Goal: Task Accomplishment & Management: Manage account settings

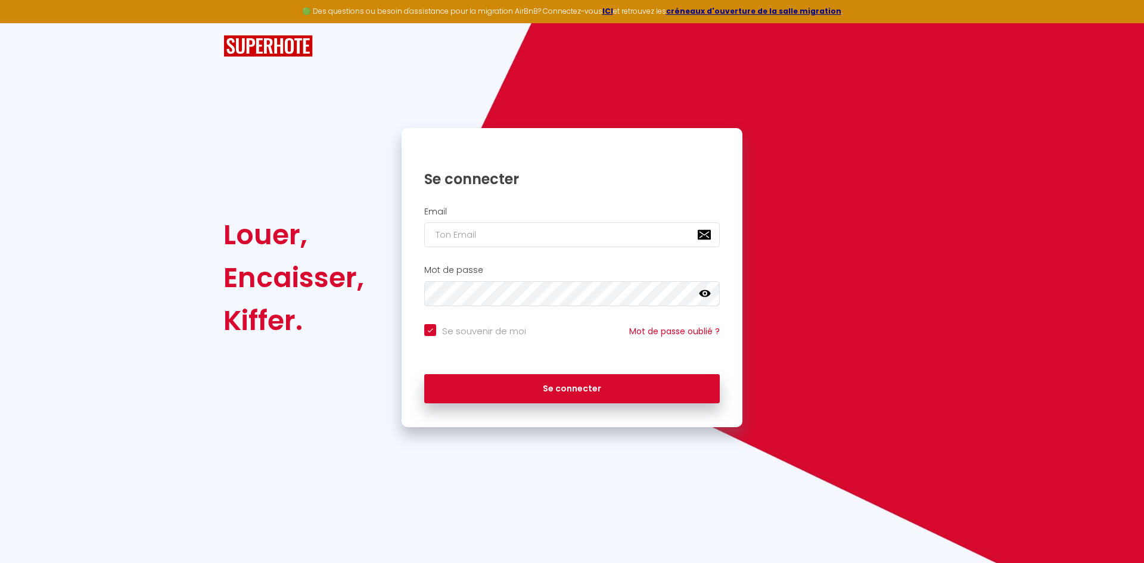
checkbox input "true"
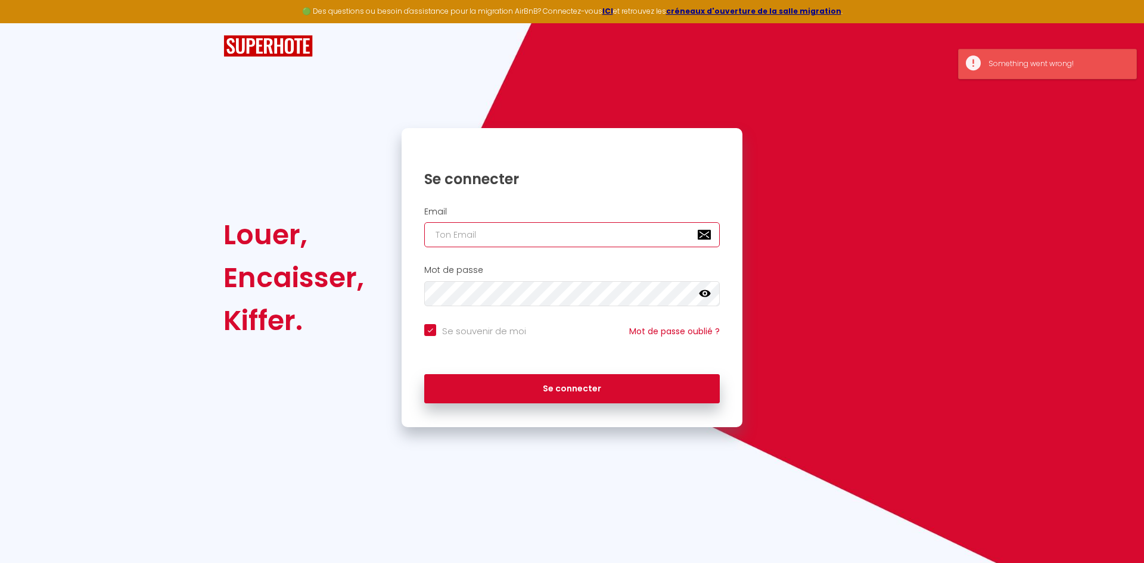
click at [578, 241] on input "email" at bounding box center [572, 234] width 296 height 25
type input "[EMAIL_ADDRESS][DOMAIN_NAME]"
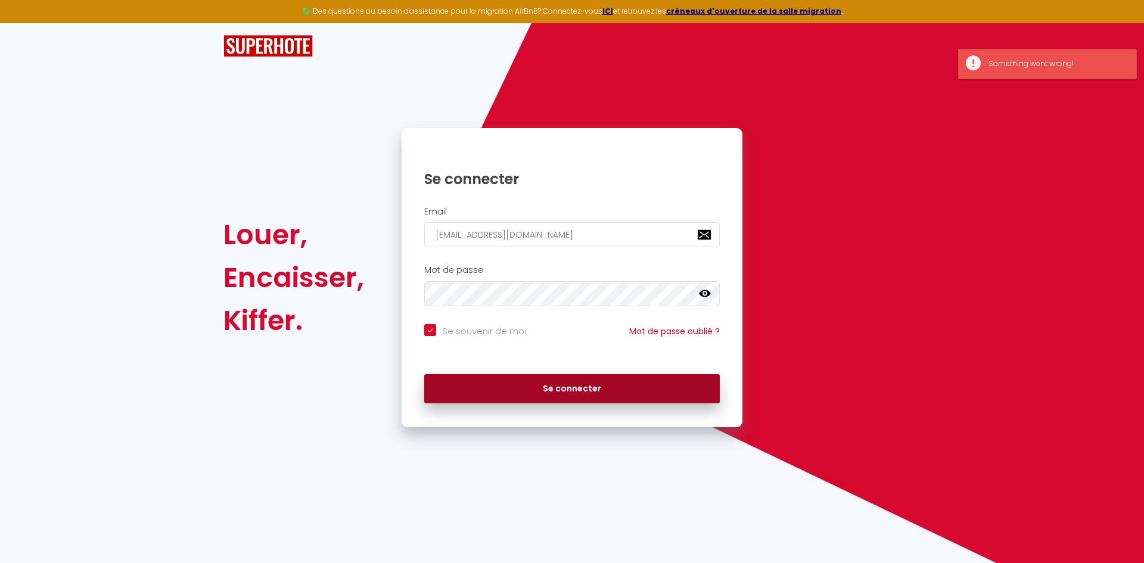
click at [534, 390] on button "Se connecter" at bounding box center [572, 389] width 296 height 30
checkbox input "true"
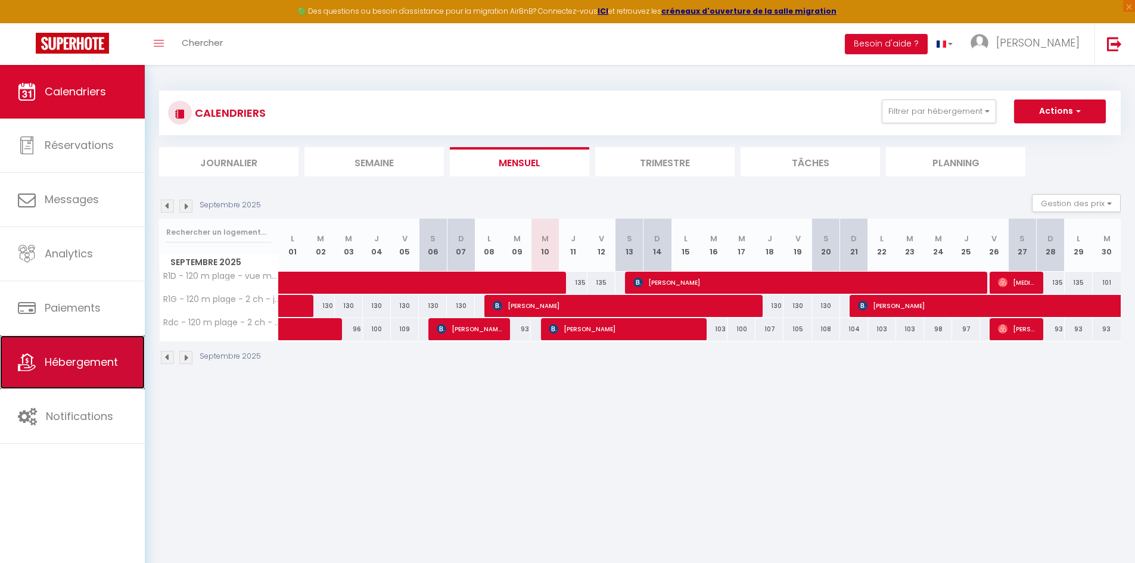
click at [58, 377] on link "Hébergement" at bounding box center [72, 363] width 145 height 54
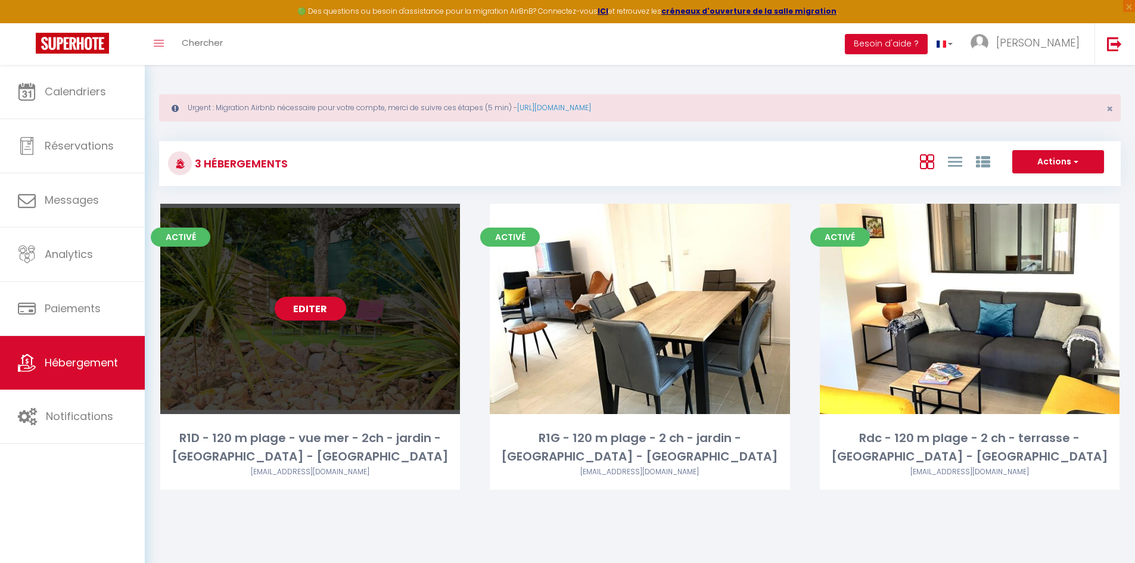
click at [301, 341] on div "Editer" at bounding box center [310, 309] width 300 height 210
select select "3"
select select "2"
select select "1"
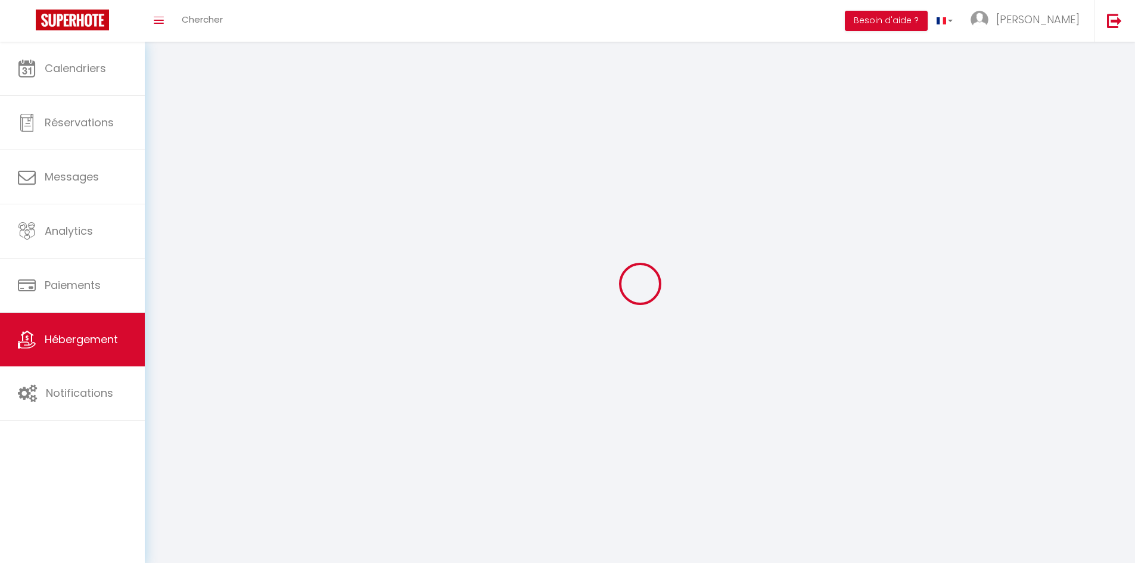
select select
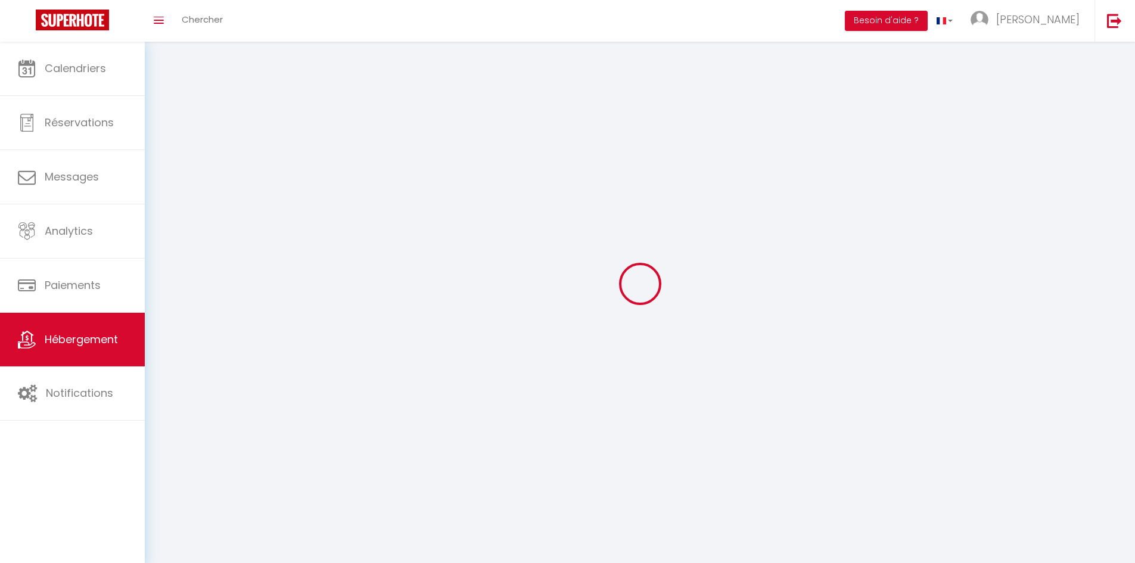
select select
checkbox input "false"
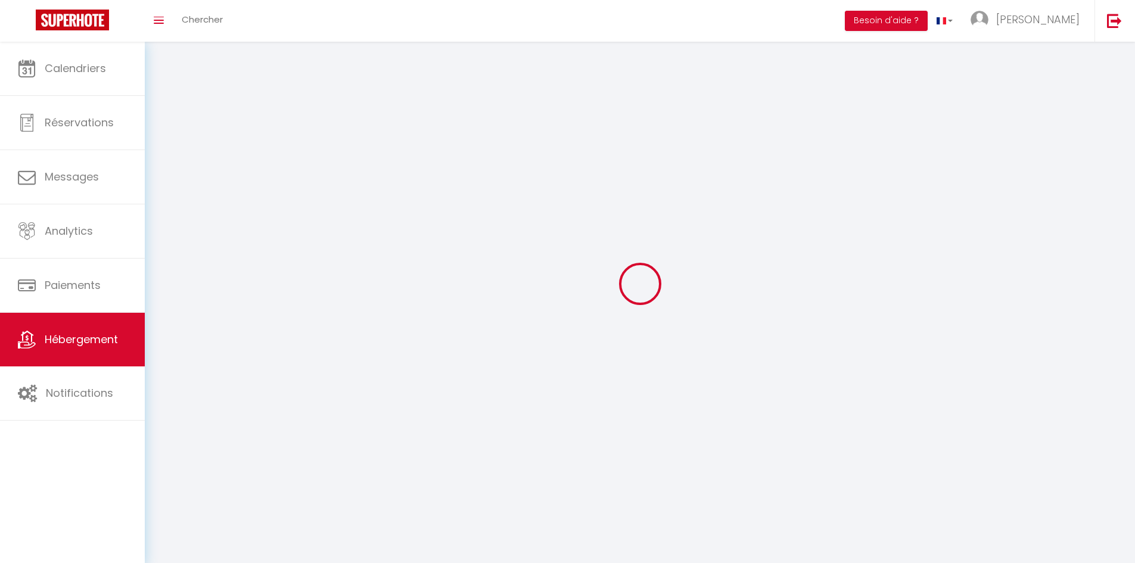
checkbox input "false"
select select
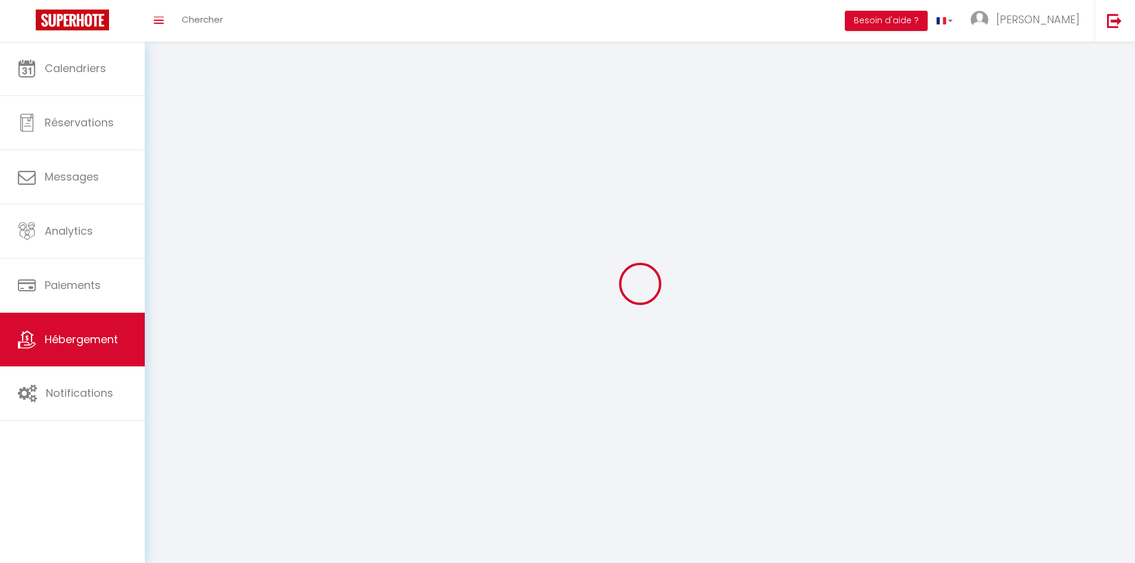
select select
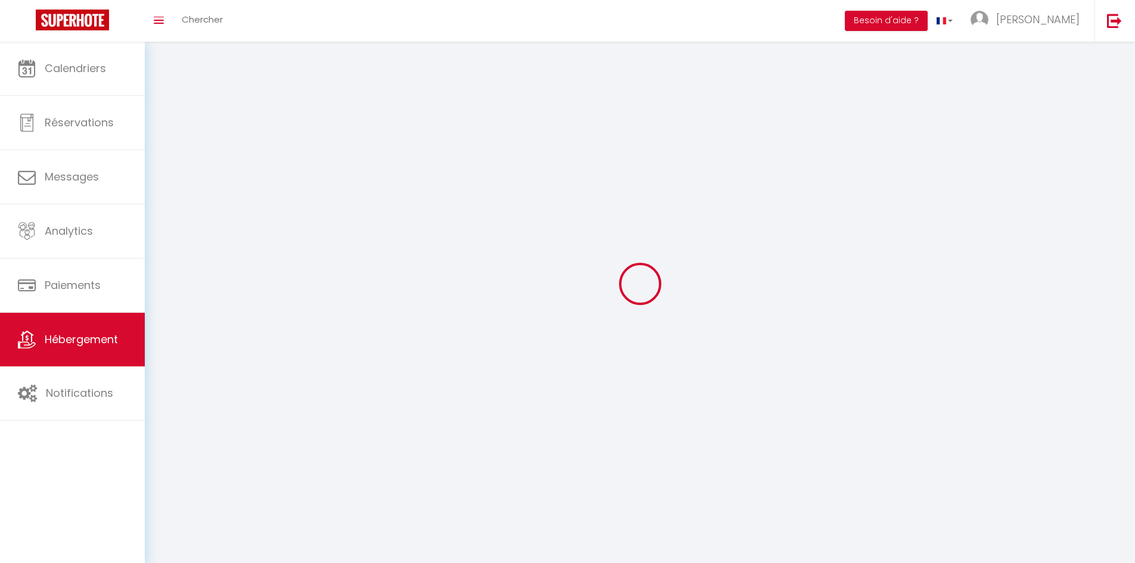
checkbox input "false"
select select
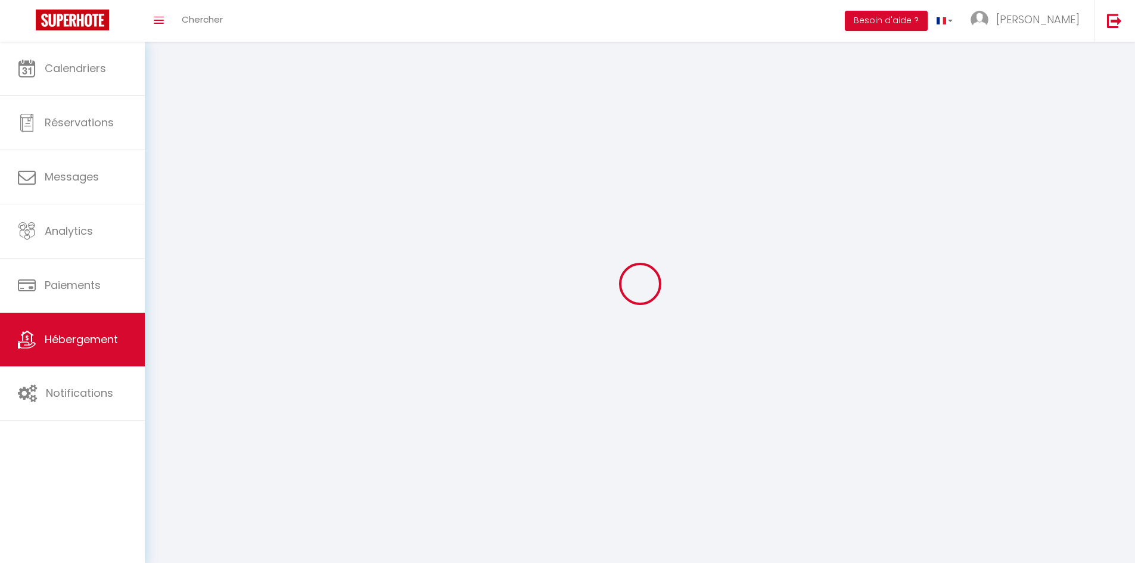
select select
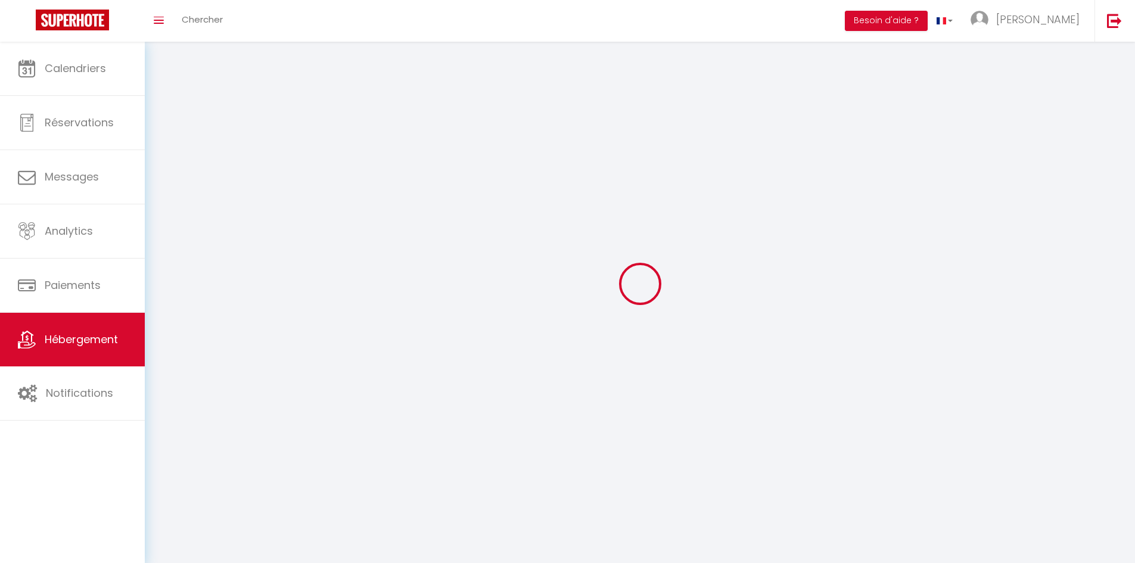
select select
checkbox input "false"
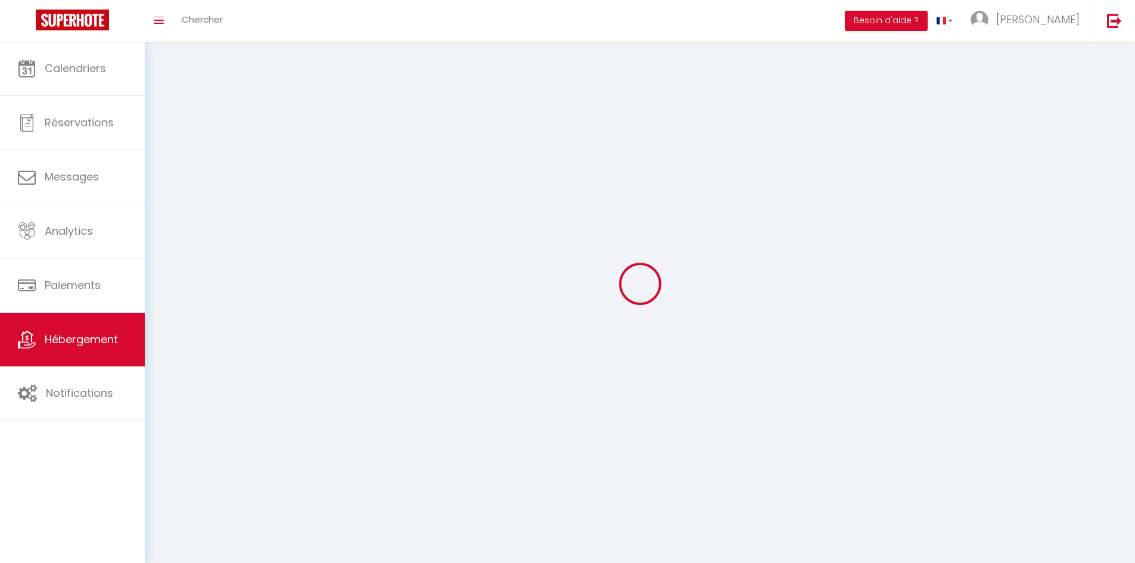
select select
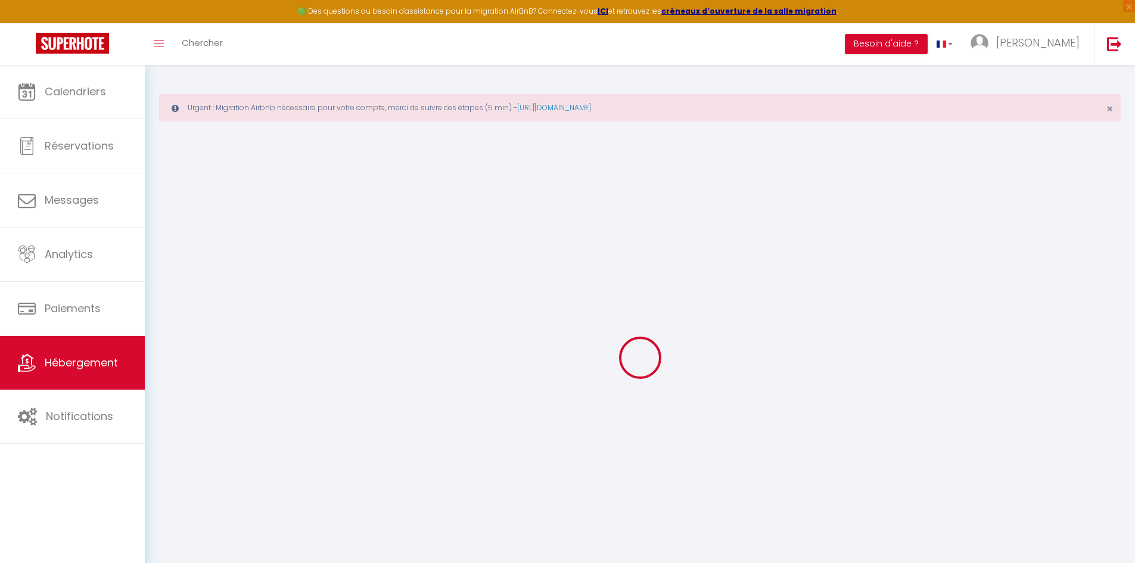
select select "5135-53495458"
select select "+ 25 %"
select select "+ 23 %"
select select "+ 2 %"
select select "+ 16 %"
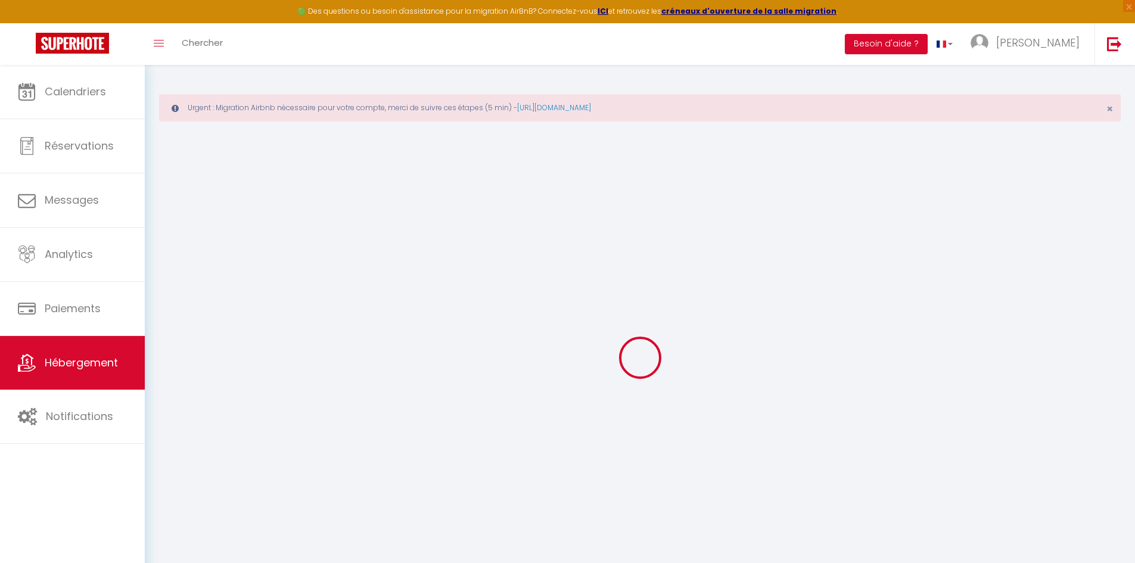
checkbox input "false"
select select "16:00"
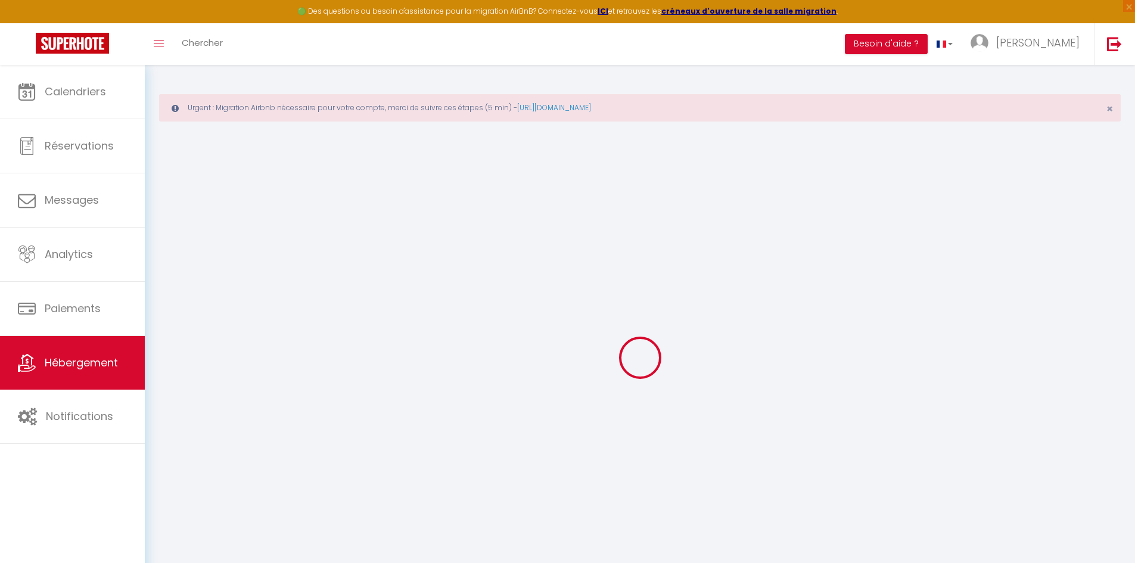
select select "22:00"
select select "10:00"
select select "30"
select select "120"
select select "22:00"
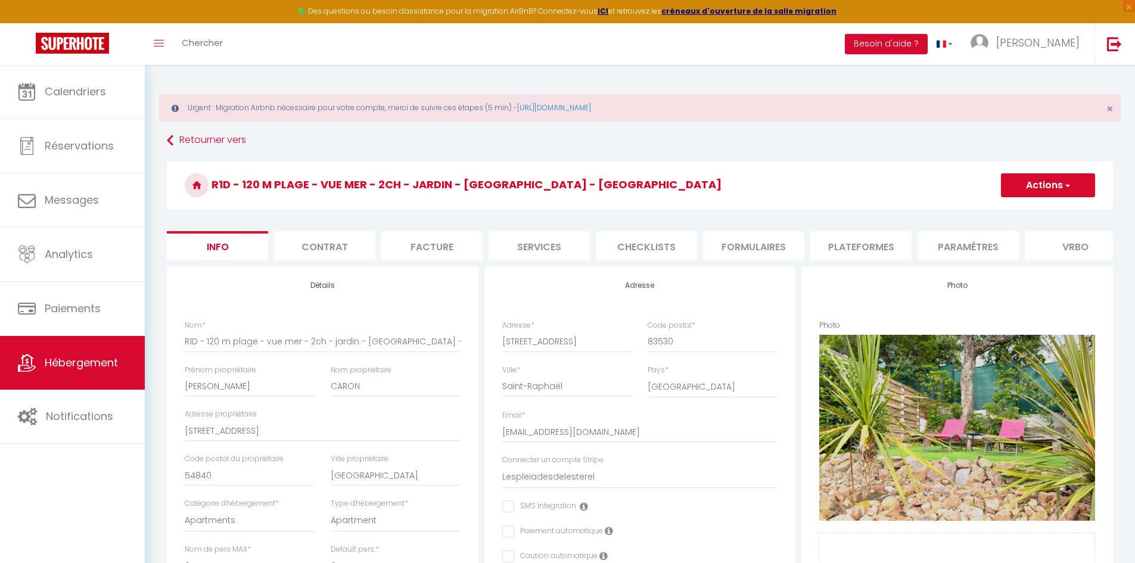
click at [864, 247] on li "Plateformes" at bounding box center [861, 245] width 101 height 29
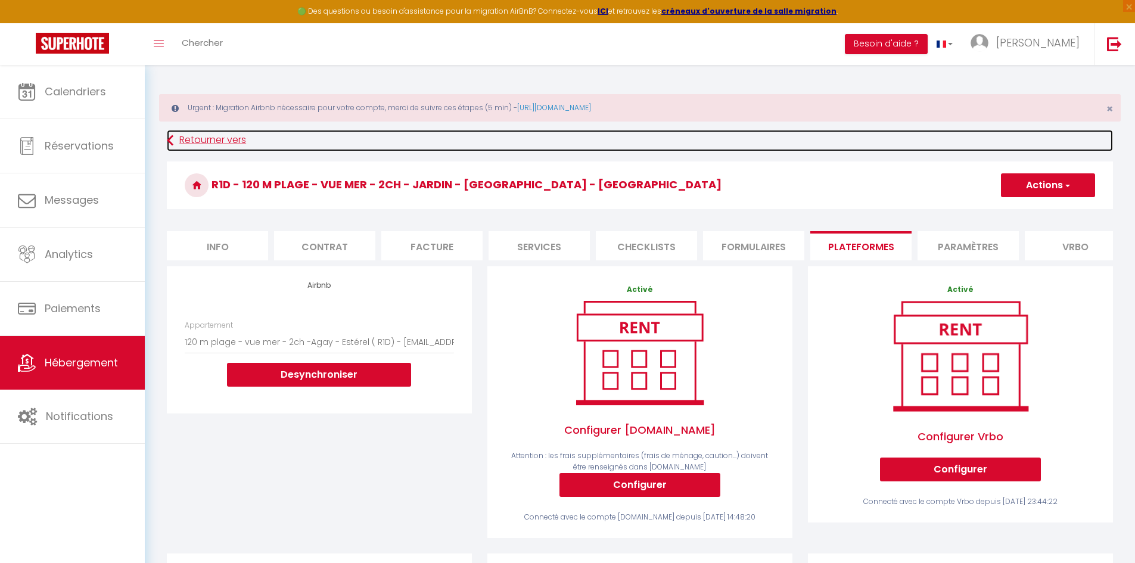
click at [187, 143] on link "Retourner vers" at bounding box center [640, 140] width 946 height 21
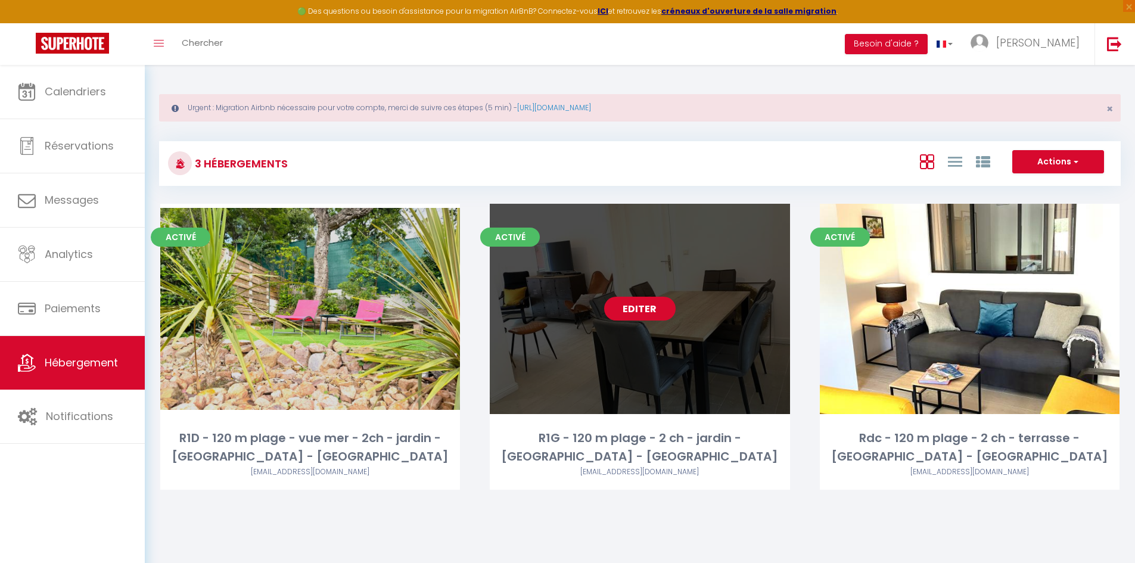
click at [635, 310] on link "Editer" at bounding box center [640, 309] width 72 height 24
select select "3"
select select "2"
select select "1"
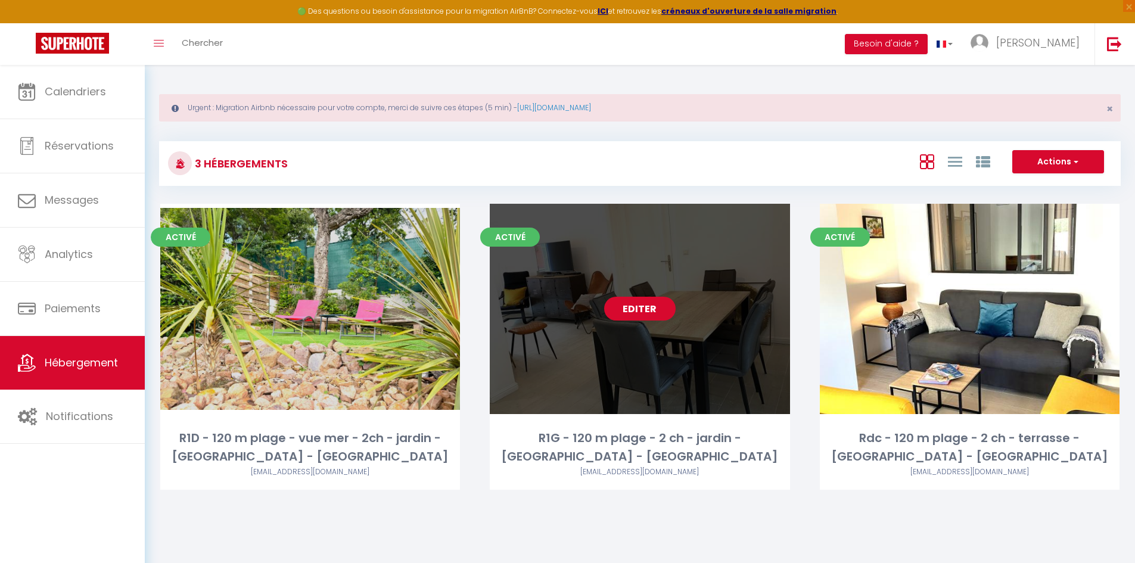
select select
select select "28"
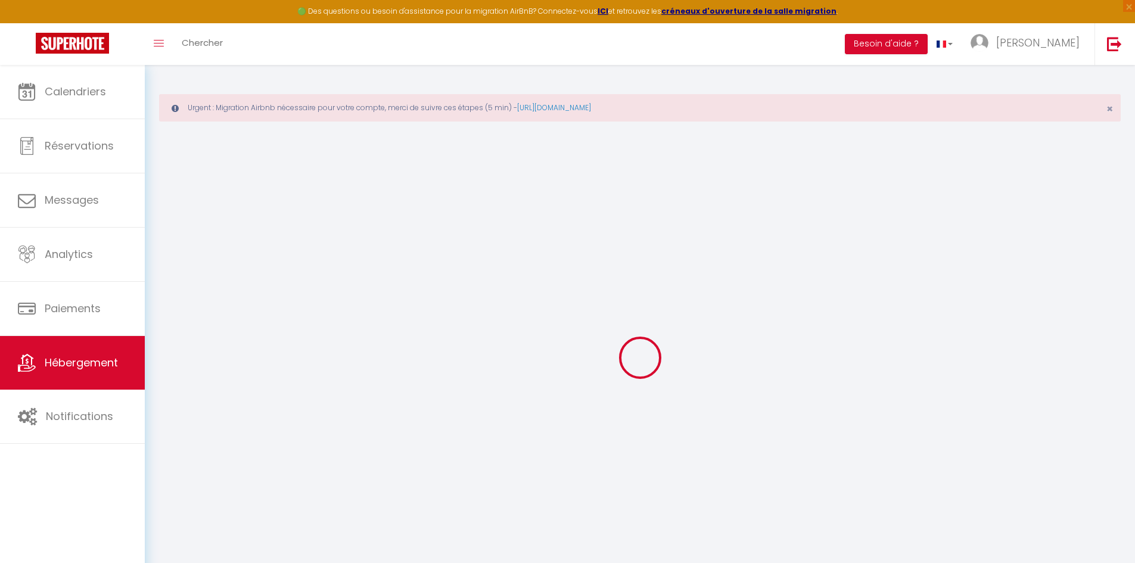
select select
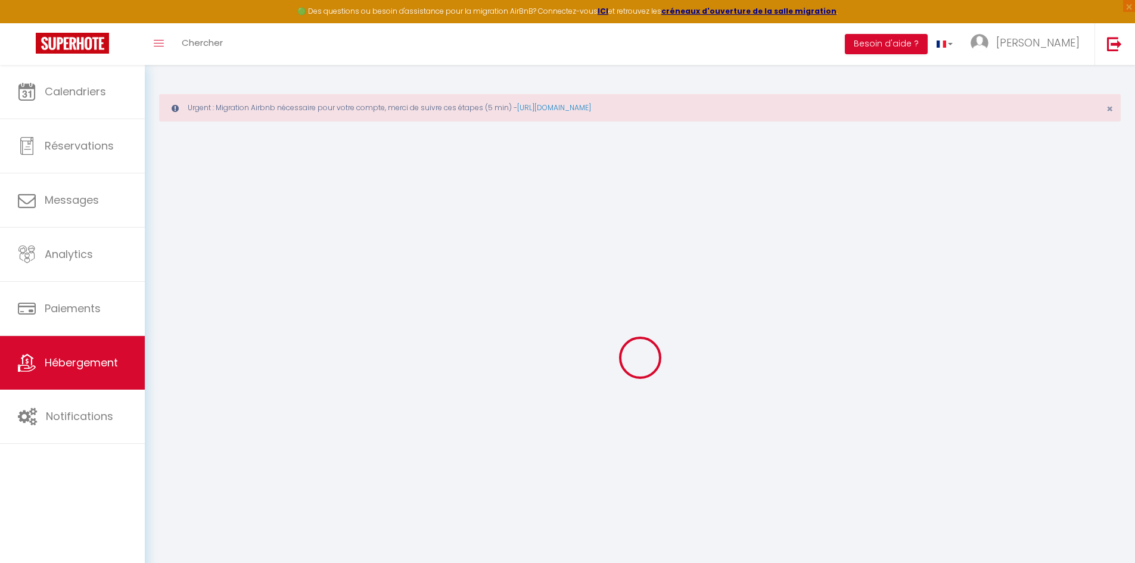
select select
checkbox input "false"
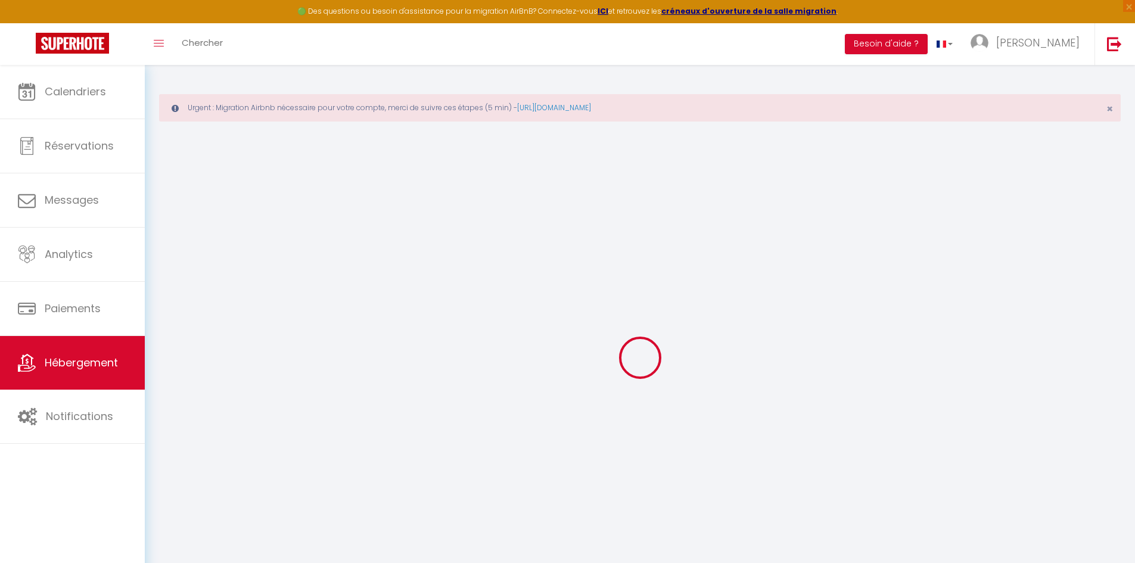
select select
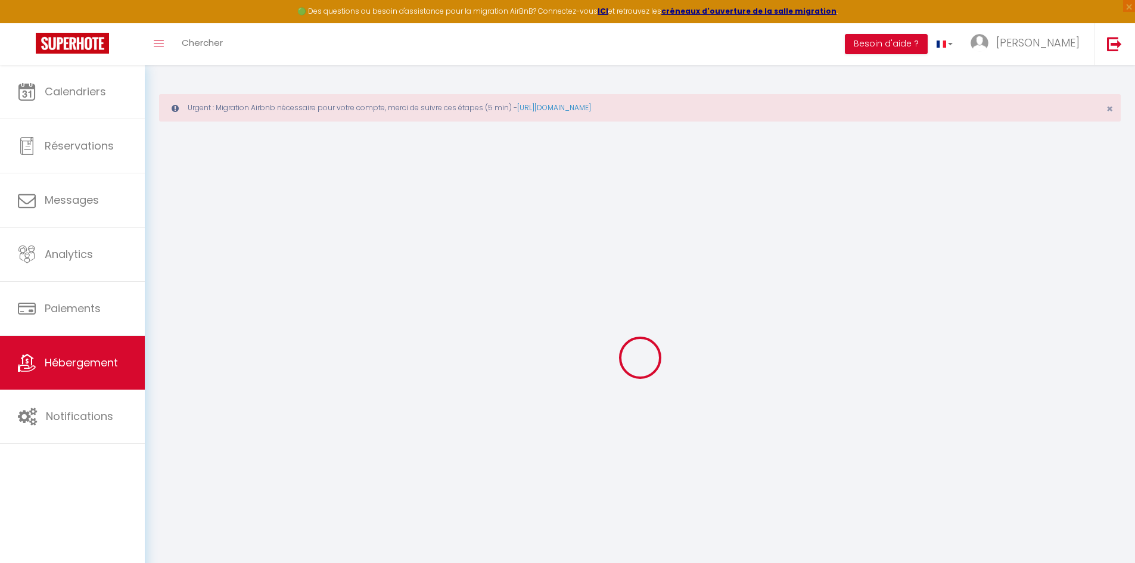
select select
checkbox input "false"
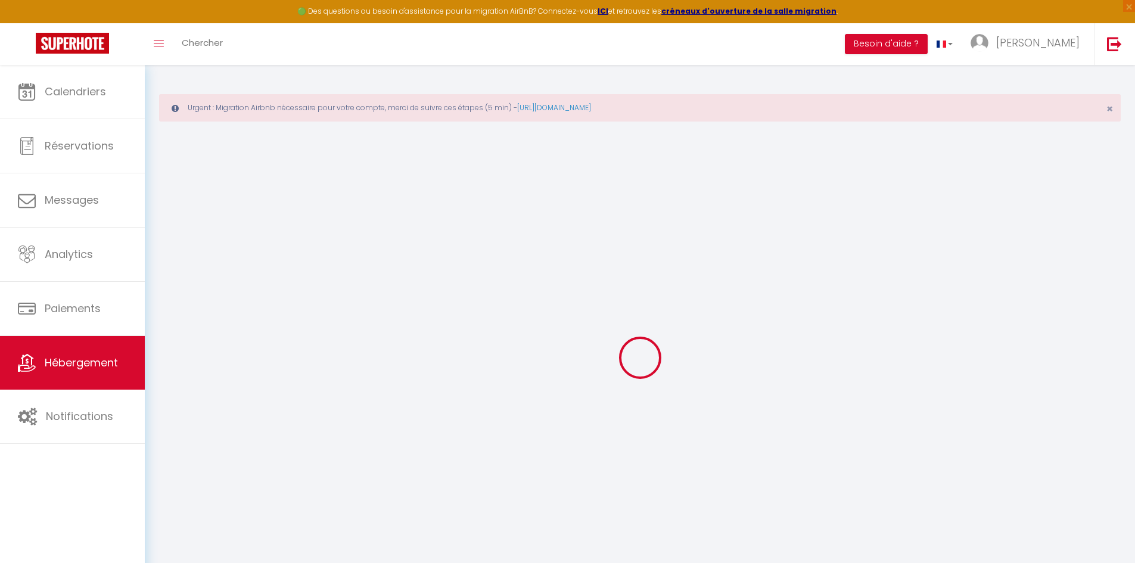
checkbox input "false"
select select
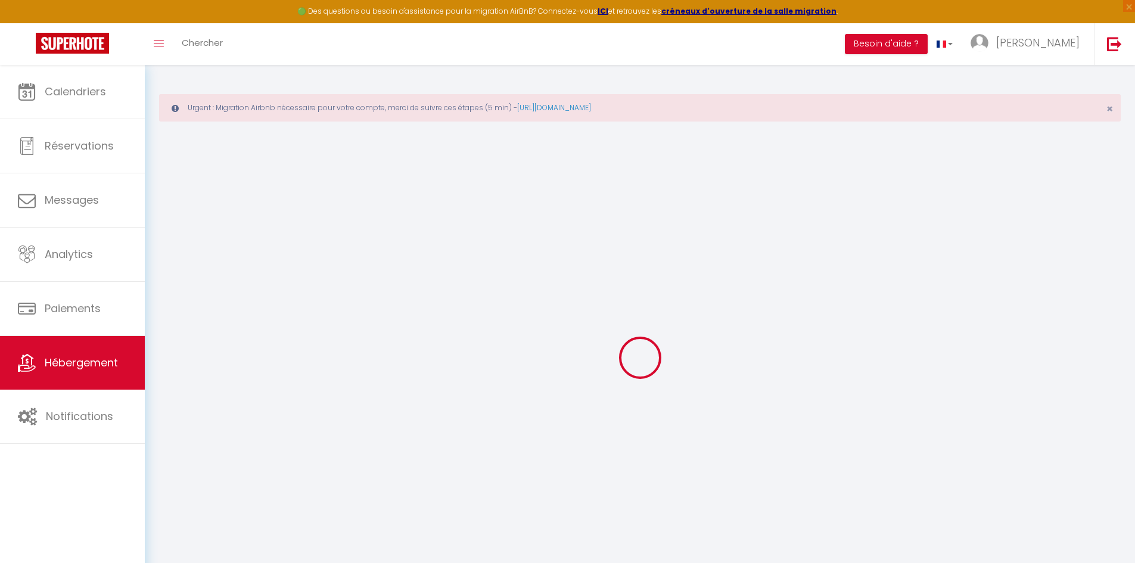
select select
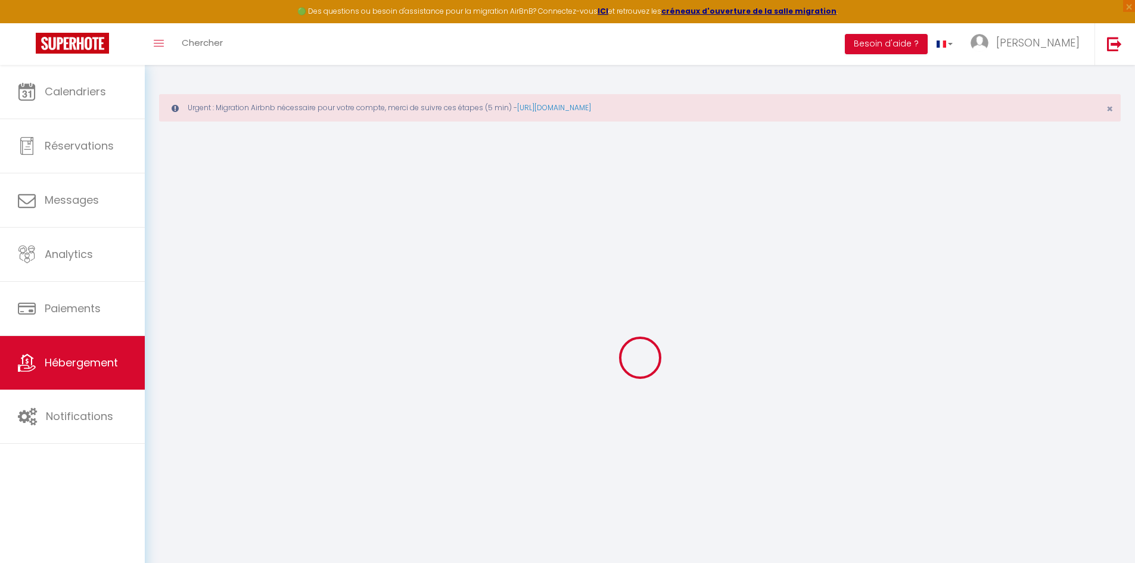
checkbox input "false"
select select
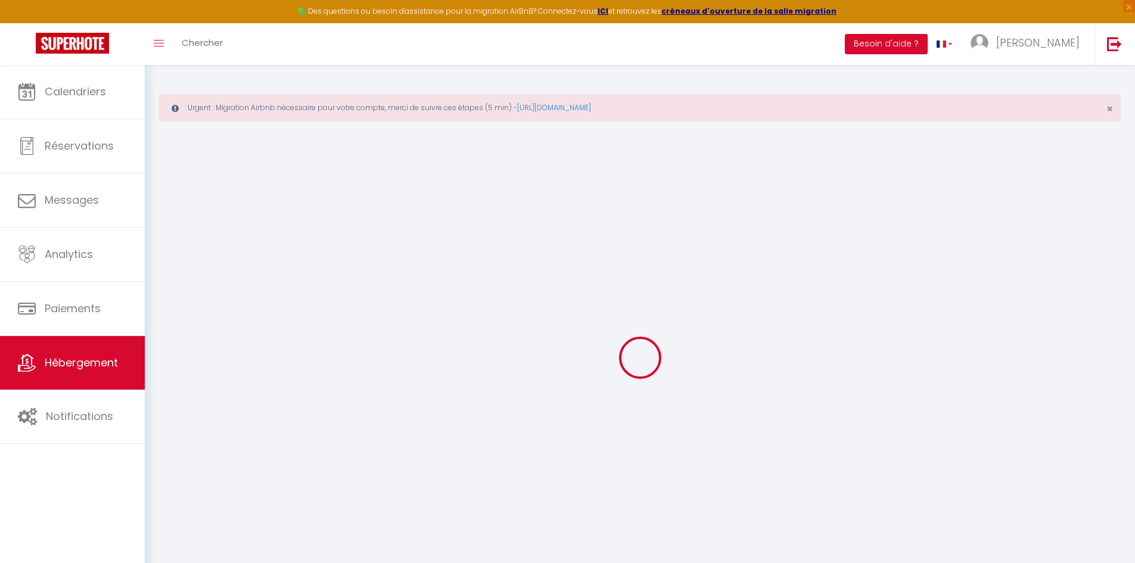
select select
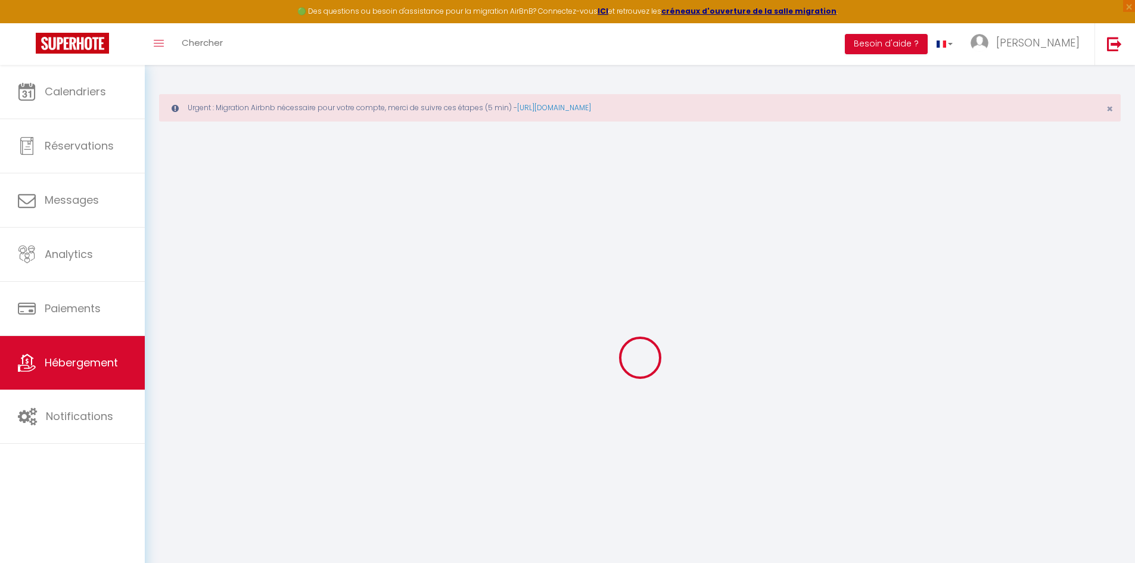
select select
checkbox input "false"
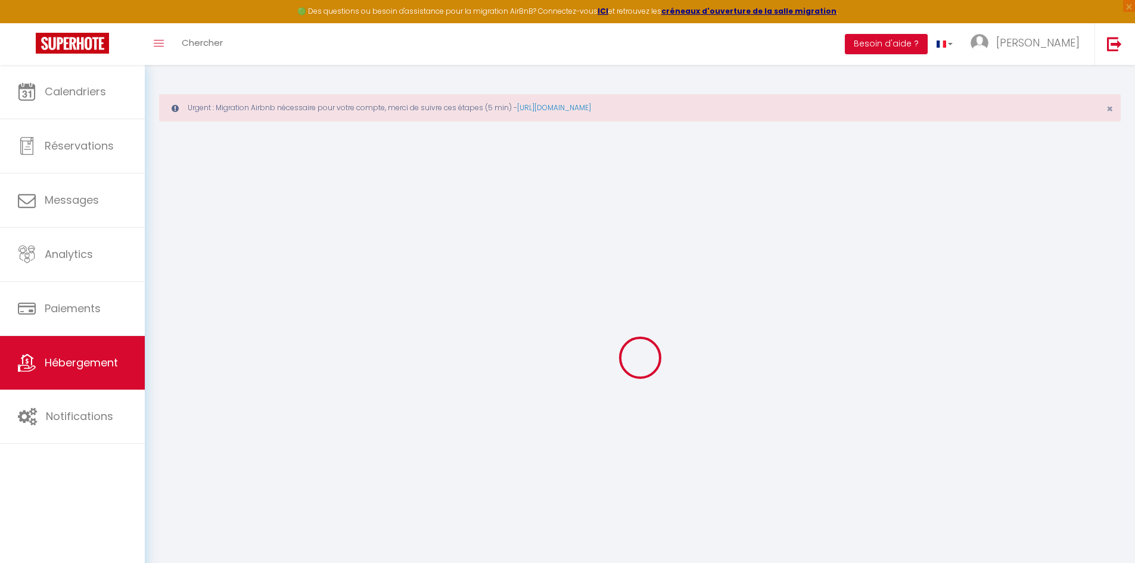
checkbox input "false"
select select
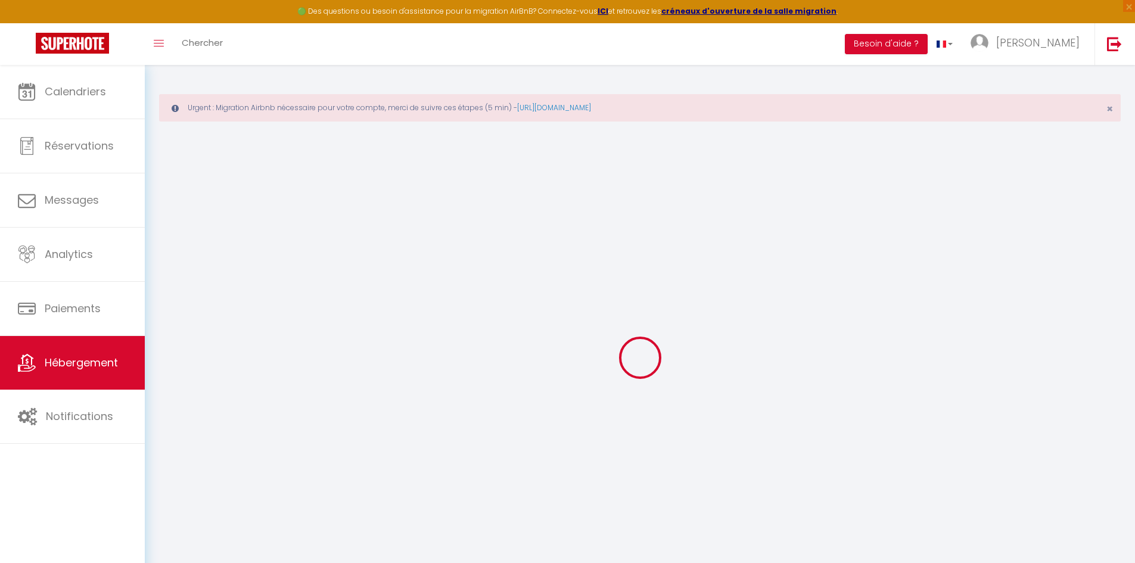
select select
checkbox input "false"
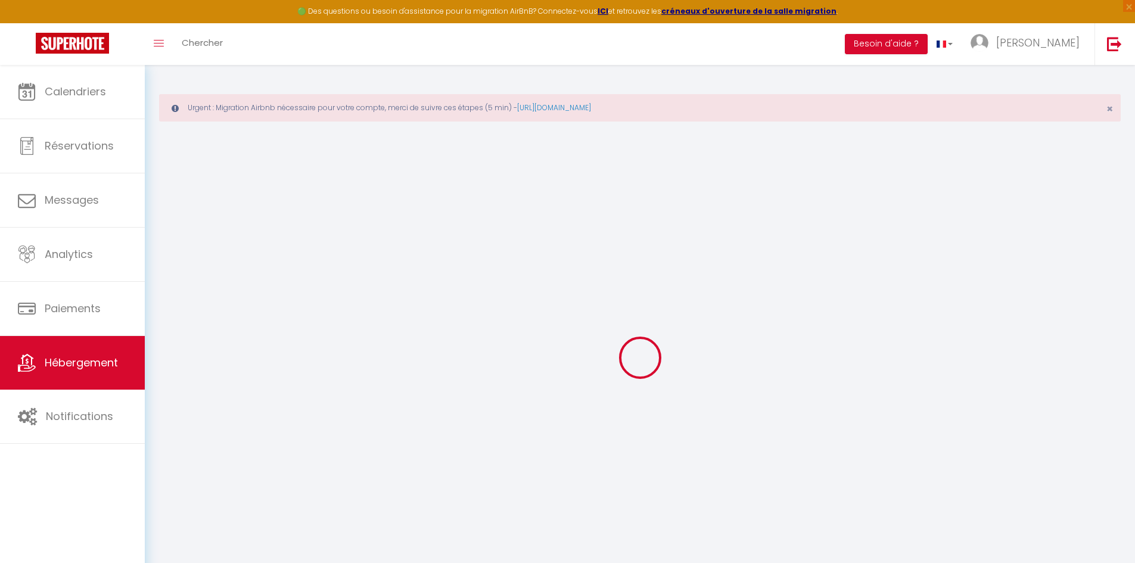
checkbox input "false"
select select
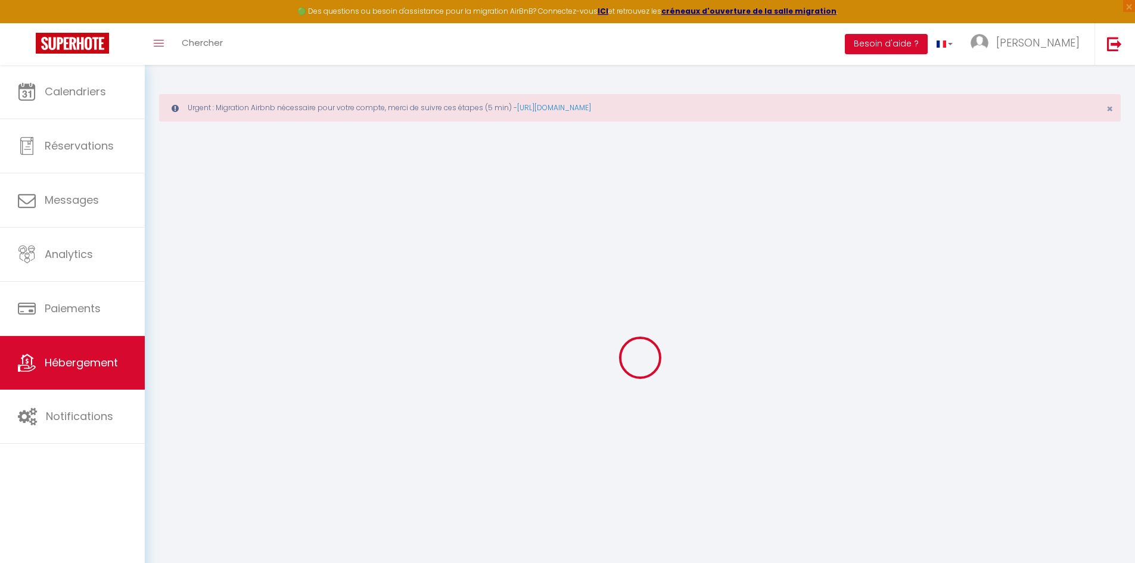
type input "R1G - 120 m plage - 2 ch - jardin - [GEOGRAPHIC_DATA] - [GEOGRAPHIC_DATA]"
type input "[PERSON_NAME]"
type input "CARON"
type input "17 avenue de la libération"
type input "54840"
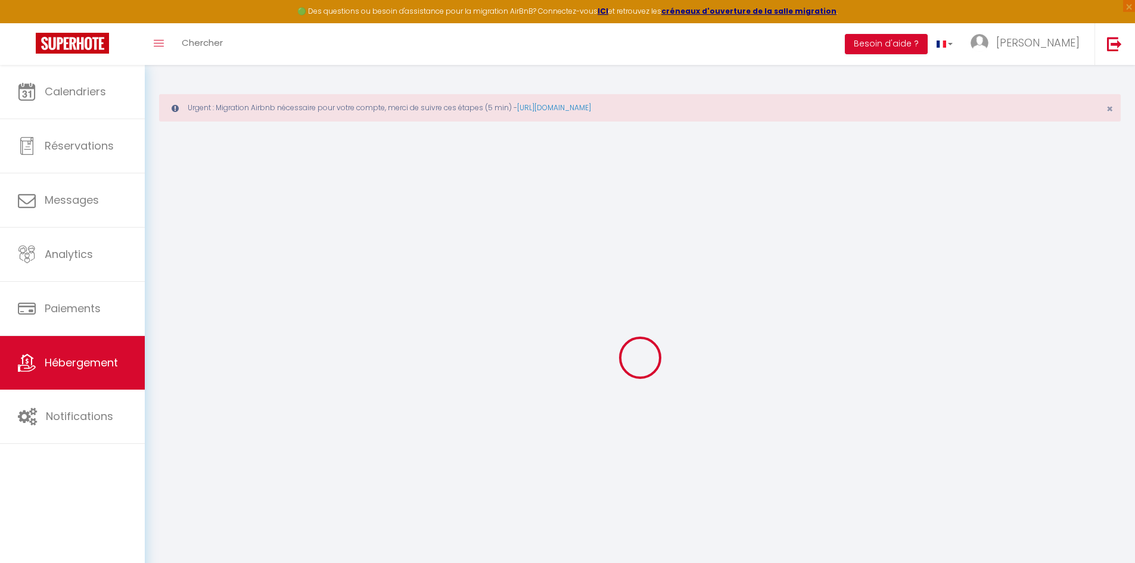
type input "[GEOGRAPHIC_DATA]"
select select "6"
select select "2"
type input "95"
type input "85"
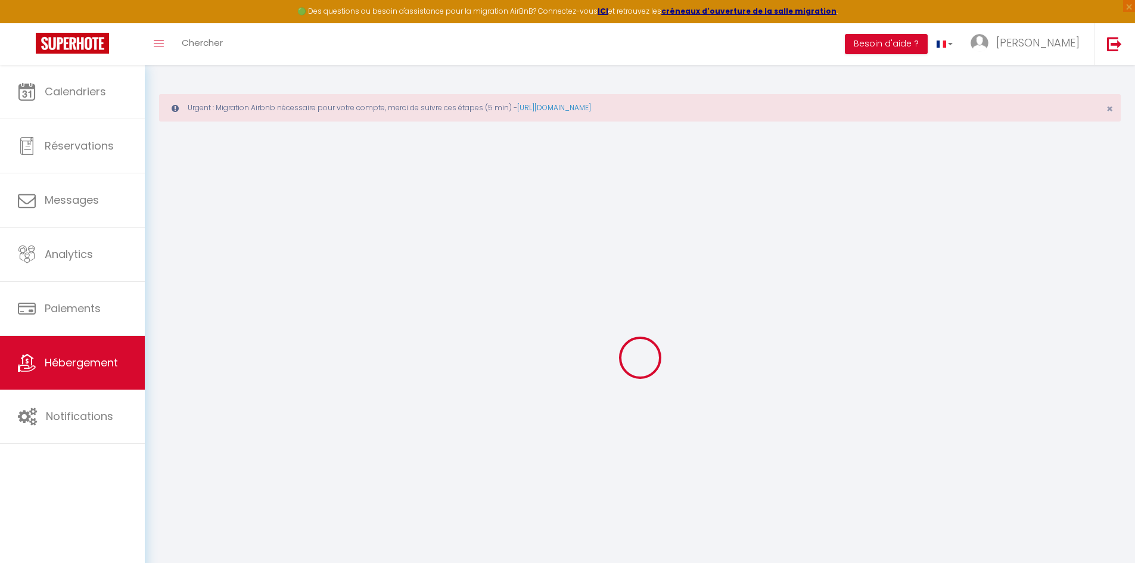
type input "2.16"
type input "500"
select select
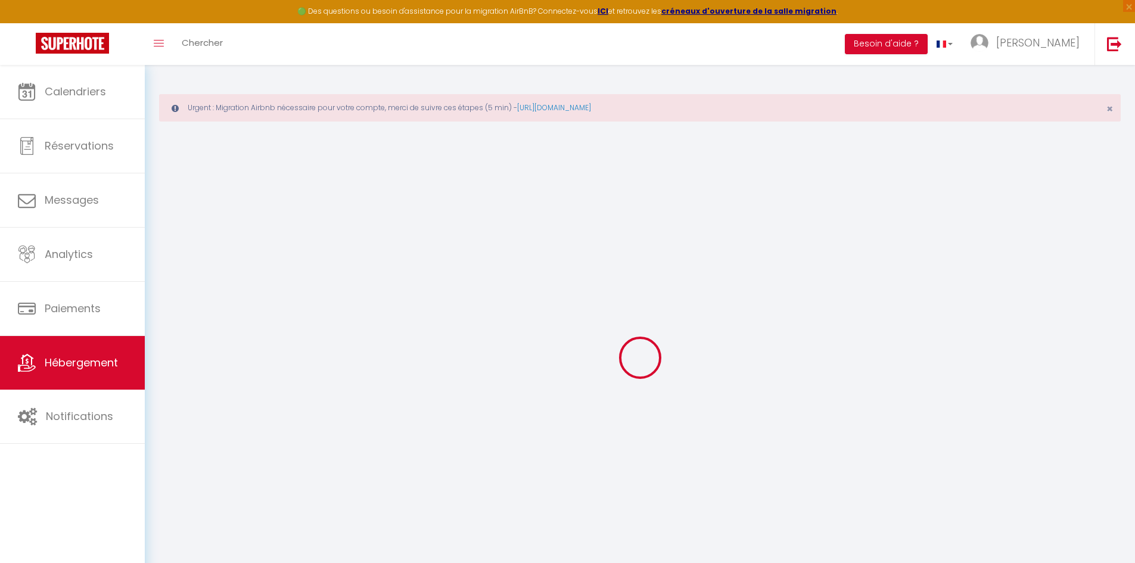
select select
type input "[STREET_ADDRESS]"
type input "83530"
type input "Saint-Raphaël"
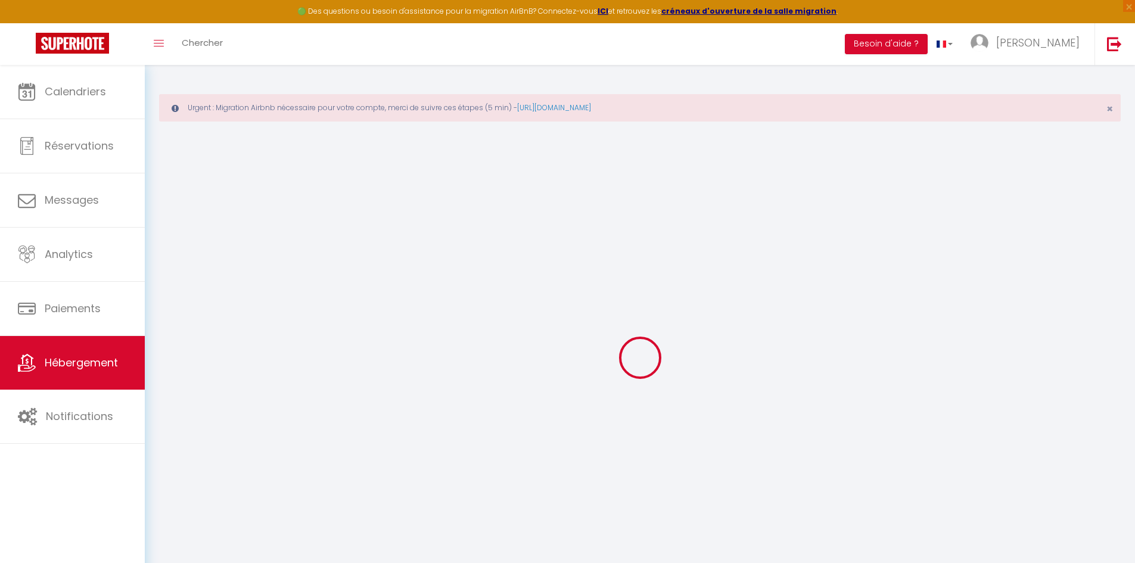
type input "[EMAIL_ADDRESS][DOMAIN_NAME]"
select select "7978"
checkbox input "false"
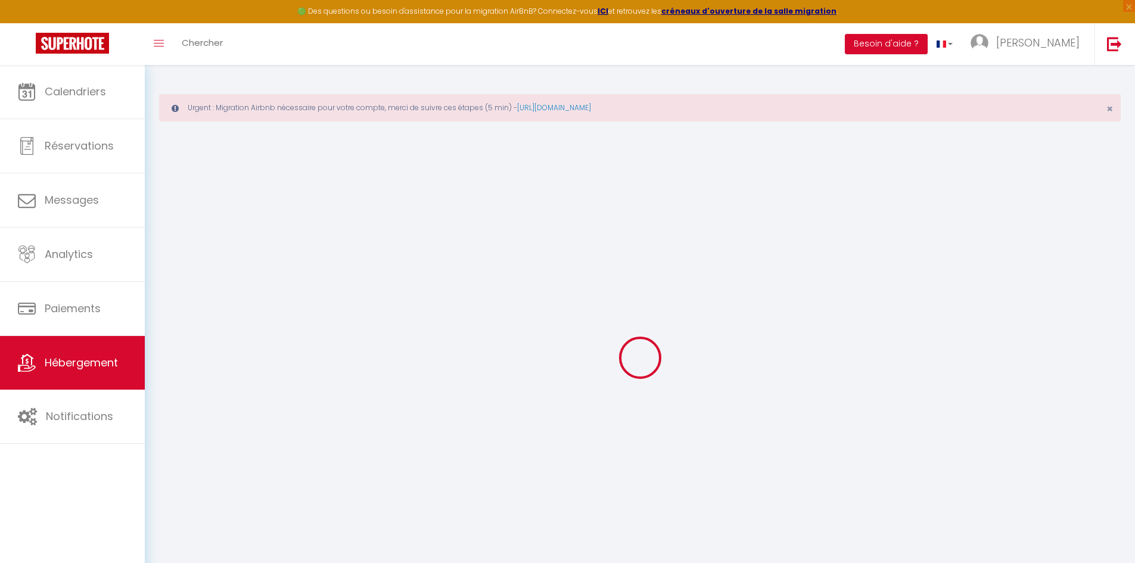
checkbox input "false"
type input "0"
type input "70"
type input "45"
type input "0"
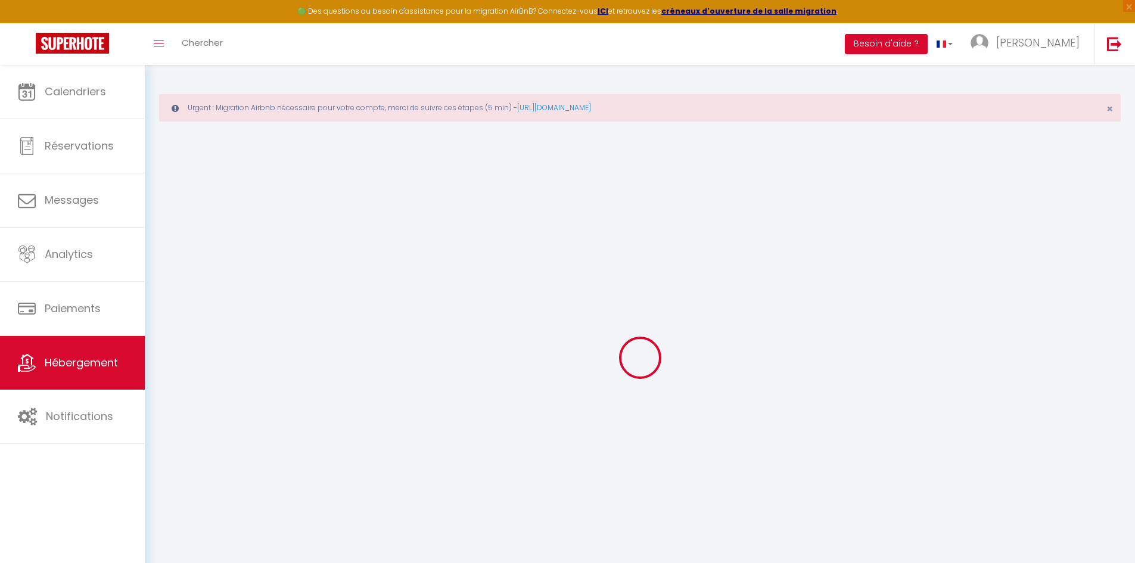
type input "0"
select select "32487"
select select
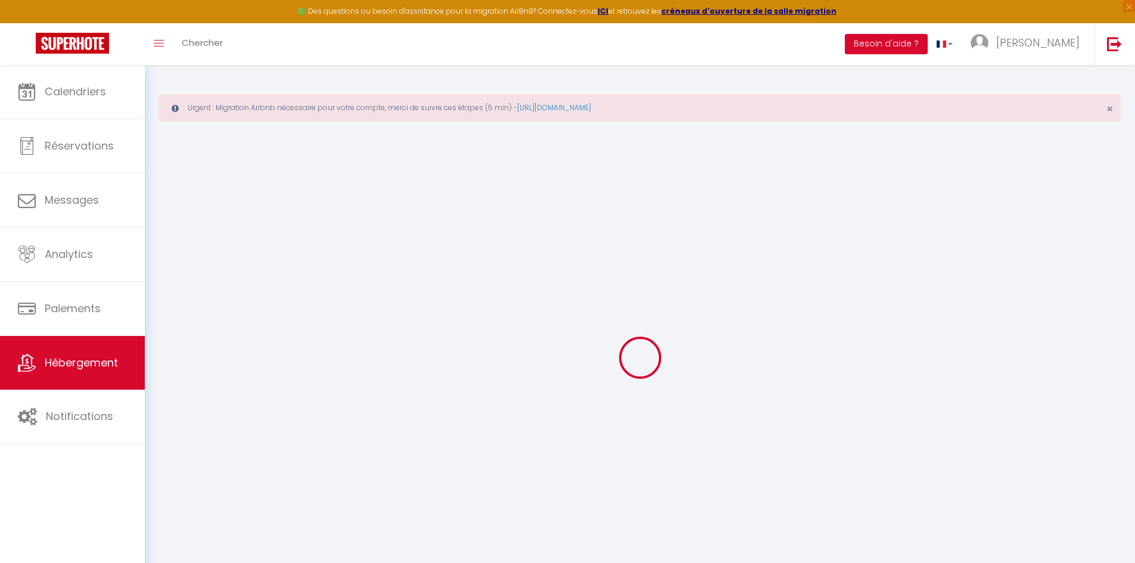
select select
checkbox input "false"
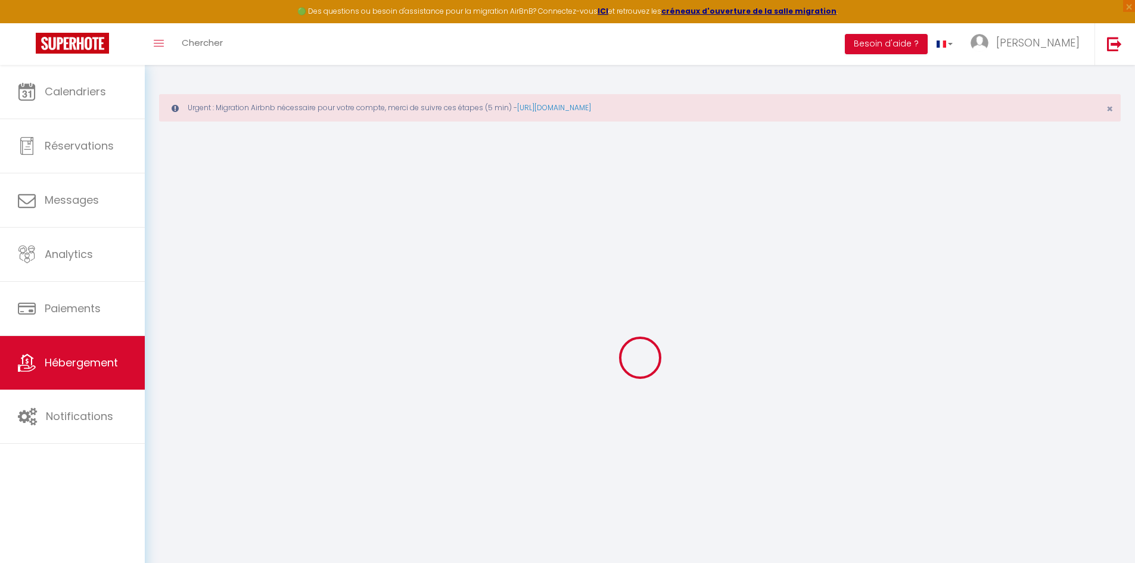
checkbox input "false"
select select
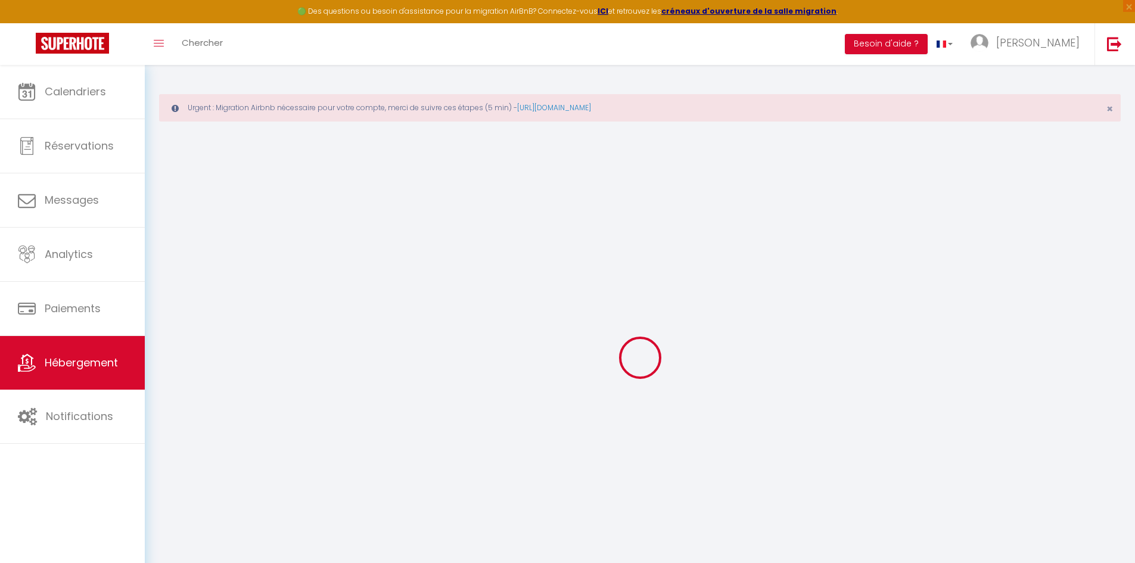
select select
checkbox input "false"
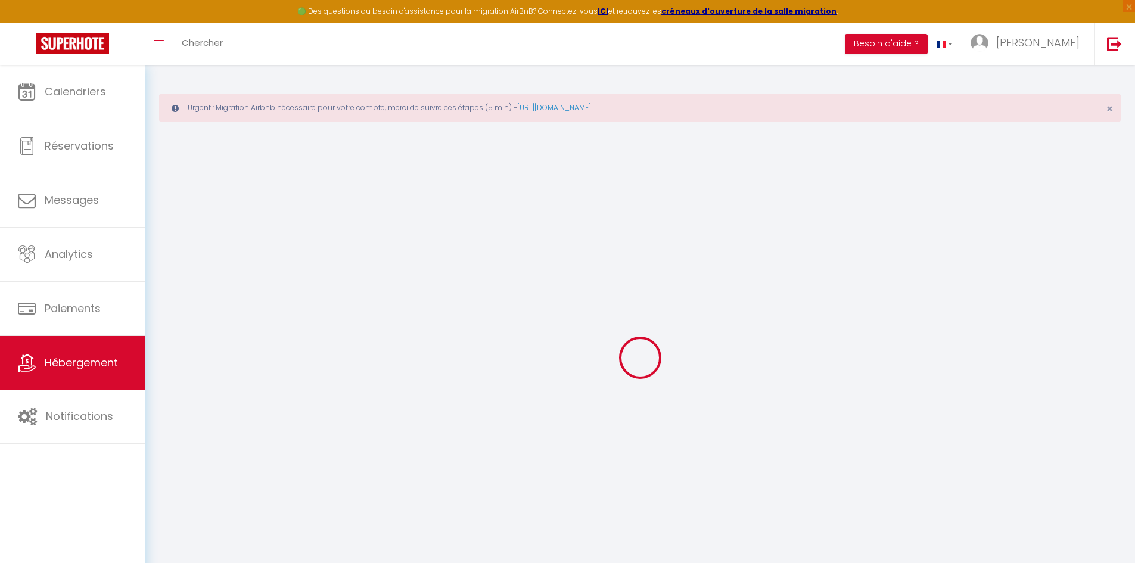
checkbox input "false"
select select
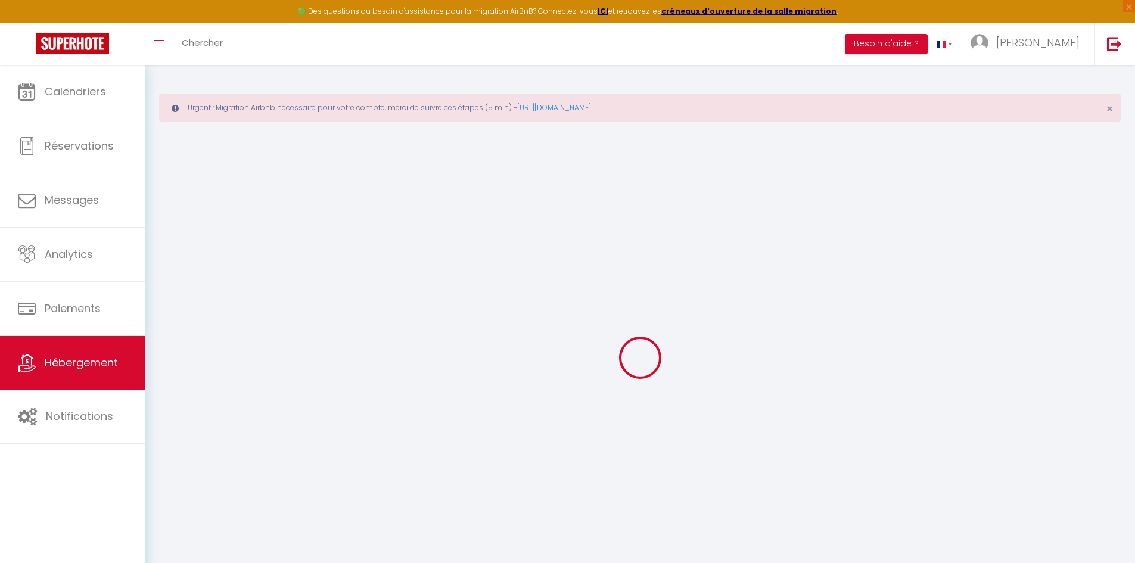
select select
checkbox input "false"
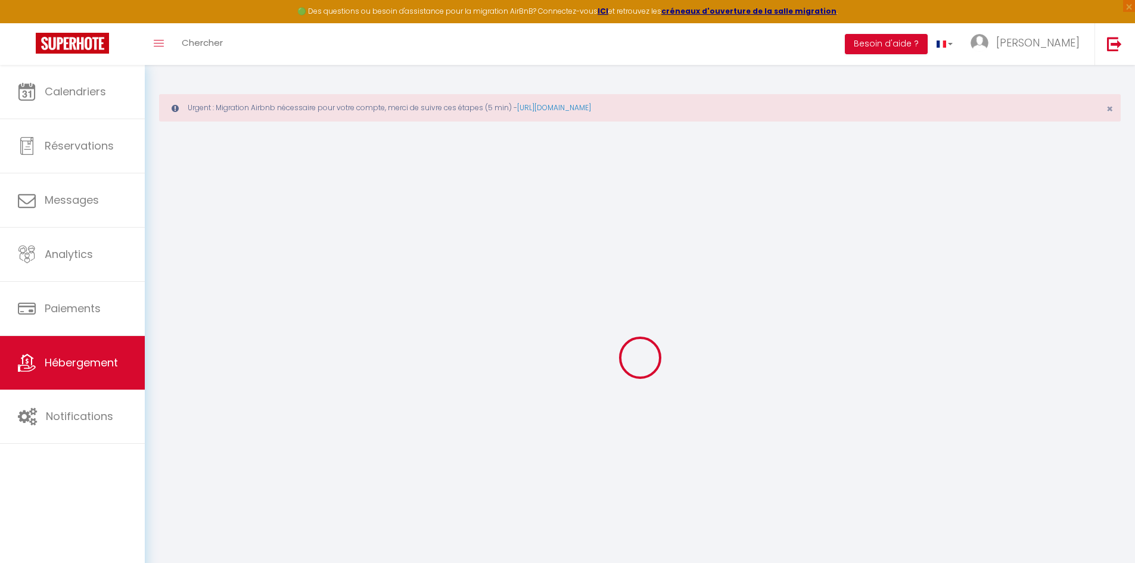
checkbox input "false"
select select "16:00"
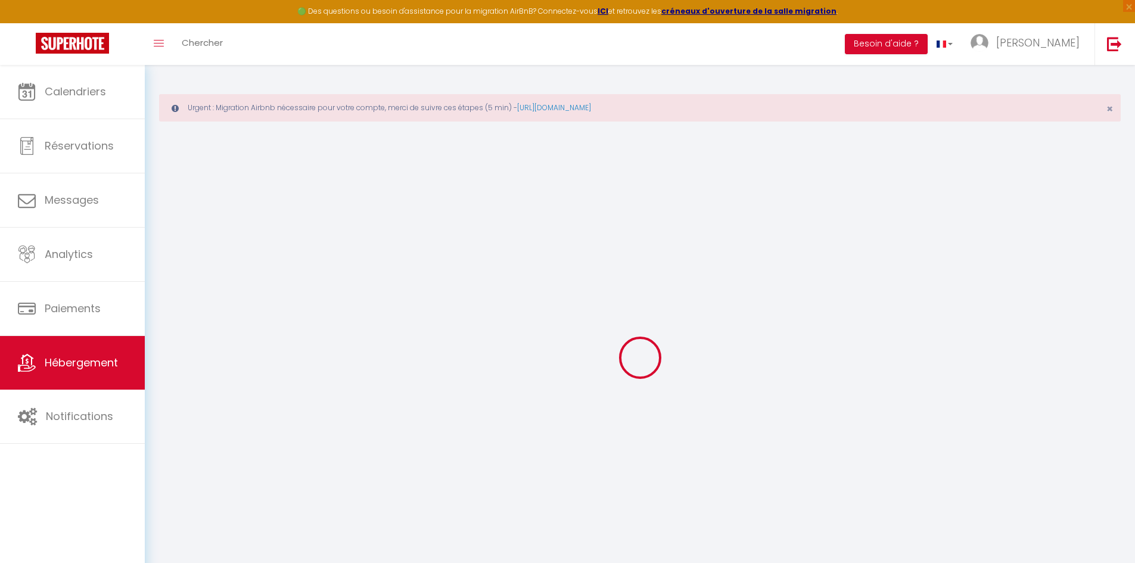
select select "20:00"
select select "10:00"
select select "30"
select select "120"
checkbox input "false"
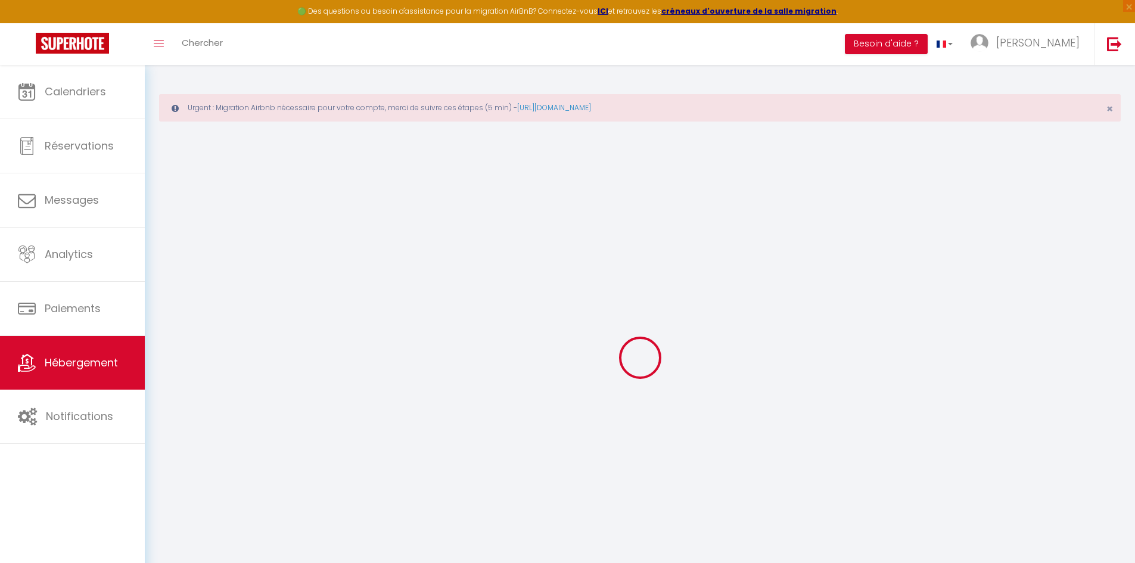
checkbox input "false"
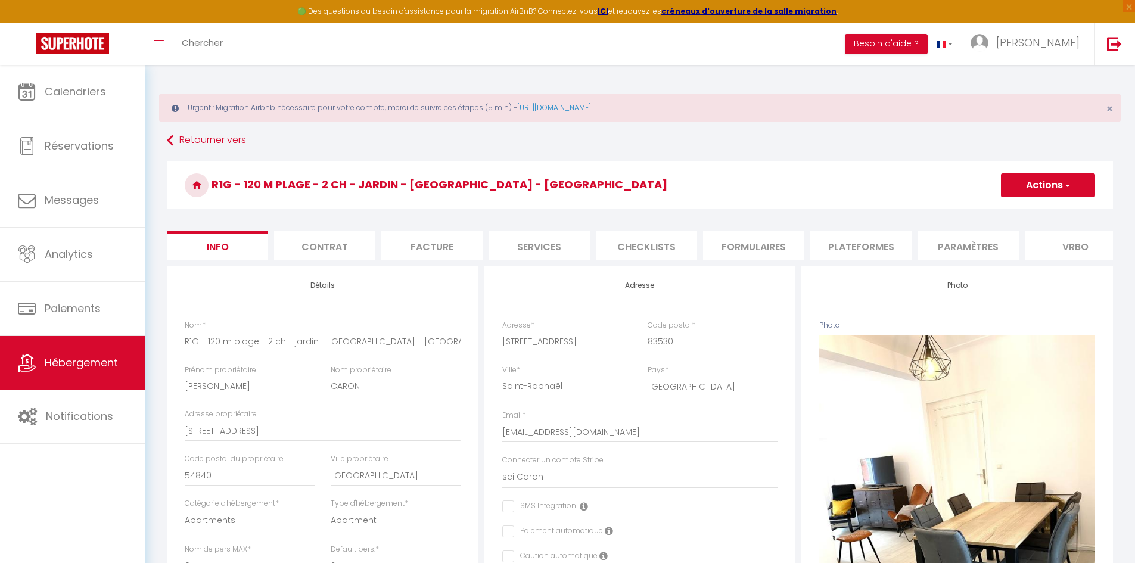
click at [883, 244] on li "Plateformes" at bounding box center [861, 245] width 101 height 29
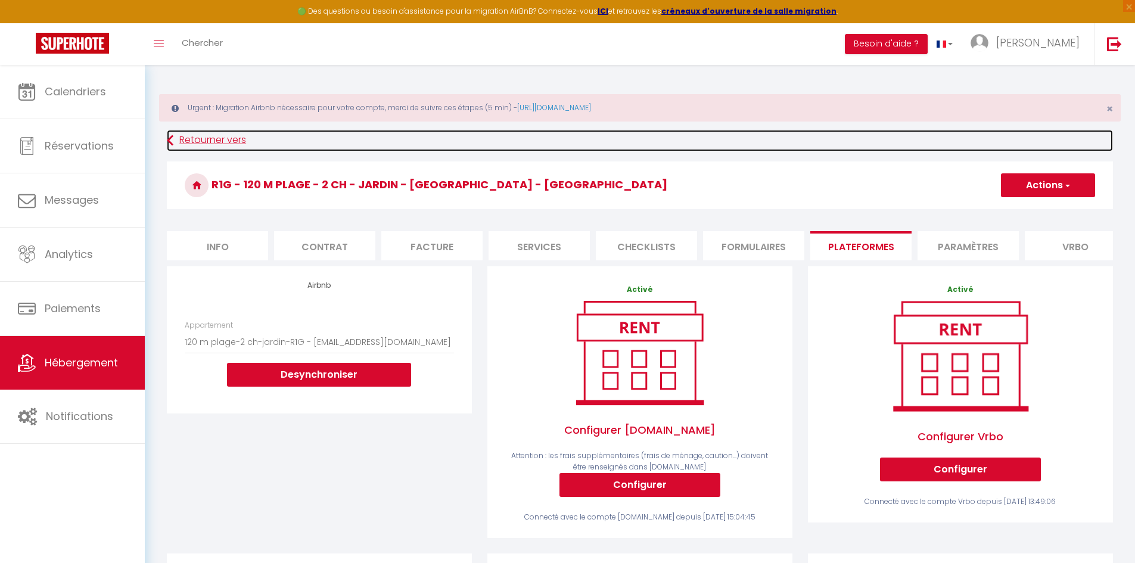
click at [176, 143] on link "Retourner vers" at bounding box center [640, 140] width 946 height 21
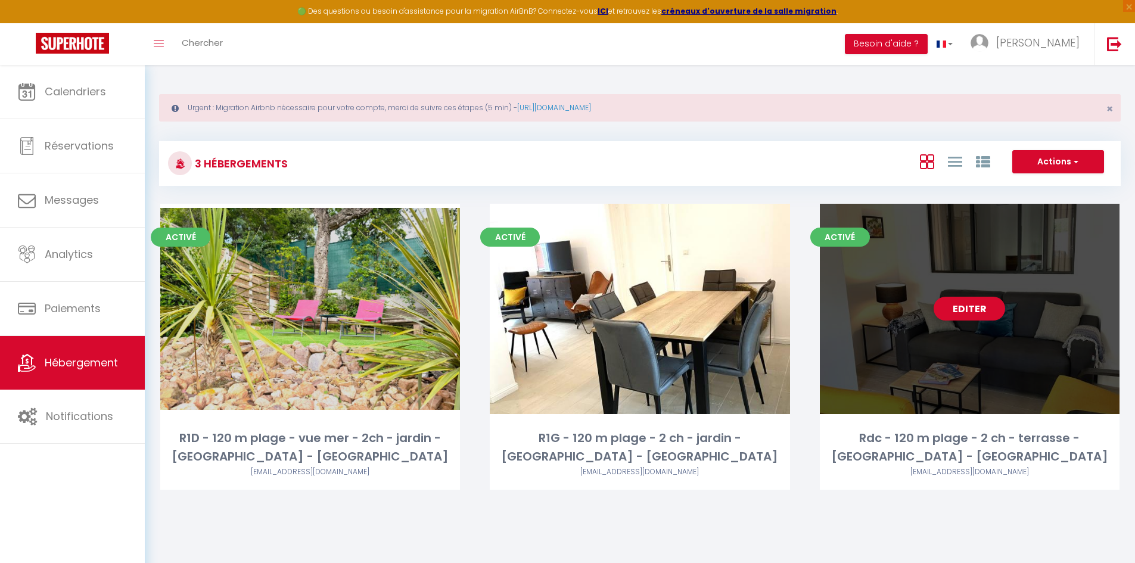
click at [976, 377] on div "Editer" at bounding box center [970, 309] width 300 height 210
select select "3"
select select "2"
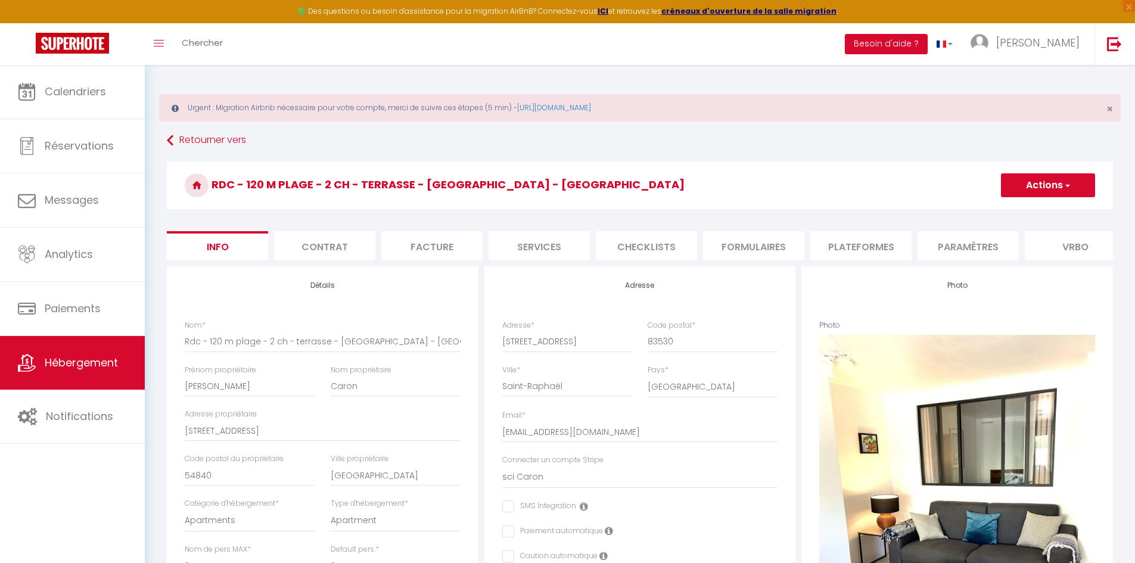
click at [884, 249] on li "Plateformes" at bounding box center [861, 245] width 101 height 29
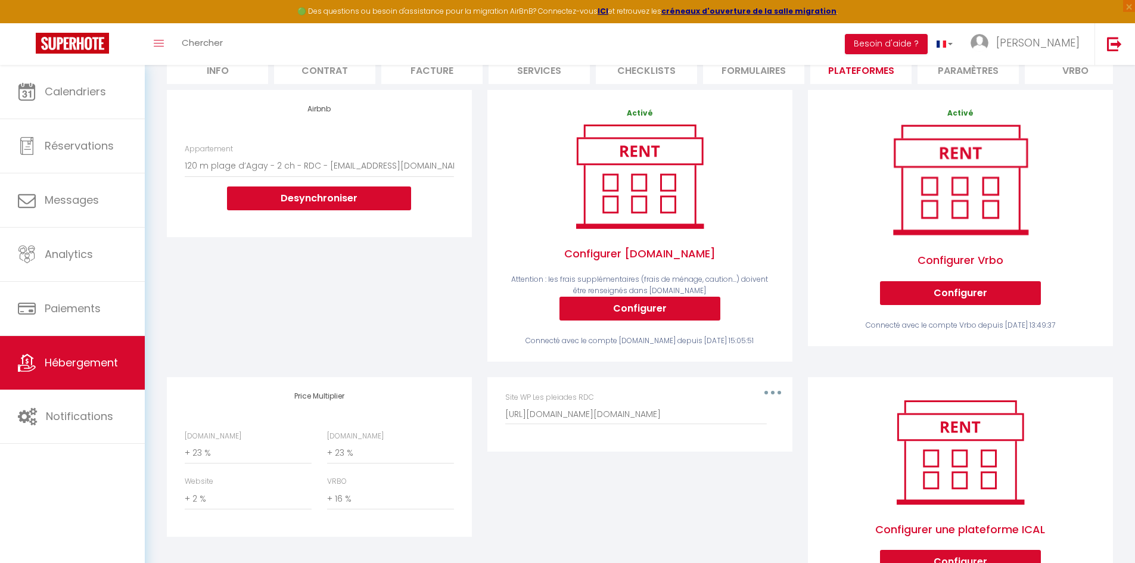
scroll to position [241, 0]
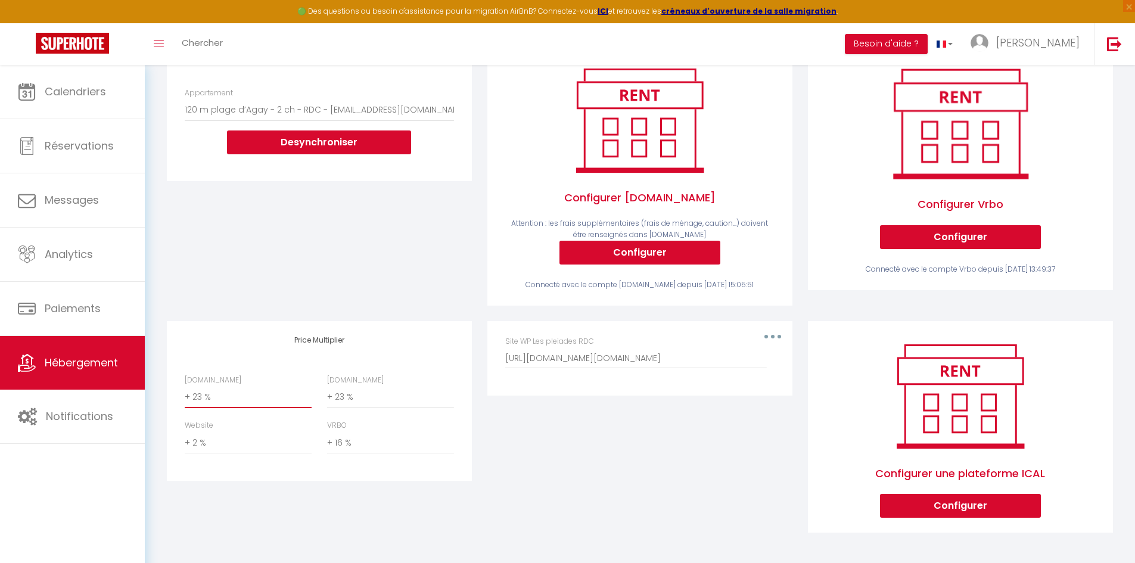
click at [206, 401] on select "0 + 1 % + 2 % + 3 % + 4 % + 5 % + 6 % + 7 % + 8 % + 9 %" at bounding box center [248, 397] width 127 height 23
click at [185, 386] on select "0 + 1 % + 2 % + 3 % + 4 % + 5 % + 6 % + 7 % + 8 % + 9 %" at bounding box center [248, 397] width 127 height 23
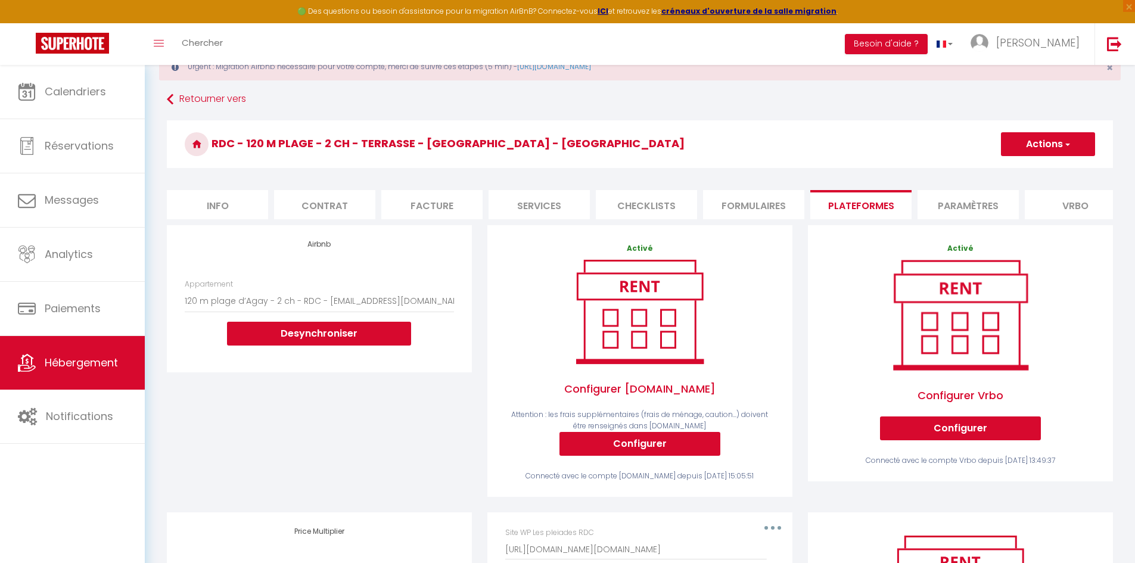
scroll to position [0, 0]
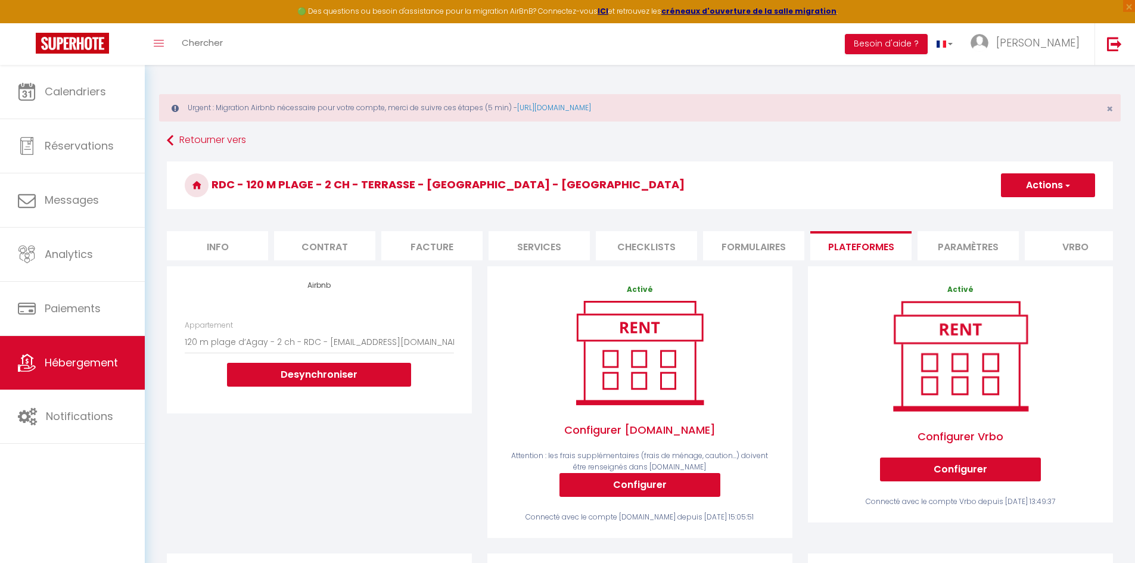
click at [1079, 181] on button "Actions" at bounding box center [1048, 185] width 94 height 24
click at [1043, 212] on link "Enregistrer" at bounding box center [1048, 211] width 94 height 15
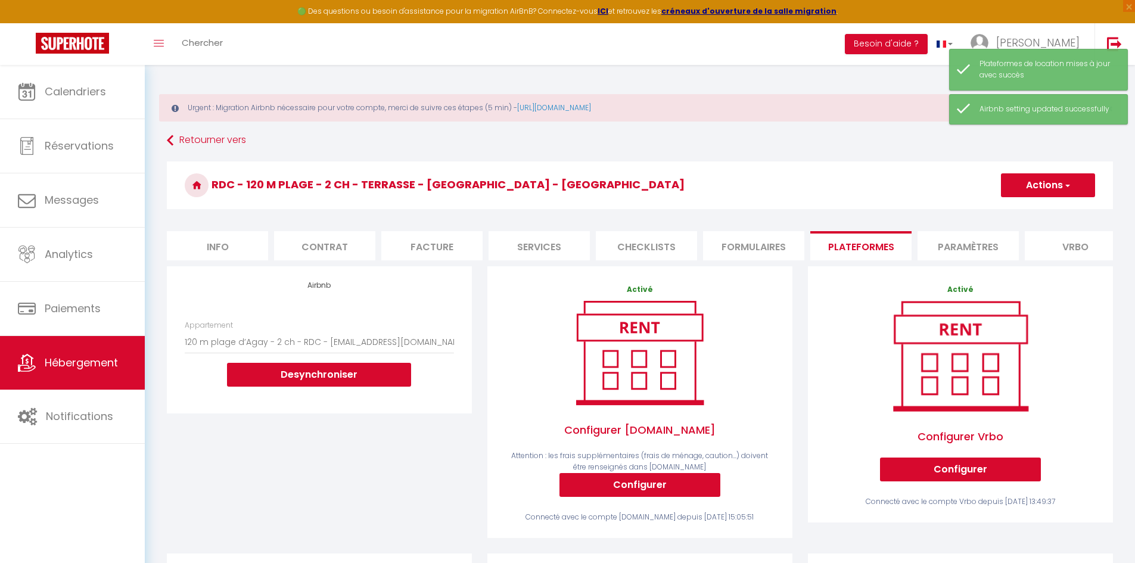
click at [164, 139] on div "Retourner vers Rdc - 120 m plage - 2 ch - terrasse - Agay - Estérel Actions Enr…" at bounding box center [640, 455] width 962 height 651
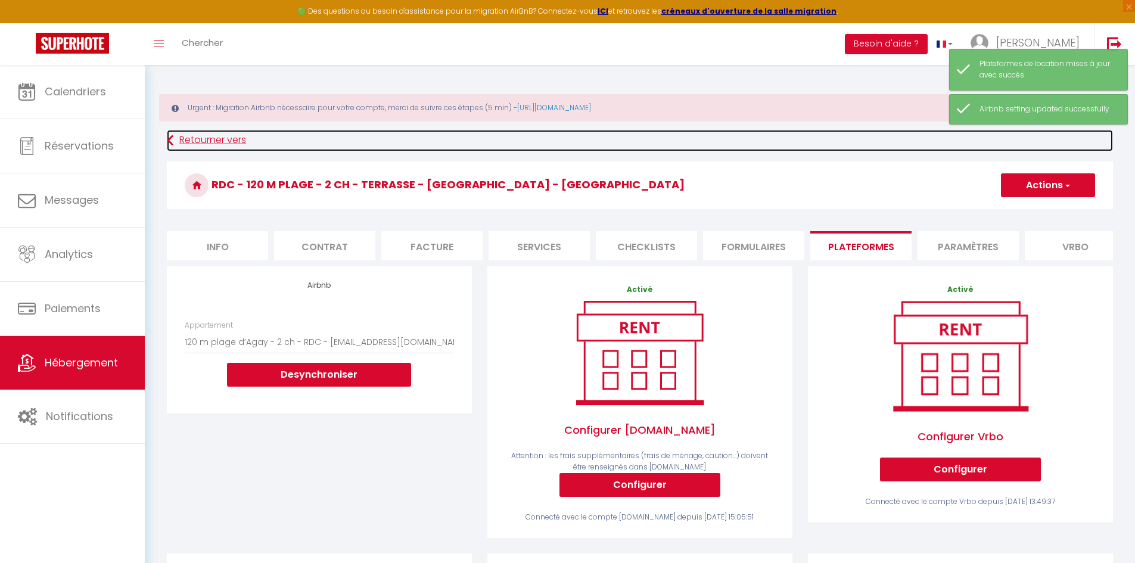
click at [177, 139] on link "Retourner vers" at bounding box center [640, 140] width 946 height 21
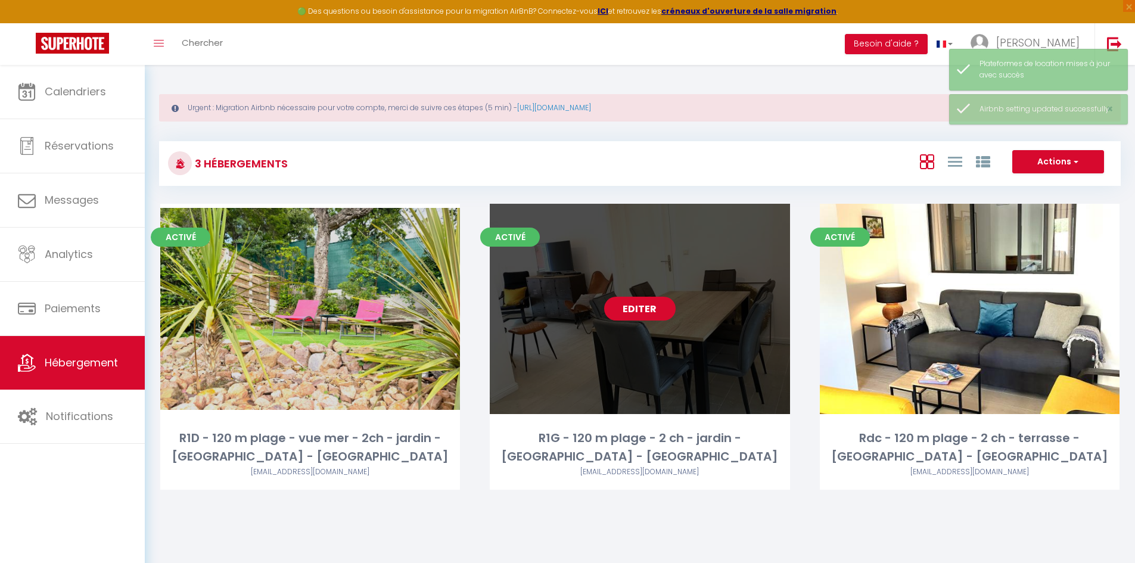
click at [638, 317] on link "Editer" at bounding box center [640, 309] width 72 height 24
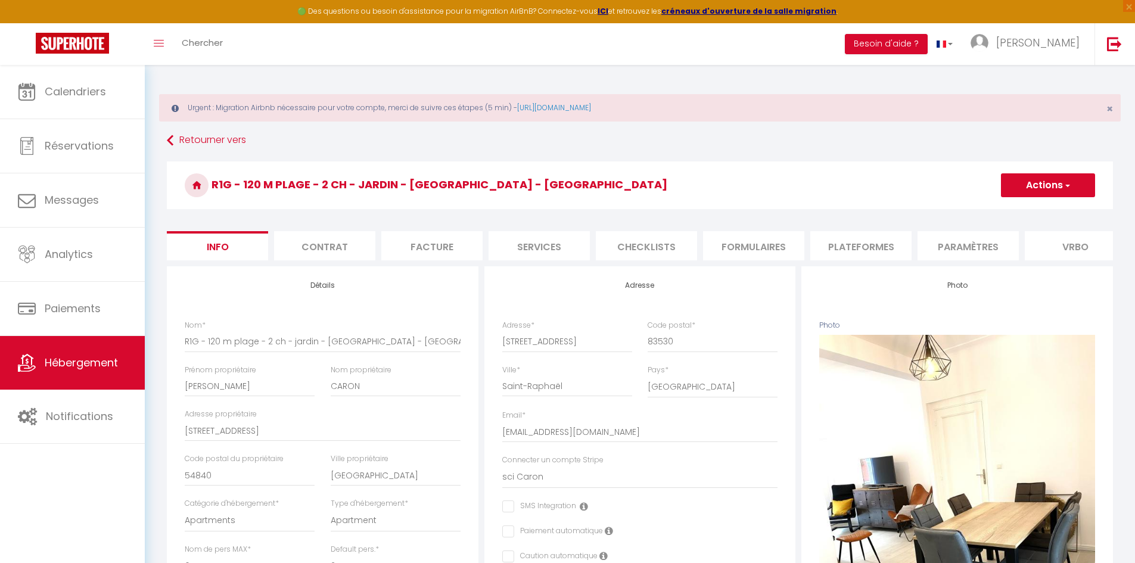
click at [858, 253] on li "Plateformes" at bounding box center [861, 245] width 101 height 29
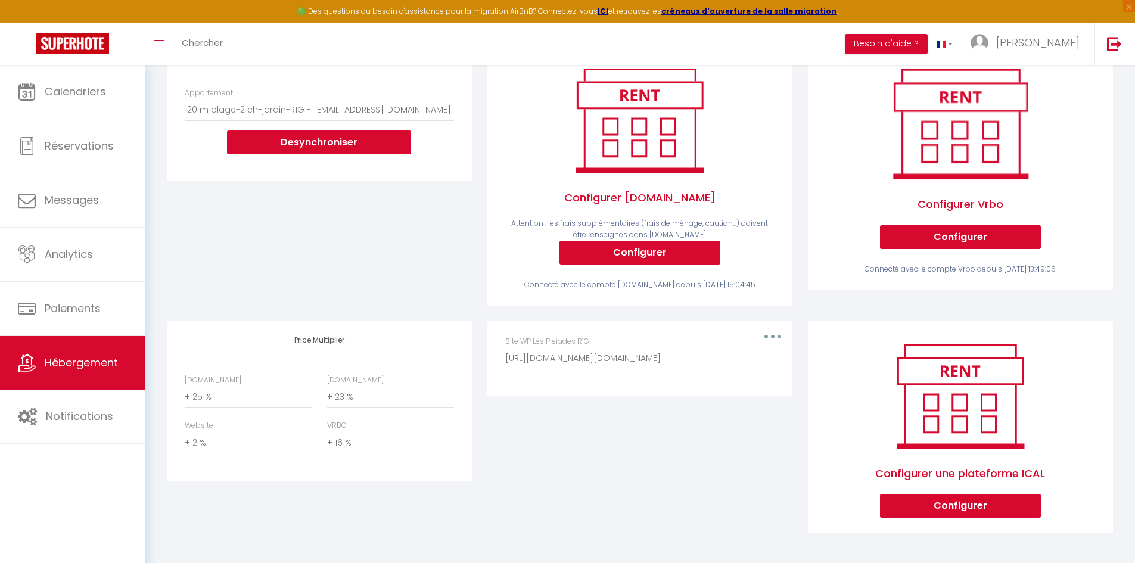
scroll to position [241, 0]
click at [203, 400] on select "0 + 1 % + 2 % + 3 % + 4 % + 5 % + 6 % + 7 % + 8 % + 9 %" at bounding box center [248, 397] width 127 height 23
click at [185, 386] on select "0 + 1 % + 2 % + 3 % + 4 % + 5 % + 6 % + 7 % + 8 % + 9 %" at bounding box center [248, 397] width 127 height 23
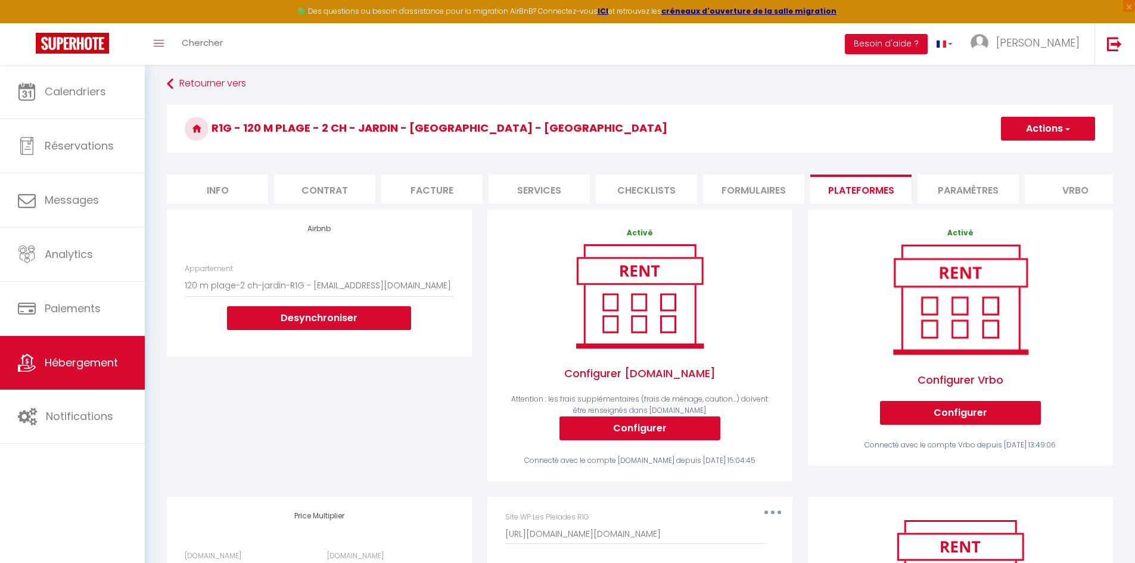
scroll to position [3, 0]
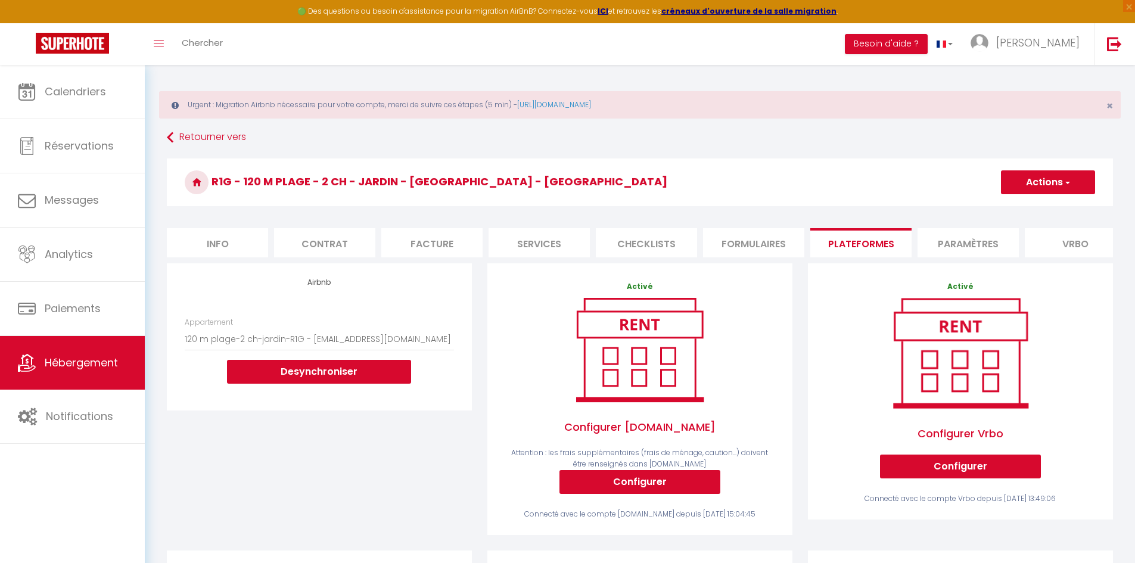
click at [1025, 174] on button "Actions" at bounding box center [1048, 182] width 94 height 24
click at [1030, 206] on link "Enregistrer" at bounding box center [1048, 208] width 94 height 15
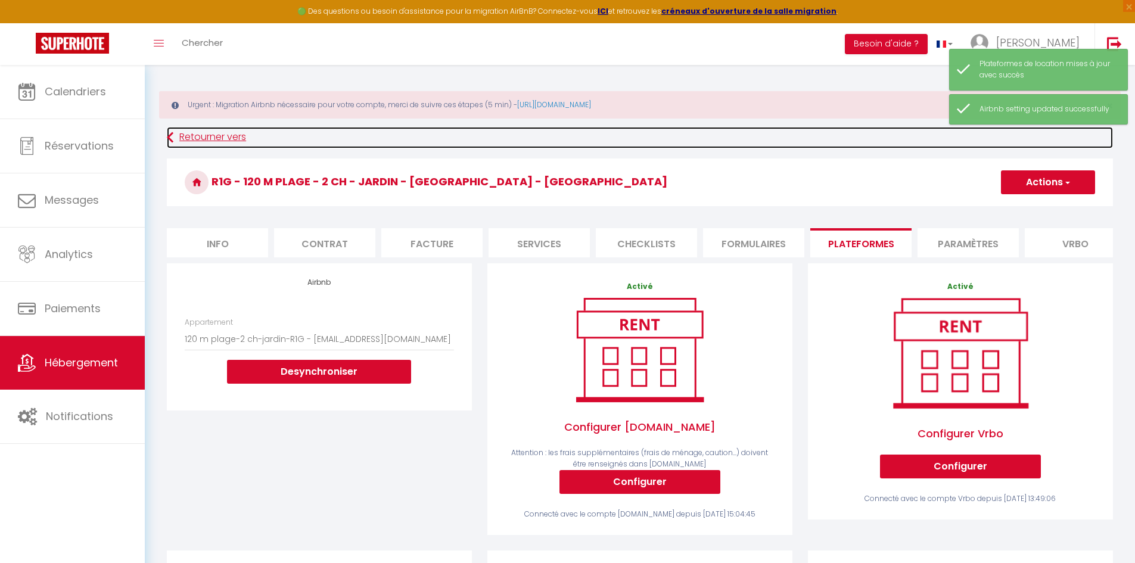
click at [167, 140] on icon at bounding box center [170, 137] width 7 height 21
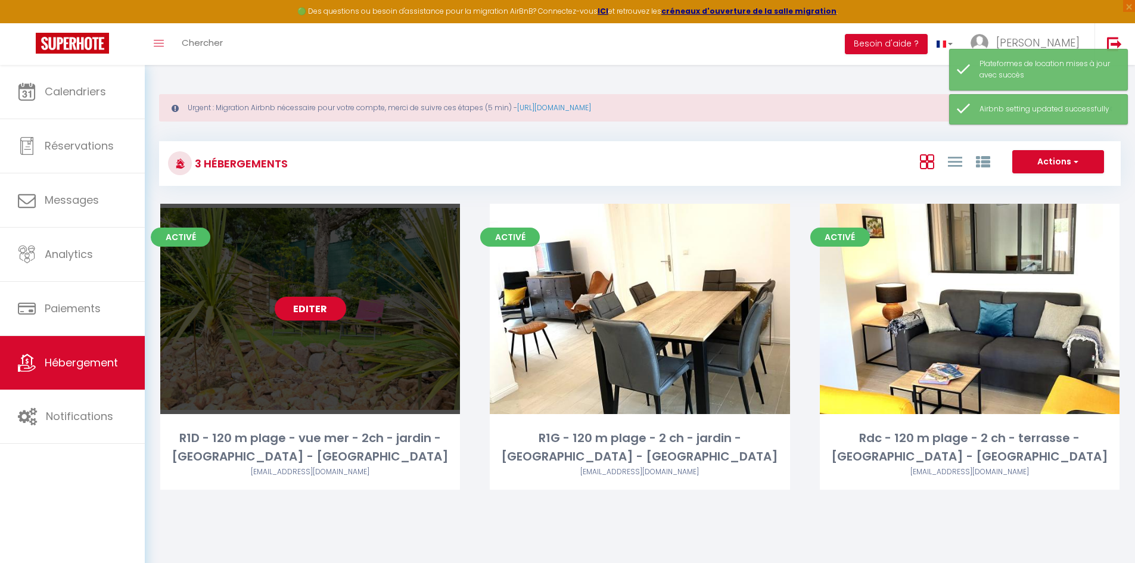
click at [287, 319] on link "Editer" at bounding box center [311, 309] width 72 height 24
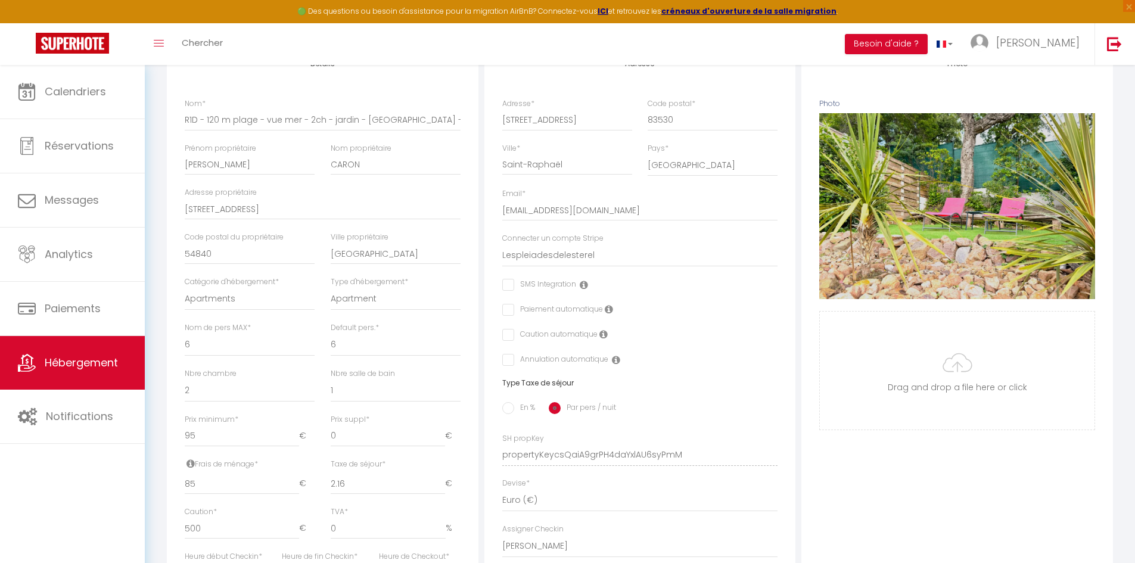
scroll to position [10, 0]
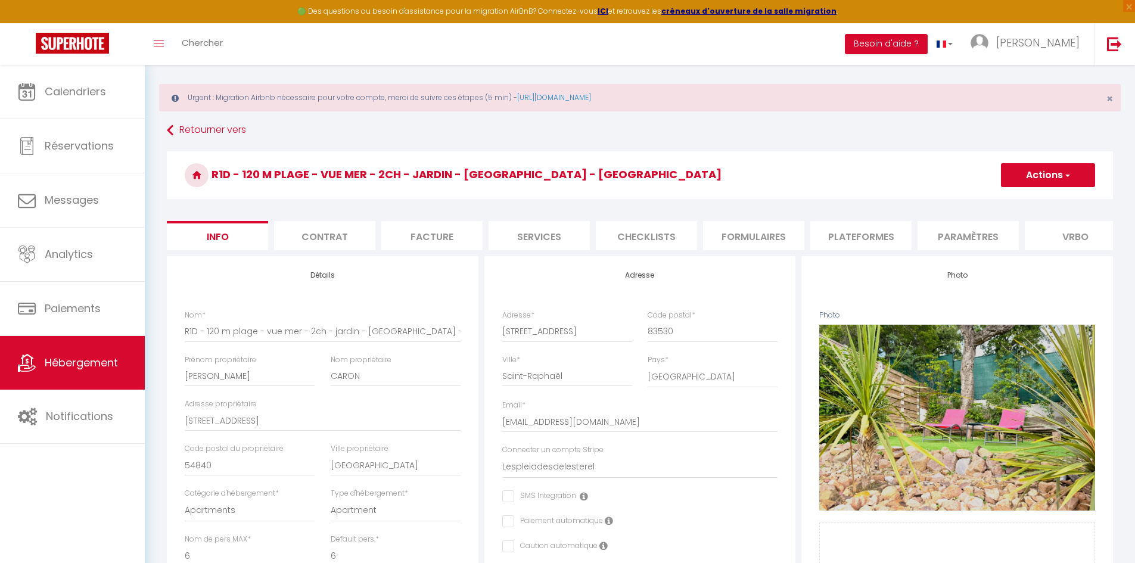
click at [878, 236] on li "Plateformes" at bounding box center [861, 235] width 101 height 29
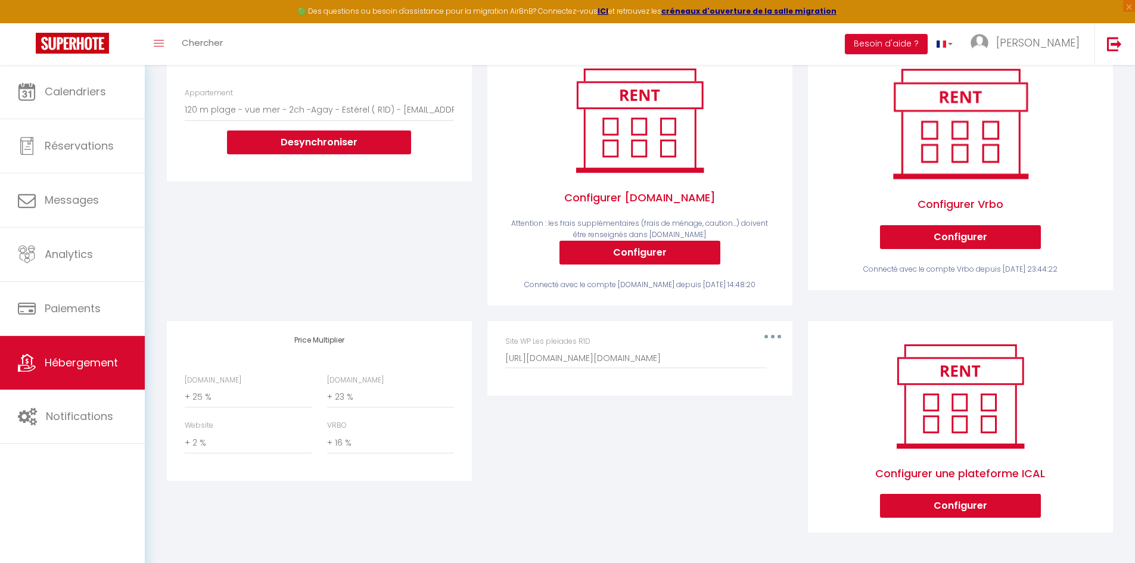
scroll to position [241, 0]
click at [241, 398] on select "0 + 1 % + 2 % + 3 % + 4 % + 5 % + 6 % + 7 % + 8 % + 9 %" at bounding box center [248, 397] width 127 height 23
click at [185, 386] on select "0 + 1 % + 2 % + 3 % + 4 % + 5 % + 6 % + 7 % + 8 % + 9 %" at bounding box center [248, 397] width 127 height 23
click at [281, 493] on div "Price Multiplier Airbnb.com 0 + 1 % + 2 % + 3 % + 4 % + 5 % + 6 % + 7 %" at bounding box center [319, 435] width 321 height 228
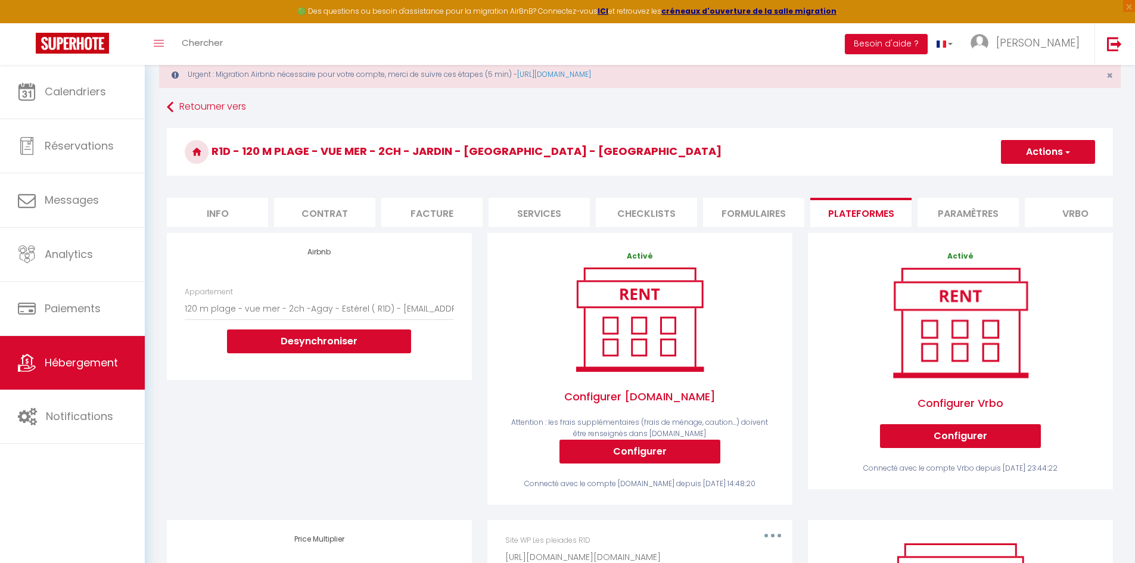
scroll to position [3, 0]
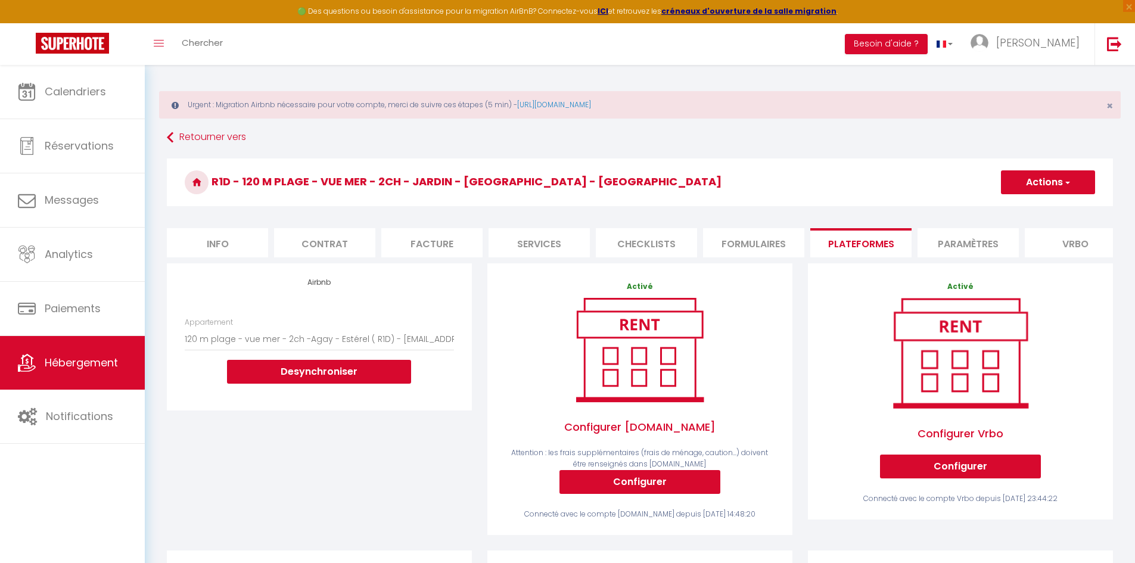
click at [1024, 191] on button "Actions" at bounding box center [1048, 182] width 94 height 24
click at [1023, 209] on link "Enregistrer" at bounding box center [1048, 208] width 94 height 15
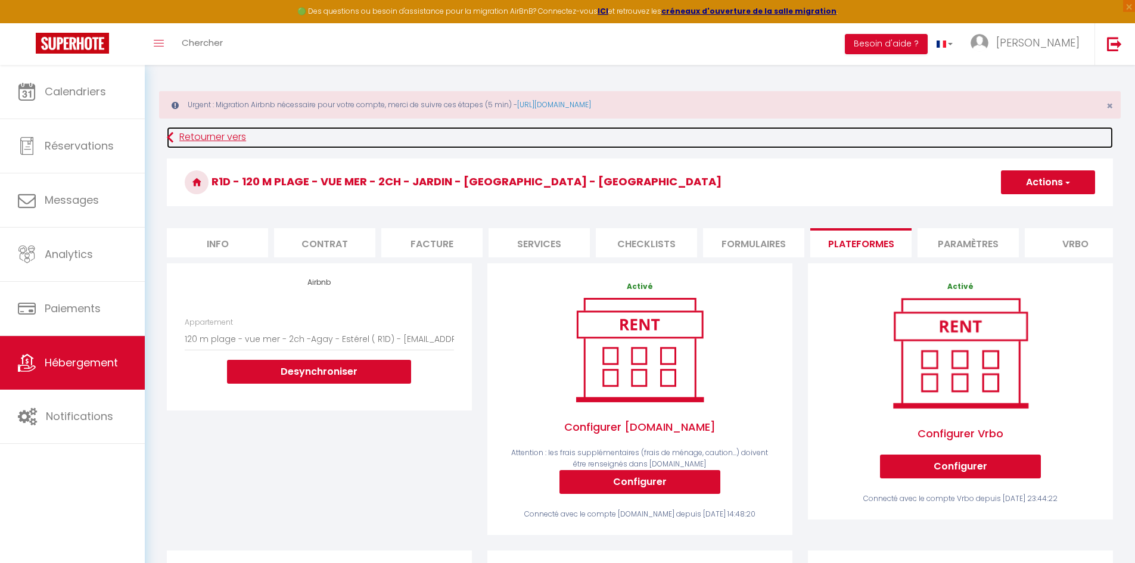
click at [172, 142] on icon at bounding box center [170, 137] width 7 height 21
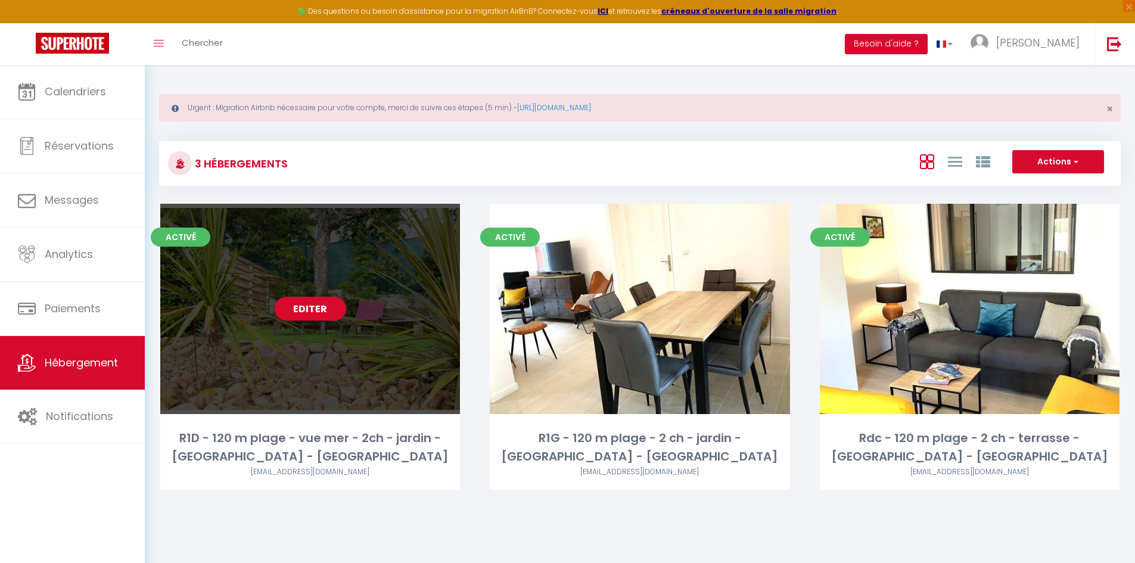
click at [298, 312] on link "Editer" at bounding box center [311, 309] width 72 height 24
click at [342, 309] on link "Editer" at bounding box center [311, 309] width 72 height 24
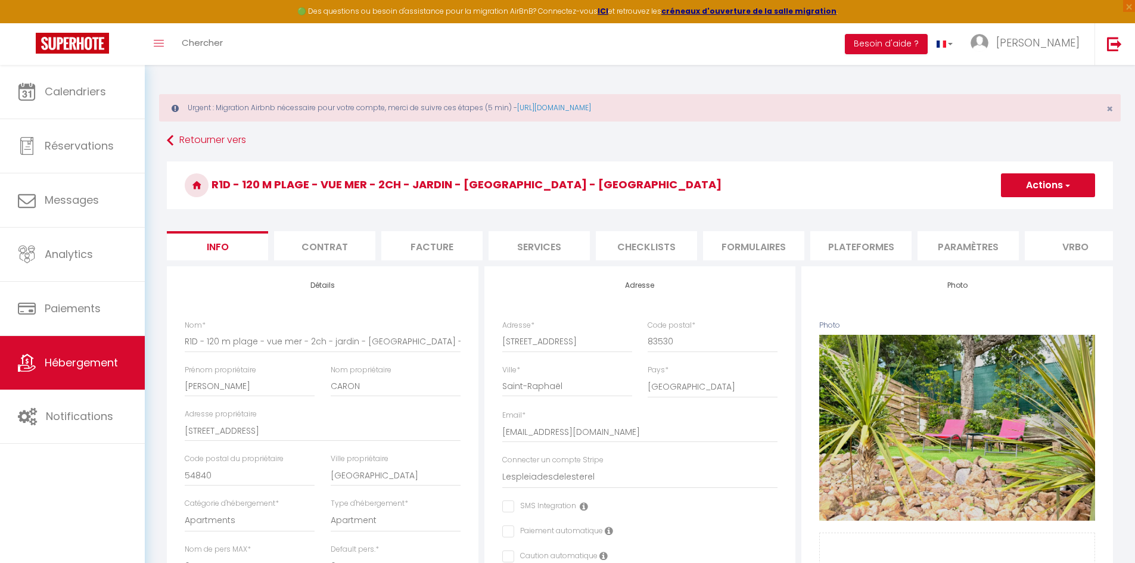
click at [863, 246] on li "Plateformes" at bounding box center [861, 245] width 101 height 29
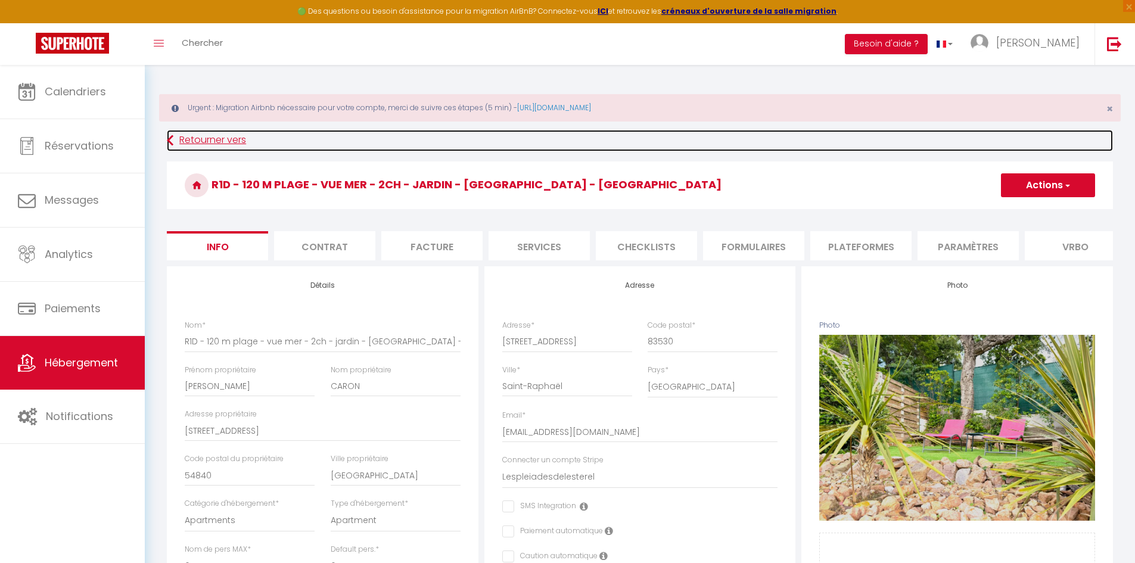
click at [236, 144] on link "Retourner vers" at bounding box center [640, 140] width 946 height 21
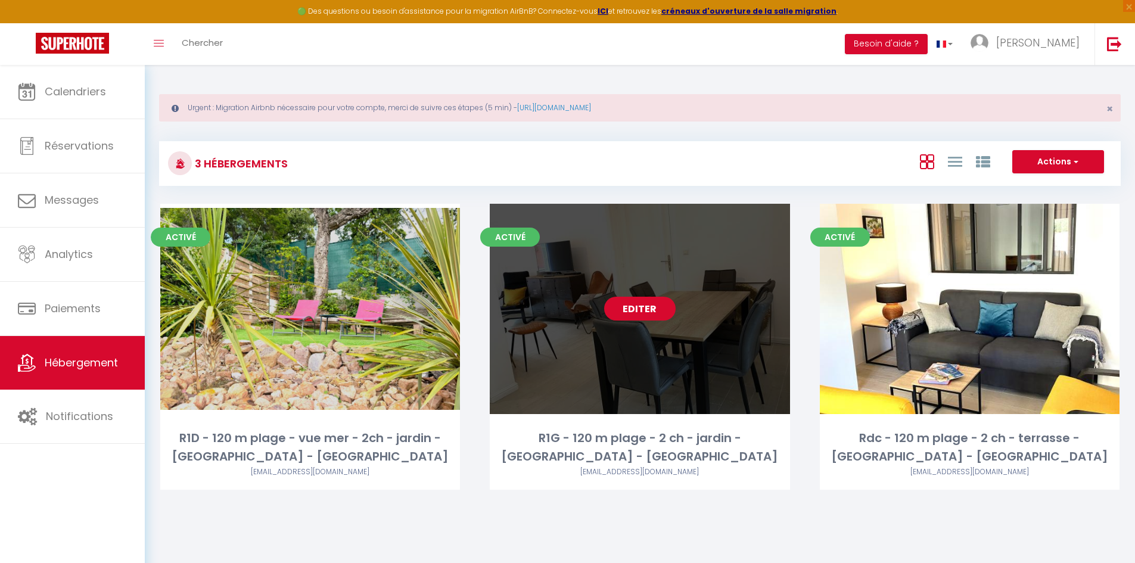
click at [636, 305] on link "Editer" at bounding box center [640, 309] width 72 height 24
click at [631, 311] on link "Editer" at bounding box center [640, 309] width 72 height 24
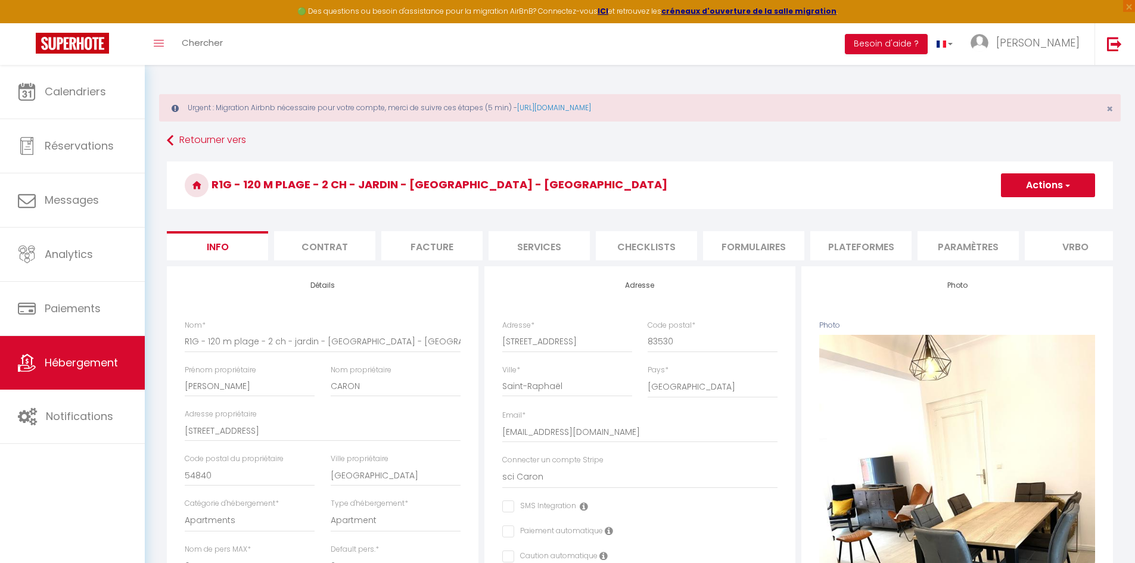
click at [744, 255] on li "Formulaires" at bounding box center [753, 245] width 101 height 29
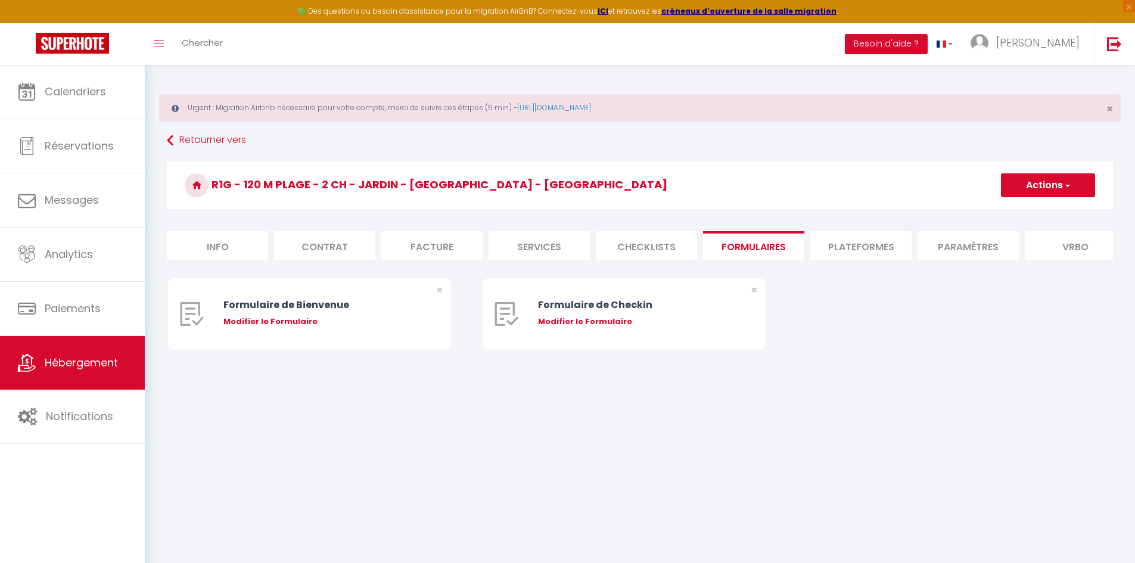
click at [883, 254] on li "Plateformes" at bounding box center [861, 245] width 101 height 29
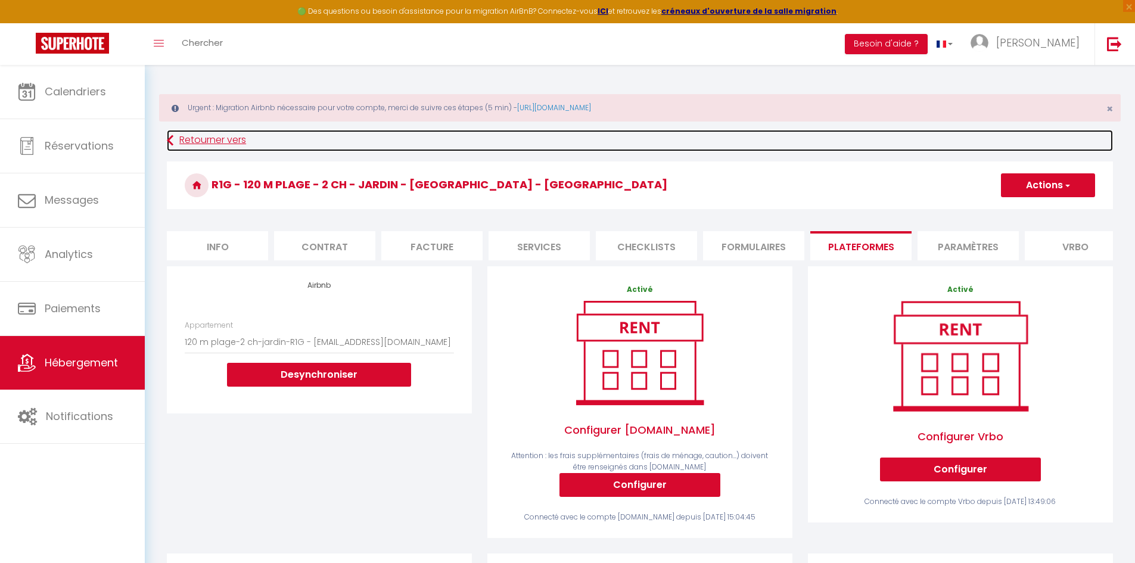
click at [188, 135] on link "Retourner vers" at bounding box center [640, 140] width 946 height 21
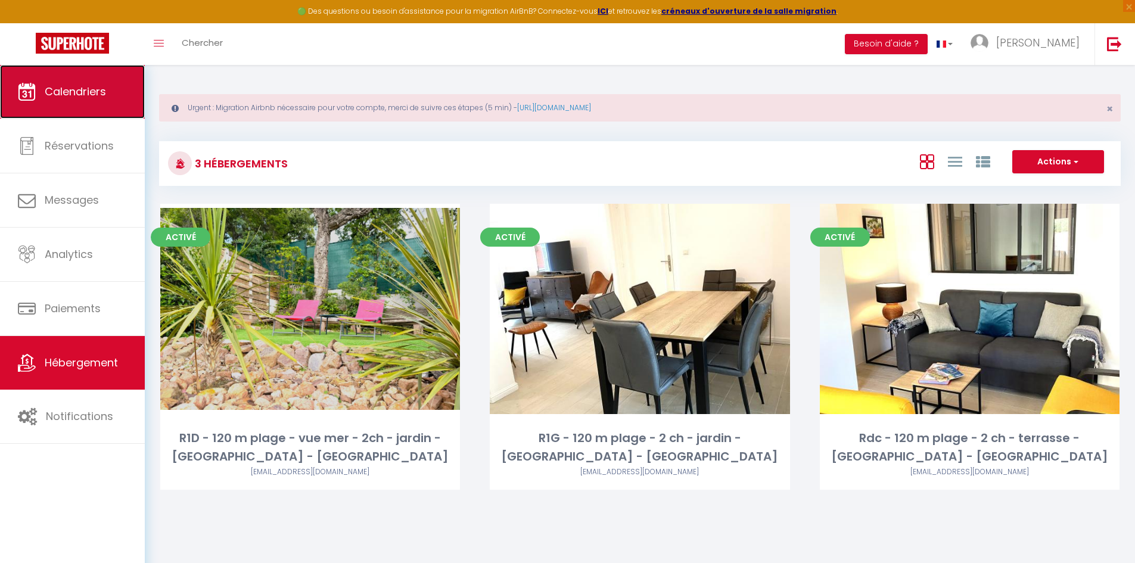
click at [67, 101] on link "Calendriers" at bounding box center [72, 92] width 145 height 54
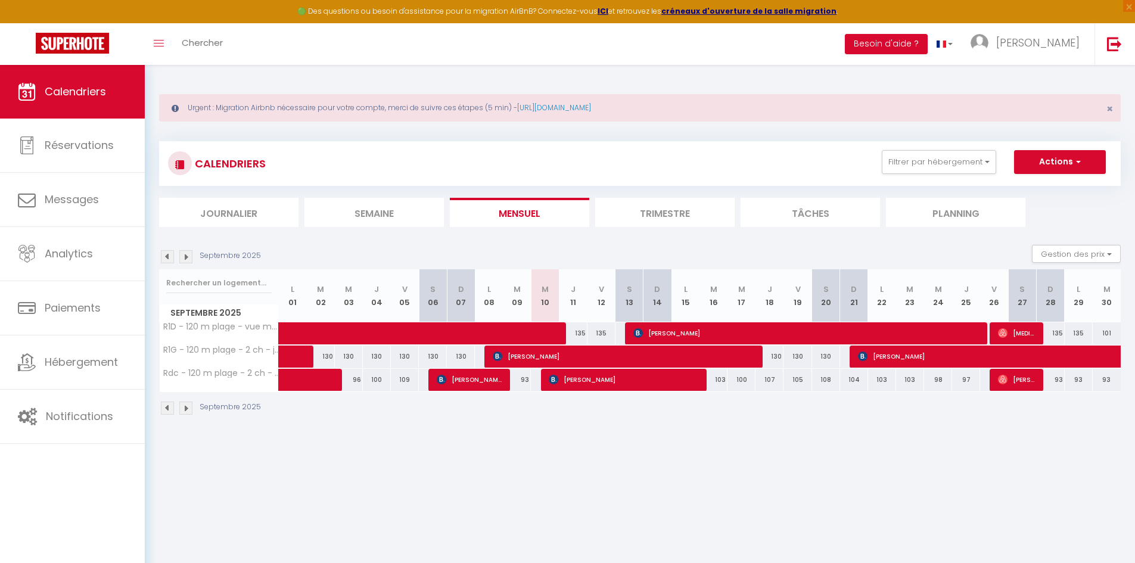
click at [181, 257] on img at bounding box center [185, 256] width 13 height 13
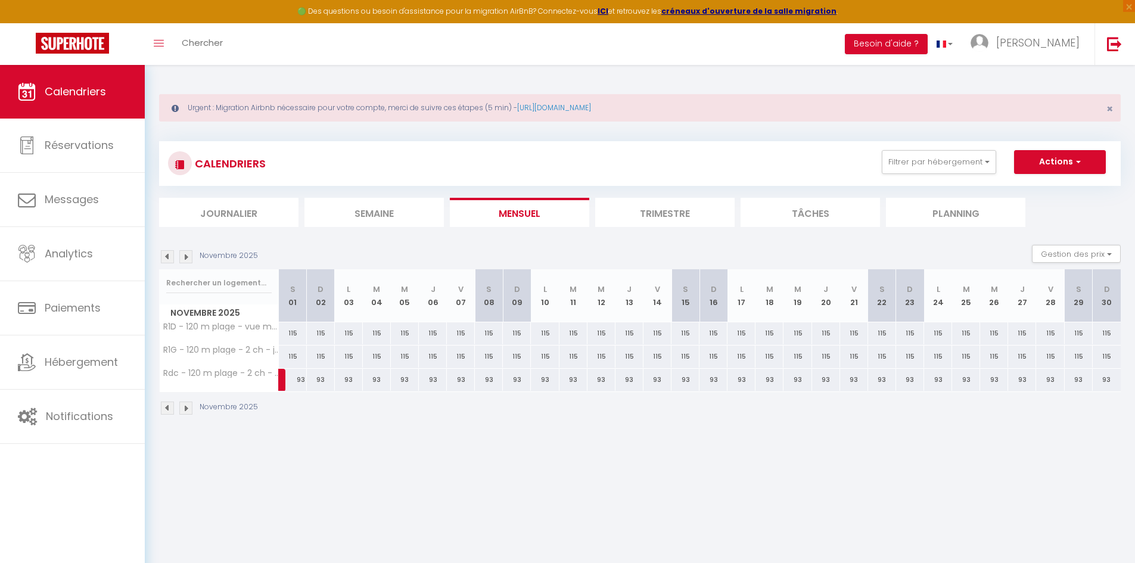
click at [181, 257] on img at bounding box center [185, 256] width 13 height 13
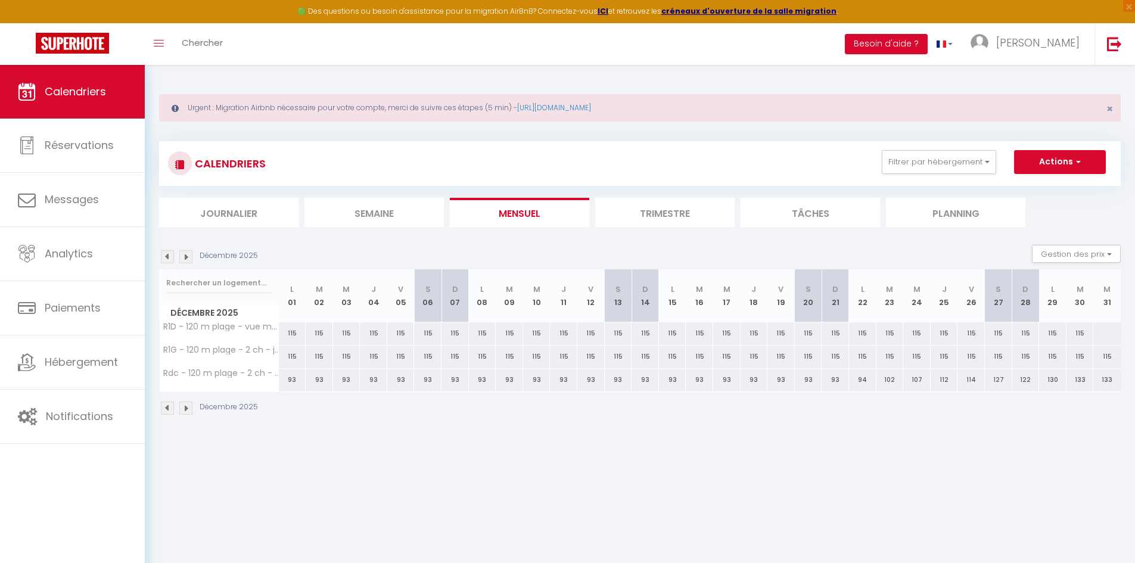
click at [181, 257] on img at bounding box center [185, 256] width 13 height 13
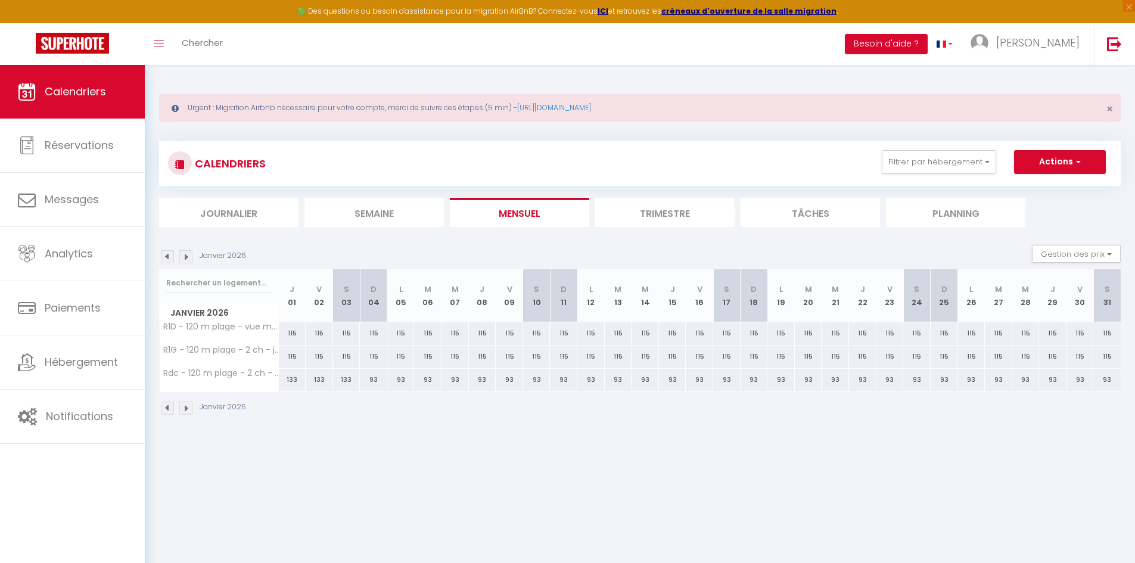
click at [181, 257] on img at bounding box center [185, 256] width 13 height 13
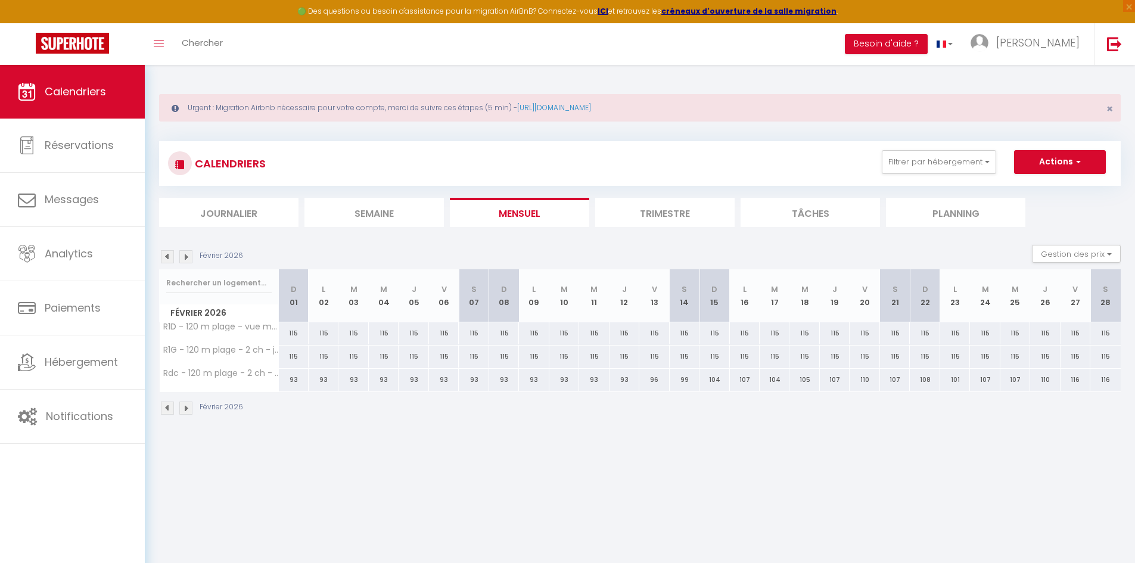
click at [181, 257] on img at bounding box center [185, 256] width 13 height 13
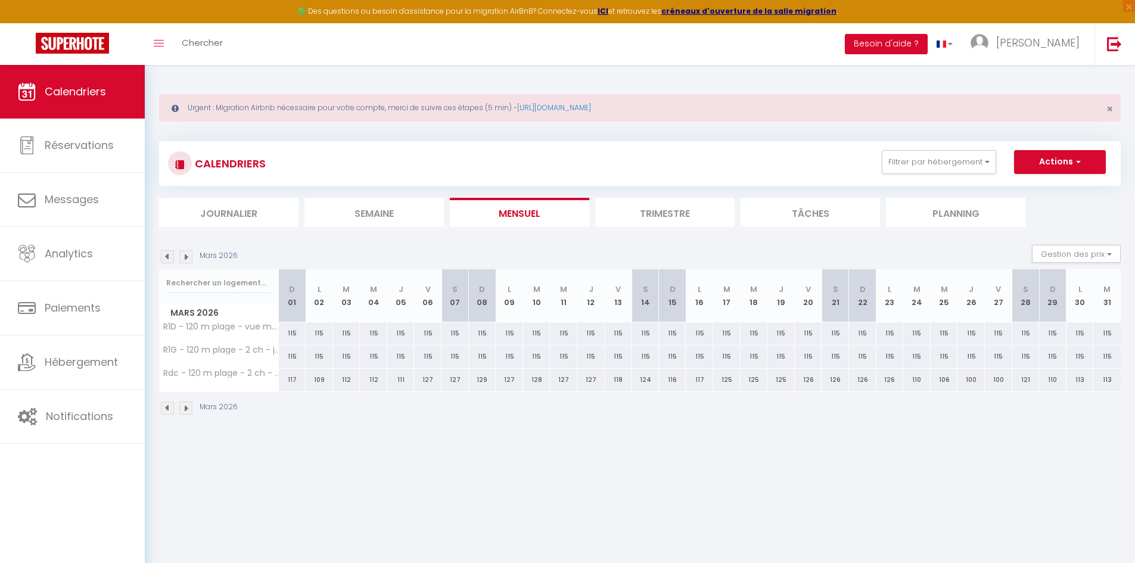
click at [181, 257] on img at bounding box center [185, 256] width 13 height 13
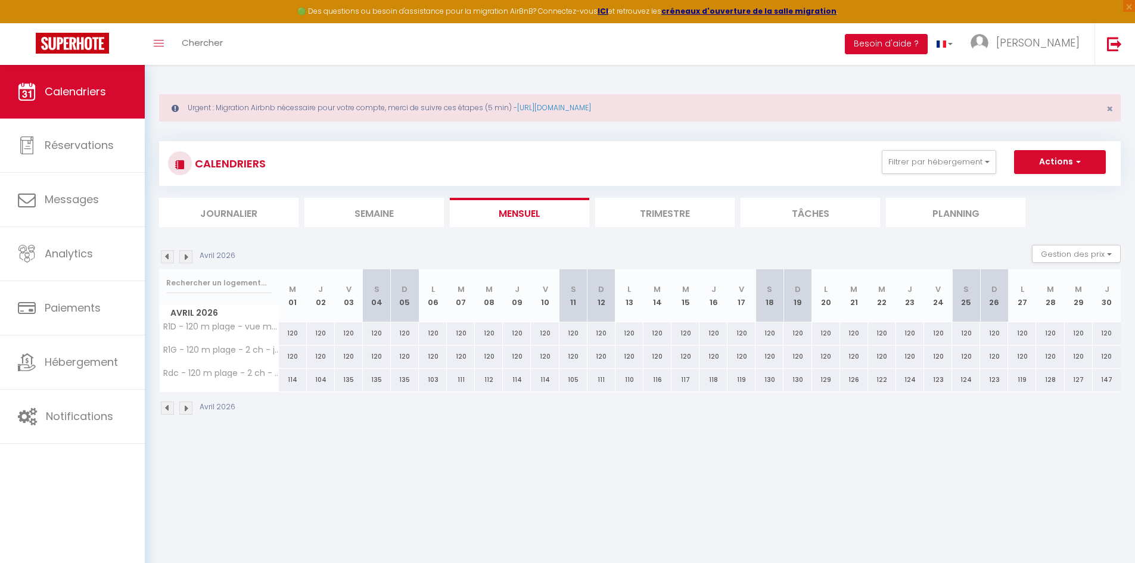
click at [181, 257] on img at bounding box center [185, 256] width 13 height 13
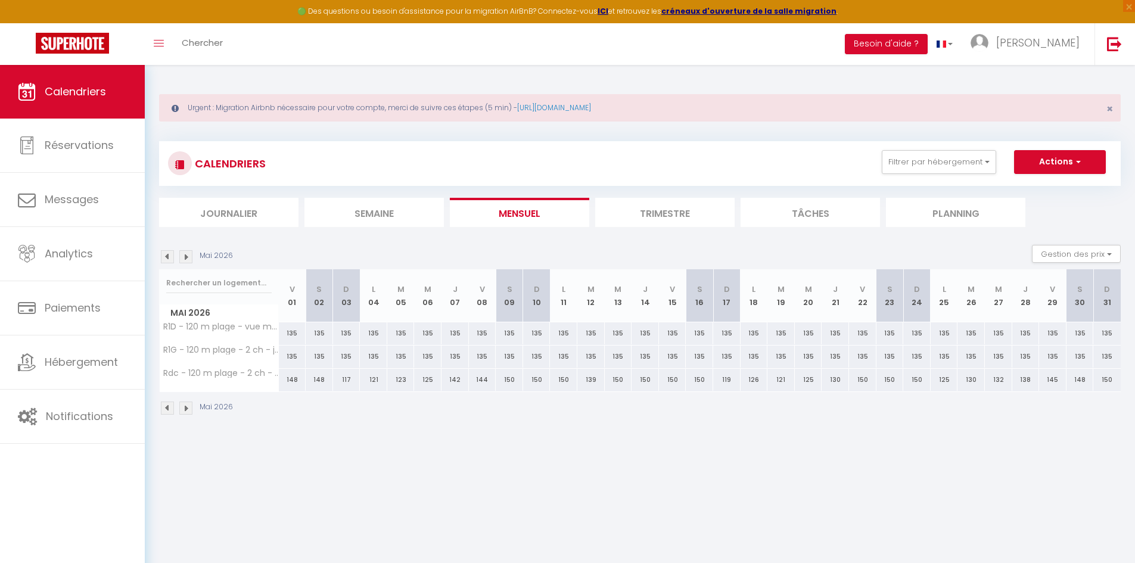
click at [181, 257] on img at bounding box center [185, 256] width 13 height 13
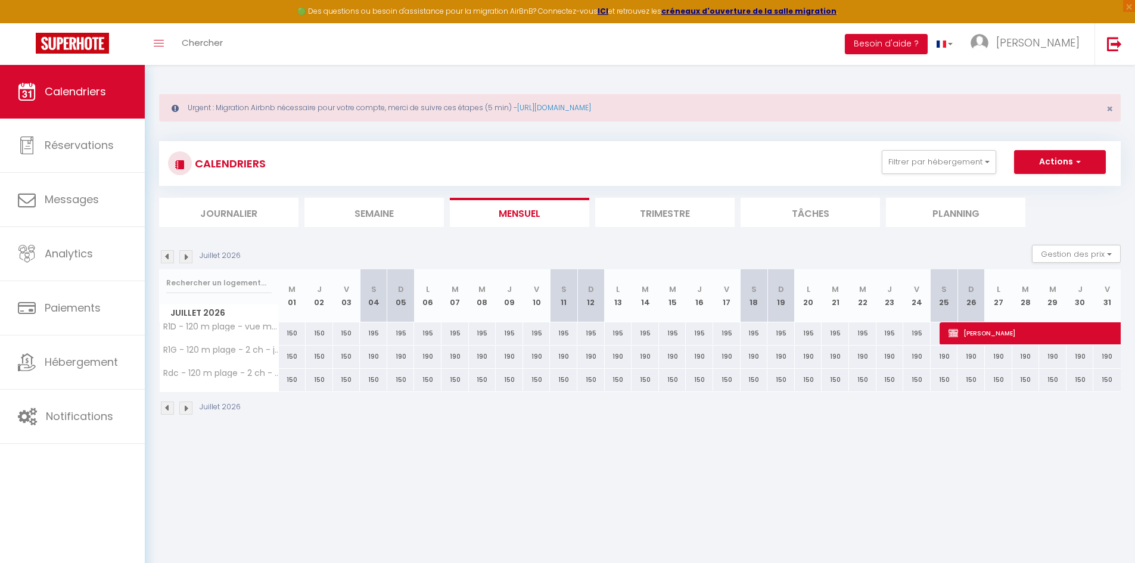
click at [181, 257] on img at bounding box center [185, 256] width 13 height 13
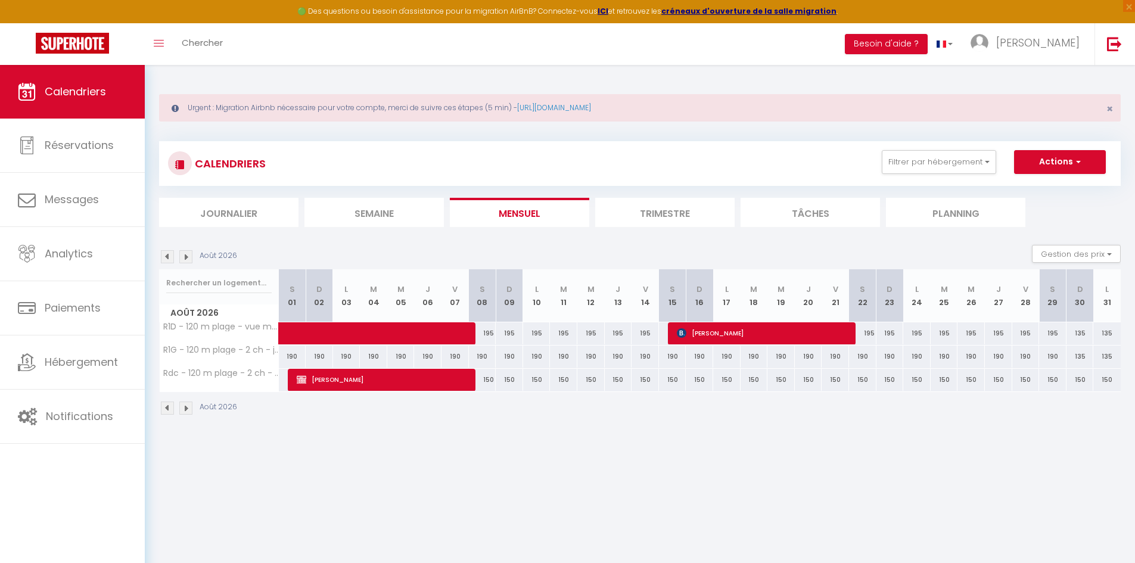
click at [181, 257] on img at bounding box center [185, 256] width 13 height 13
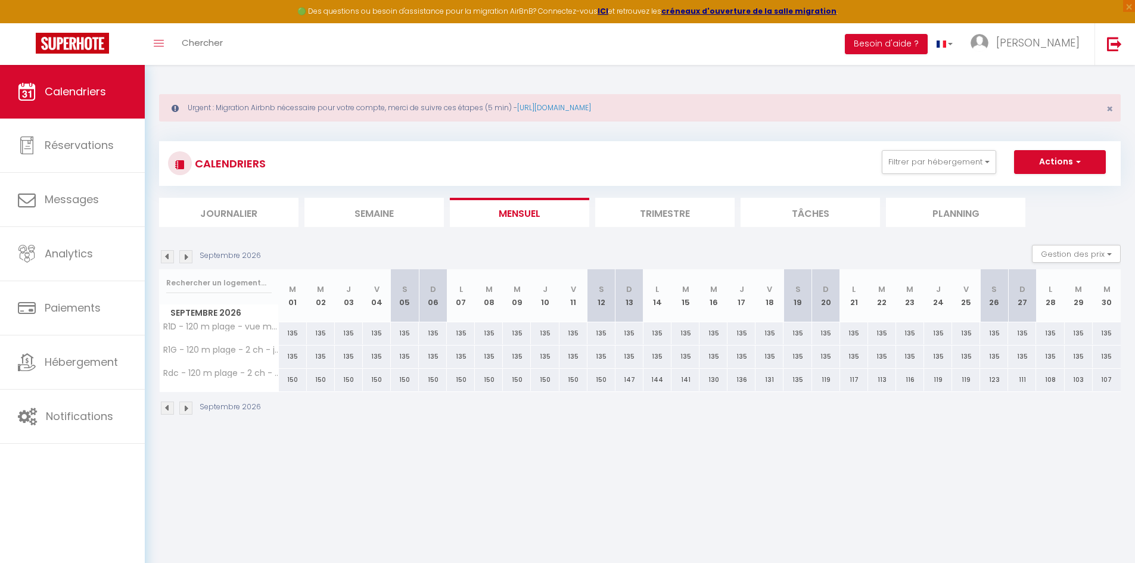
click at [171, 259] on img at bounding box center [167, 256] width 13 height 13
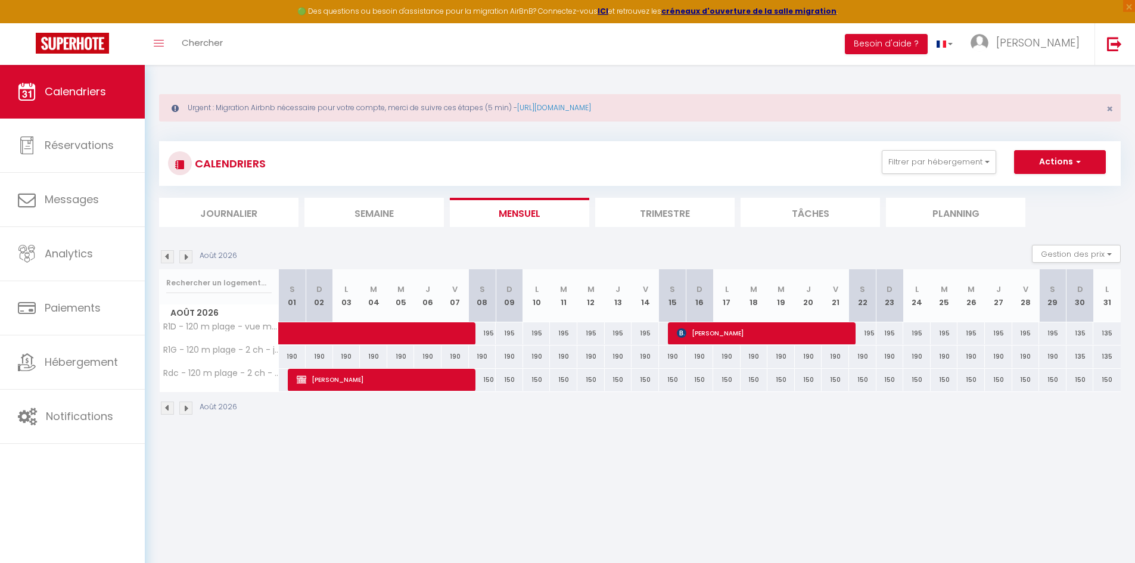
click at [184, 258] on img at bounding box center [185, 256] width 13 height 13
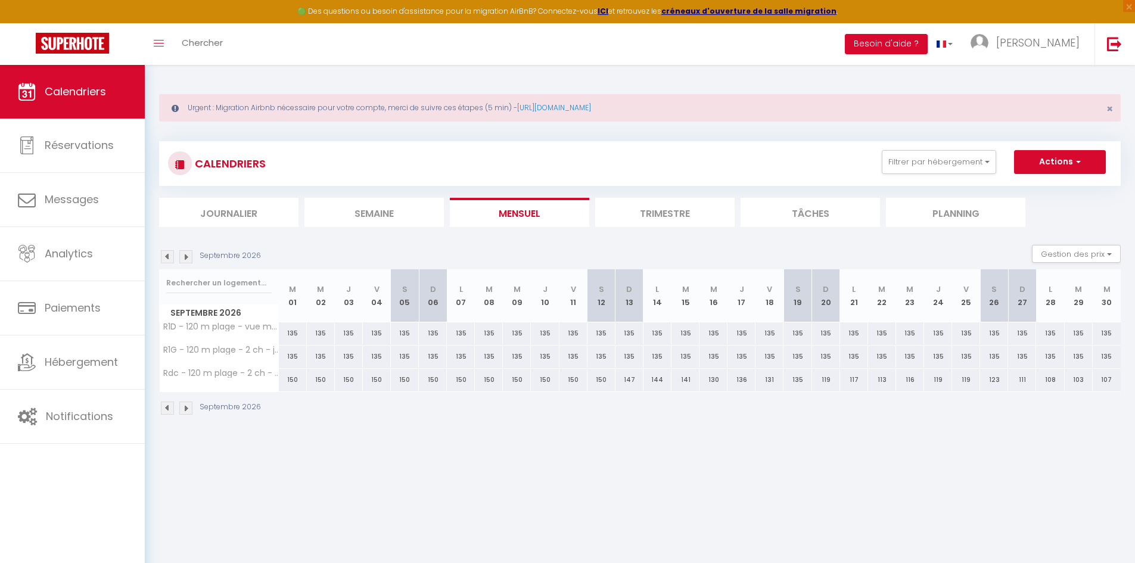
click at [167, 258] on img at bounding box center [167, 256] width 13 height 13
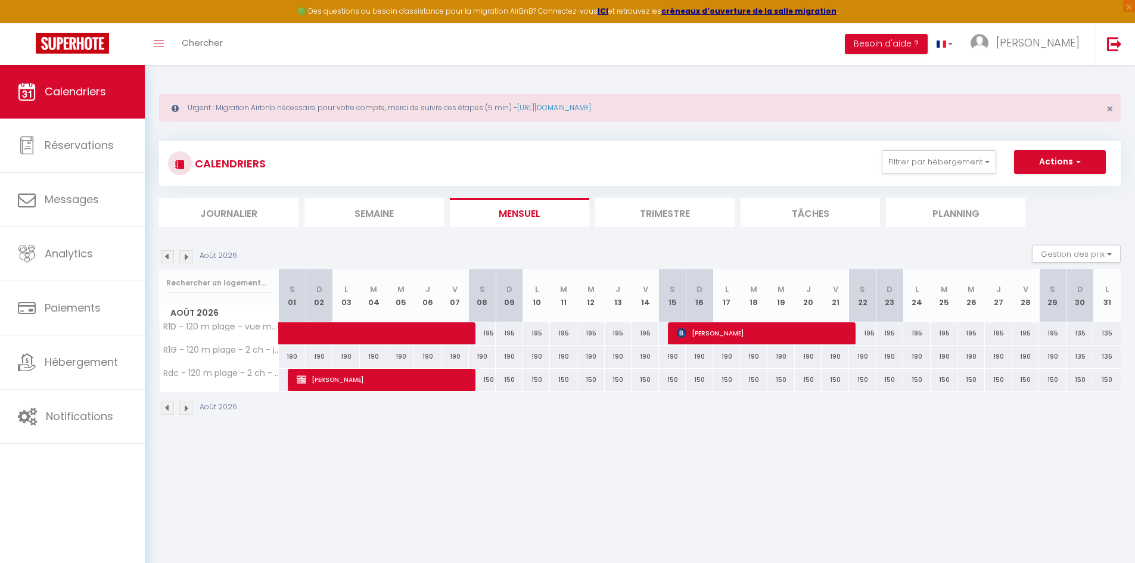
click at [1078, 381] on div "150" at bounding box center [1080, 380] width 27 height 22
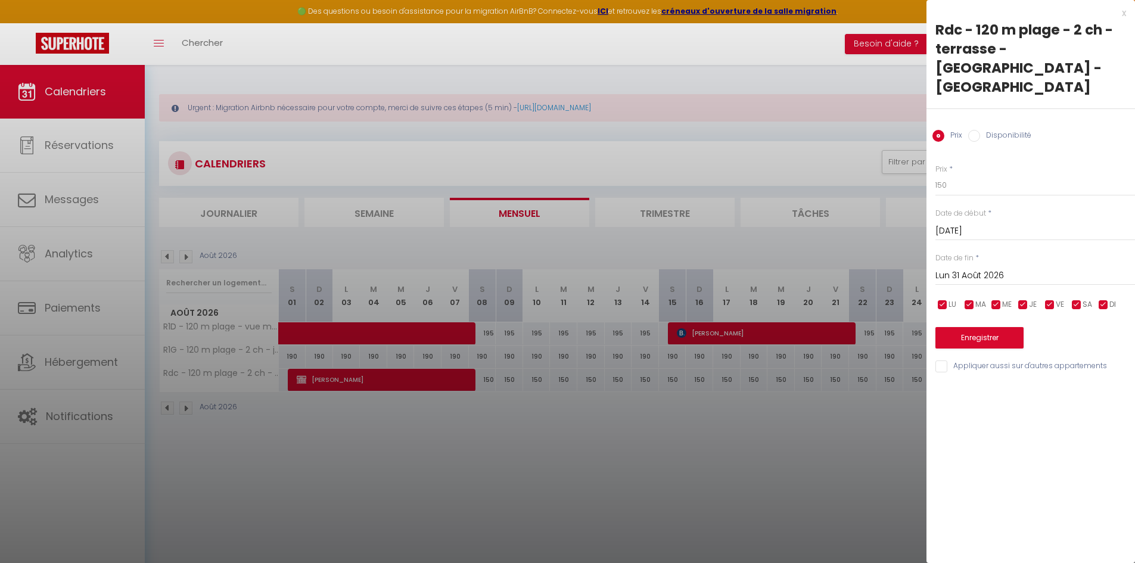
click at [1007, 268] on input "Lun 31 Août 2026" at bounding box center [1036, 275] width 200 height 15
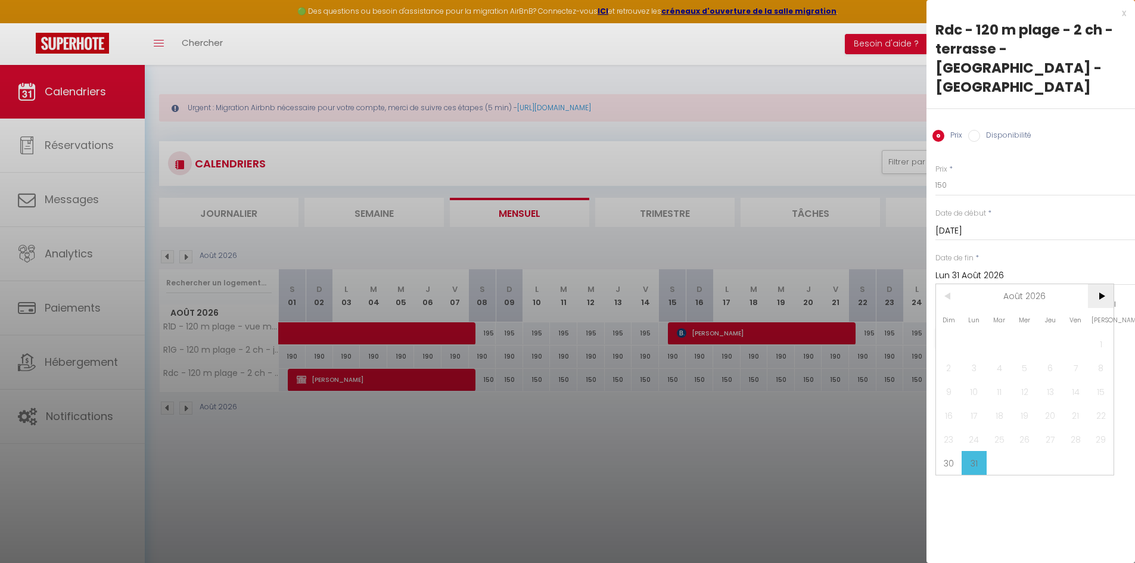
click at [1097, 284] on span ">" at bounding box center [1101, 296] width 26 height 24
click at [1019, 427] on span "30" at bounding box center [1026, 439] width 26 height 24
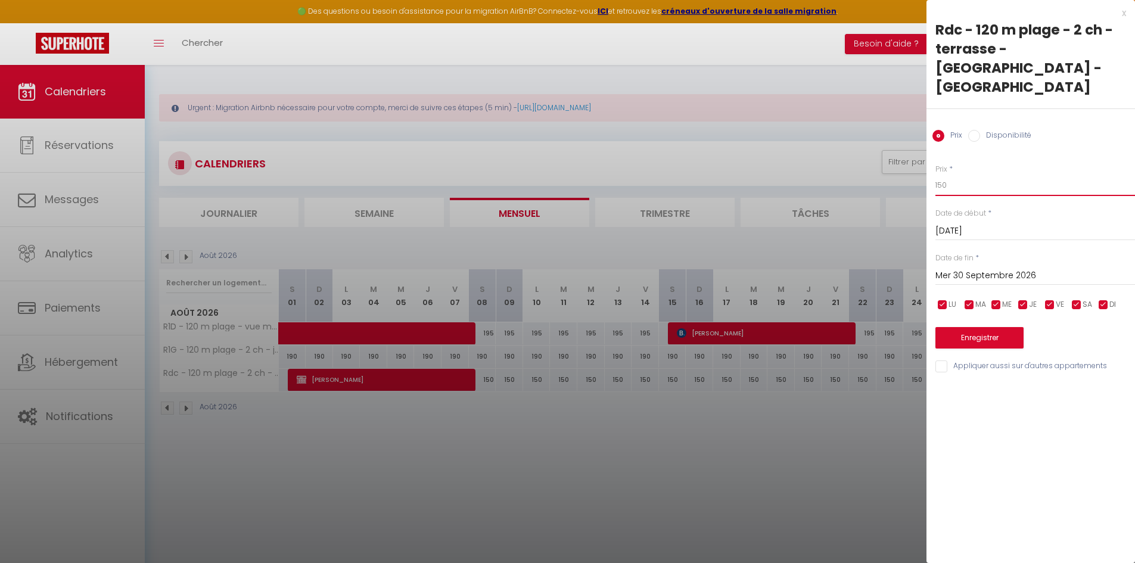
click at [974, 175] on input "150" at bounding box center [1036, 185] width 200 height 21
click at [983, 327] on button "Enregistrer" at bounding box center [980, 337] width 88 height 21
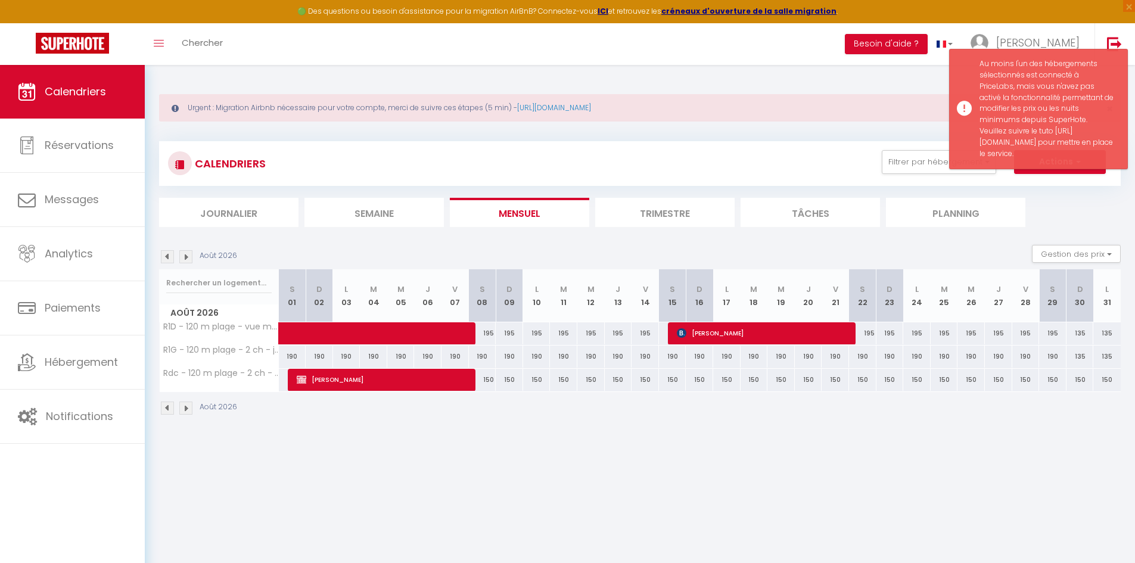
click at [956, 434] on div "Urgent : Migration Airbnb nécessaire pour votre compte, merci de suivre ces éta…" at bounding box center [640, 253] width 991 height 377
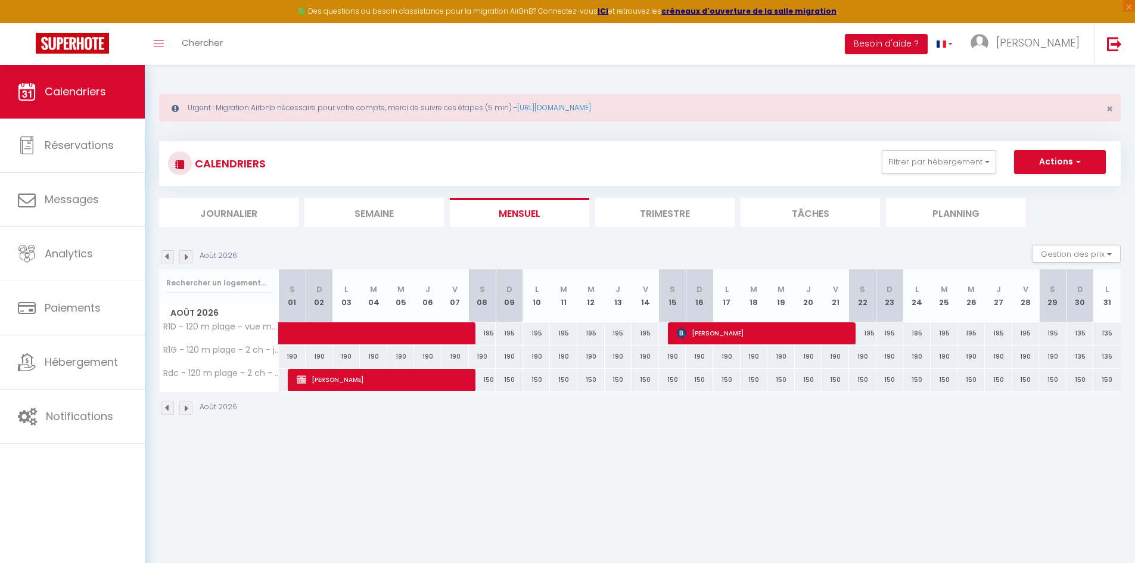
click at [197, 257] on div "Août 2026" at bounding box center [200, 256] width 82 height 13
click at [1081, 331] on div "135" at bounding box center [1080, 333] width 27 height 22
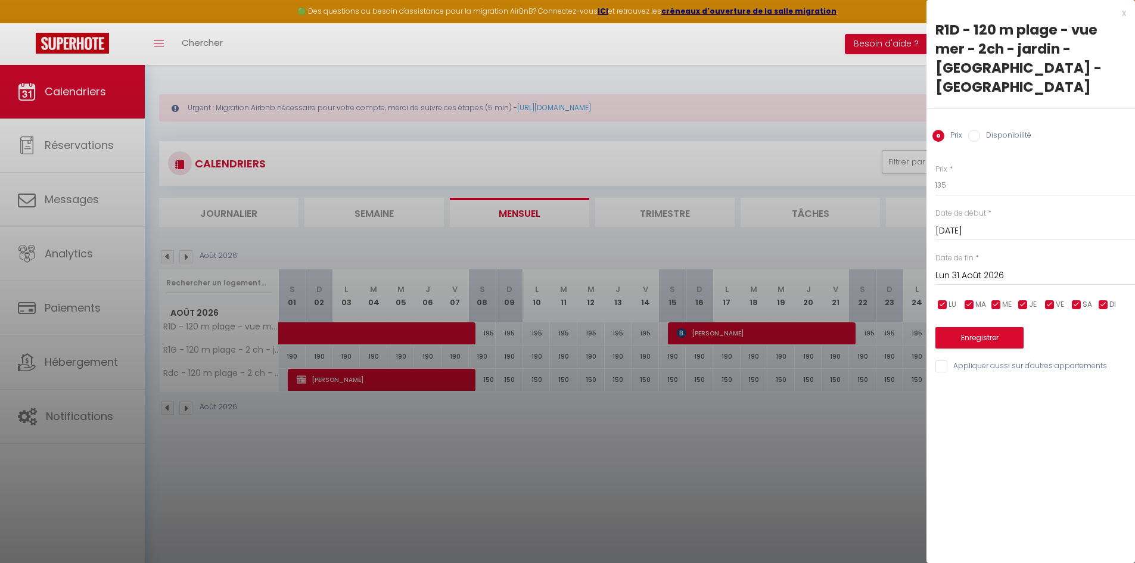
click at [815, 463] on div at bounding box center [567, 281] width 1135 height 563
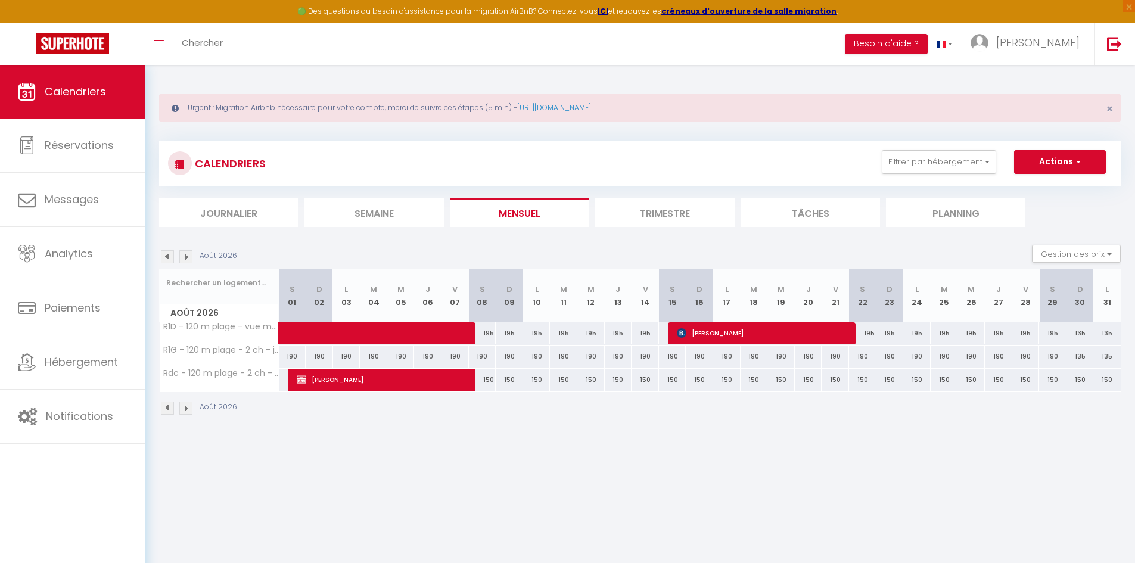
click at [1081, 336] on div "135" at bounding box center [1080, 333] width 27 height 22
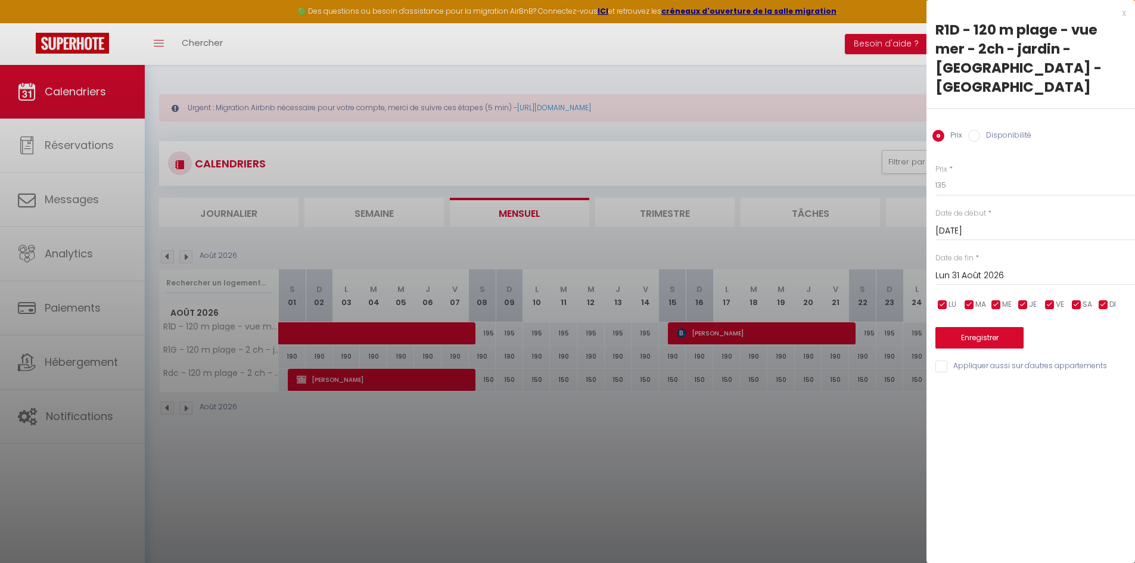
click at [977, 268] on input "Lun 31 Août 2026" at bounding box center [1036, 275] width 200 height 15
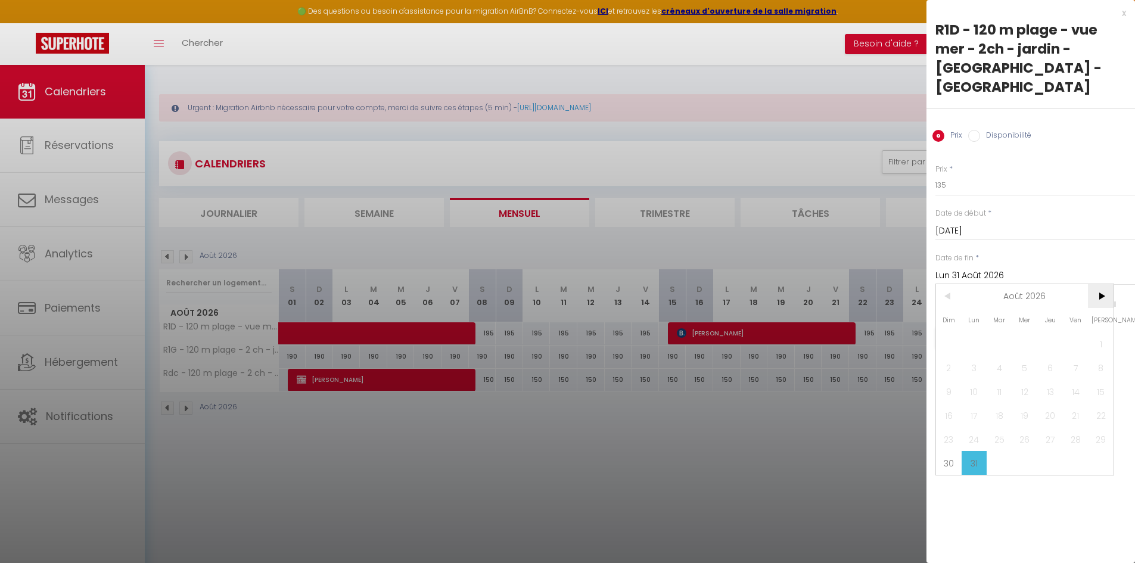
click at [1100, 284] on span ">" at bounding box center [1101, 296] width 26 height 24
click at [1032, 427] on span "30" at bounding box center [1026, 439] width 26 height 24
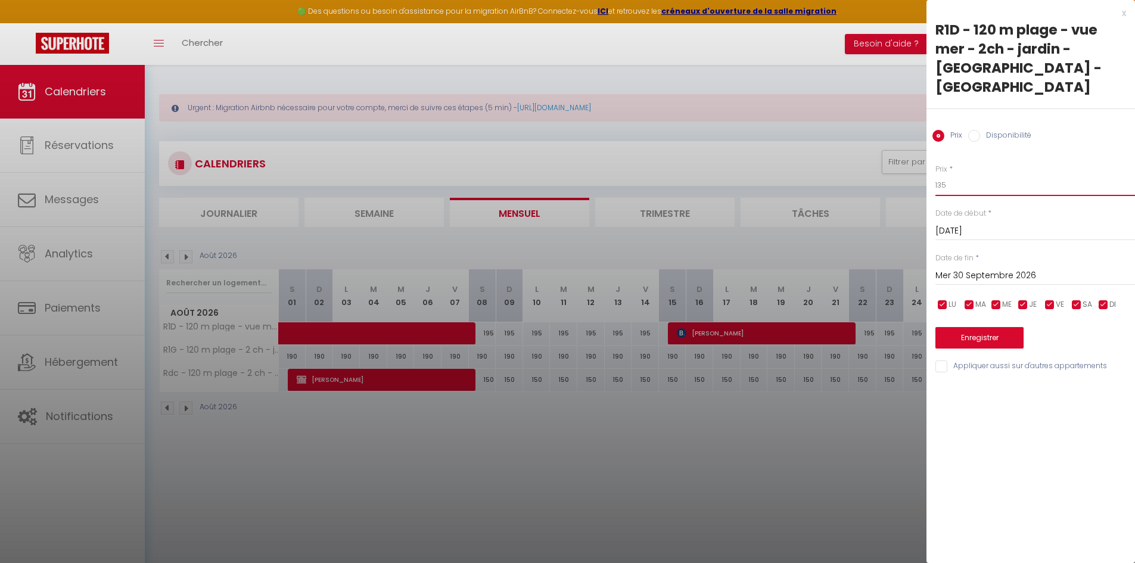
click at [942, 175] on input "135" at bounding box center [1036, 185] width 200 height 21
click at [1004, 327] on button "Enregistrer" at bounding box center [980, 337] width 88 height 21
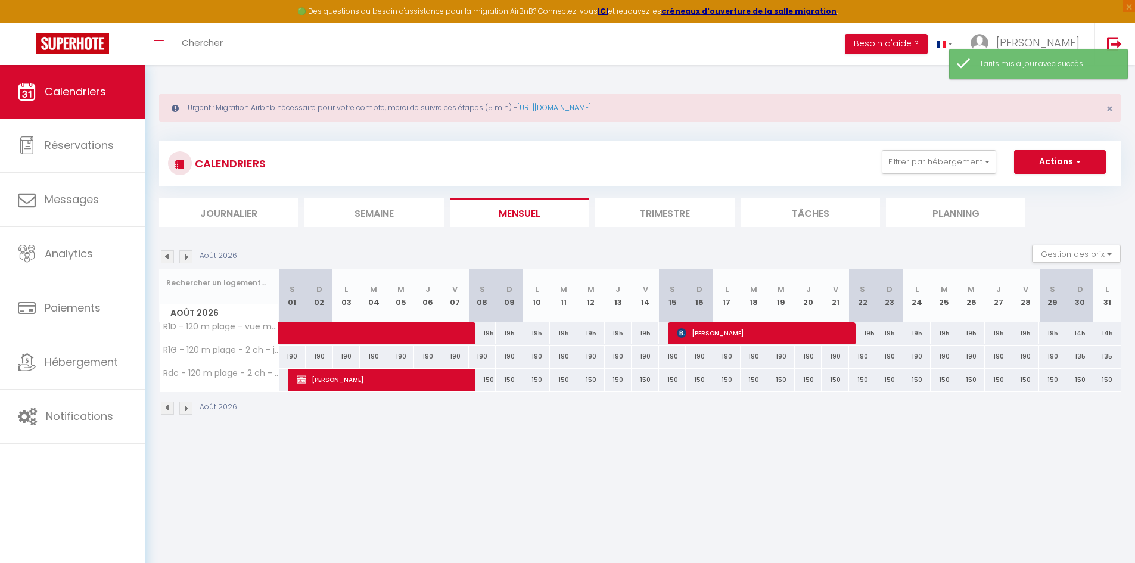
click at [1084, 356] on div "135" at bounding box center [1080, 357] width 27 height 22
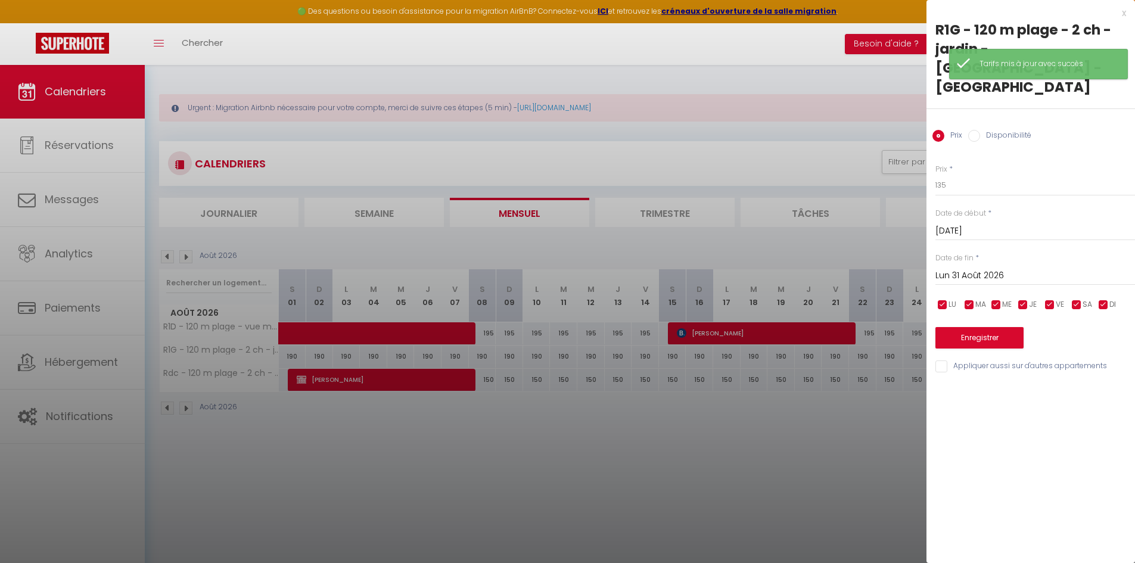
click at [982, 268] on input "Lun 31 Août 2026" at bounding box center [1036, 275] width 200 height 15
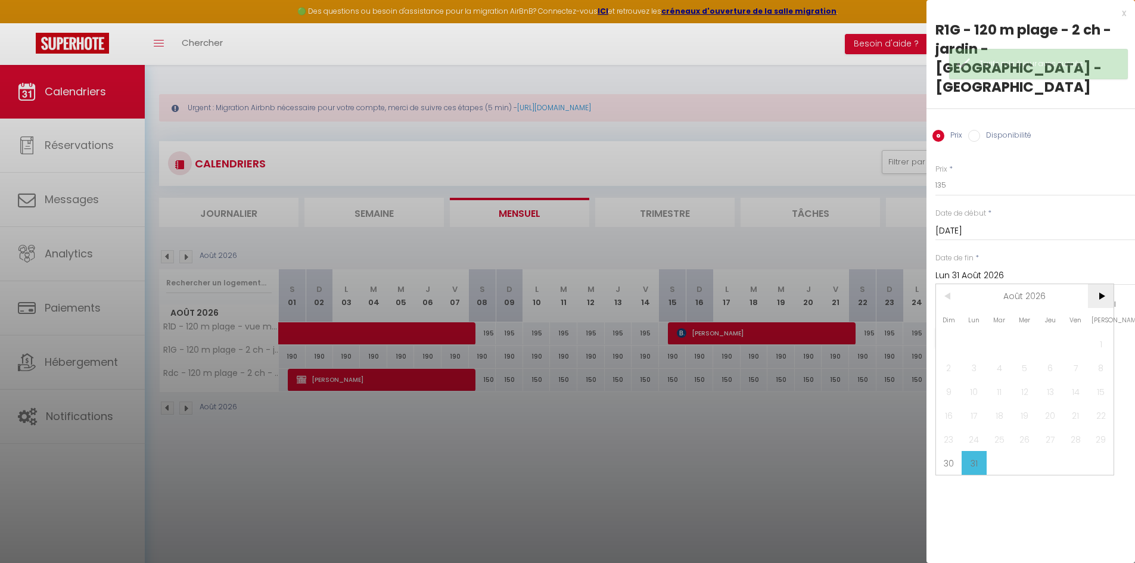
click at [1100, 284] on span ">" at bounding box center [1101, 296] width 26 height 24
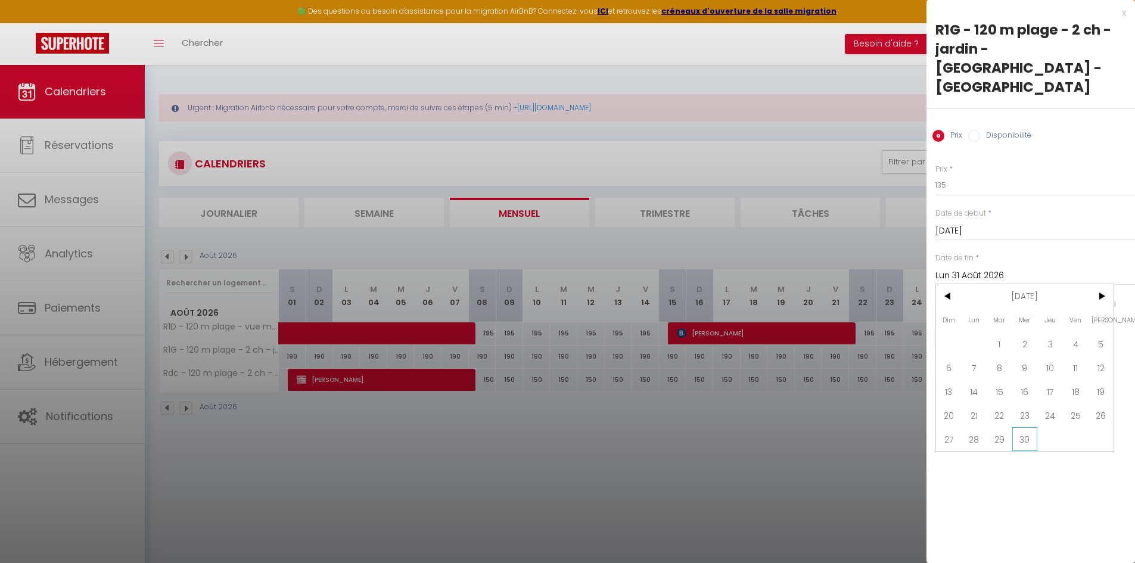
click at [1024, 427] on span "30" at bounding box center [1026, 439] width 26 height 24
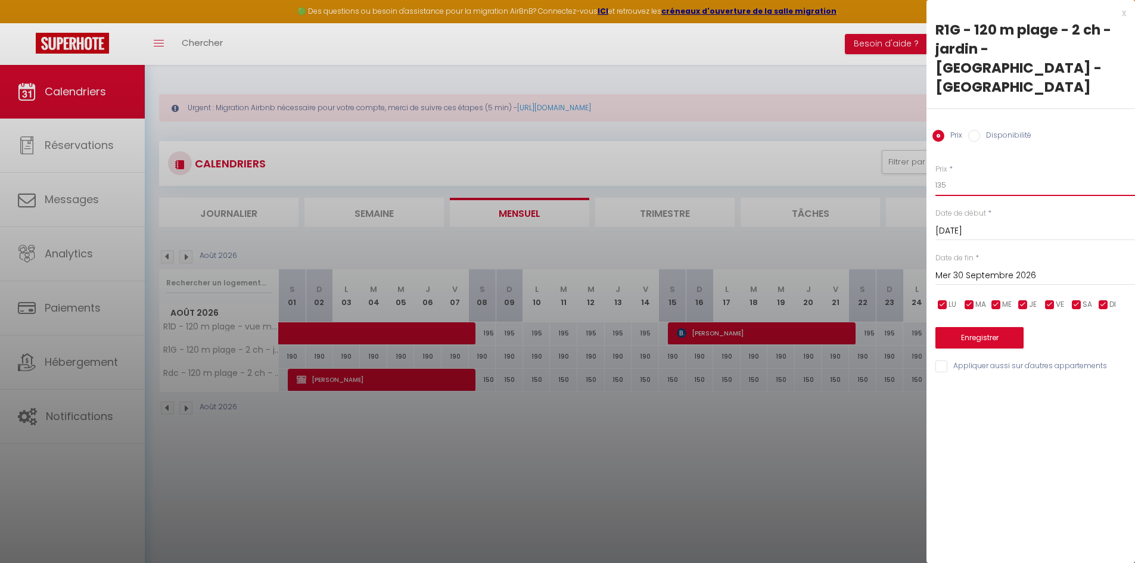
click at [942, 175] on input "135" at bounding box center [1036, 185] width 200 height 21
click at [971, 327] on button "Enregistrer" at bounding box center [980, 337] width 88 height 21
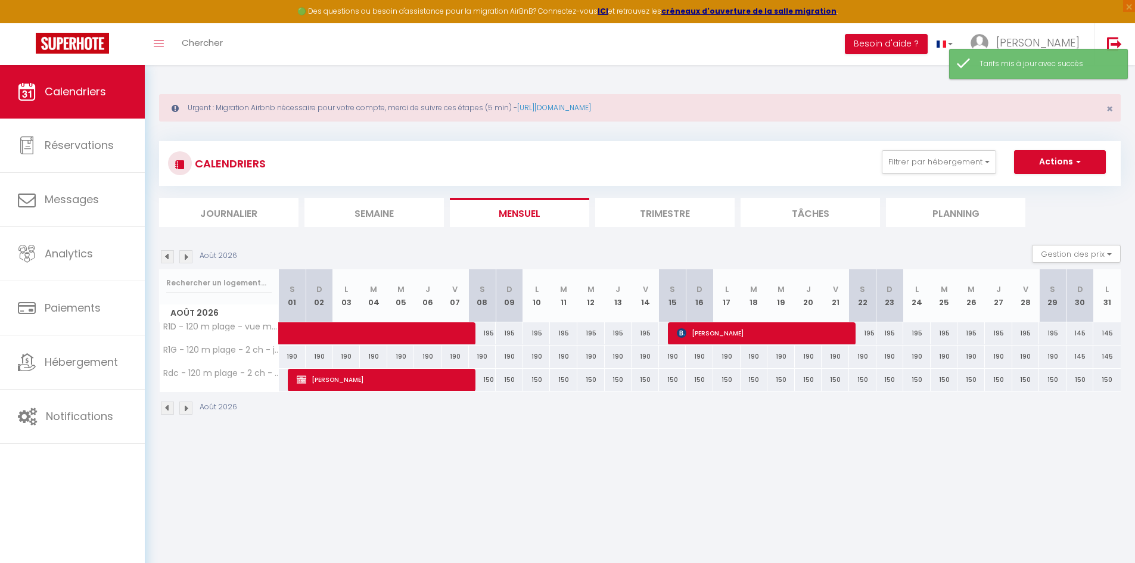
click at [181, 254] on img at bounding box center [185, 256] width 13 height 13
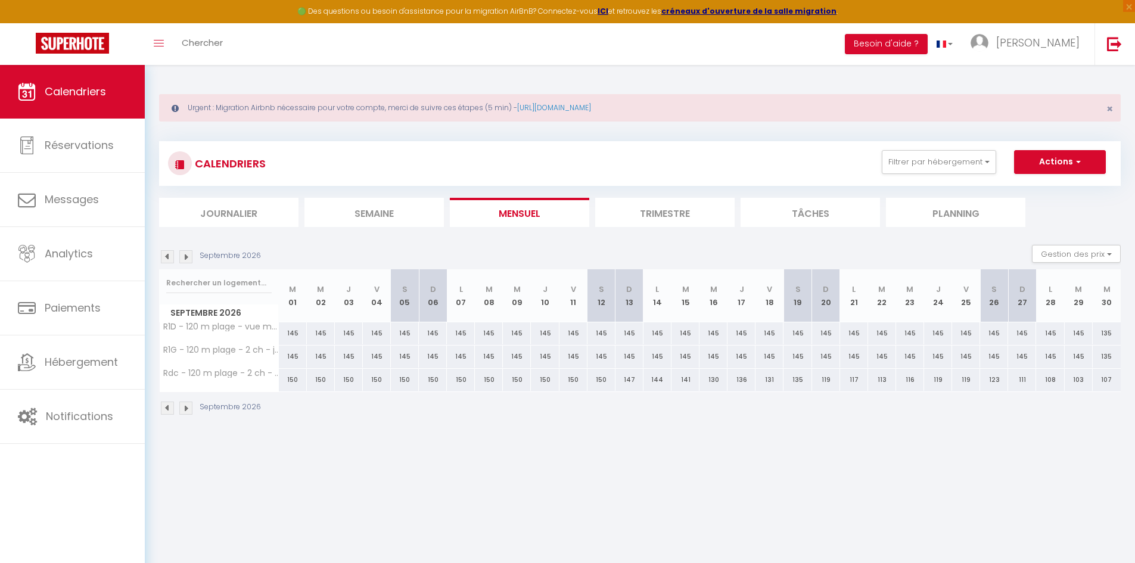
click at [189, 259] on img at bounding box center [185, 256] width 13 height 13
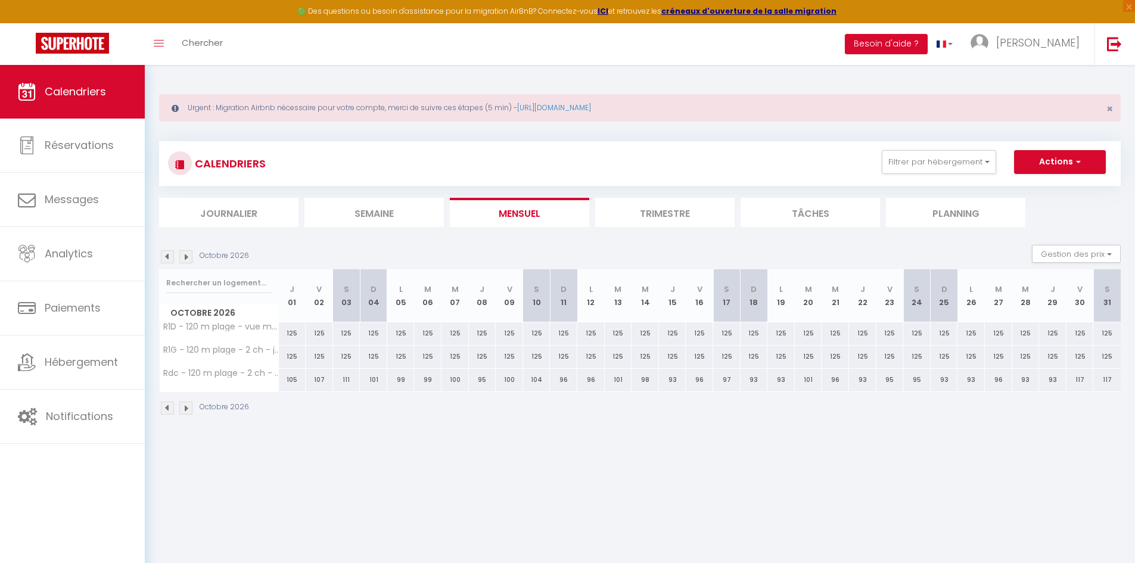
click at [166, 262] on img at bounding box center [167, 256] width 13 height 13
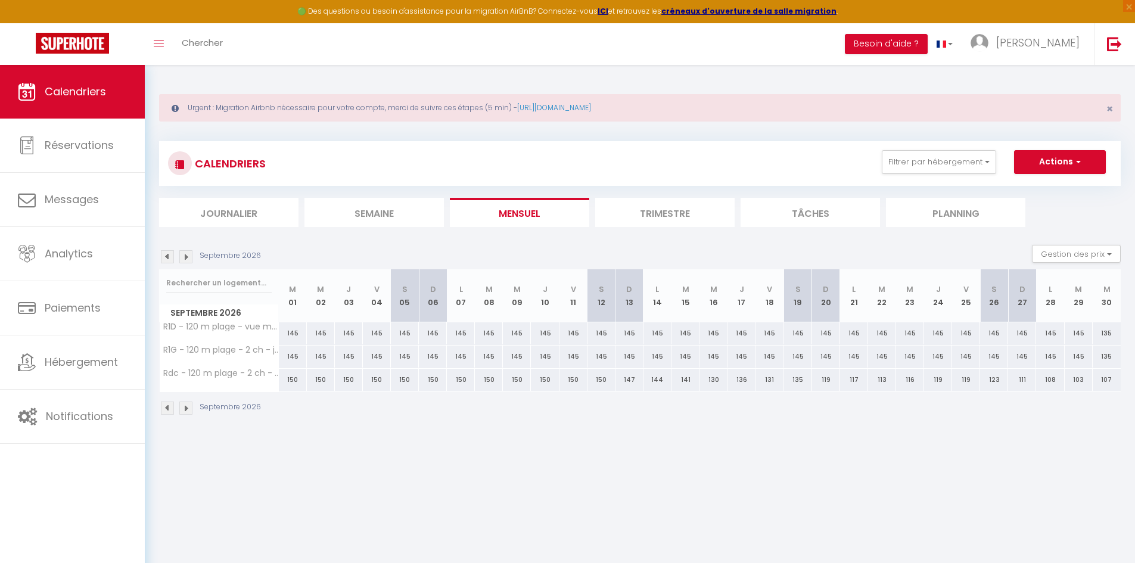
click at [187, 262] on img at bounding box center [185, 256] width 13 height 13
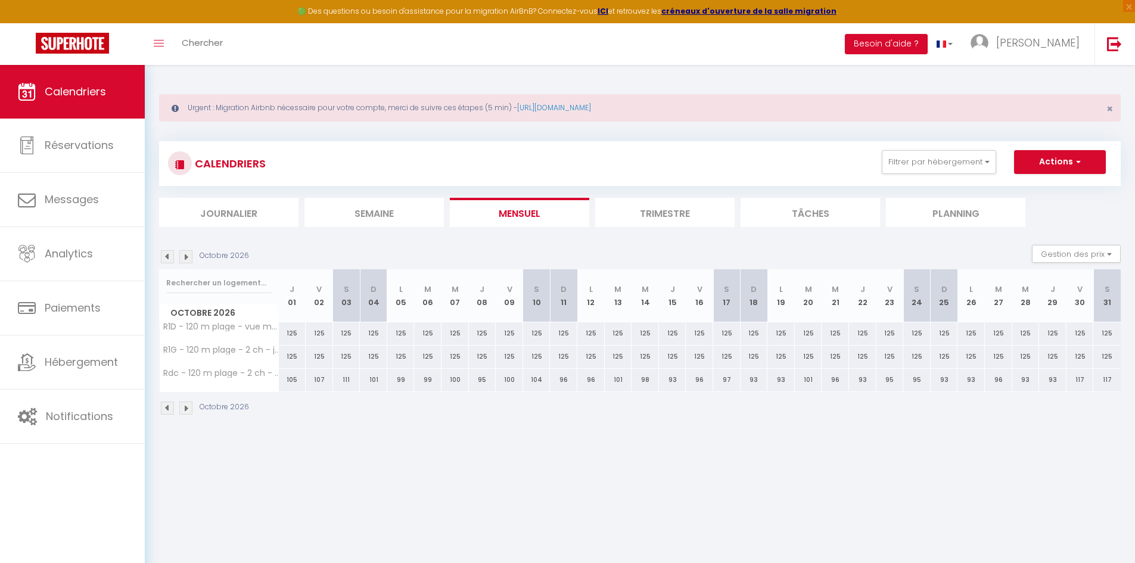
click at [171, 259] on img at bounding box center [167, 256] width 13 height 13
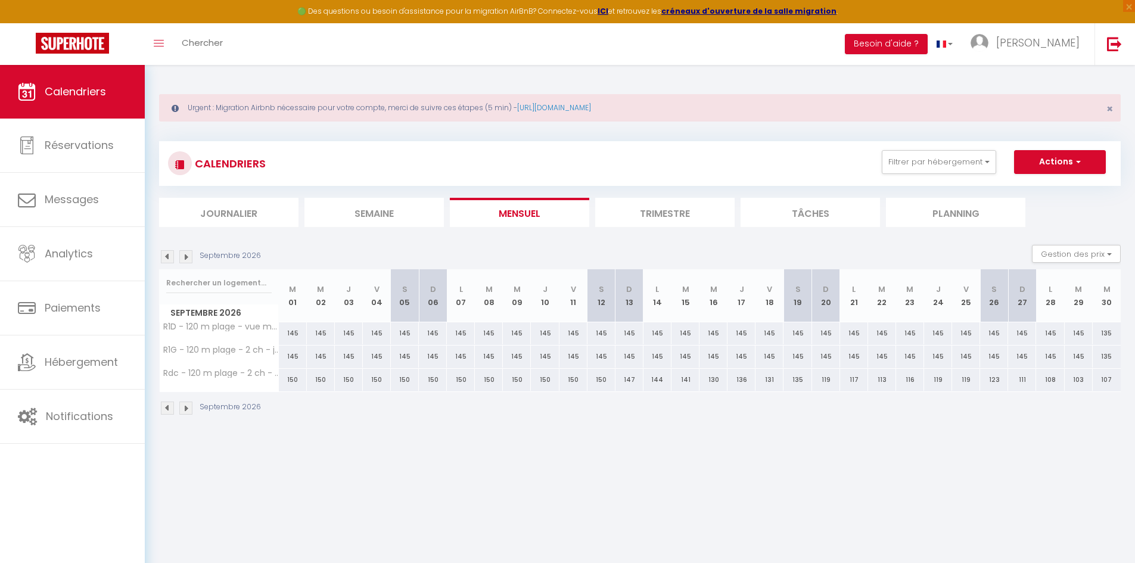
click at [185, 256] on img at bounding box center [185, 256] width 13 height 13
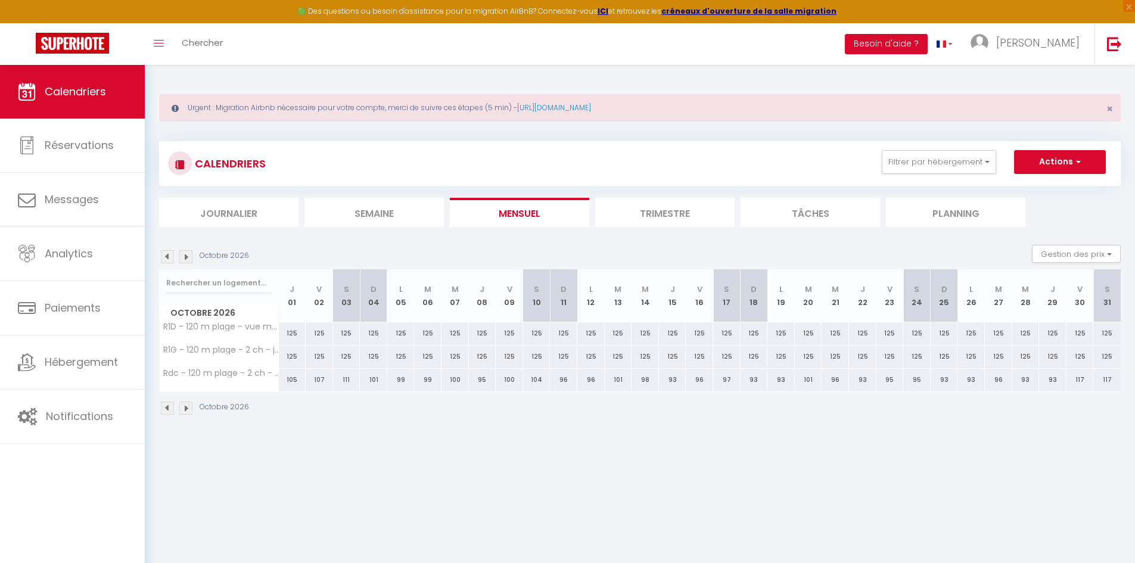
click at [181, 256] on img at bounding box center [185, 256] width 13 height 13
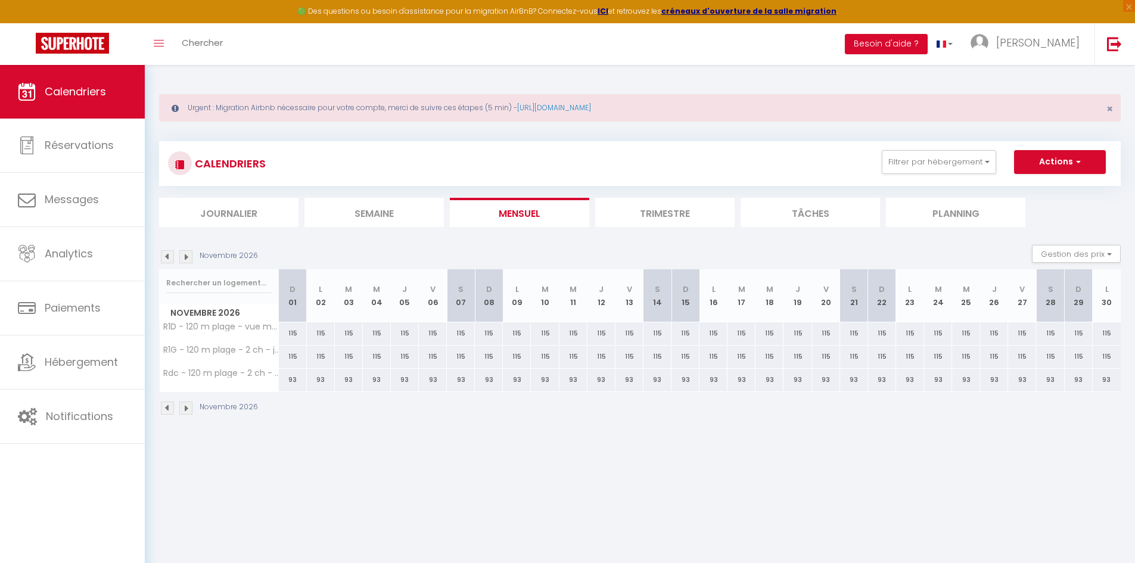
click at [166, 257] on img at bounding box center [167, 256] width 13 height 13
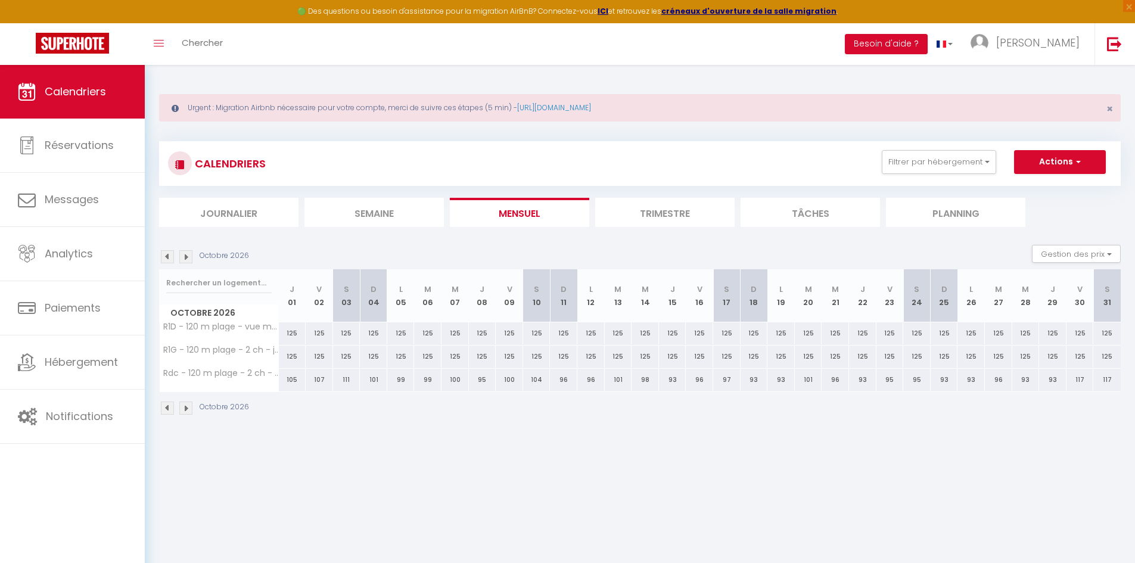
click at [166, 257] on img at bounding box center [167, 256] width 13 height 13
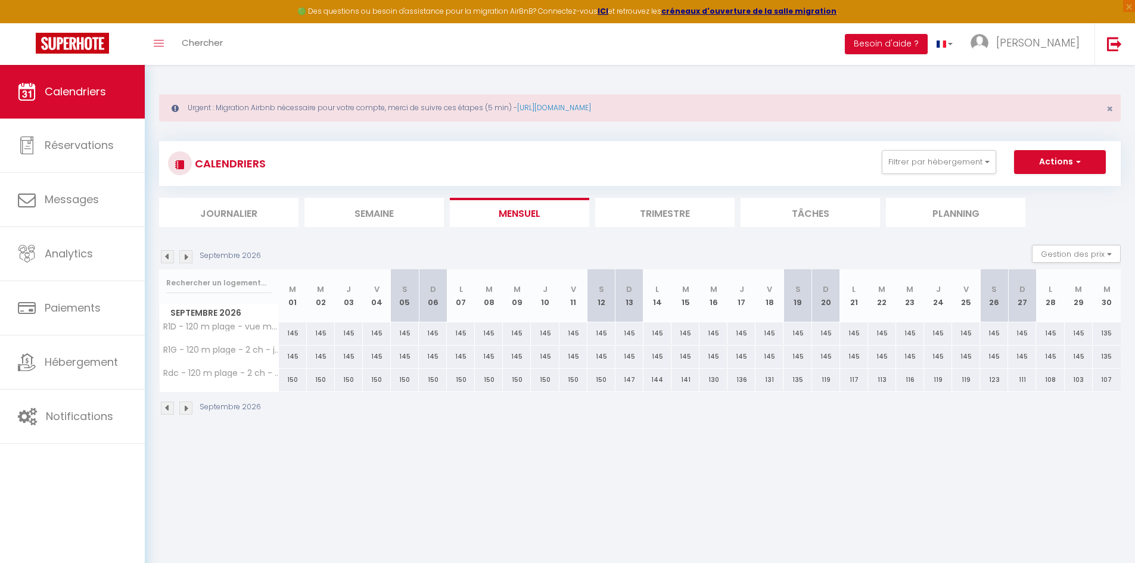
click at [489, 472] on body "🟢 Des questions ou besoin d'assistance pour la migration AirBnB? Connectez-vous…" at bounding box center [567, 346] width 1135 height 563
click at [1078, 256] on button "Gestion des prix" at bounding box center [1076, 254] width 89 height 18
click at [1083, 252] on button "Gestion des prix" at bounding box center [1076, 254] width 89 height 18
click at [591, 107] on link "[URL][DOMAIN_NAME]" at bounding box center [554, 108] width 74 height 10
click at [1052, 46] on span "[PERSON_NAME]" at bounding box center [1037, 42] width 83 height 15
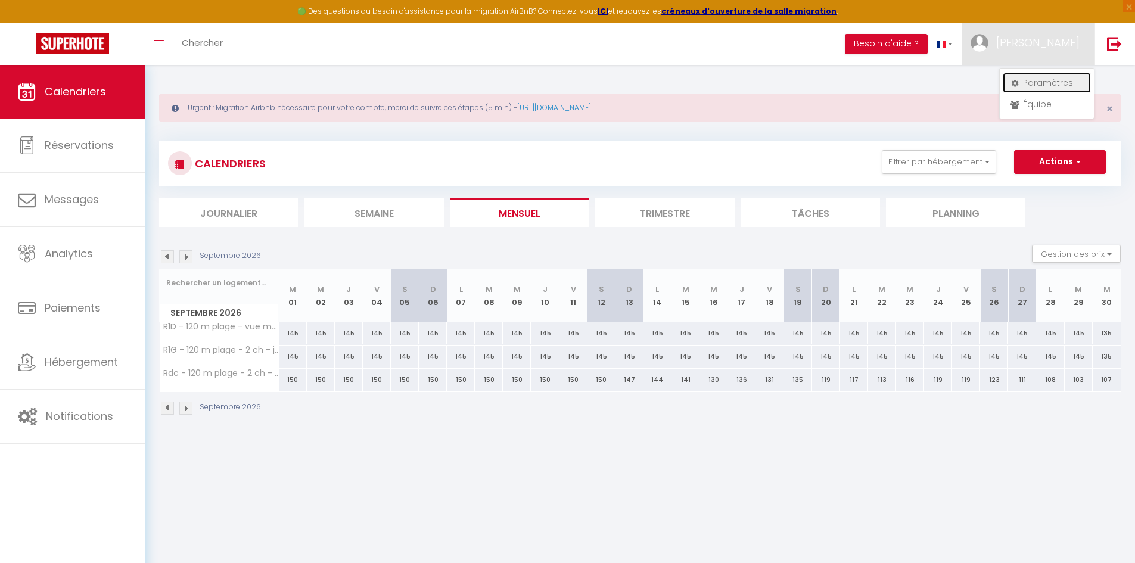
click at [1045, 79] on link "Paramètres" at bounding box center [1047, 83] width 88 height 20
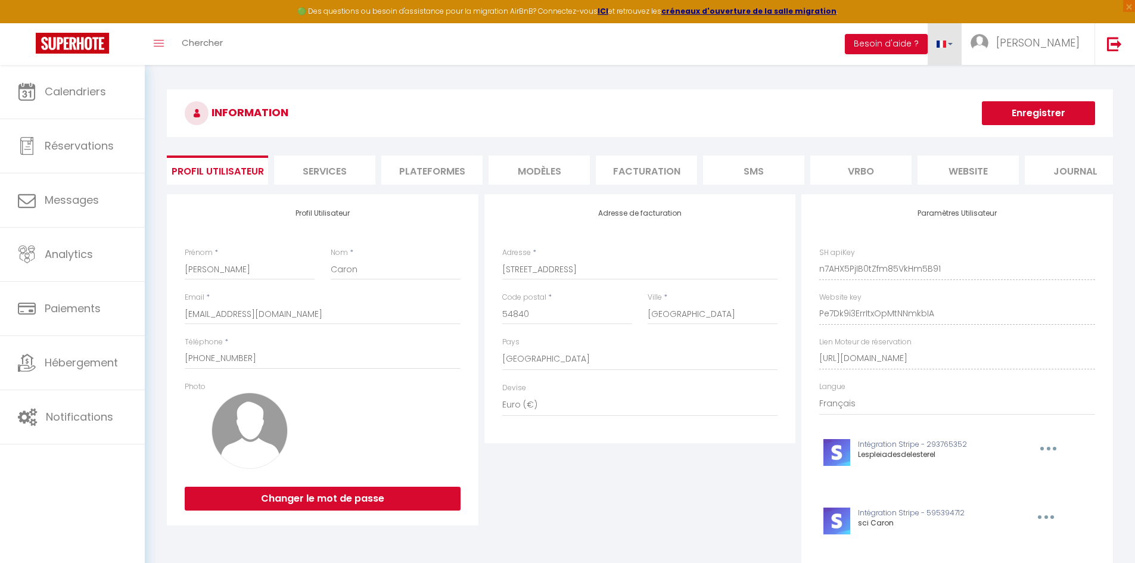
click at [935, 47] on link at bounding box center [945, 44] width 35 height 42
click at [913, 46] on button "Besoin d'aide ?" at bounding box center [886, 44] width 83 height 20
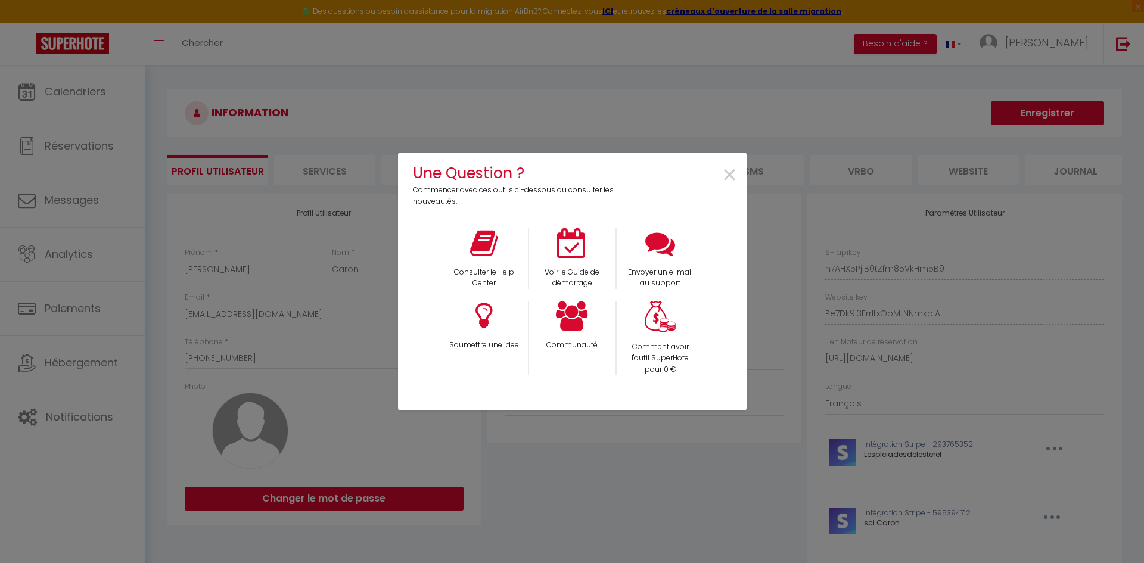
click at [327, 113] on div "Une Question ? Commencer avec ces outils ci-dessous ou consulter les nouveautés…" at bounding box center [572, 281] width 1144 height 563
click at [729, 175] on span "×" at bounding box center [730, 176] width 16 height 38
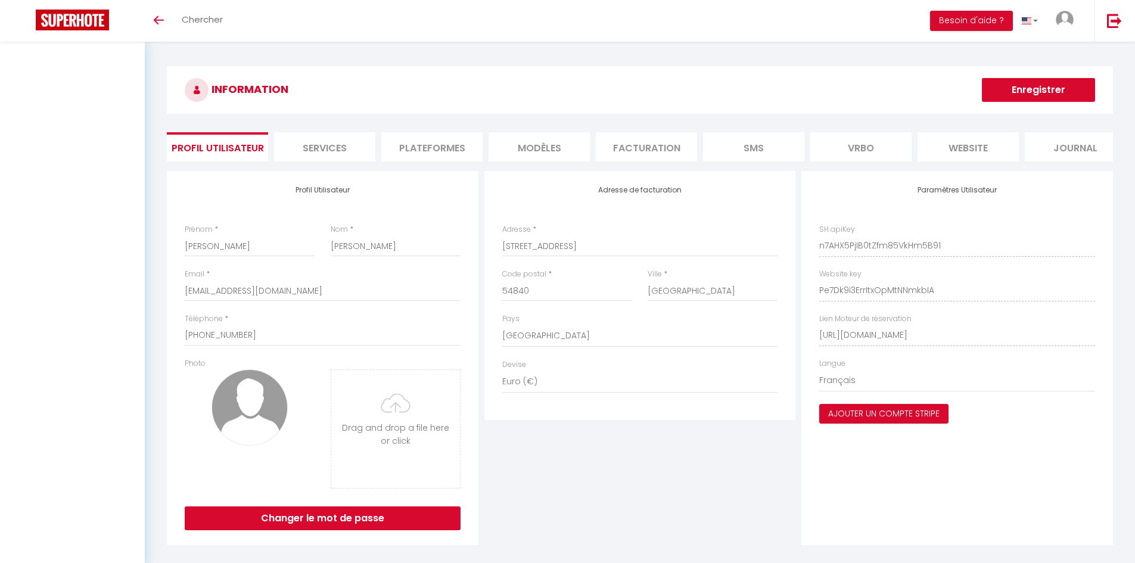
select select "28"
select select "fr"
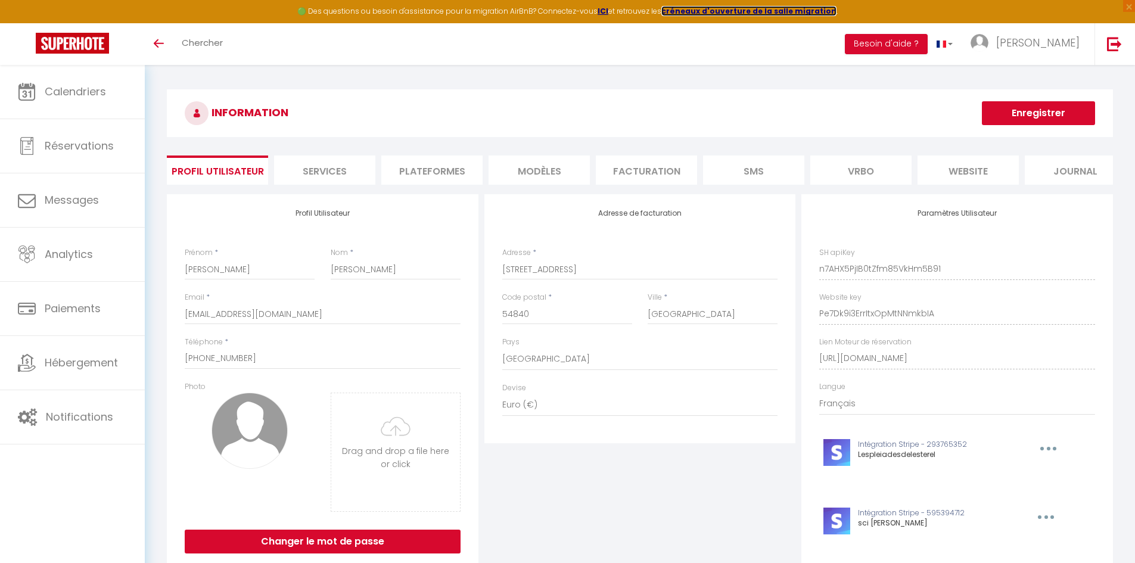
click at [714, 11] on strong "créneaux d'ouverture de la salle migration" at bounding box center [749, 11] width 175 height 10
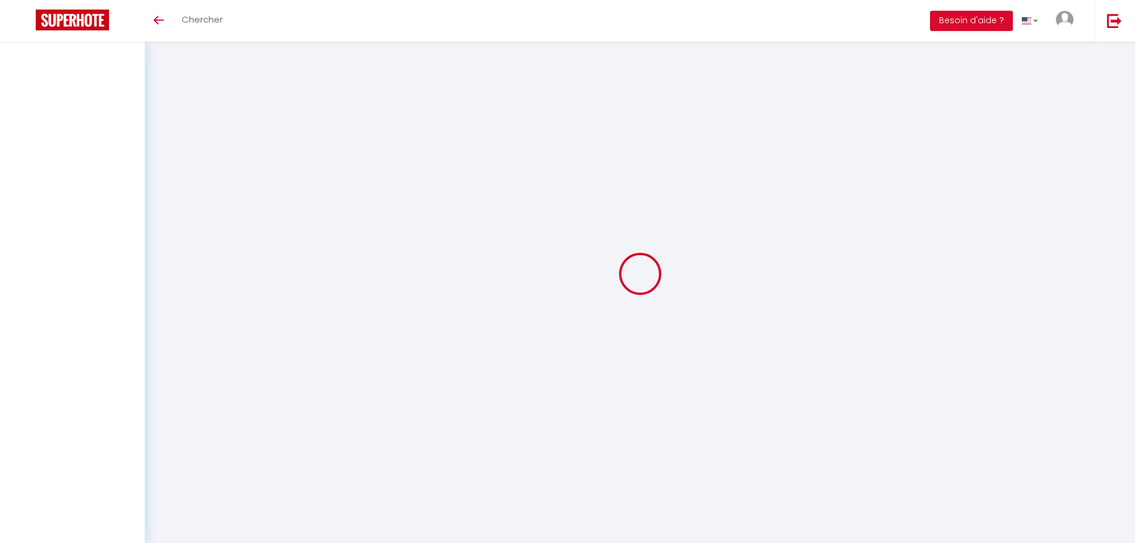
select select "OTHER_SLEEPING_AREA"
select select "EUR"
select select "NO_REFUND"
select select "15:00"
select select "10:00"
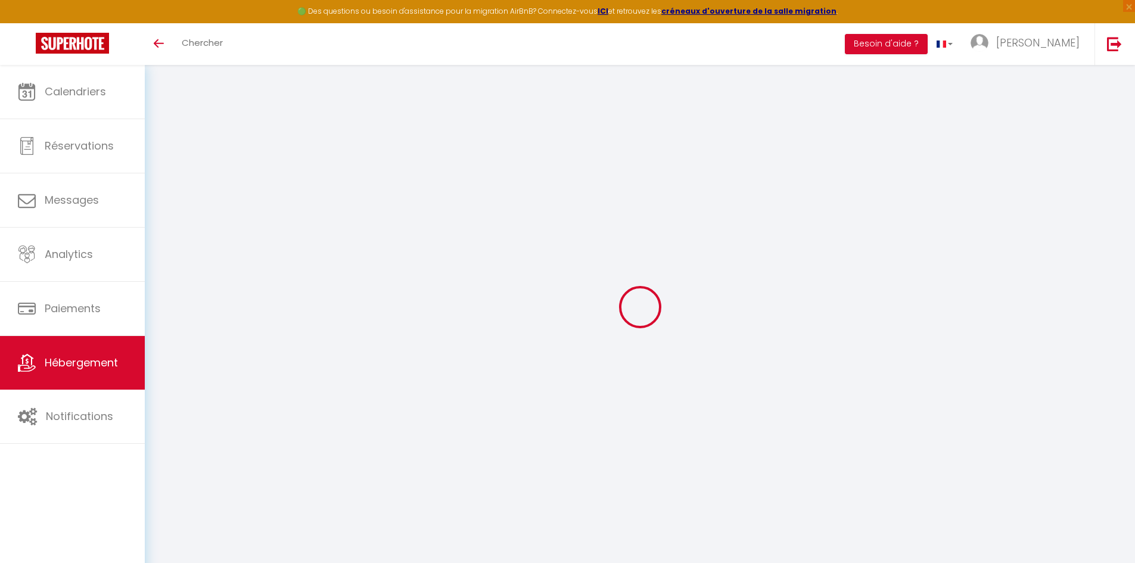
type textarea "RDC - Les pléiades de l'Estérel"
type textarea "RDC - 120 m de la plage d'Agay - 2 chambres"
type textarea "Dans un Appartement au RDC, de 55 m² situé dans une maison de 4 appartements, à…"
type textarea "120 m de la plage d'Agay et au pied du massif de l'Esterel, appartement de 55 m…"
type input "43.4342715"
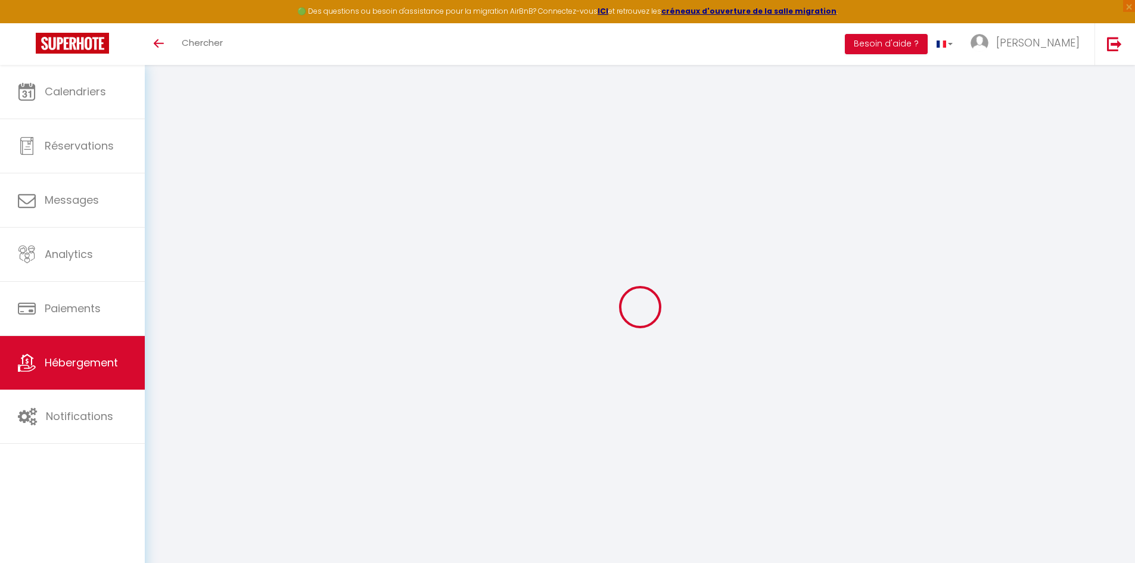
type input "6.8681063"
checkbox input "true"
select select "SHOWER_INDOOR_OR_OUTDOOR"
type input "Salle d'eau"
type input "Chambre 1"
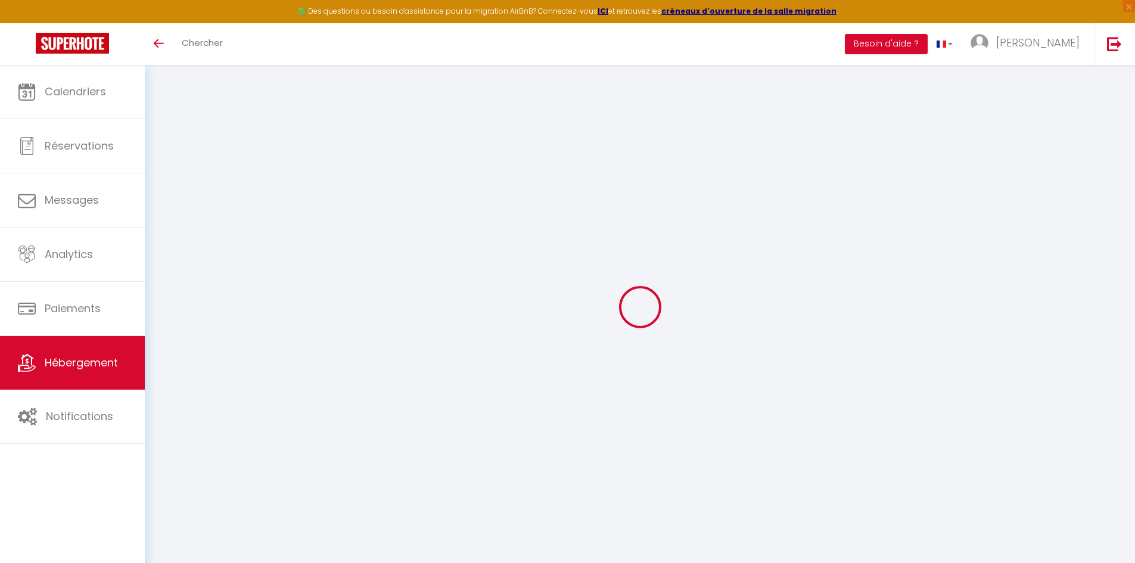
type input "12 m² - 1 lit 140*190 - climatisé"
type input "RDC"
select select "16:00"
type input "[PERSON_NAME]"
type input "4"
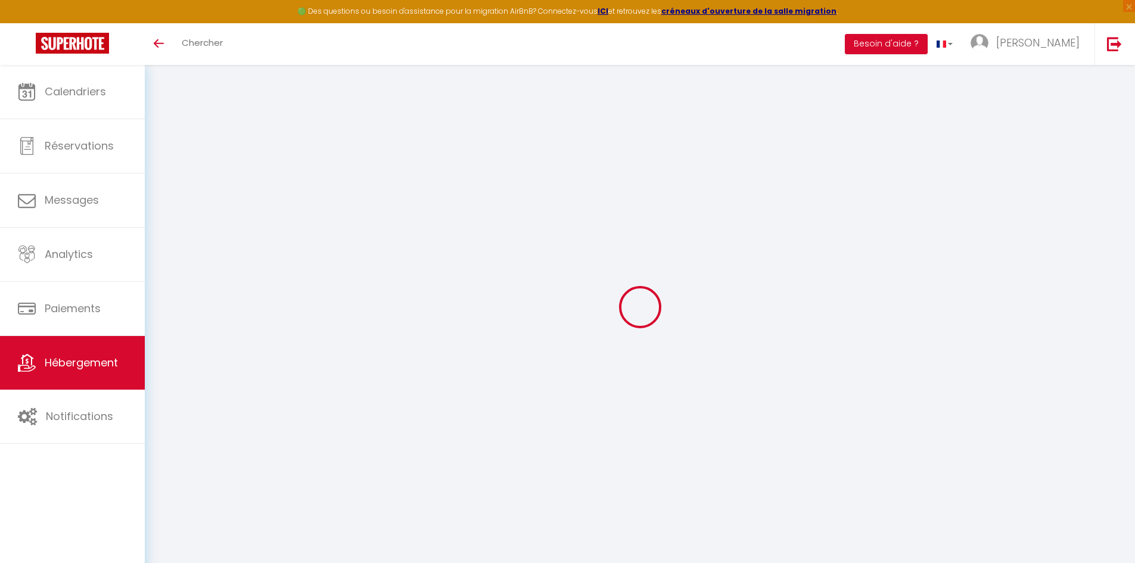
type input "4"
select select "50"
select select "44"
select select
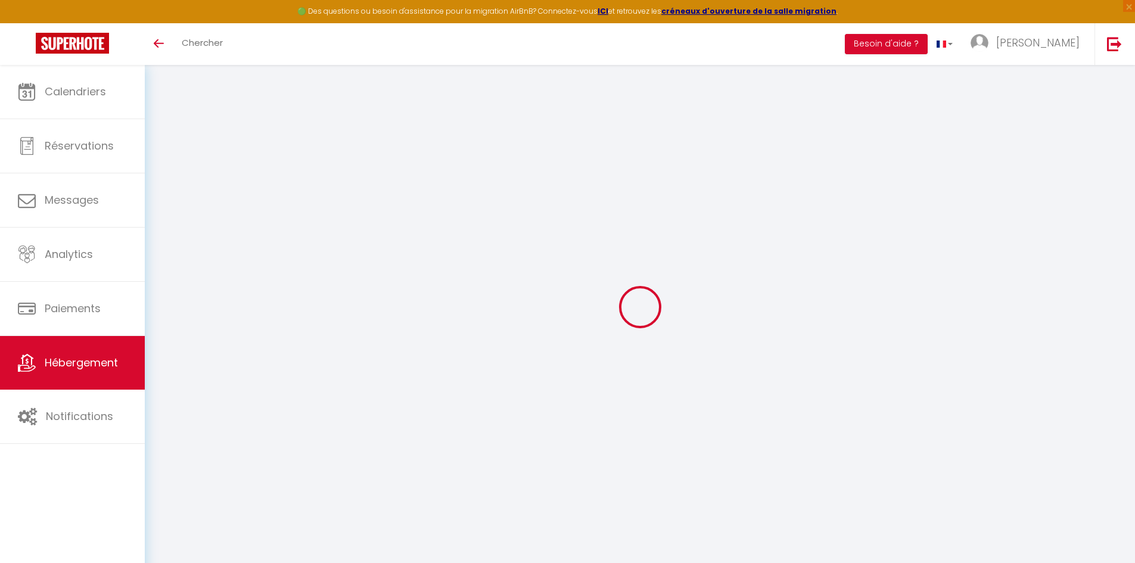
select select "66"
select select
select select "121"
select select "158"
select select "109"
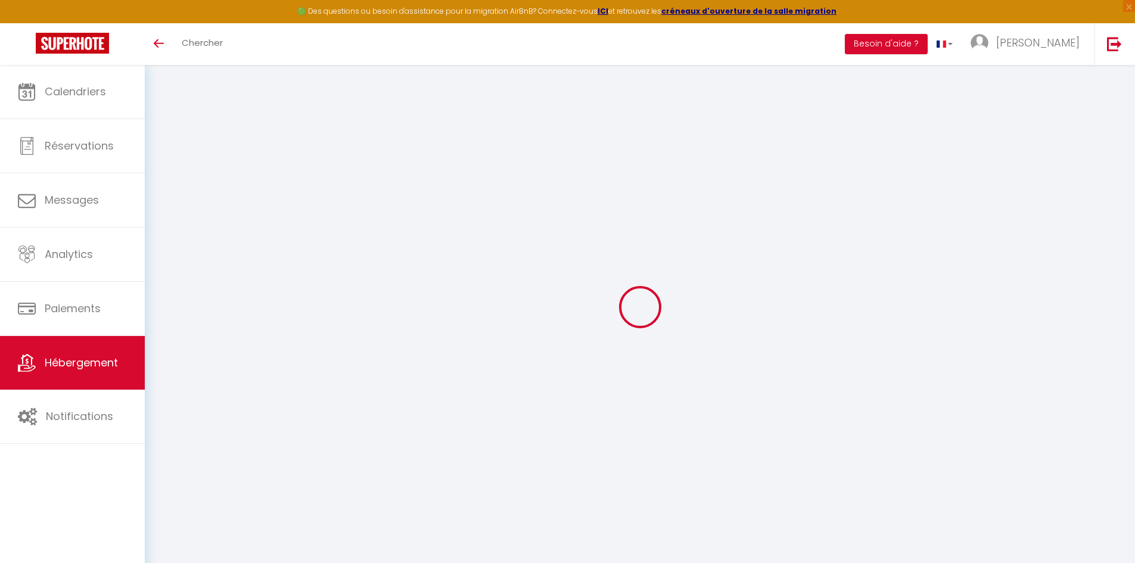
select select "147"
select select "77"
select select
select select "4"
select select
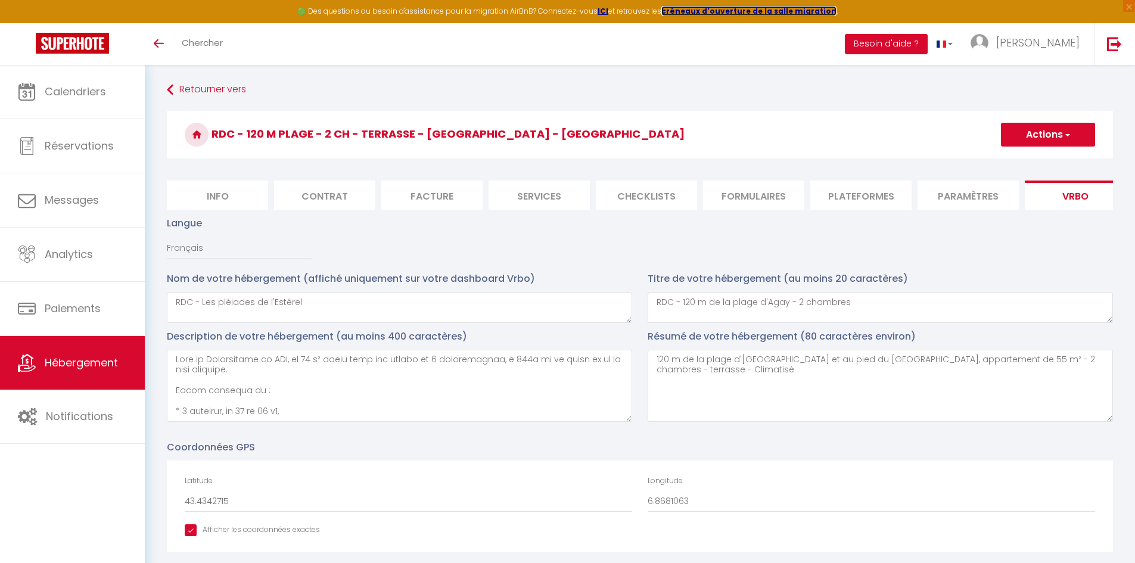
click at [743, 10] on strong "créneaux d'ouverture de la salle migration" at bounding box center [749, 11] width 175 height 10
select select "SHOWER_INDOOR_OR_OUTDOOR"
select select "50"
select select "44"
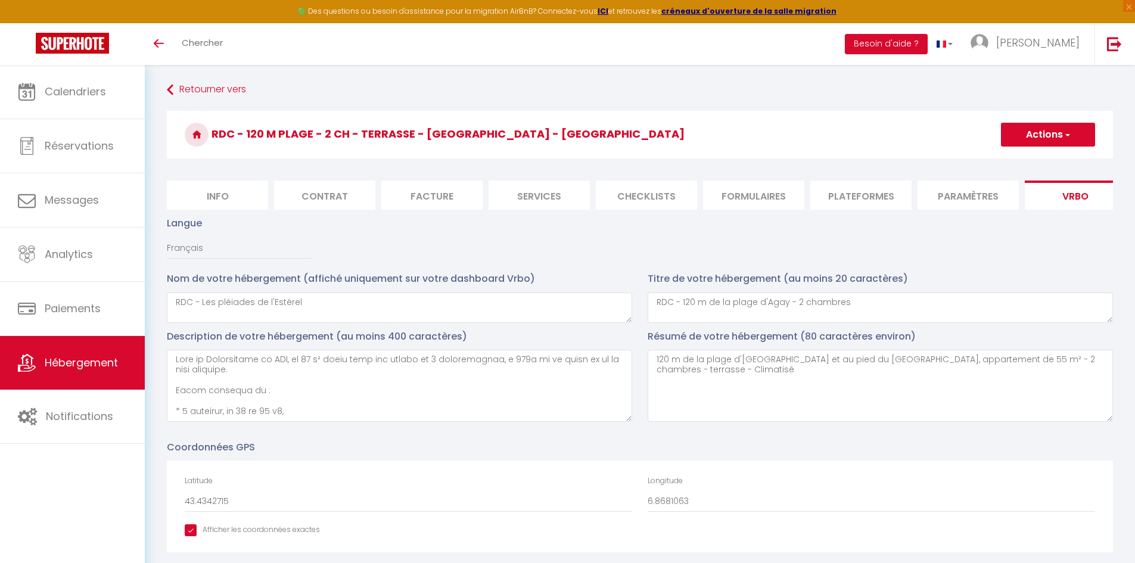
select select "OTHER_SLEEPING_AREA"
select select
select select "66"
select select
select select "121"
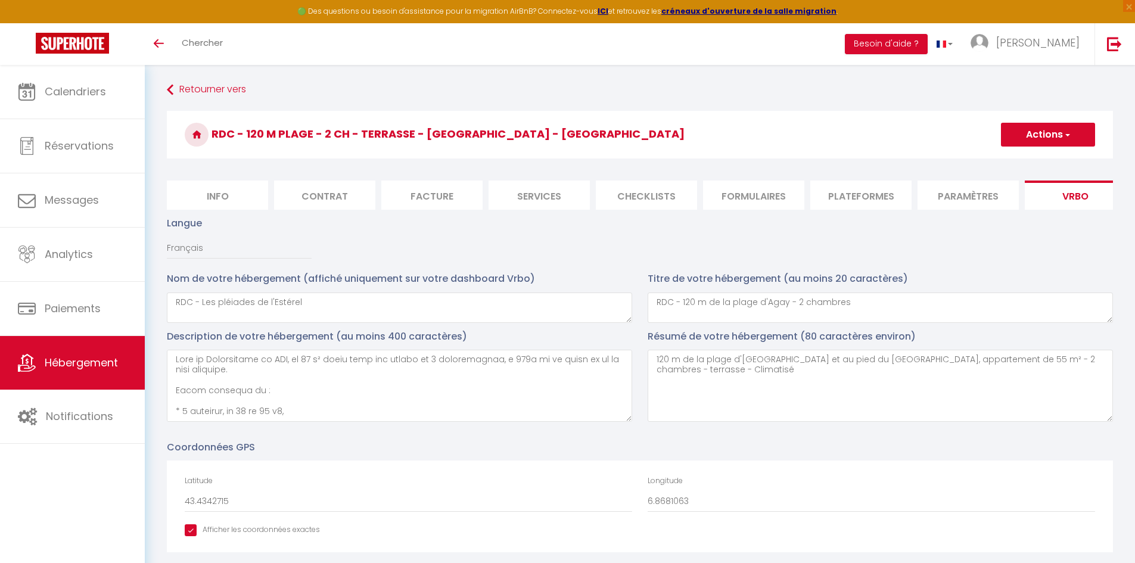
select select "158"
select select "109"
select select "147"
select select "EUR"
select select "77"
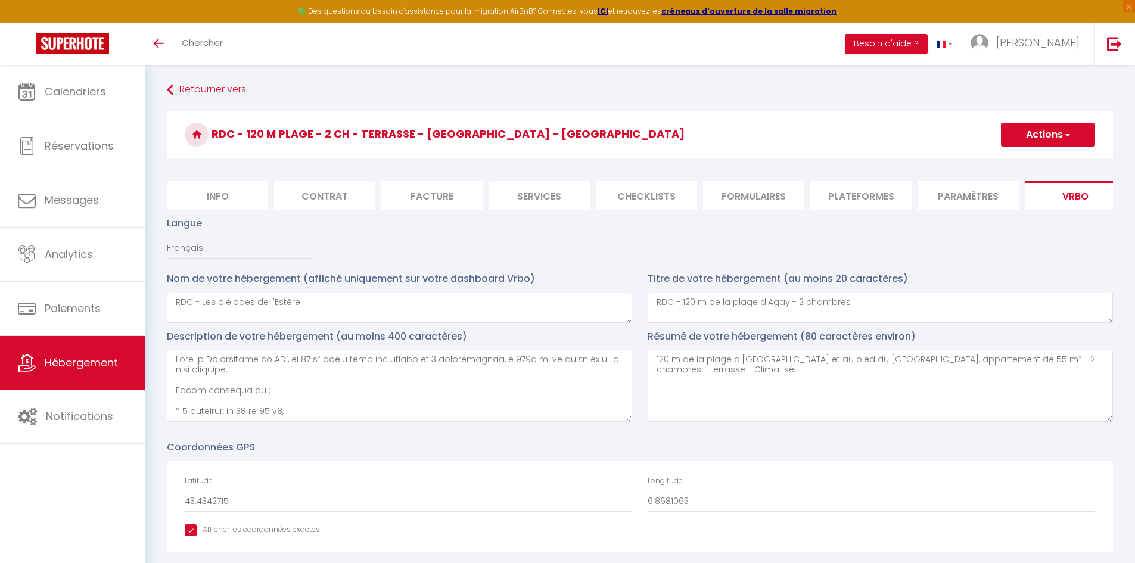
select select
select select "4"
select select
select select "NO_REFUND"
select select "16:00"
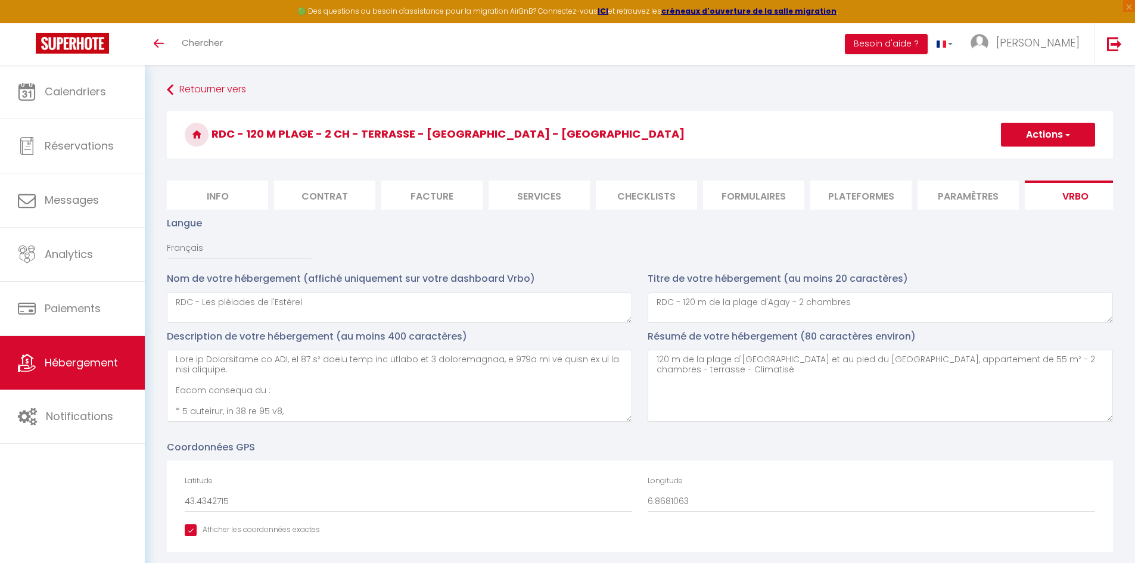
select select "10:00"
click at [607, 11] on strong "ICI" at bounding box center [603, 11] width 11 height 10
select select "SHOWER_INDOOR_OR_OUTDOOR"
select select "50"
select select "44"
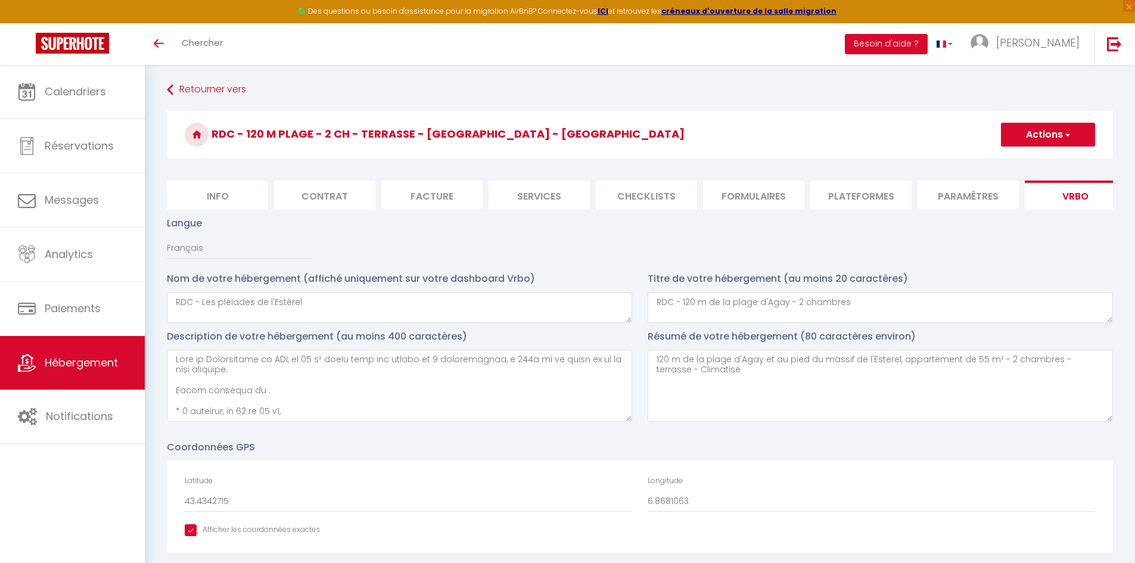
select select "44"
select select "OTHER_SLEEPING_AREA"
select select
select select "66"
select select
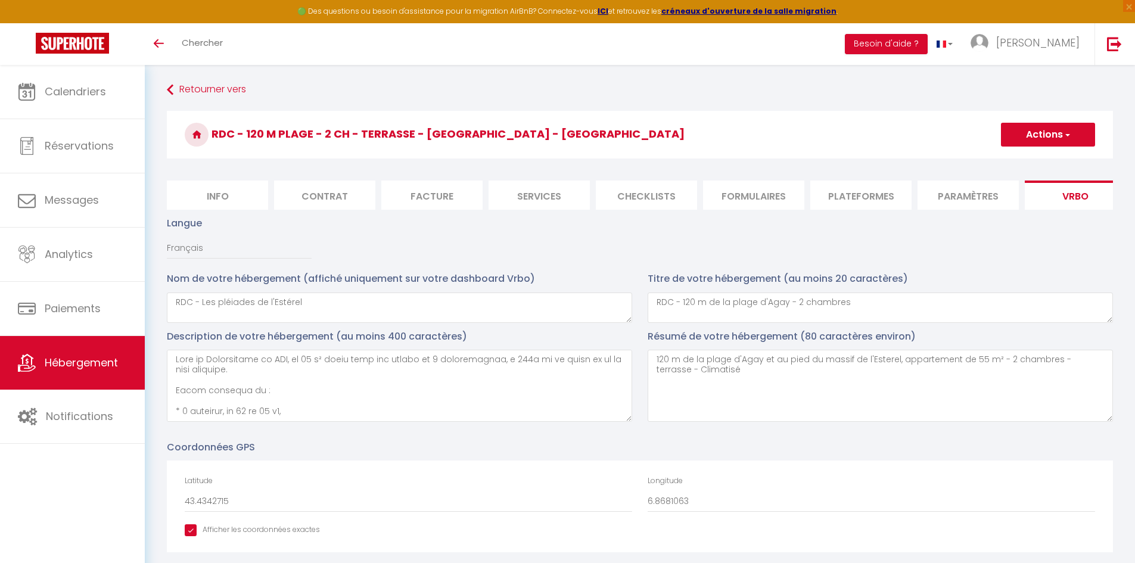
select select "121"
select select "158"
select select "109"
select select "147"
select select "EUR"
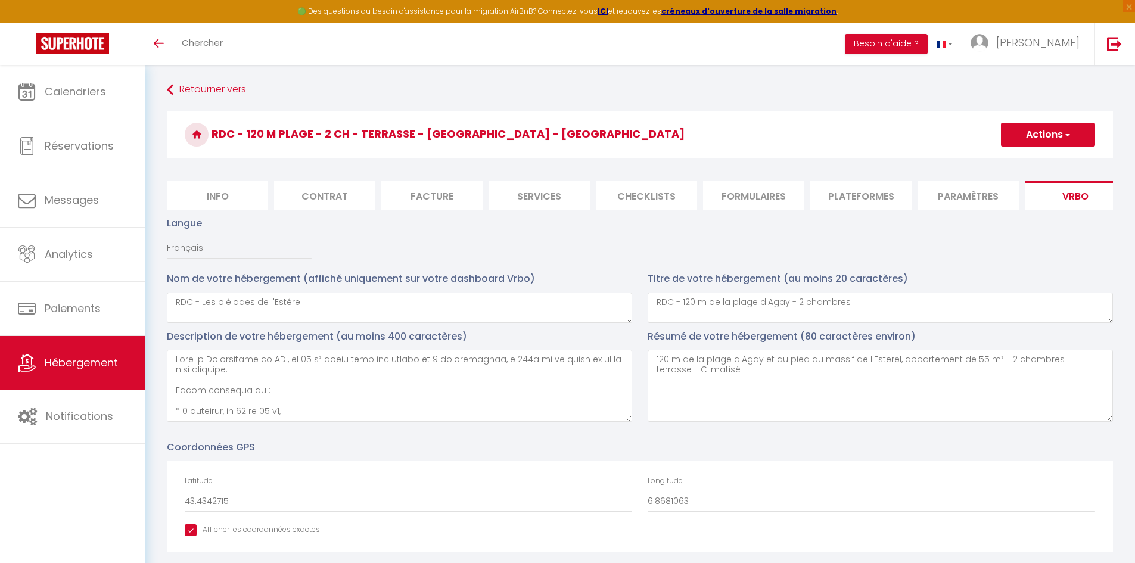
select select "77"
select select
select select "4"
select select
select select "NO_REFUND"
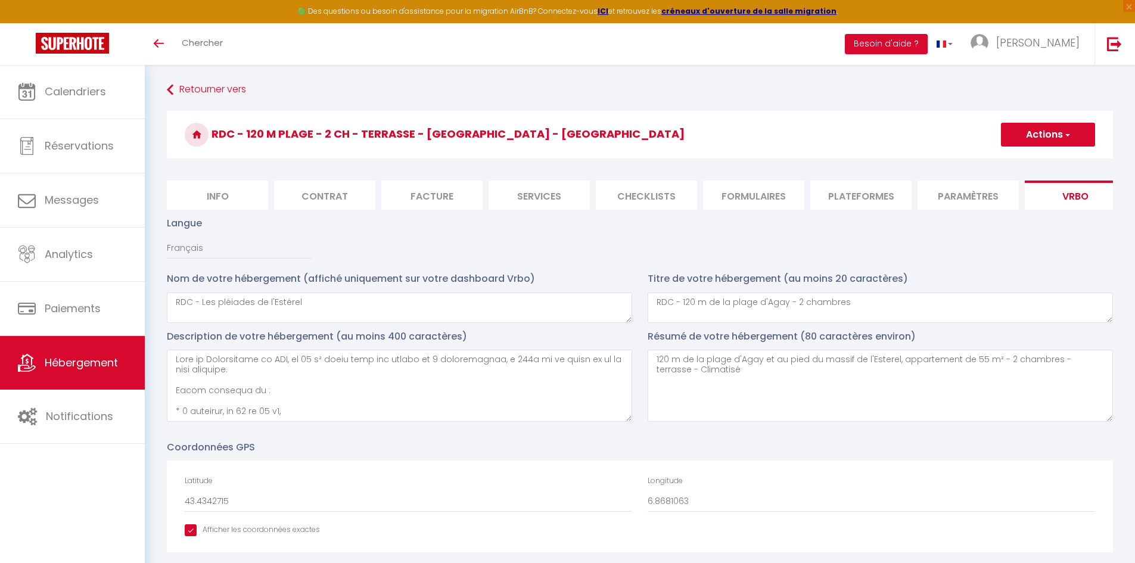
select select "16:00"
select select "10:00"
click at [696, 14] on strong "créneaux d'ouverture de la salle migration" at bounding box center [749, 11] width 175 height 10
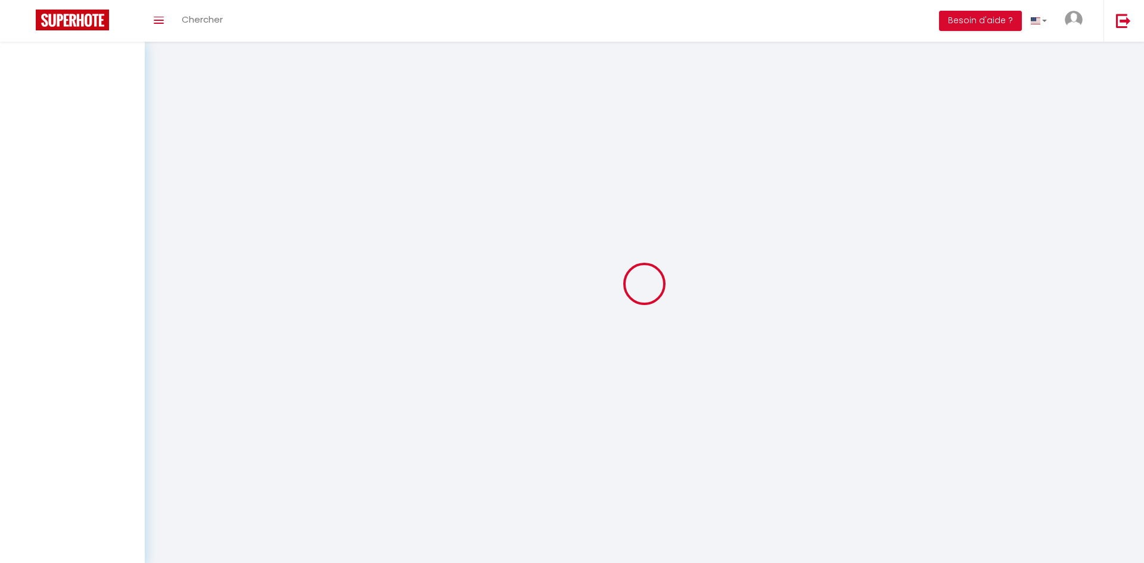
select select "OTHER_SLEEPING_AREA"
select select "EUR"
select select "NO_REFUND"
select select "15:00"
select select "10:00"
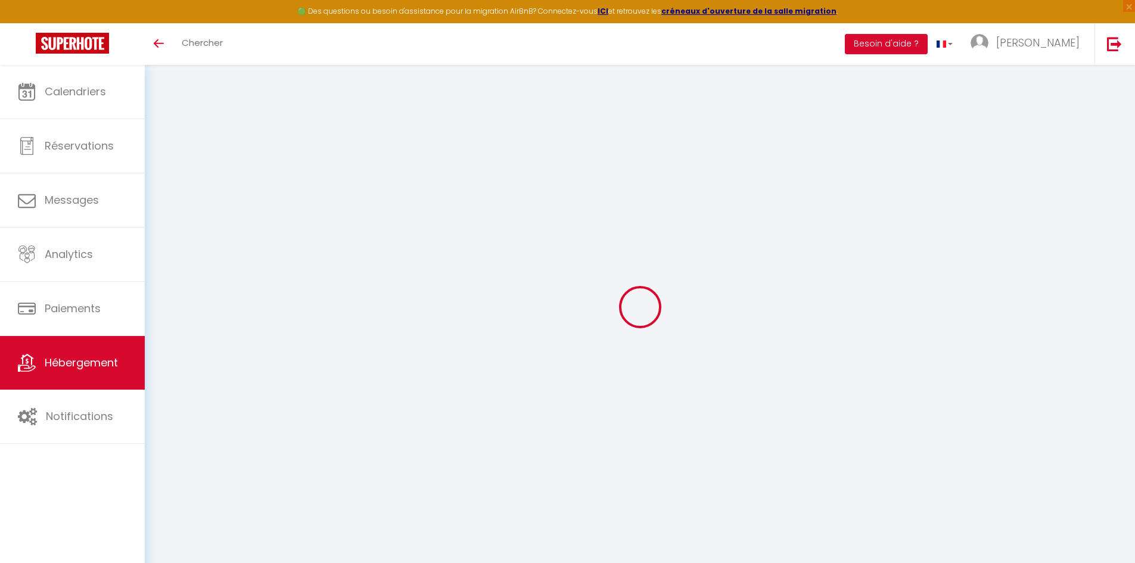
type textarea "RDC - Les pléiades de l'Estérel"
type textarea "RDC - 120 m de la plage d'Agay - 2 chambres"
type textarea "Lore ip Dolorsitame co ADI, el 31 s² doeiu temp inc utlabo et 1 doloremagnaa, e…"
type textarea "120 m de la plage d'Agay et au pied du massif de l'Esterel, appartement de 55 m…"
type input "43.4342715"
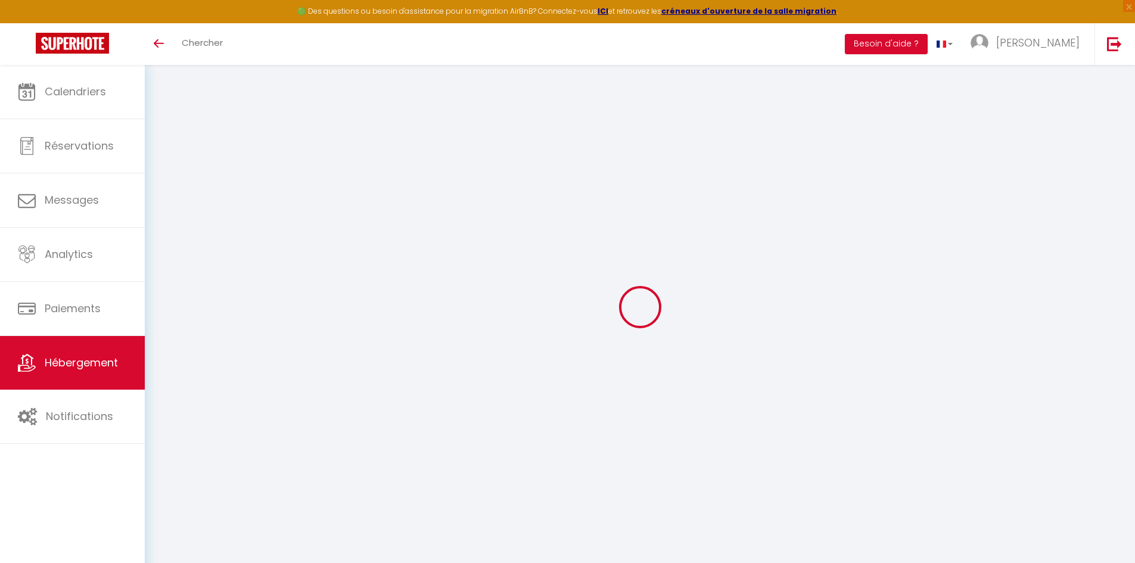
type input "6.8681063"
checkbox input "true"
select select "SHOWER_INDOOR_OR_OUTDOOR"
type input "Salle d'eau"
type input "Chambre 1"
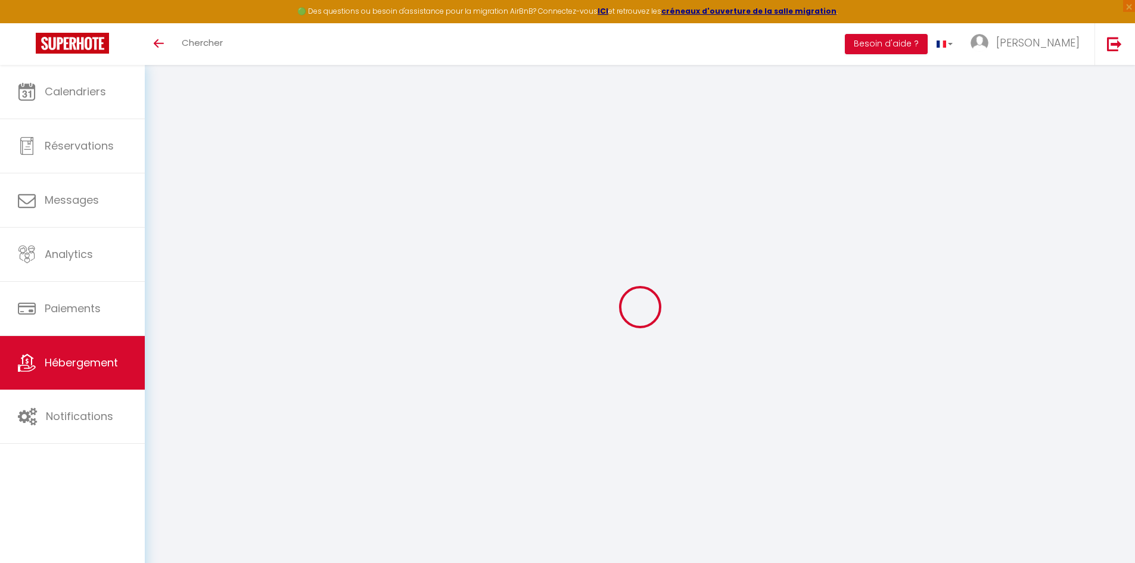
type input "12 m² - 1 lit 140*190 - climatisé"
type input "RDC"
select select "16:00"
type input "[PERSON_NAME]"
type input "4"
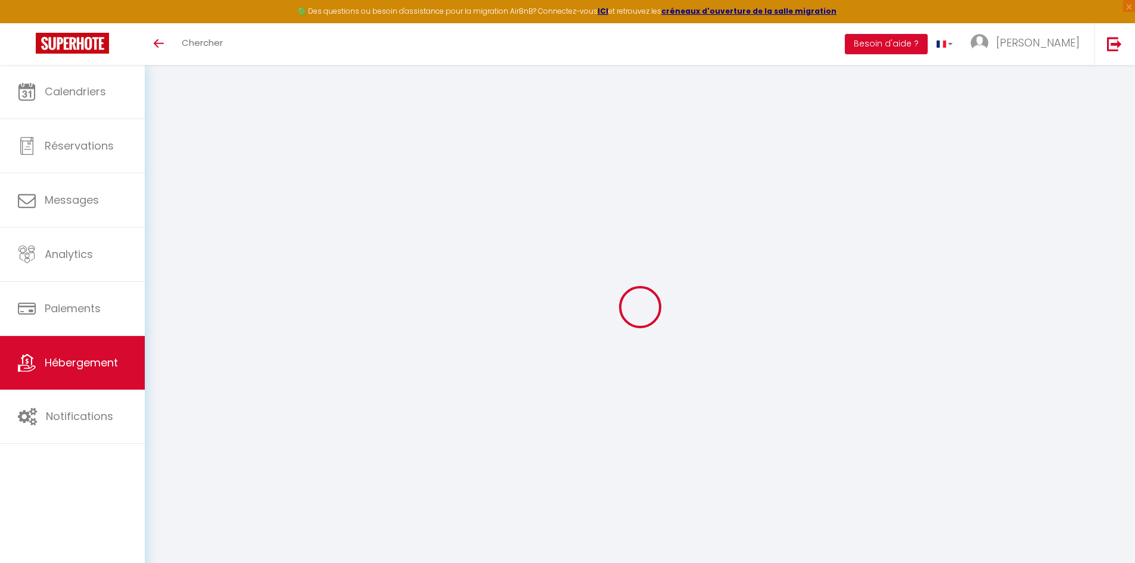
type input "4"
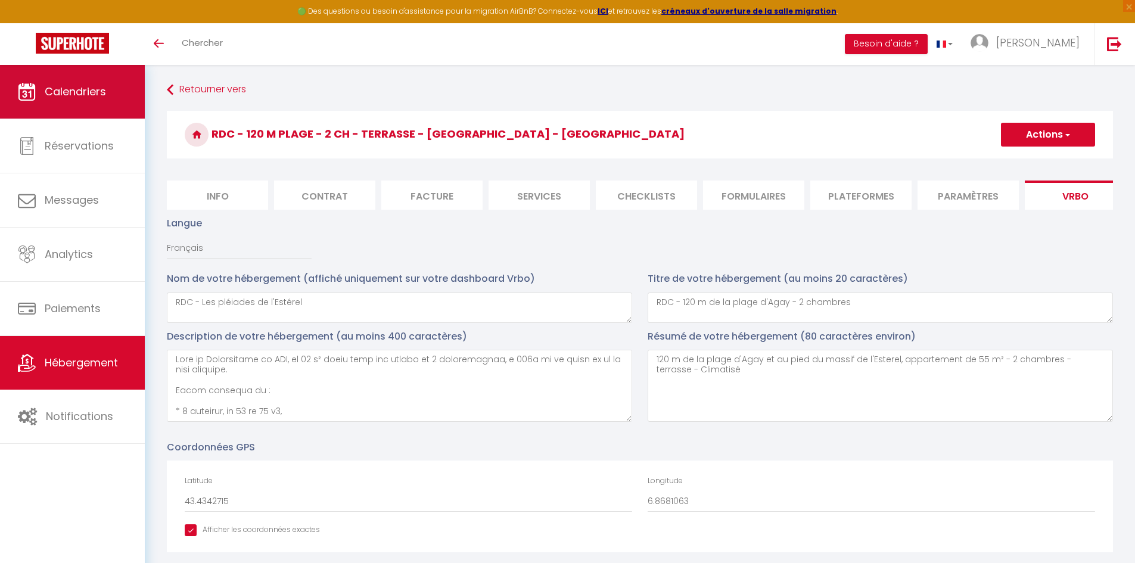
click at [99, 104] on link "Calendriers" at bounding box center [72, 92] width 145 height 54
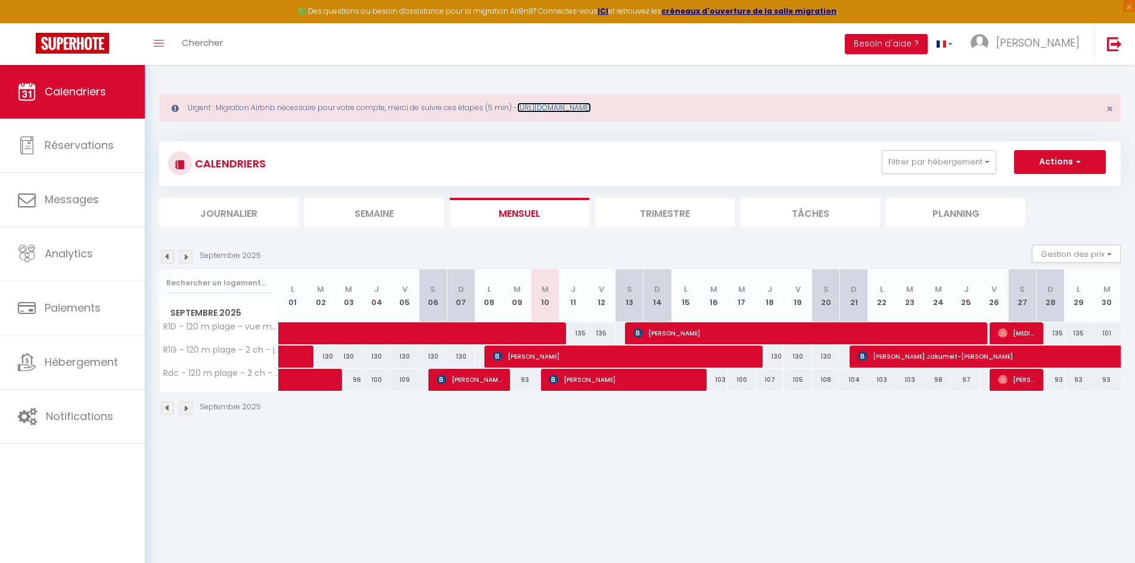
click at [568, 107] on link "[URL][DOMAIN_NAME]" at bounding box center [554, 108] width 74 height 10
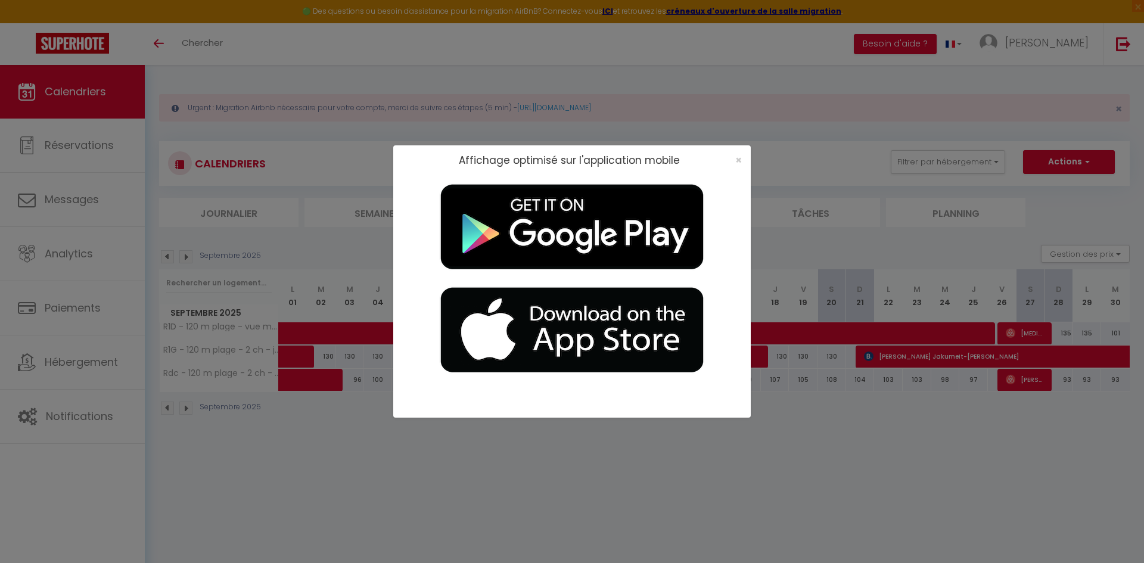
click at [742, 160] on div "×" at bounding box center [735, 160] width 30 height 12
click at [737, 159] on span "×" at bounding box center [738, 160] width 7 height 15
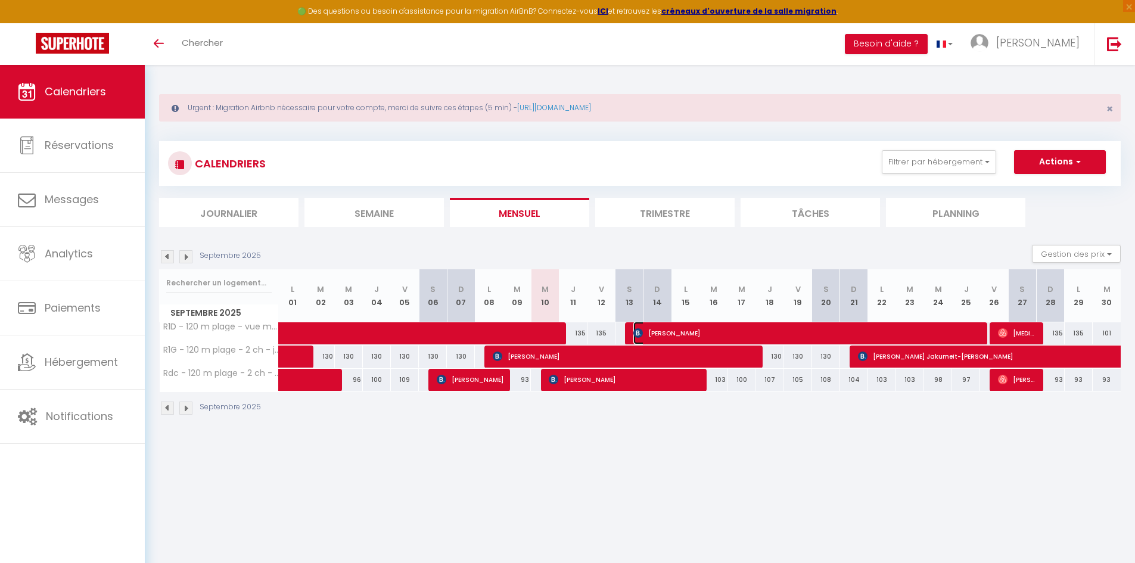
click at [790, 332] on span "[PERSON_NAME]" at bounding box center [810, 333] width 353 height 23
select select "OK"
select select "0"
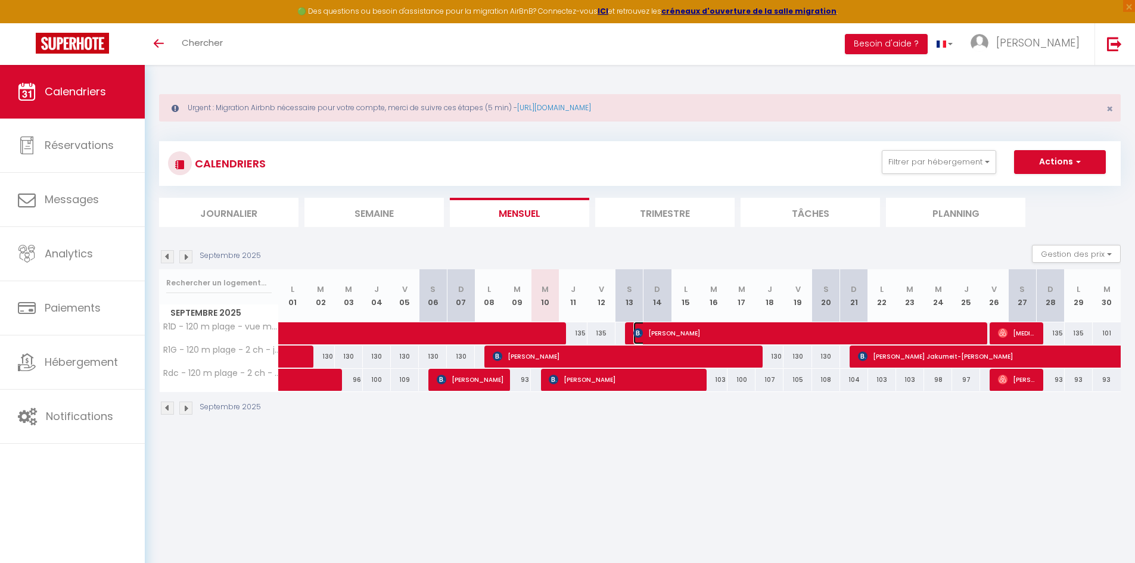
select select "1"
select select
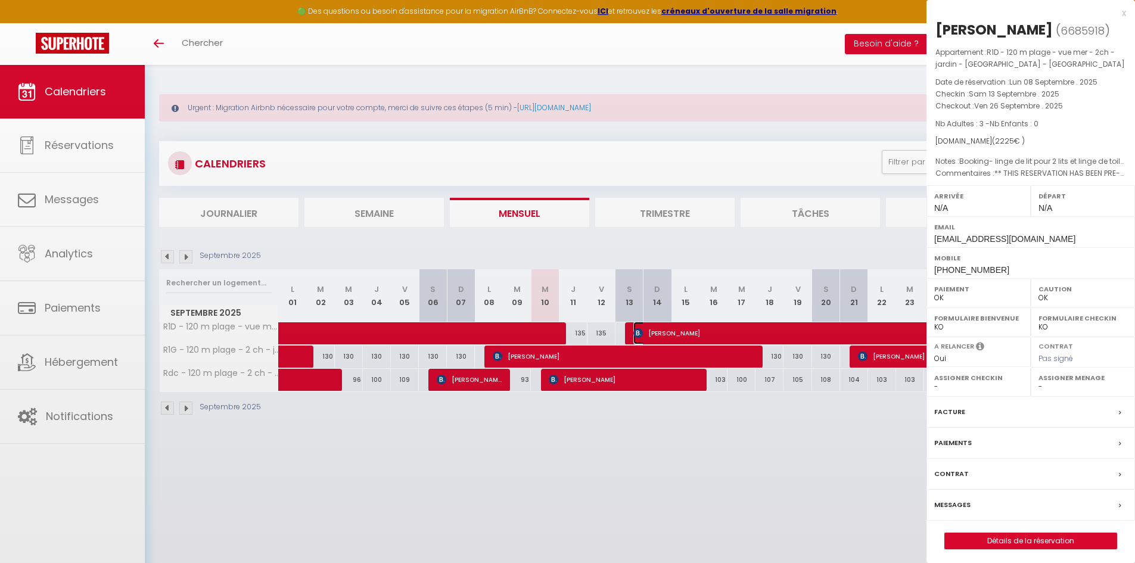
select select "32487"
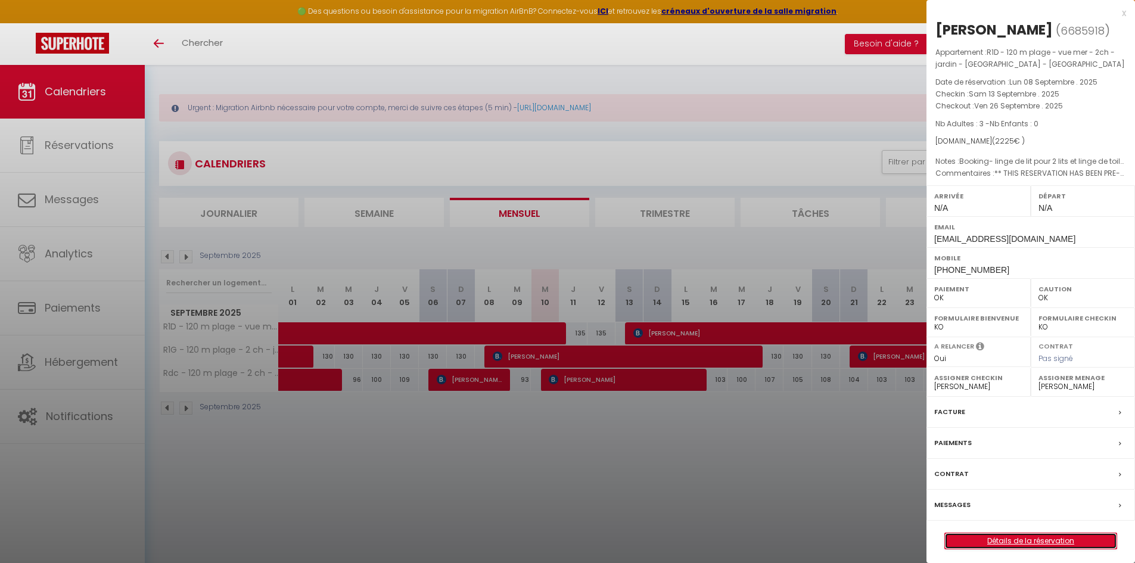
drag, startPoint x: 1048, startPoint y: 541, endPoint x: 1036, endPoint y: 534, distance: 13.6
click at [1048, 541] on link "Détails de la réservation" at bounding box center [1031, 540] width 172 height 15
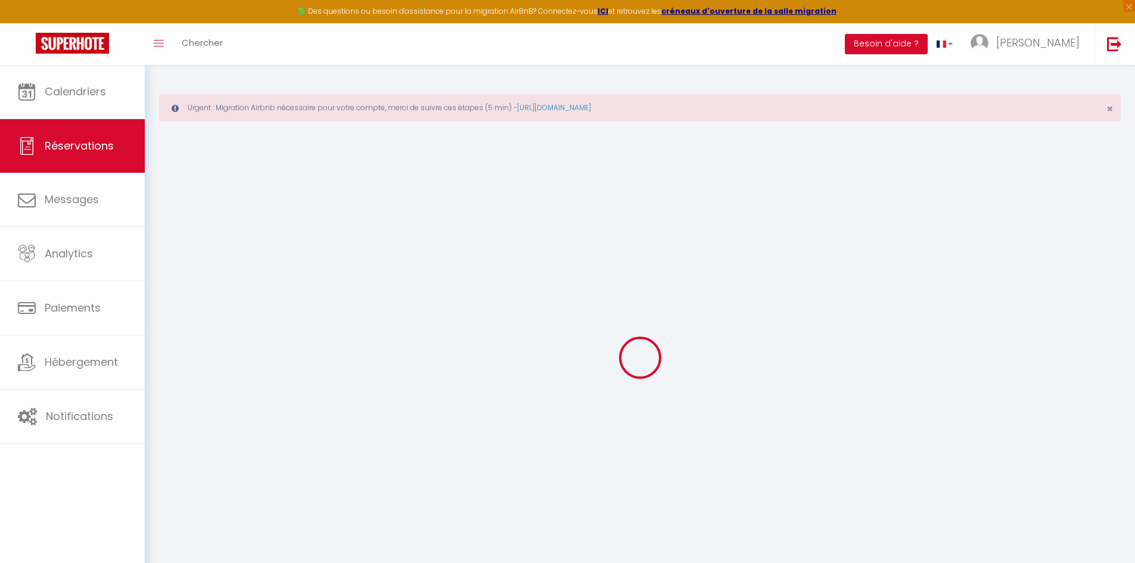
type input "[PERSON_NAME]"
type input "[EMAIL_ADDRESS][DOMAIN_NAME]"
type input "[PHONE_NUMBER]"
type input "38690"
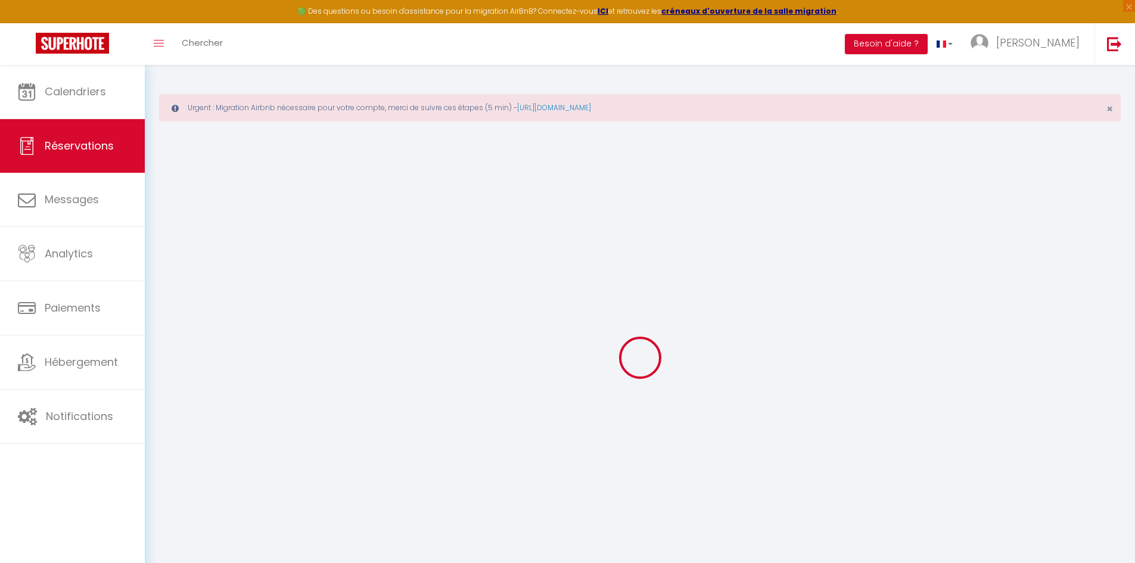
type input "[STREET_ADDRESS]"
type input "[GEOGRAPHIC_DATA]"
select select "DE"
type input "90"
type input "333.76"
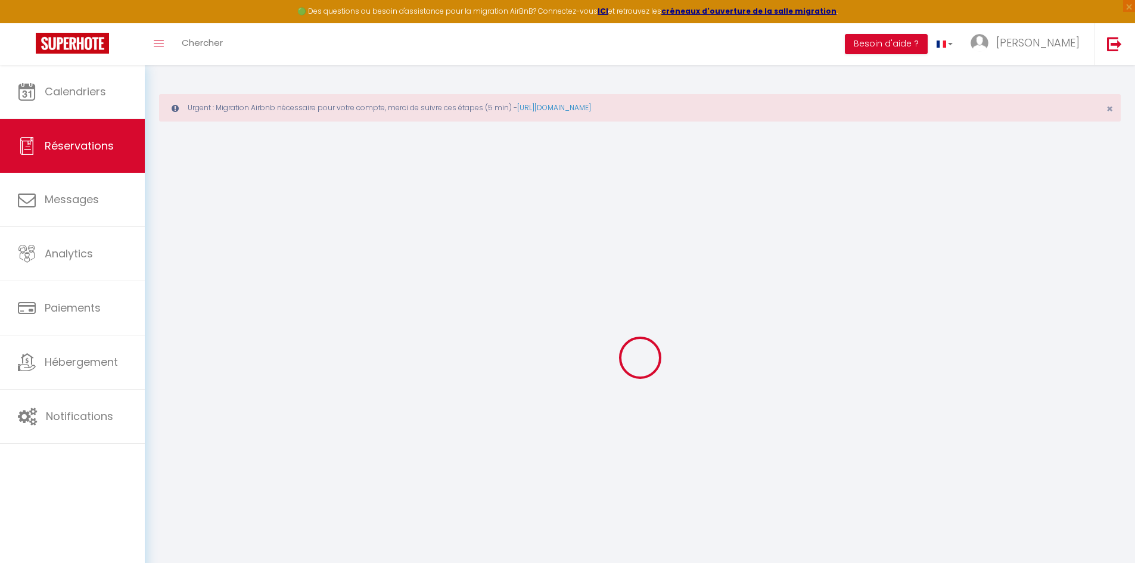
select select "38147"
select select "1"
select select
type input "3"
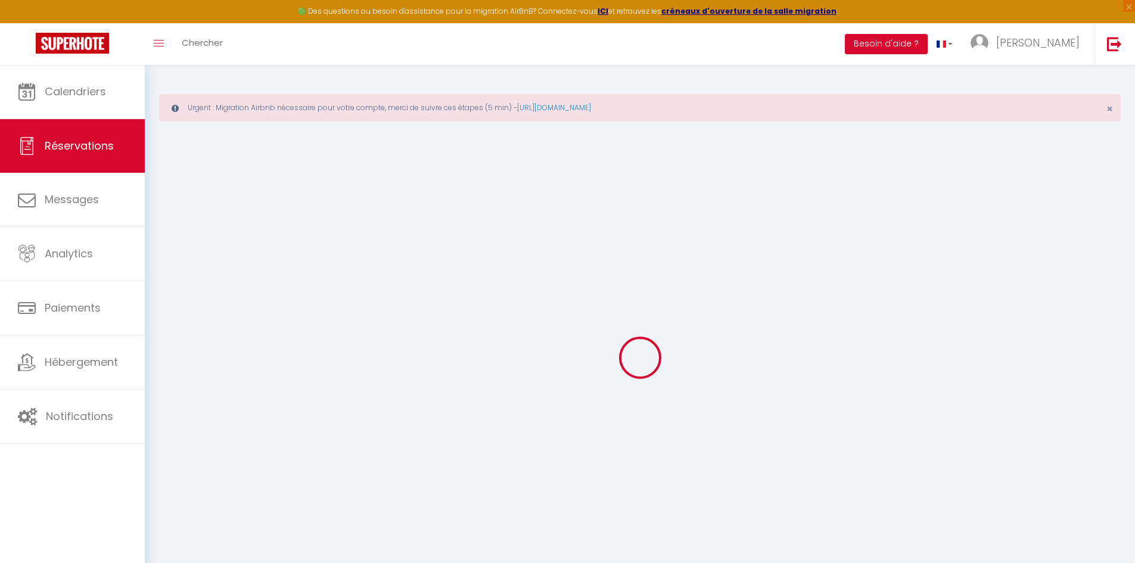
select select "12"
select select "15"
type input "2050"
checkbox input "false"
type input "0"
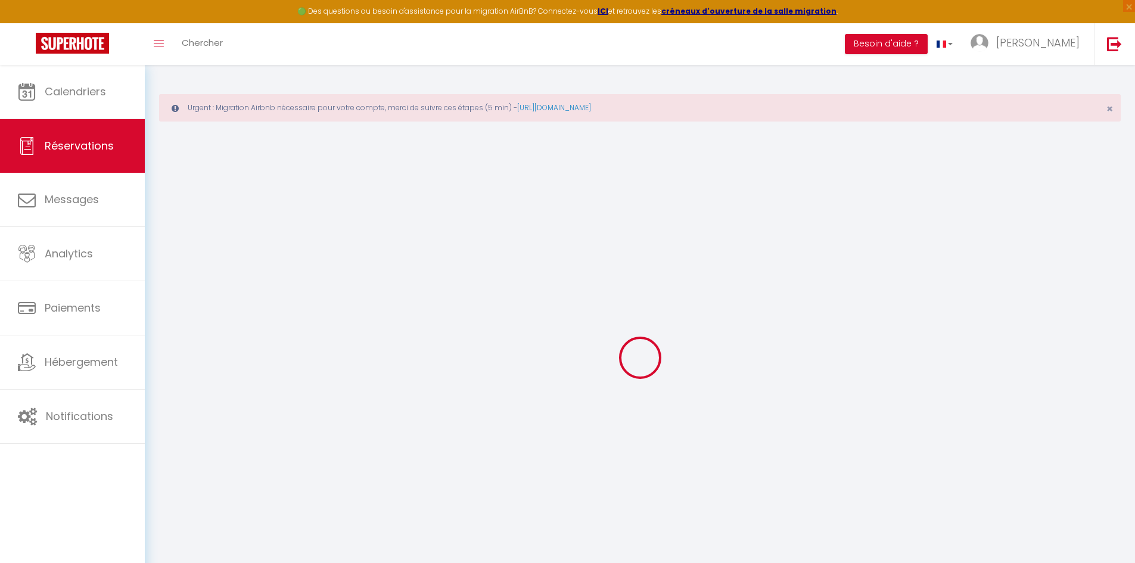
select select "2"
type input "70"
type input "35"
type input "45"
select select
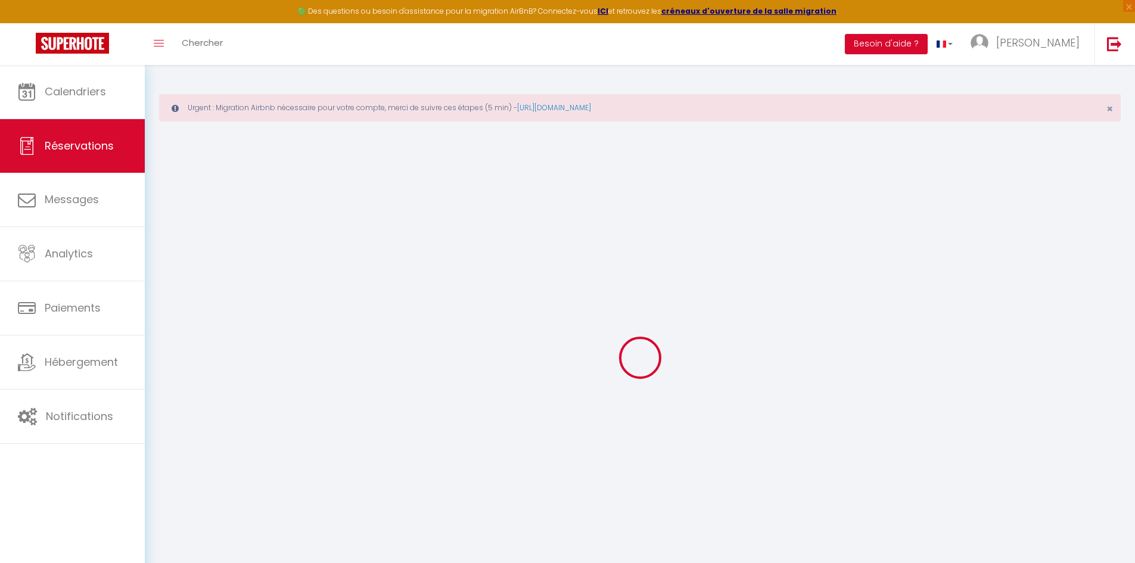
select select
checkbox input "false"
select select
checkbox input "false"
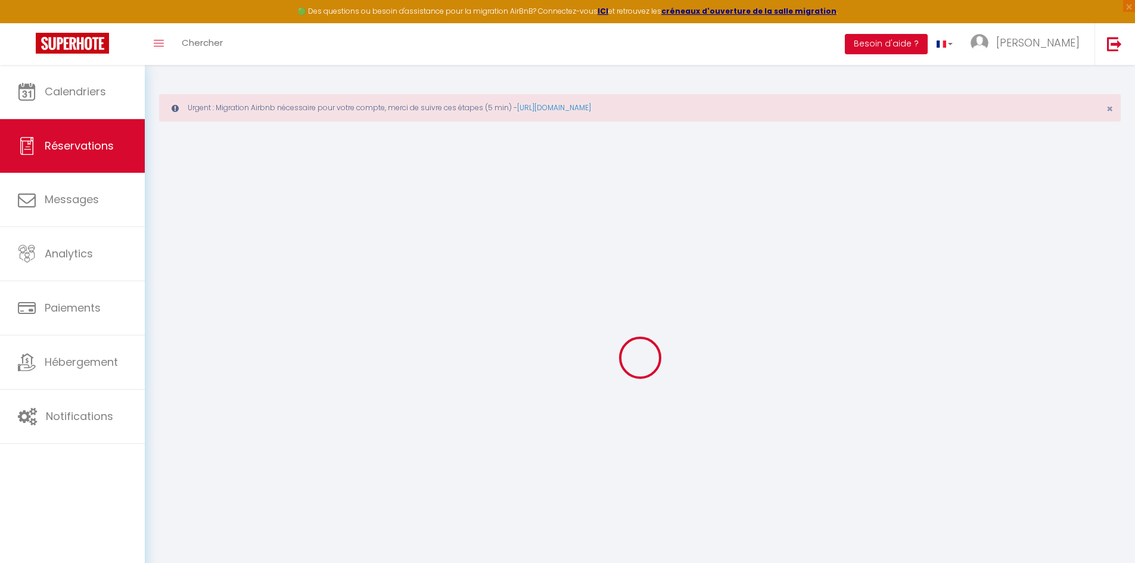
select select
checkbox input "false"
type textarea "** THIS RESERVATION HAS BEEN PRE-PAID ** BOOKING NOTE : Payment charge is EUR 3…"
type textarea "Booking- linge de lit pour 2 lits et linge de toilettes pour 3 personnes."
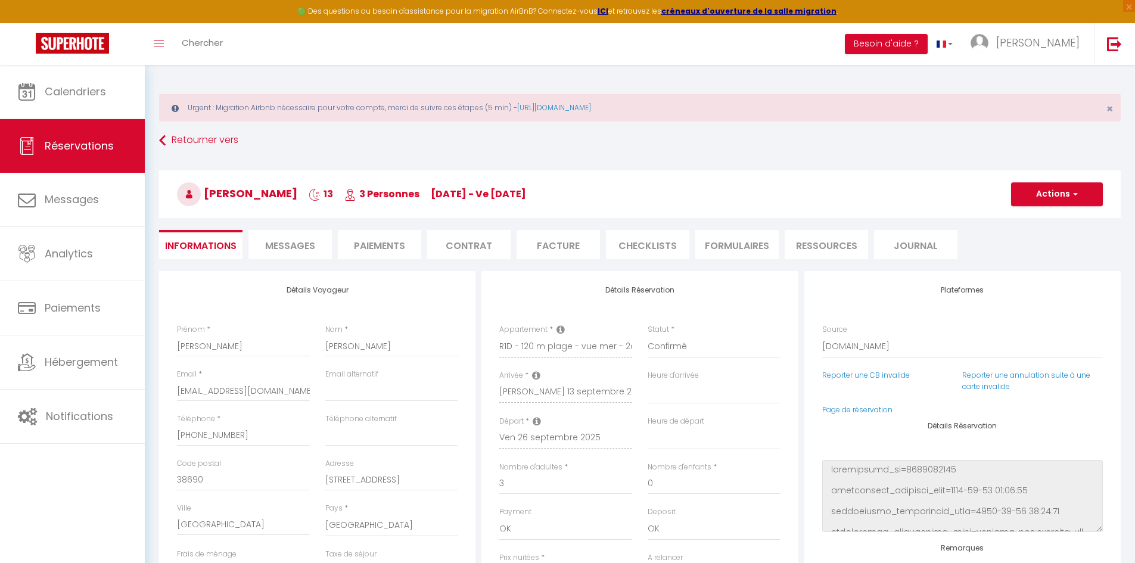
type input "85"
select select
checkbox input "false"
select select
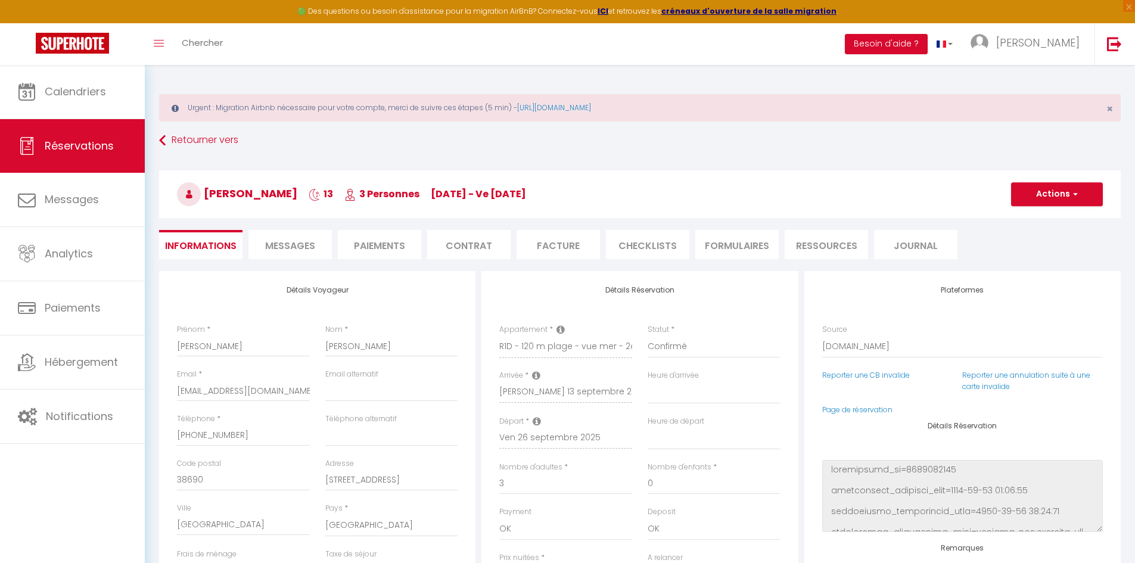
select select
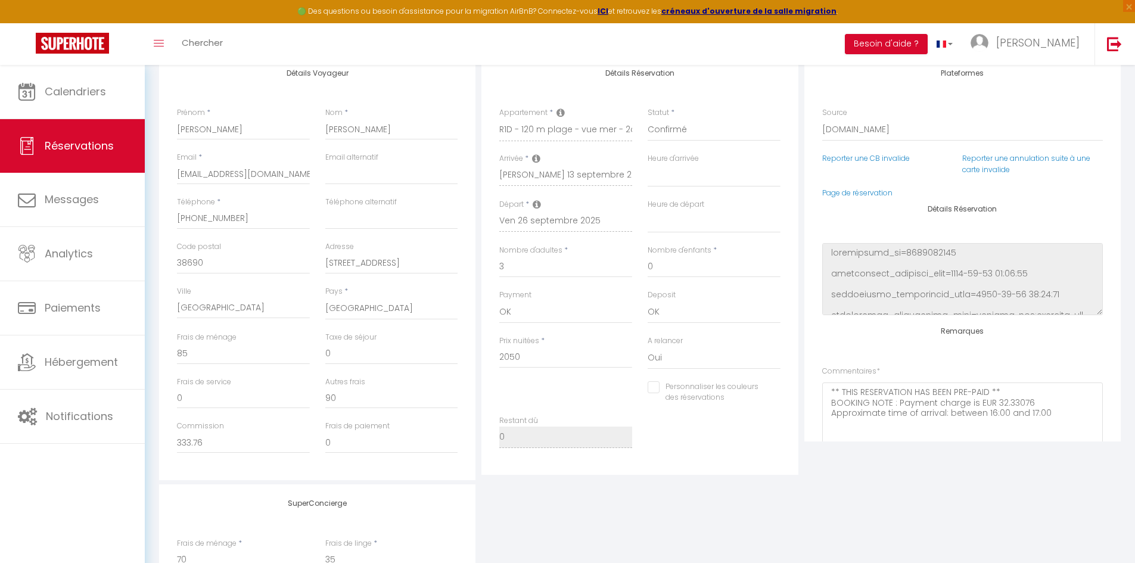
scroll to position [200, 0]
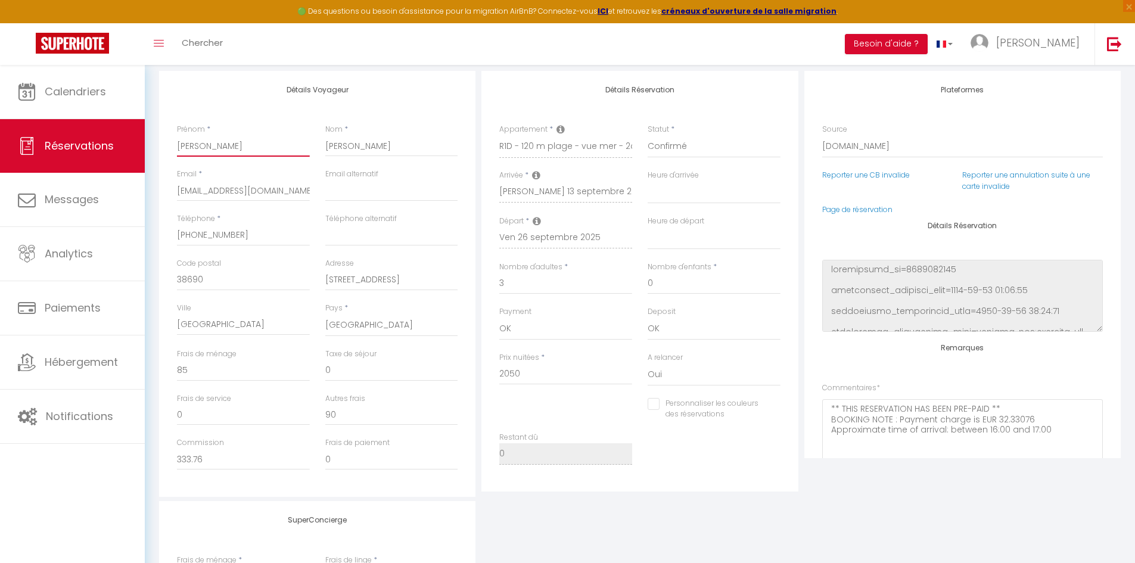
drag, startPoint x: 221, startPoint y: 142, endPoint x: 150, endPoint y: 147, distance: 70.5
click at [150, 147] on div "Urgent : Migration Airbnb nécessaire pour votre compte, merci de suivre ces éta…" at bounding box center [640, 303] width 991 height 877
drag, startPoint x: 347, startPoint y: 144, endPoint x: 309, endPoint y: 144, distance: 37.5
click at [309, 144] on div "Prénom * [PERSON_NAME] * [PERSON_NAME]" at bounding box center [317, 146] width 297 height 45
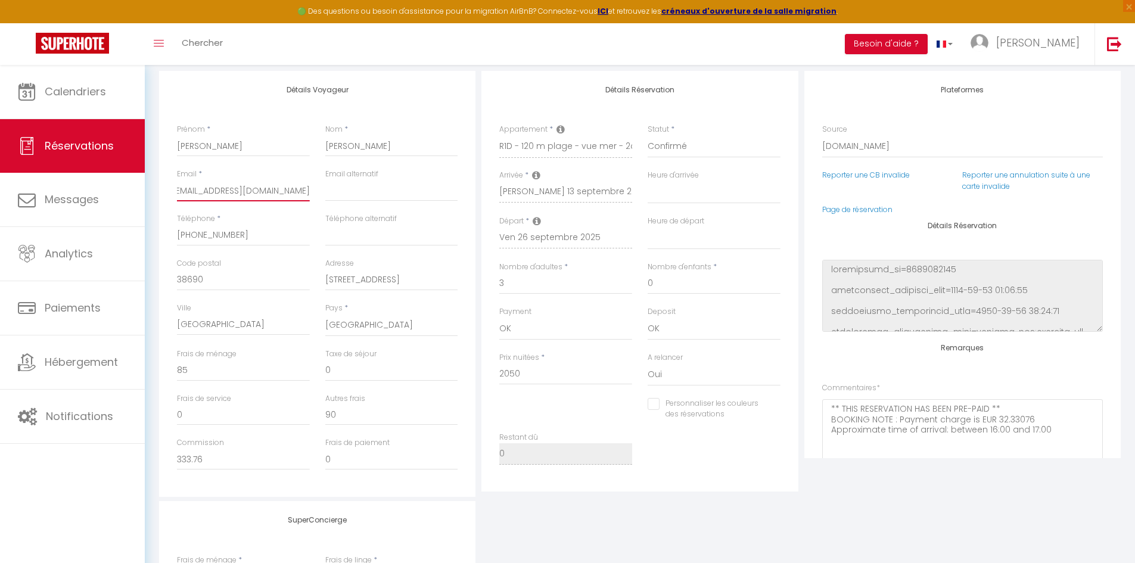
drag, startPoint x: 177, startPoint y: 190, endPoint x: 382, endPoint y: 194, distance: 205.1
click at [382, 194] on div "Email * [EMAIL_ADDRESS][DOMAIN_NAME] Email alternatif" at bounding box center [317, 191] width 297 height 45
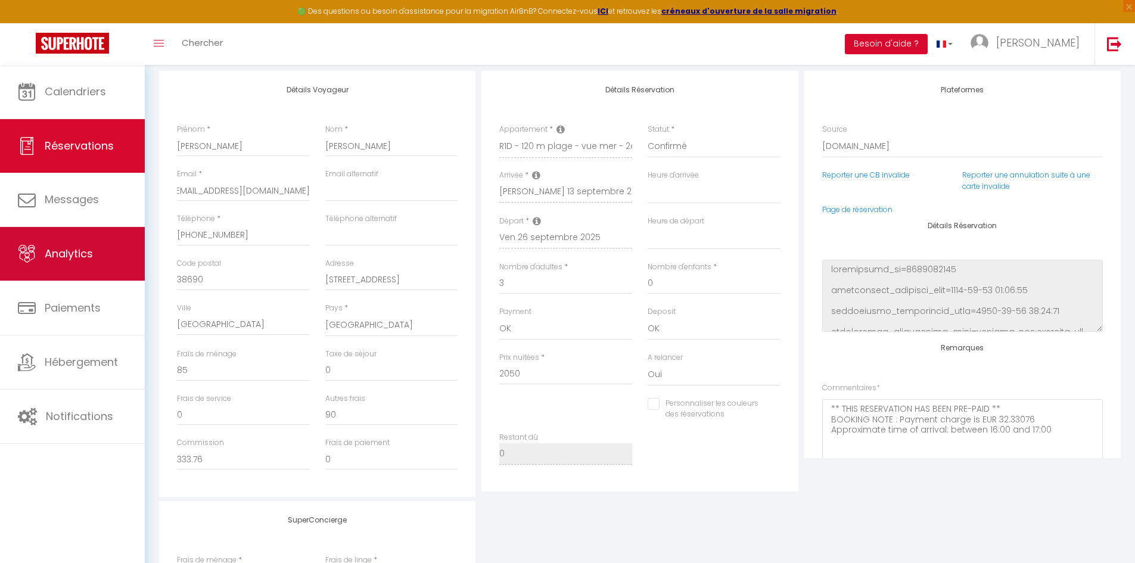
scroll to position [0, 0]
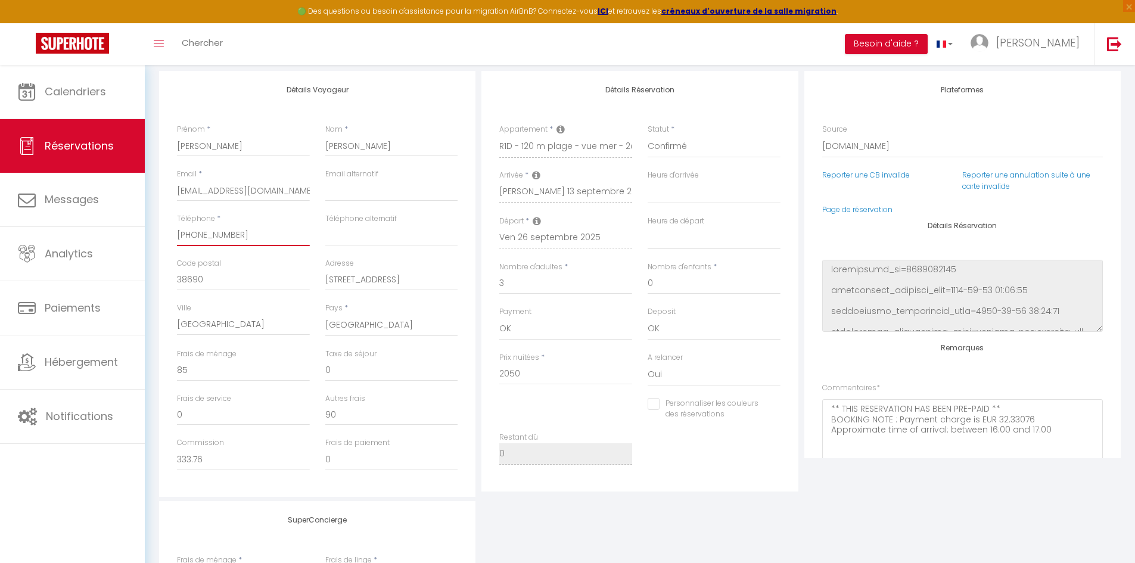
drag, startPoint x: 290, startPoint y: 240, endPoint x: 152, endPoint y: 228, distance: 138.2
click at [152, 228] on div "Détails Voyageur Prénom * [PERSON_NAME] * [PERSON_NAME] Email * [EMAIL_ADDRESS]…" at bounding box center [639, 399] width 977 height 657
click at [324, 275] on div "Adresse [STREET_ADDRESS]" at bounding box center [392, 280] width 148 height 45
drag, startPoint x: 377, startPoint y: 281, endPoint x: 312, endPoint y: 280, distance: 65.0
click at [312, 280] on div "Code postal 38690 Adresse [STREET_ADDRESS]" at bounding box center [317, 280] width 297 height 45
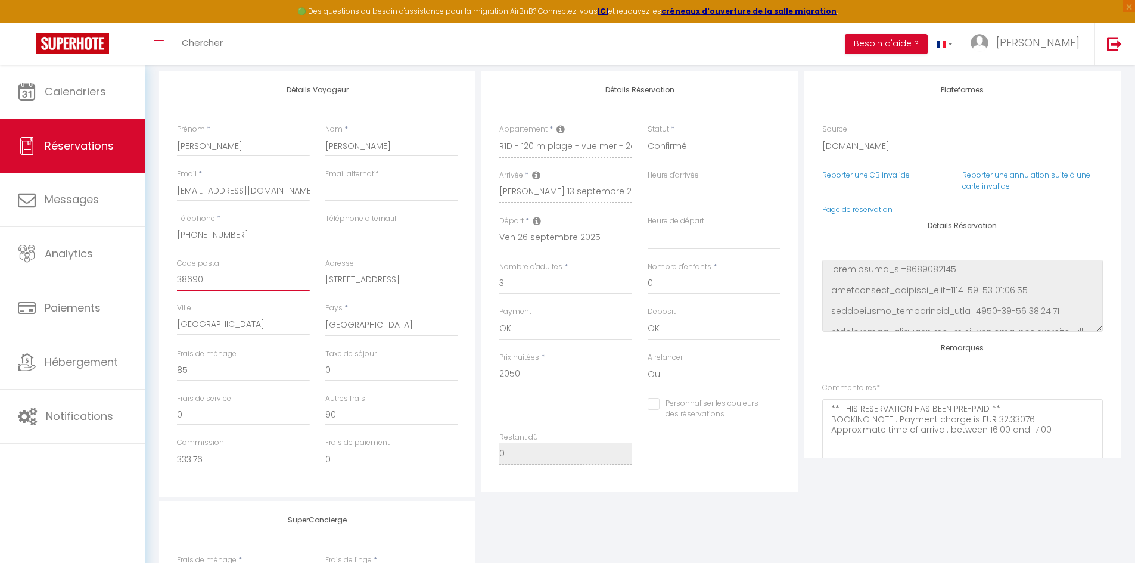
drag, startPoint x: 202, startPoint y: 281, endPoint x: 164, endPoint y: 281, distance: 38.1
click at [164, 281] on div "Détails Voyageur Prénom * [PERSON_NAME] * [PERSON_NAME] Email * [EMAIL_ADDRESS]…" at bounding box center [317, 284] width 316 height 426
drag, startPoint x: 254, startPoint y: 325, endPoint x: 154, endPoint y: 321, distance: 100.8
click at [154, 321] on div "Détails Voyageur Prénom * [PERSON_NAME] * [PERSON_NAME] Email * [EMAIL_ADDRESS]…" at bounding box center [639, 399] width 977 height 657
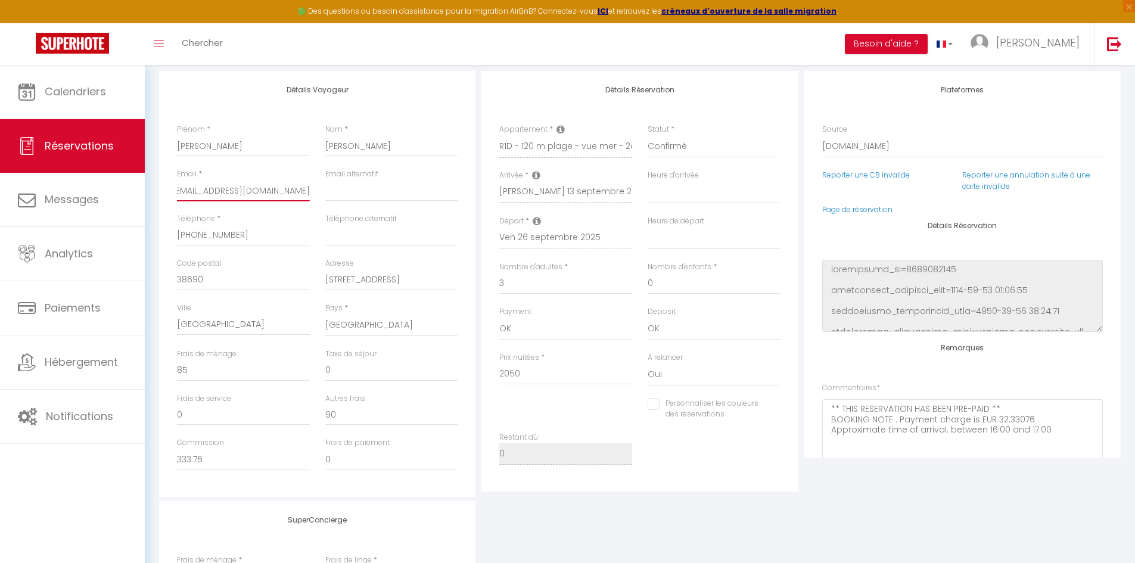
drag, startPoint x: 178, startPoint y: 192, endPoint x: 415, endPoint y: 204, distance: 238.1
click at [415, 204] on div "Email * [EMAIL_ADDRESS][DOMAIN_NAME] Email alternatif" at bounding box center [317, 191] width 297 height 45
drag, startPoint x: 251, startPoint y: 233, endPoint x: 173, endPoint y: 232, distance: 77.5
click at [173, 232] on div "Téléphone * [PHONE_NUMBER]" at bounding box center [243, 235] width 148 height 45
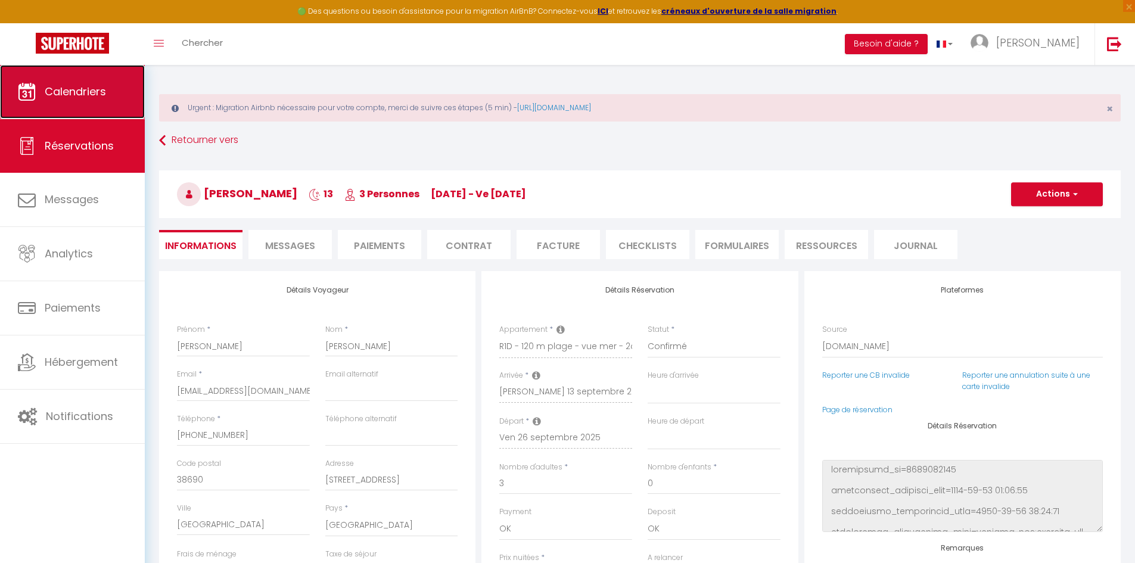
click at [85, 99] on link "Calendriers" at bounding box center [72, 92] width 145 height 54
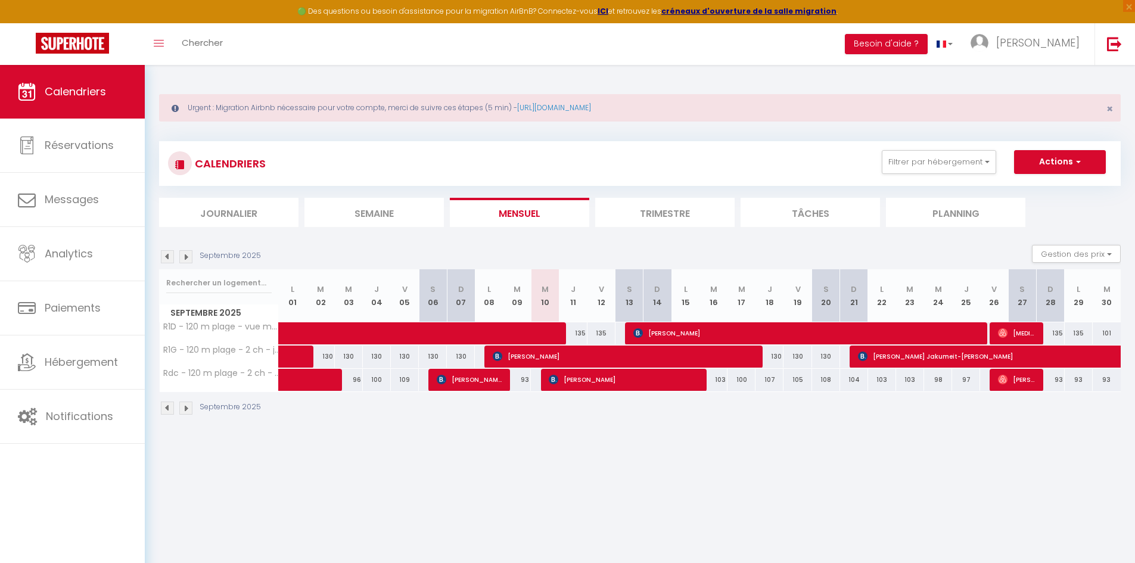
click at [185, 255] on img at bounding box center [185, 256] width 13 height 13
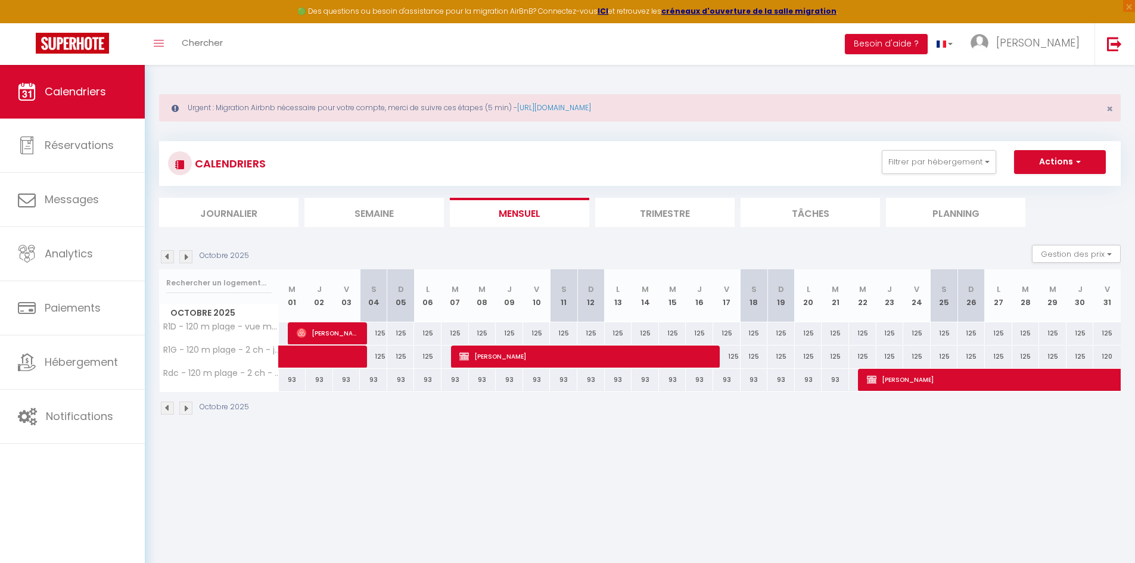
click at [185, 255] on img at bounding box center [185, 256] width 13 height 13
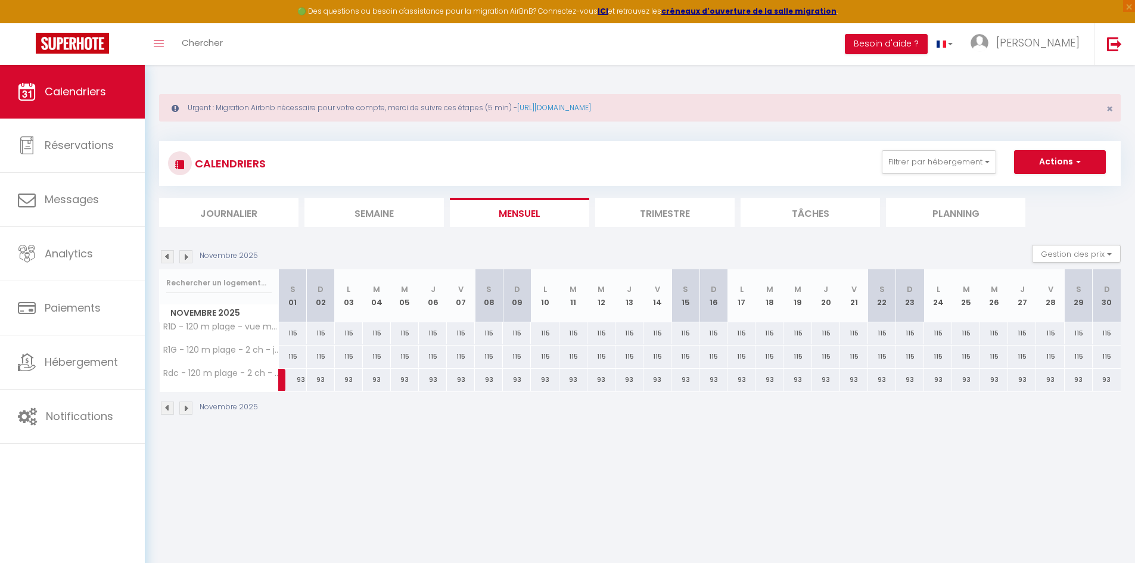
click at [167, 257] on img at bounding box center [167, 256] width 13 height 13
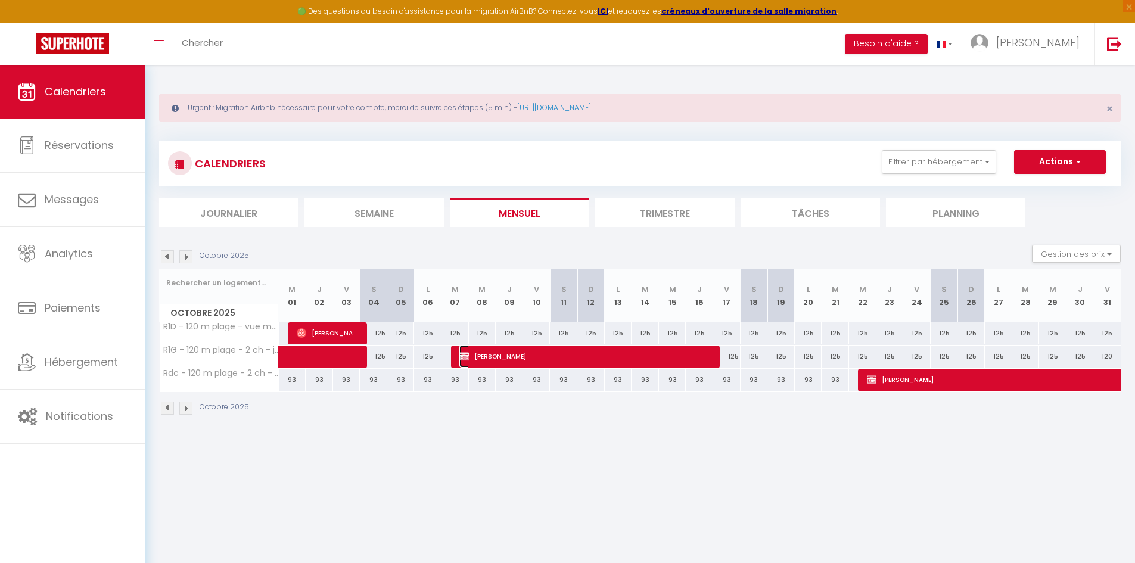
click at [500, 359] on span "[PERSON_NAME]" at bounding box center [588, 356] width 256 height 23
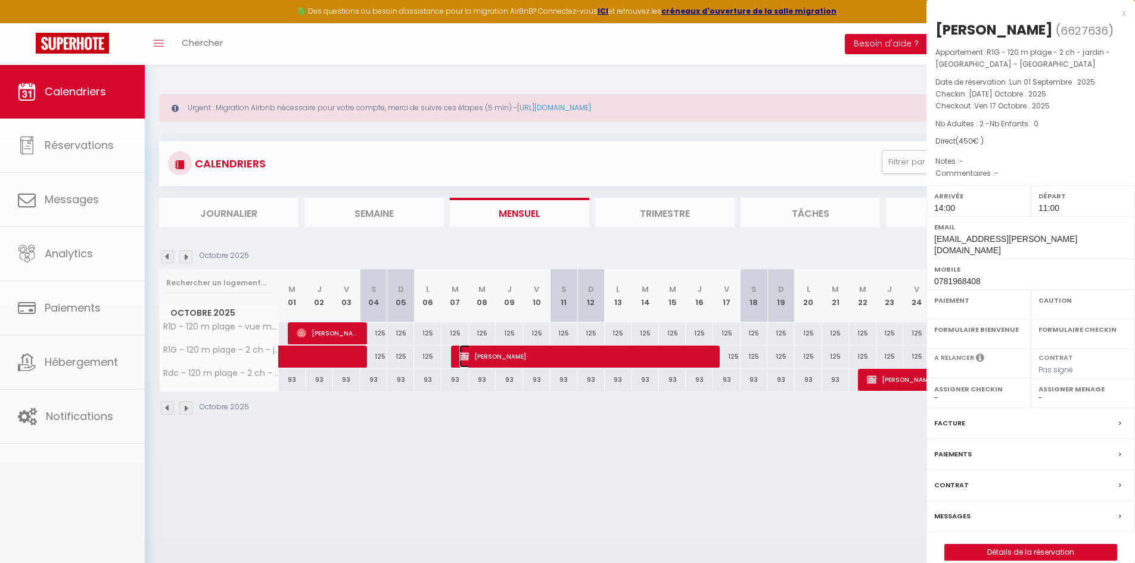
select select "OK"
select select "KO"
select select "0"
select select "1"
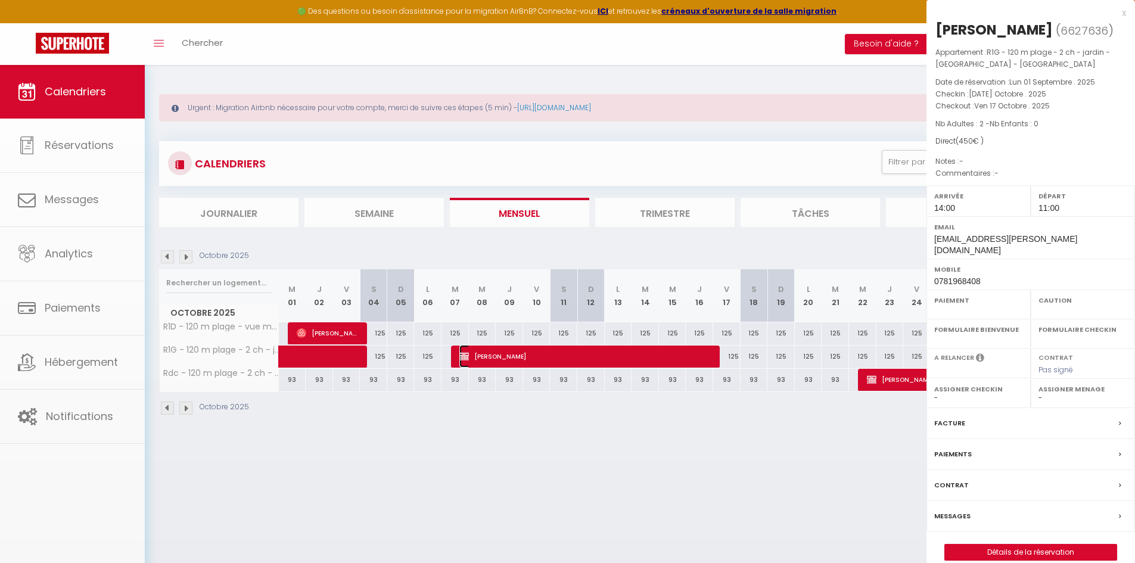
select select
select select "32487"
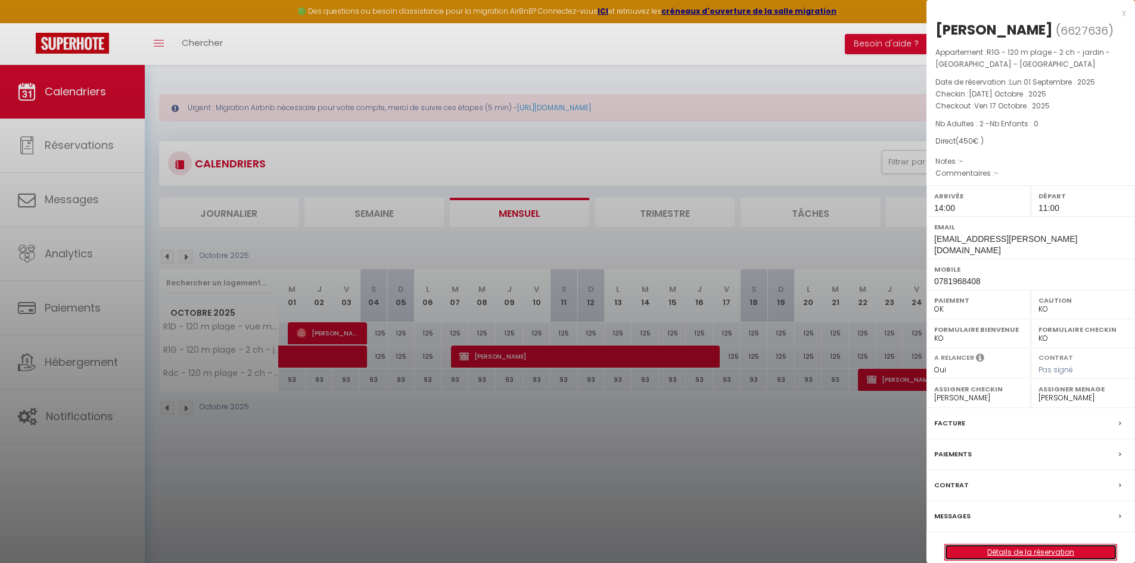
click at [1013, 545] on link "Détails de la réservation" at bounding box center [1031, 552] width 172 height 15
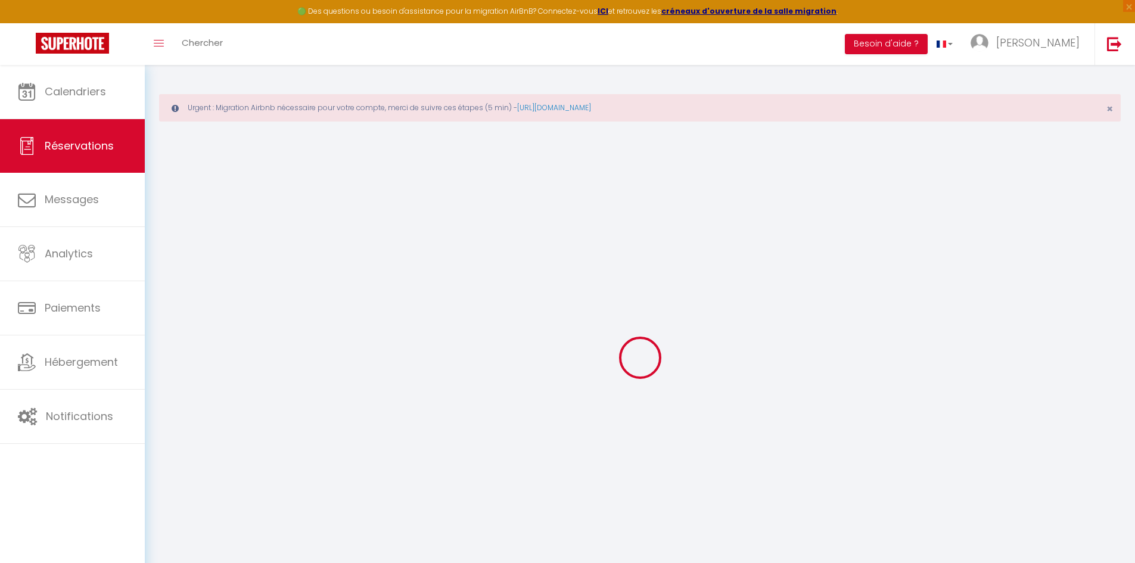
type input "Faucon"
type input "[PERSON_NAME]"
type input "[EMAIL_ADDRESS][PERSON_NAME][DOMAIN_NAME]"
type input "0781968408"
select select
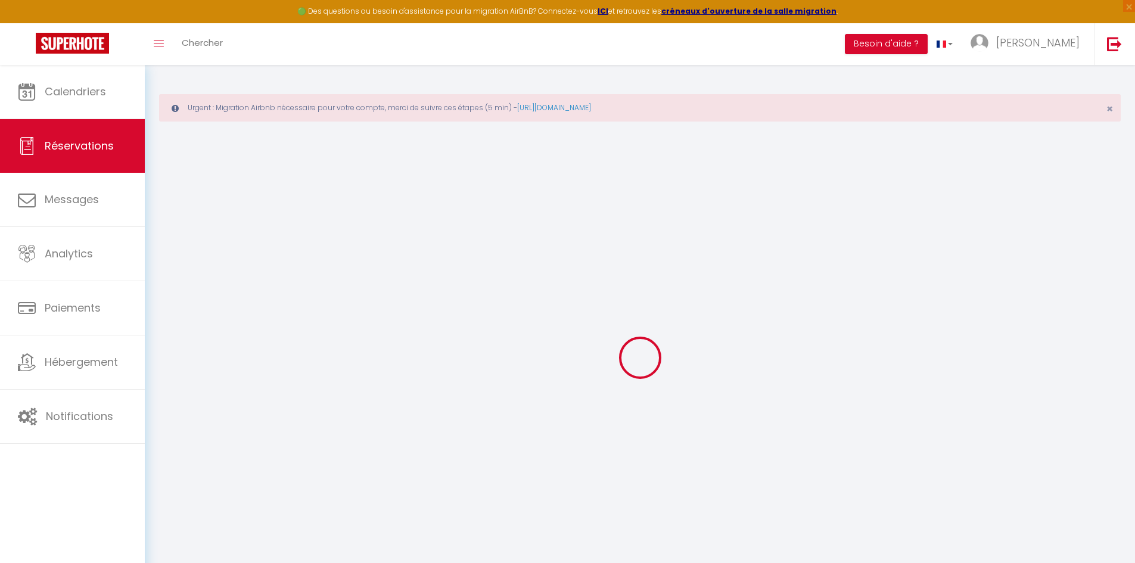
select select "38148"
select select "1"
type input "[DATE] Octobre 2025"
select select
type input "Ven 17 Octobre 2025"
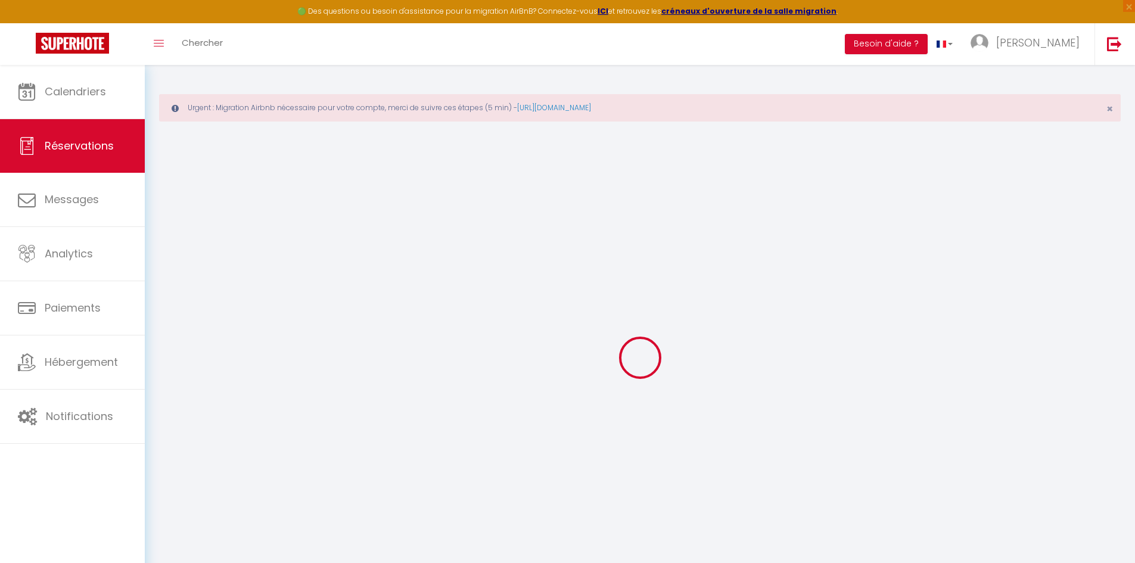
select select
type input "2"
select select "12"
select select
type input "450"
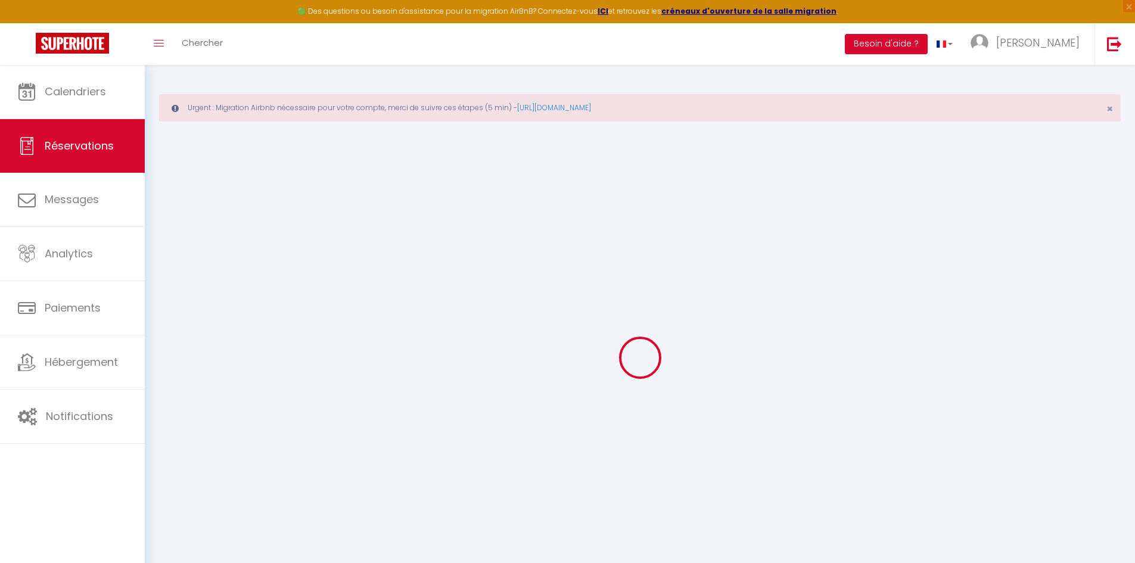
checkbox input "false"
type input "0"
type input "70"
type input "0"
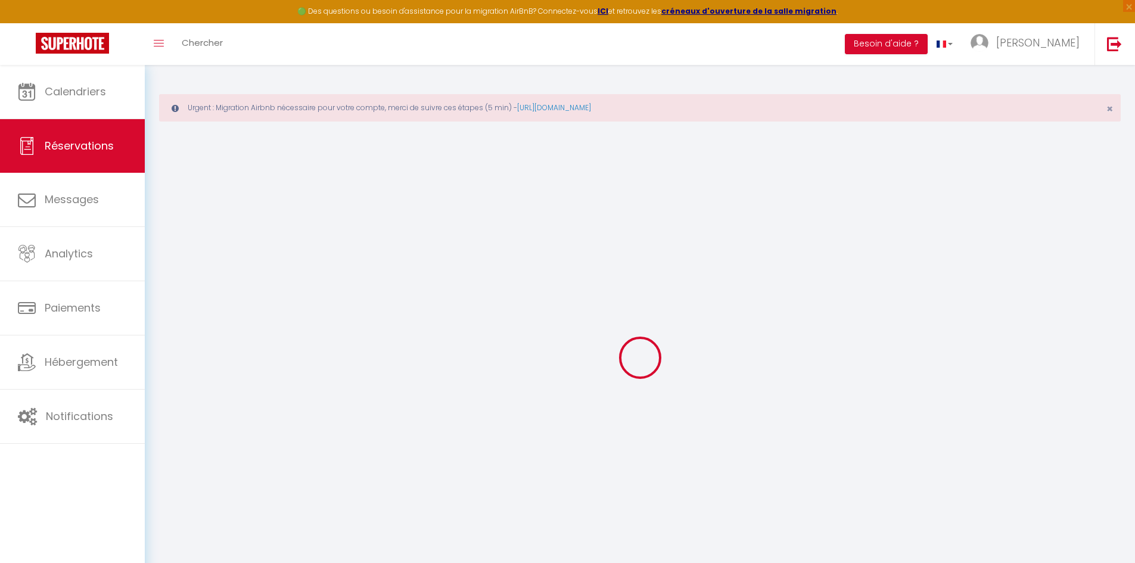
select select
select select "14"
checkbox input "false"
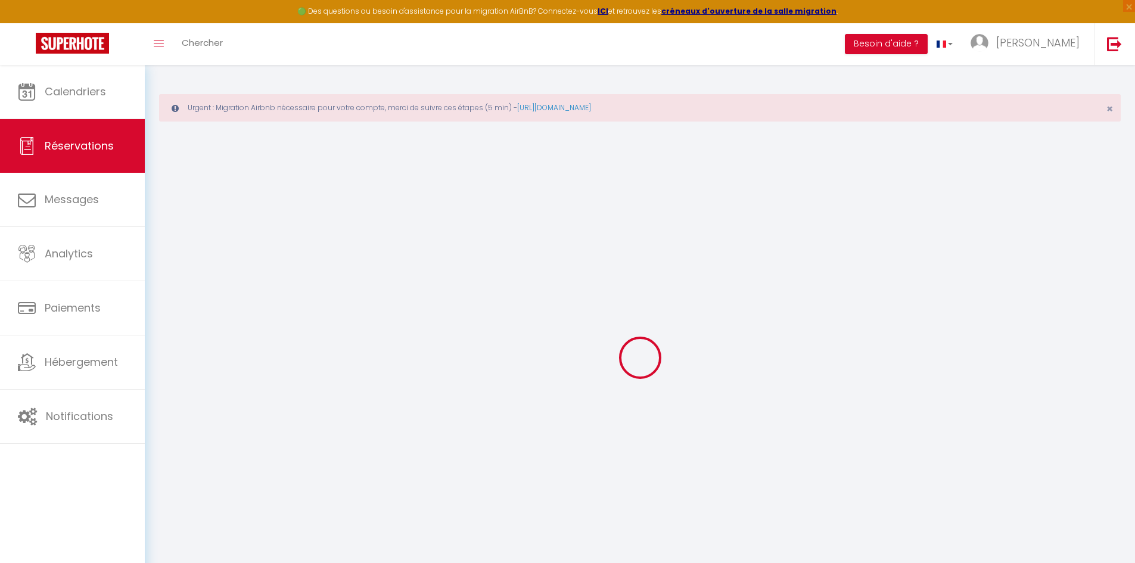
select select
checkbox input "false"
select select
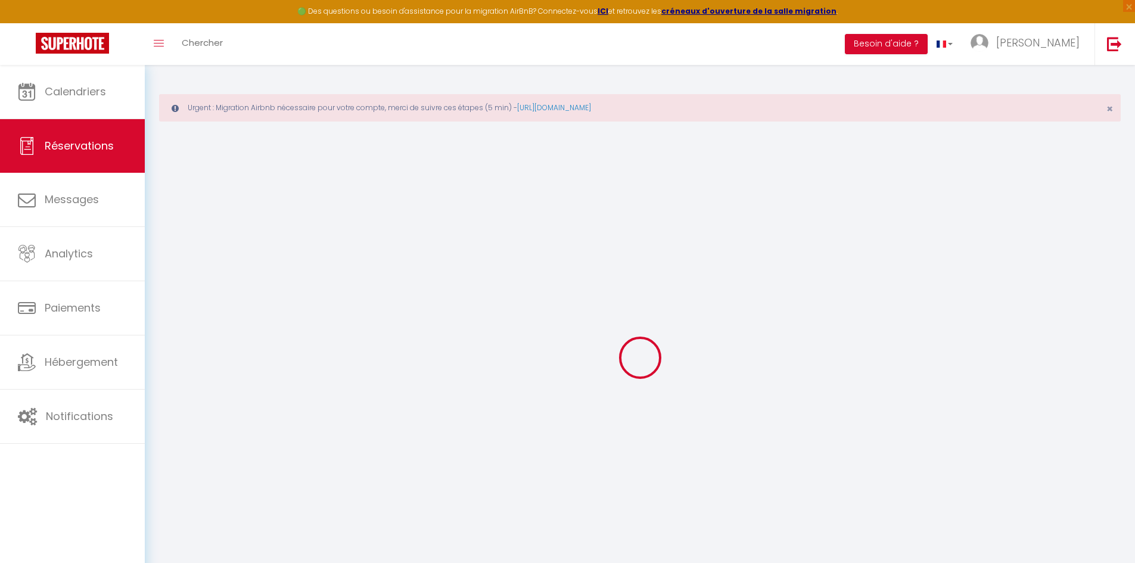
select select
checkbox input "false"
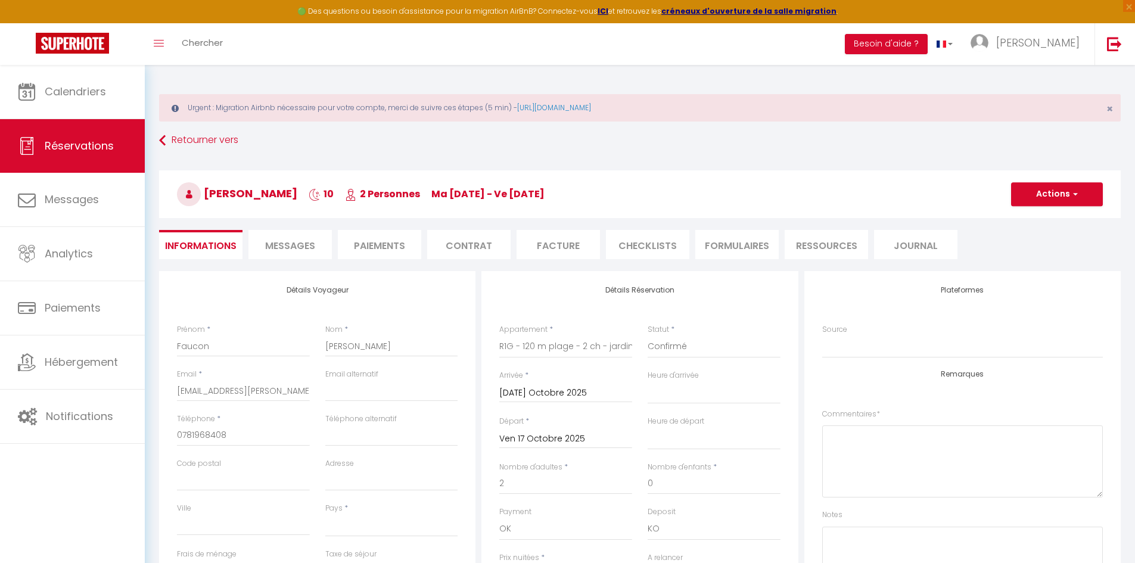
select select
checkbox input "false"
select select
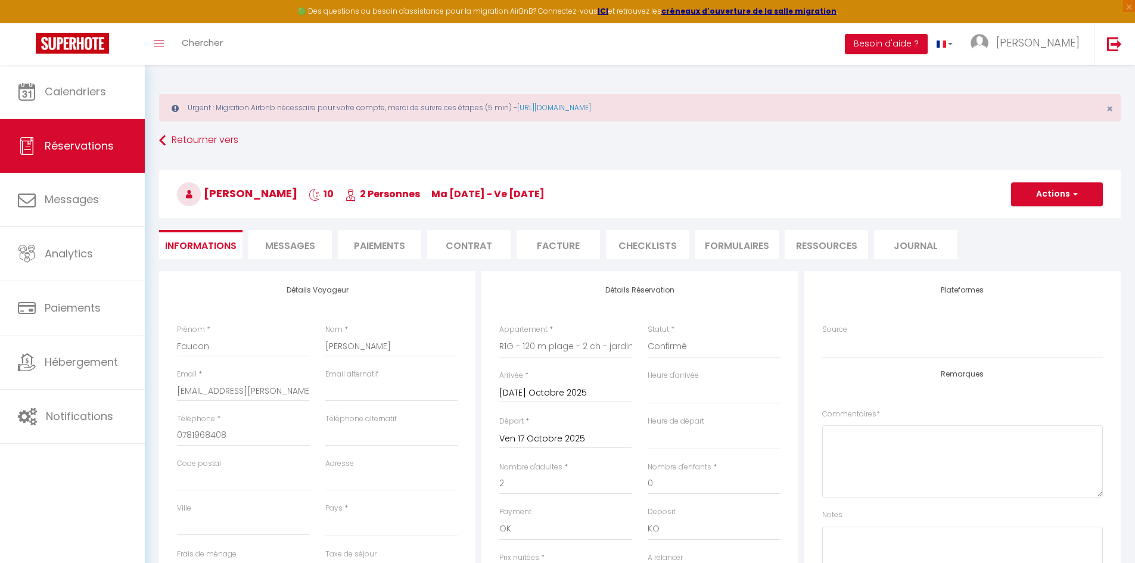
checkbox input "false"
select select "14:00"
select select "11:00"
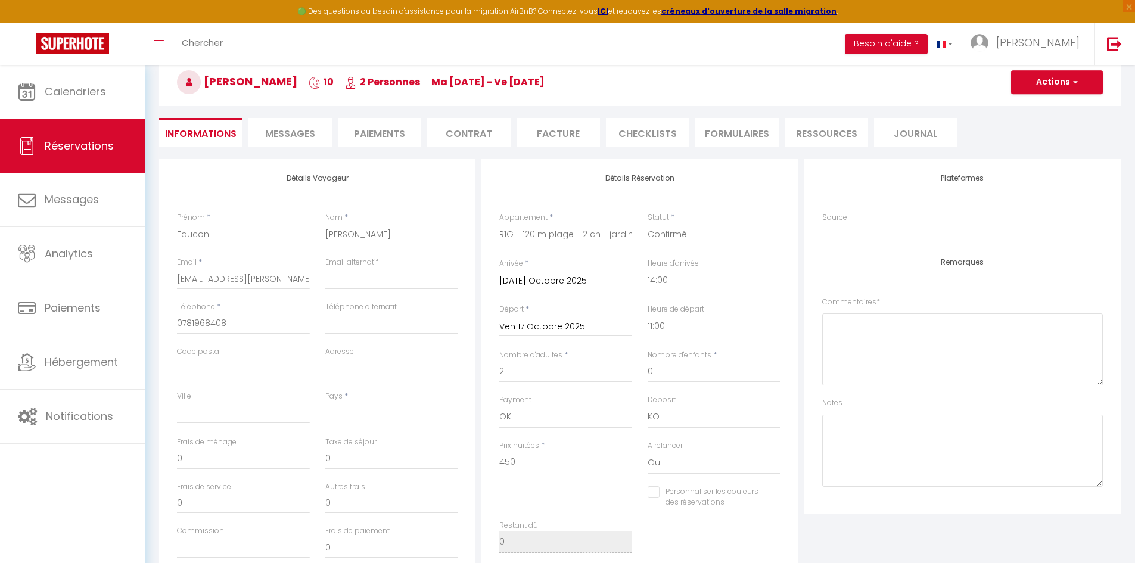
scroll to position [238, 0]
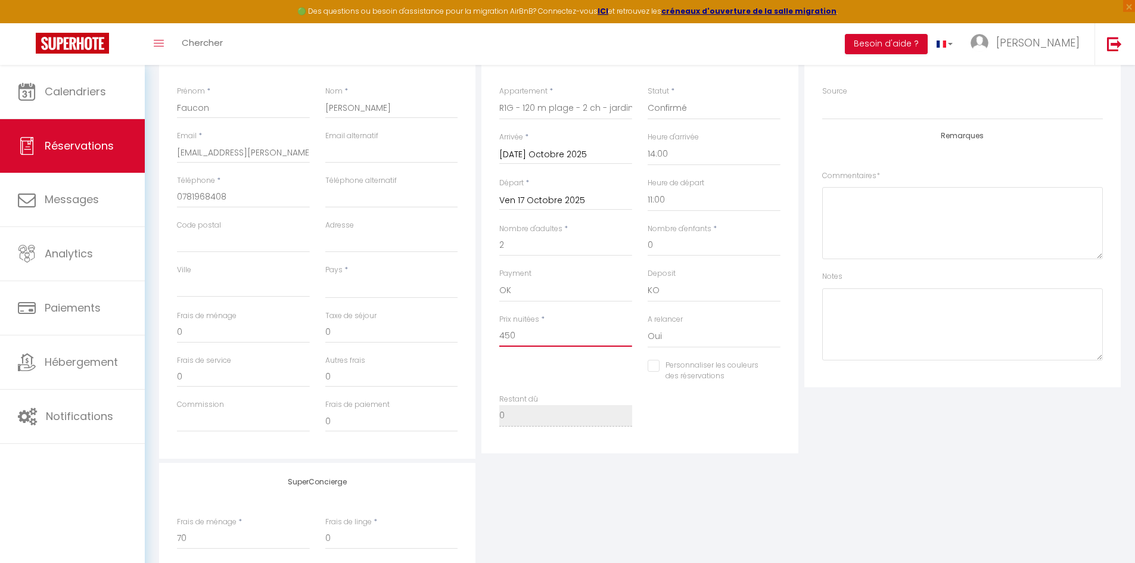
drag, startPoint x: 521, startPoint y: 337, endPoint x: 493, endPoint y: 335, distance: 27.5
click at [493, 335] on div "Prix nuitées * 450" at bounding box center [566, 337] width 148 height 46
type input "9"
select select
checkbox input "false"
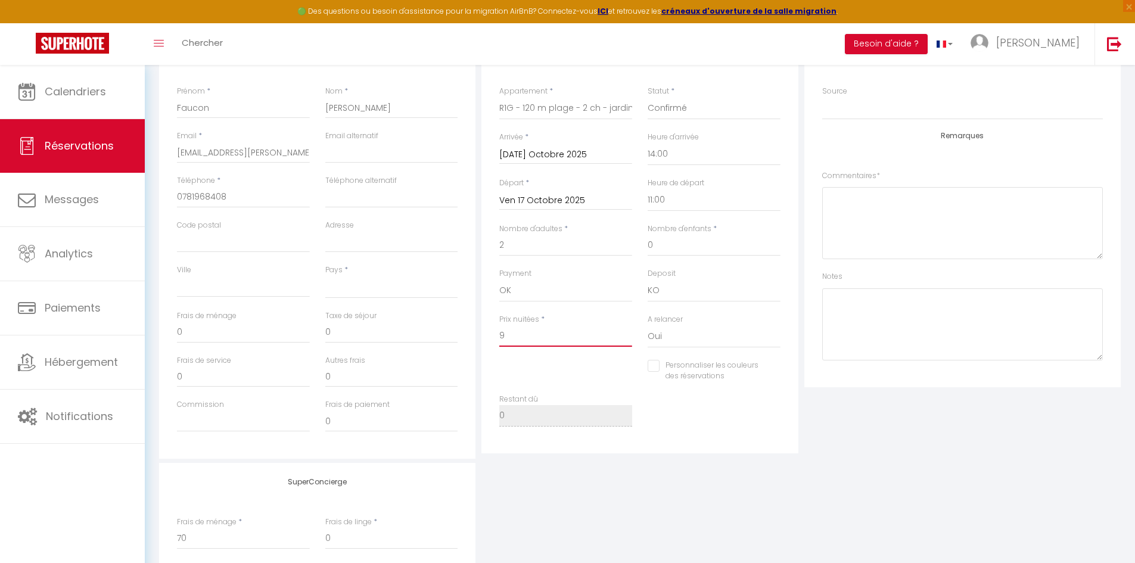
type input "90"
select select
checkbox input "false"
type input "900"
select select
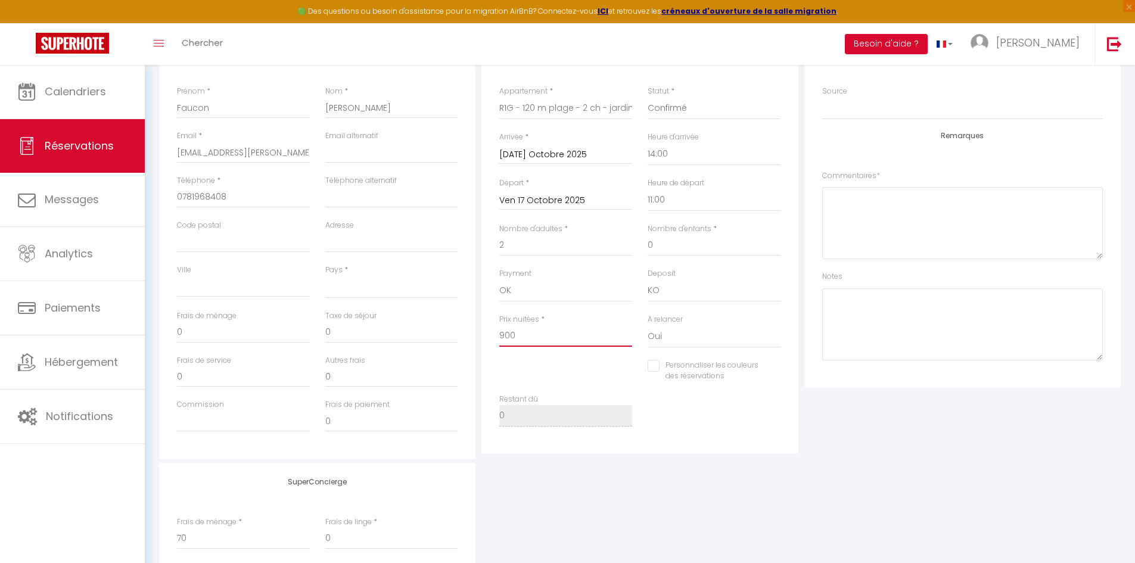
checkbox input "false"
type input "900"
click at [558, 373] on div "Personnaliser les couleurs des réservations #D7092E" at bounding box center [640, 377] width 297 height 35
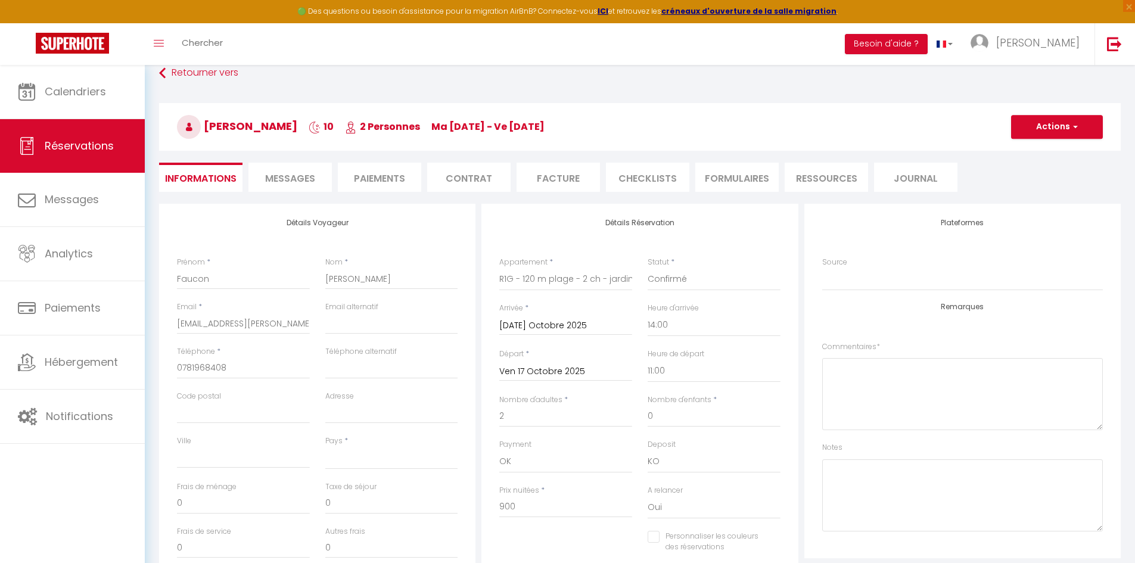
scroll to position [0, 0]
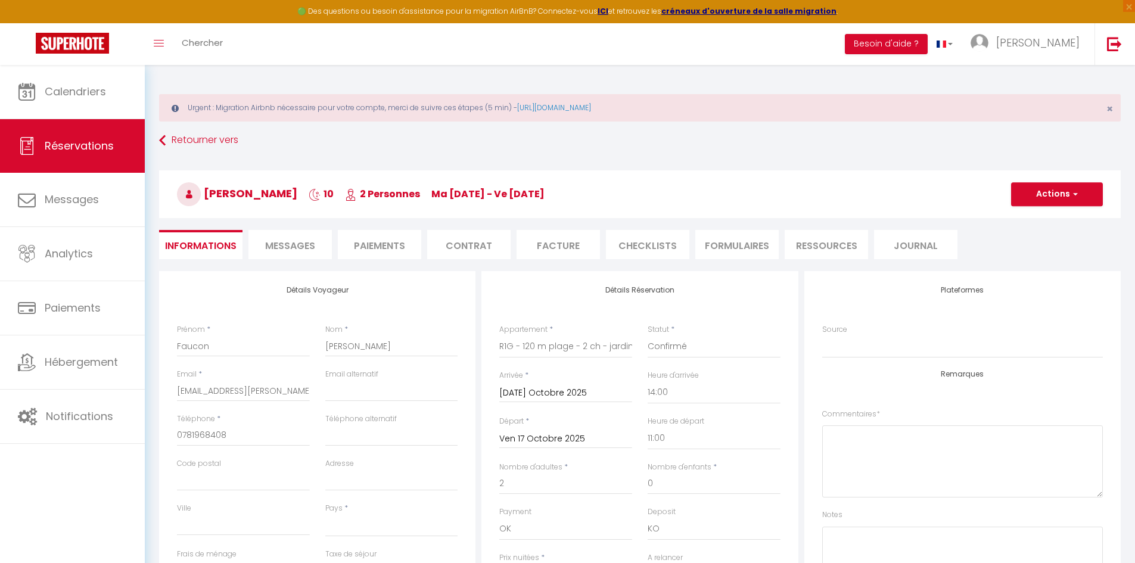
click at [1047, 206] on h3 "[PERSON_NAME] 10 2 Personnes ma [DATE] - ve [DATE]" at bounding box center [640, 194] width 962 height 48
click at [1048, 197] on button "Actions" at bounding box center [1057, 194] width 92 height 24
click at [1039, 220] on link "Enregistrer" at bounding box center [1045, 220] width 94 height 15
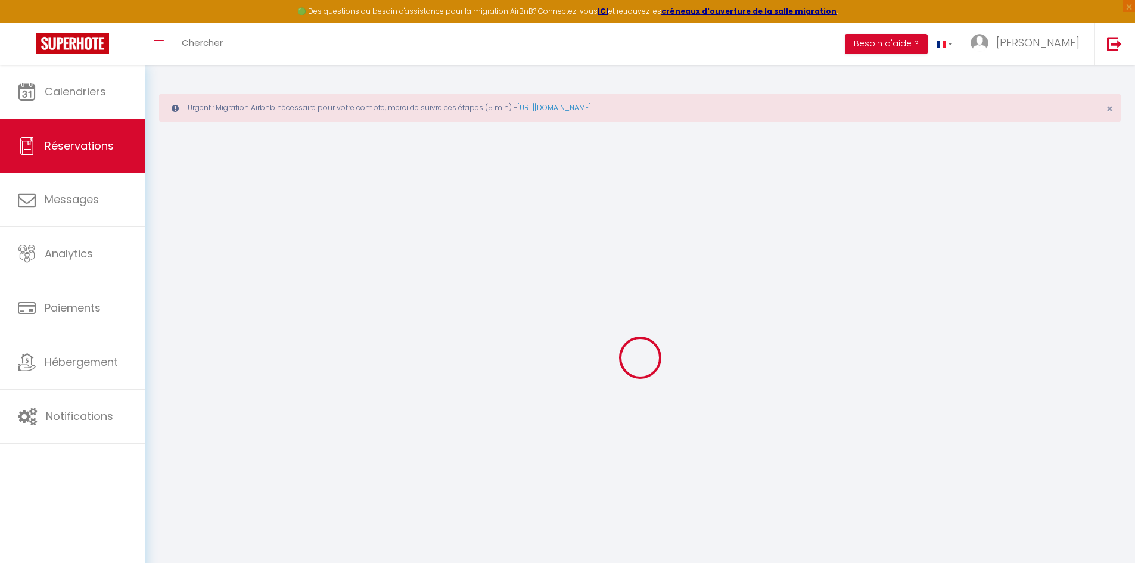
select select "not_cancelled"
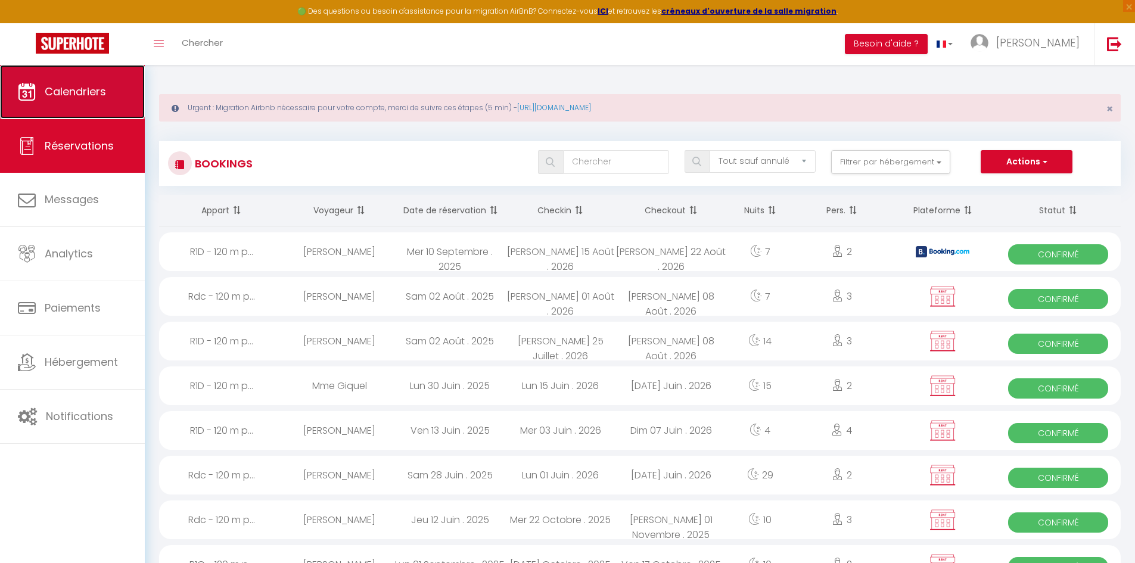
click at [100, 107] on link "Calendriers" at bounding box center [72, 92] width 145 height 54
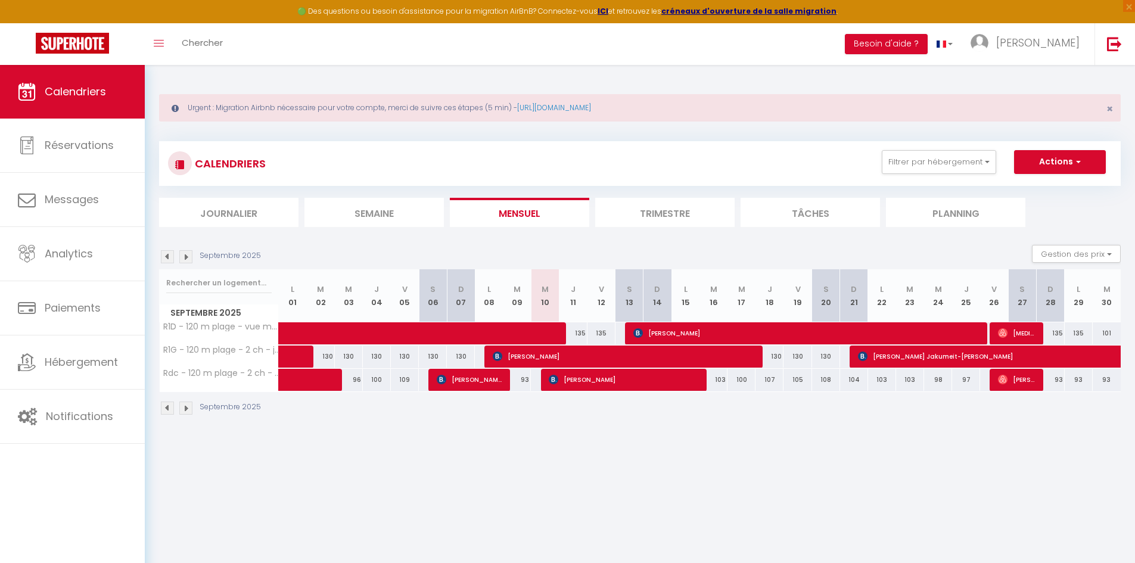
click at [187, 261] on img at bounding box center [185, 256] width 13 height 13
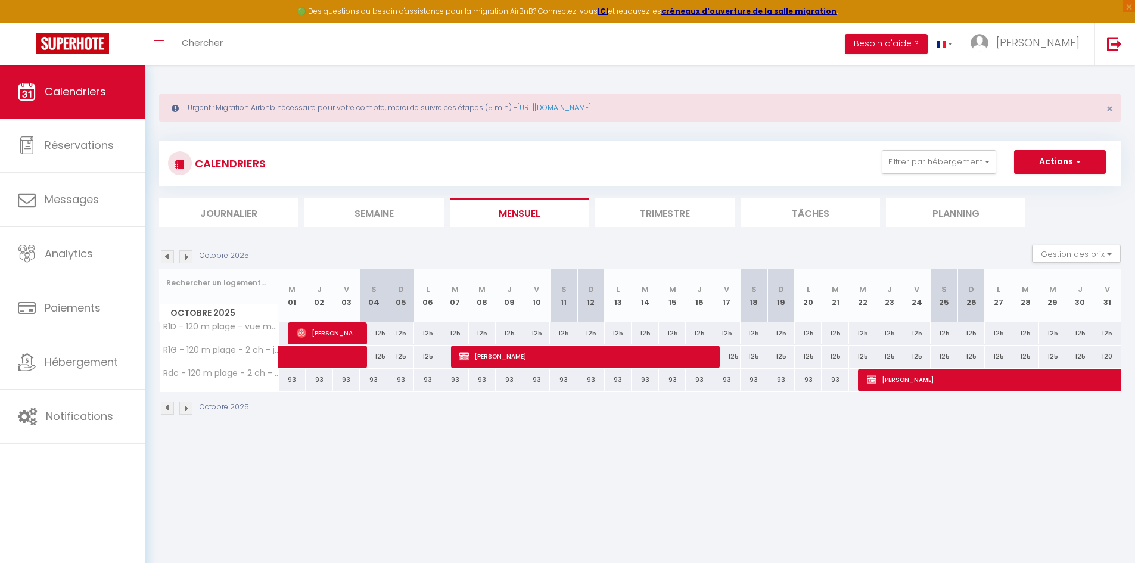
click at [187, 261] on img at bounding box center [185, 256] width 13 height 13
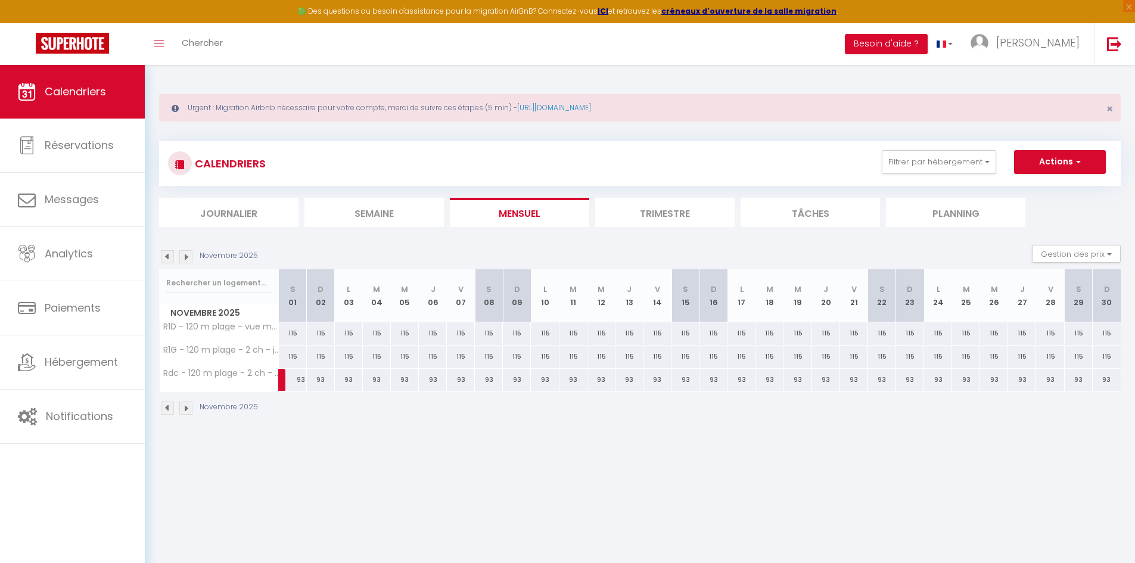
click at [187, 260] on img at bounding box center [185, 256] width 13 height 13
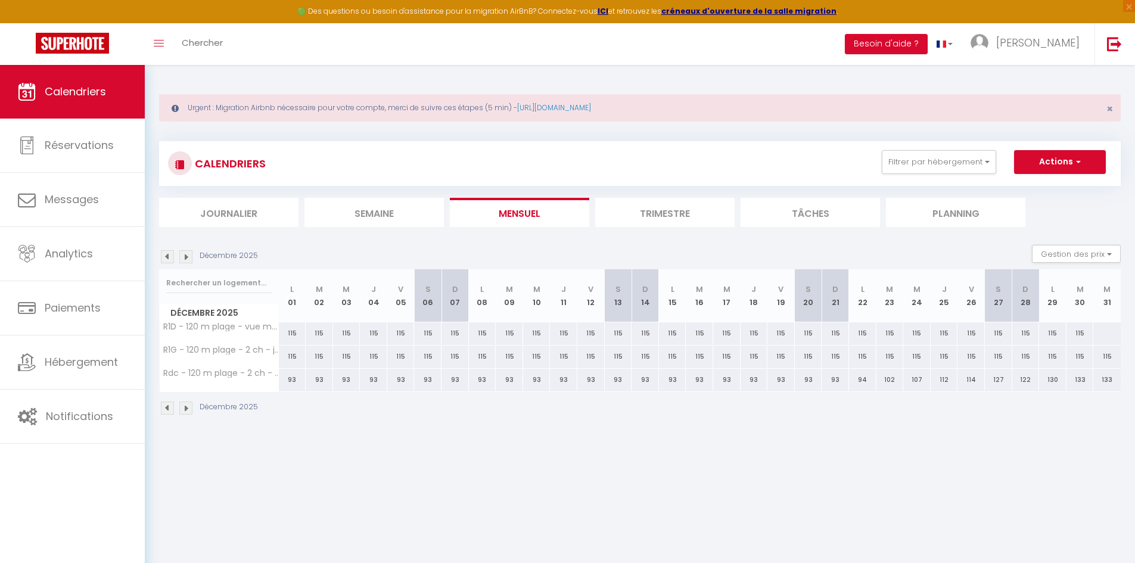
click at [187, 260] on img at bounding box center [185, 256] width 13 height 13
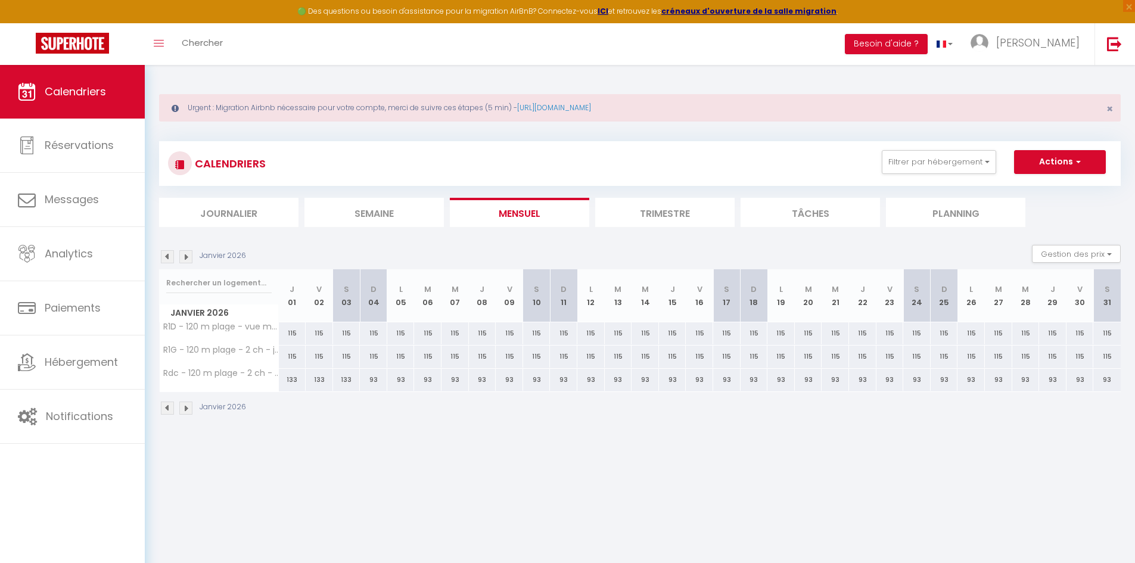
click at [187, 260] on img at bounding box center [185, 256] width 13 height 13
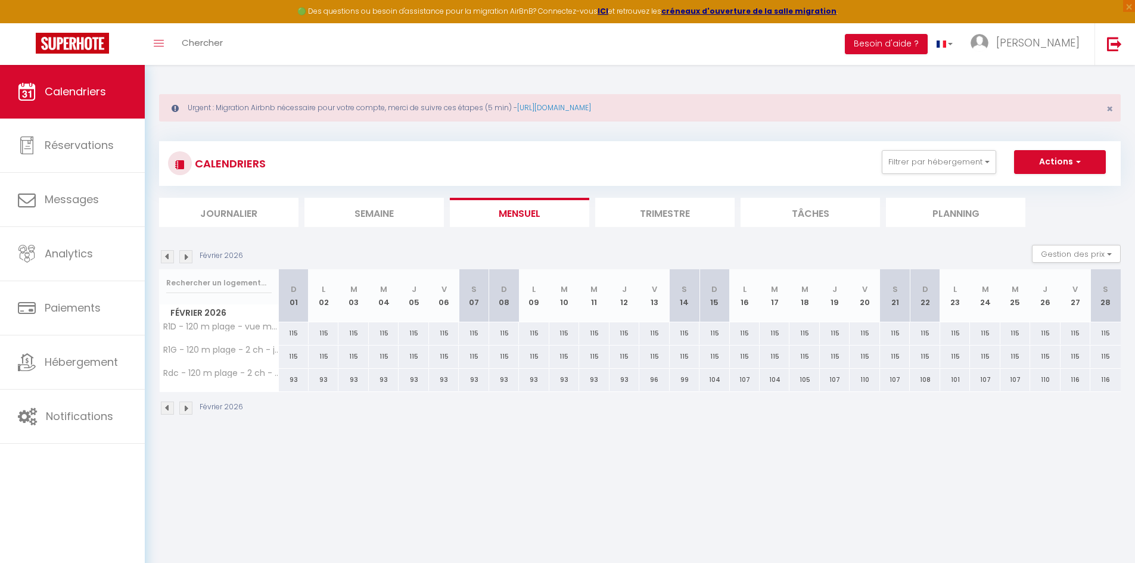
click at [187, 260] on img at bounding box center [185, 256] width 13 height 13
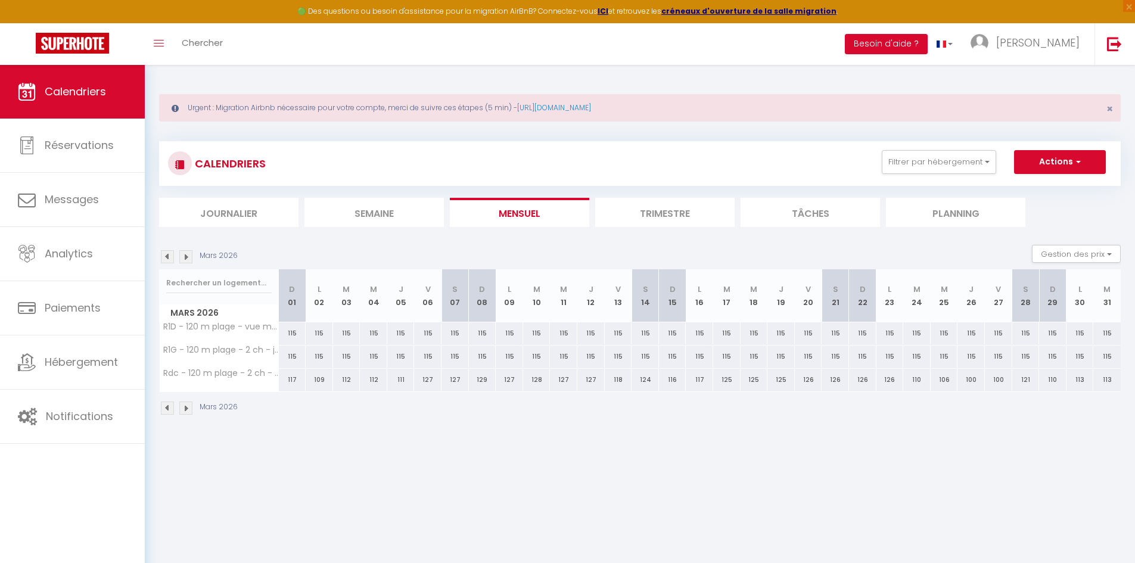
click at [187, 260] on img at bounding box center [185, 256] width 13 height 13
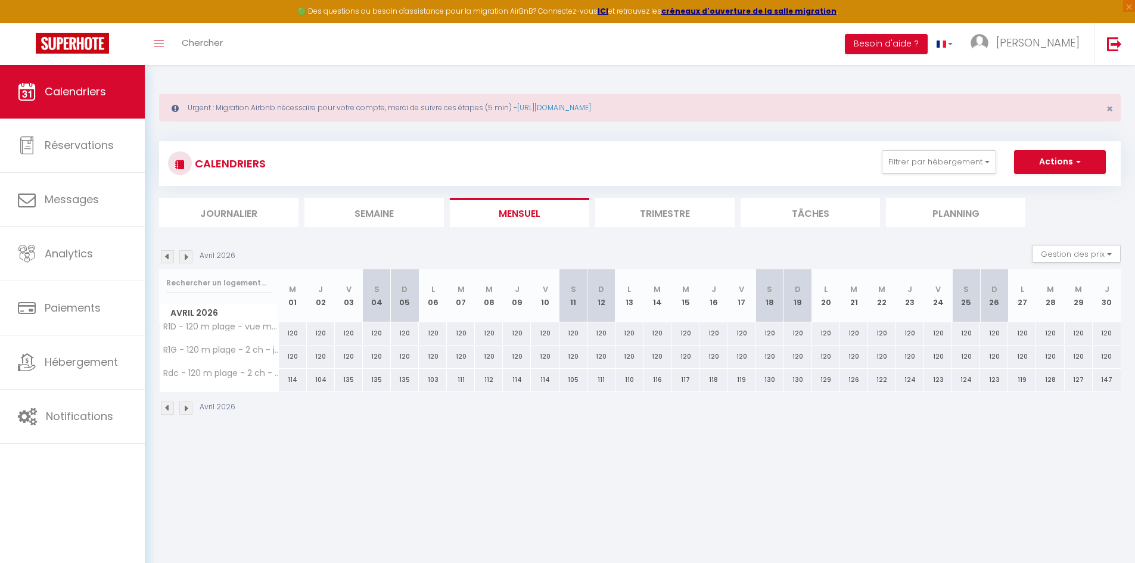
click at [187, 260] on img at bounding box center [185, 256] width 13 height 13
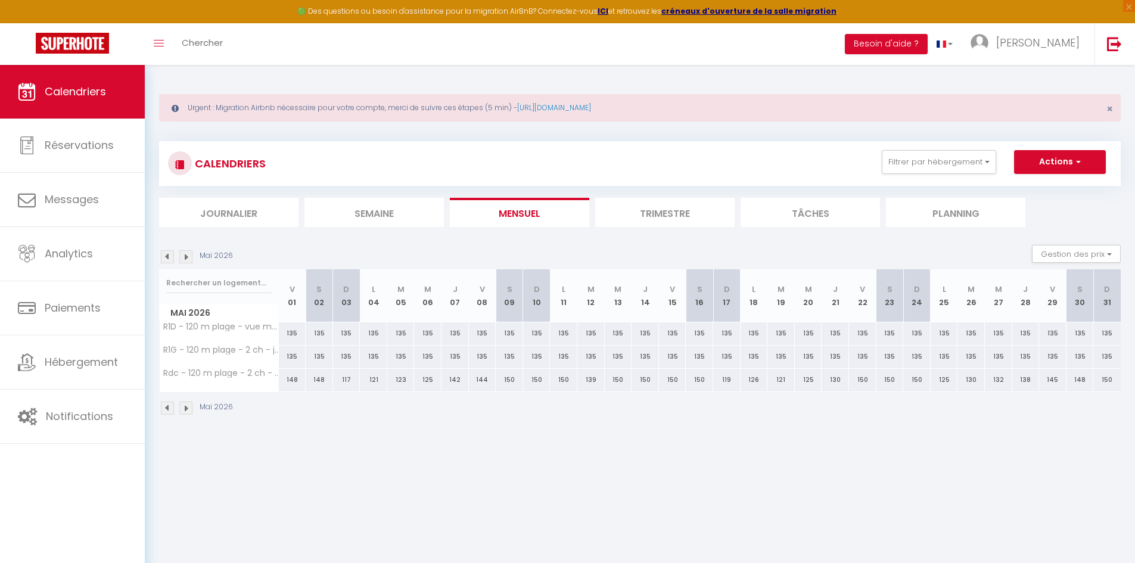
click at [187, 260] on img at bounding box center [185, 256] width 13 height 13
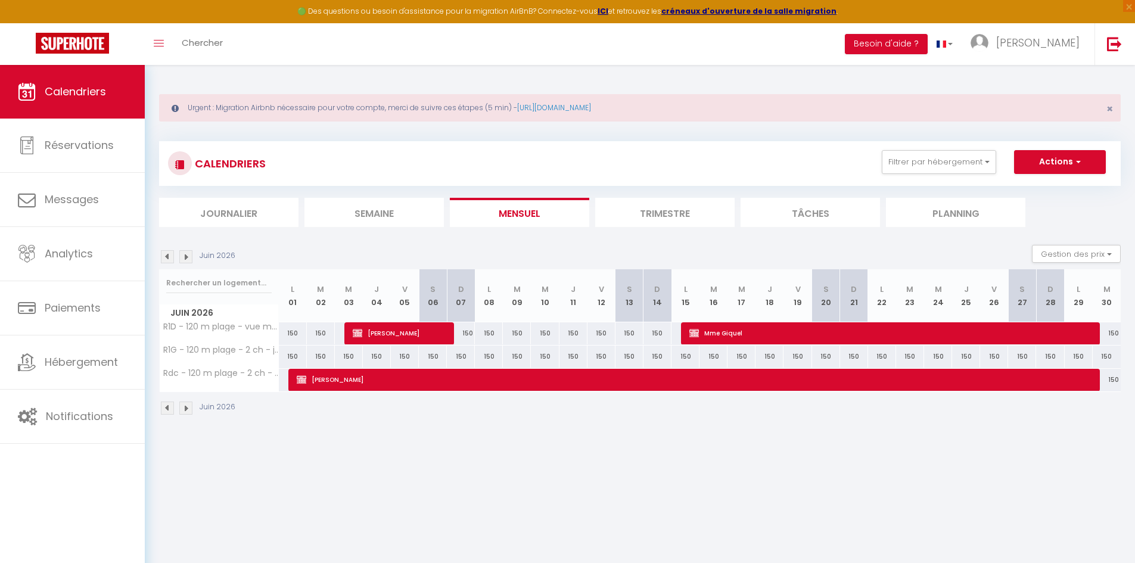
click at [190, 257] on img at bounding box center [185, 256] width 13 height 13
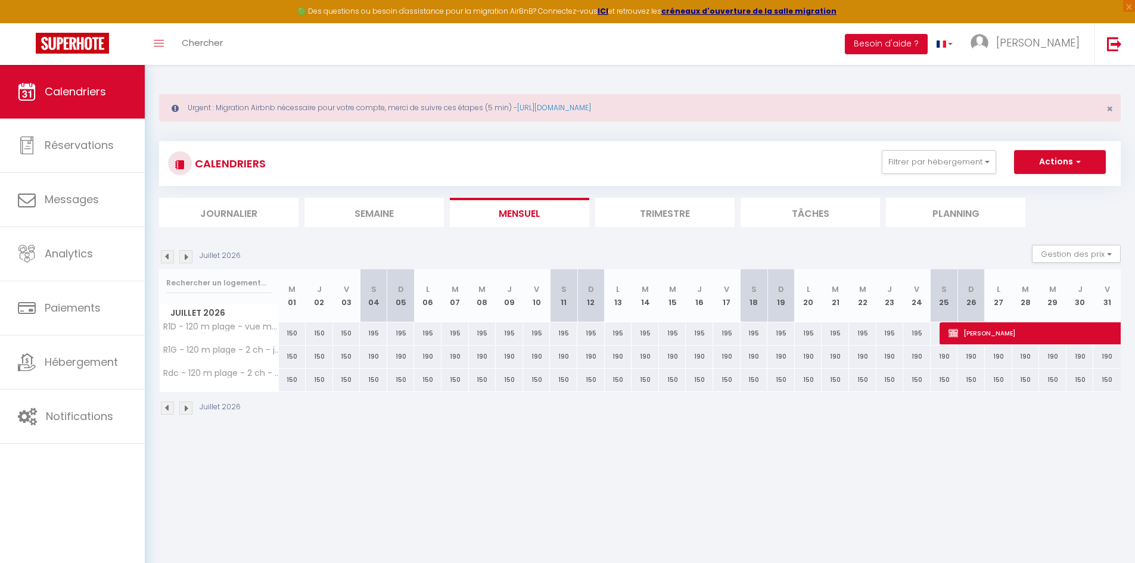
click at [190, 257] on img at bounding box center [185, 256] width 13 height 13
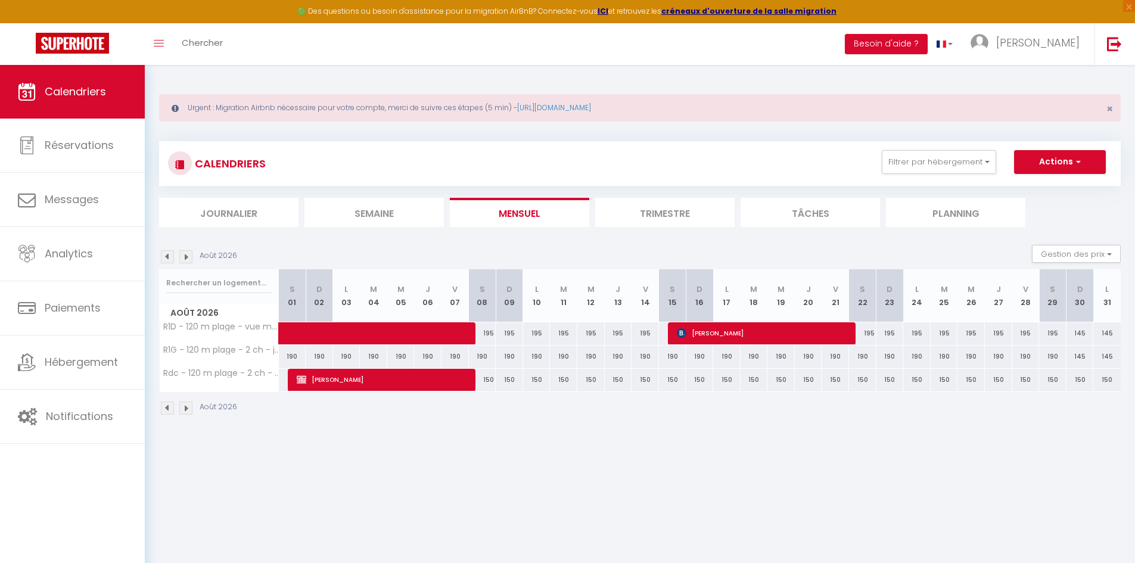
click at [172, 256] on img at bounding box center [167, 256] width 13 height 13
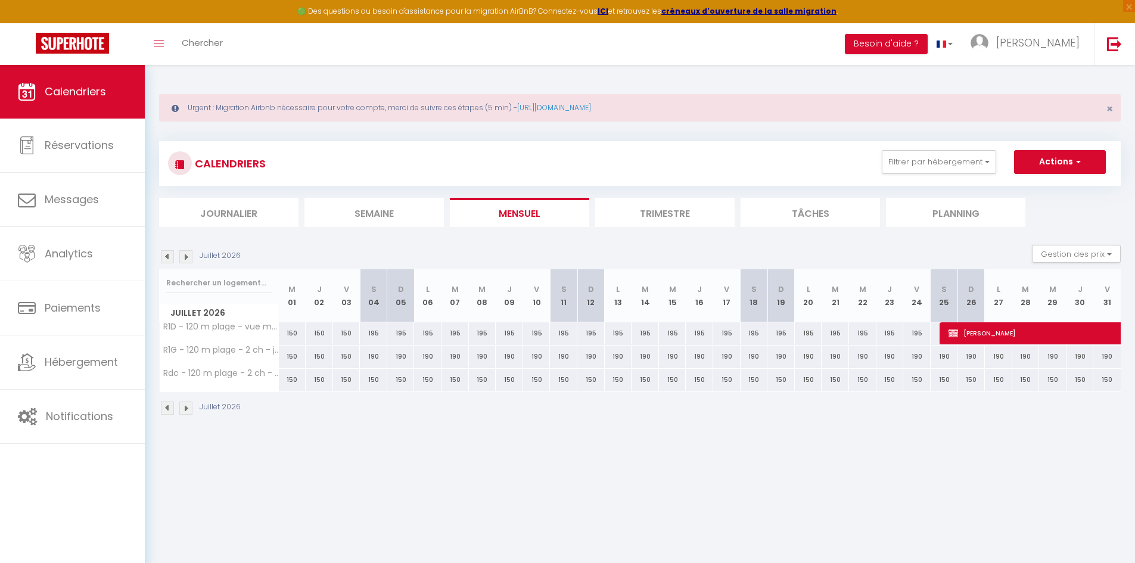
click at [187, 257] on img at bounding box center [185, 256] width 13 height 13
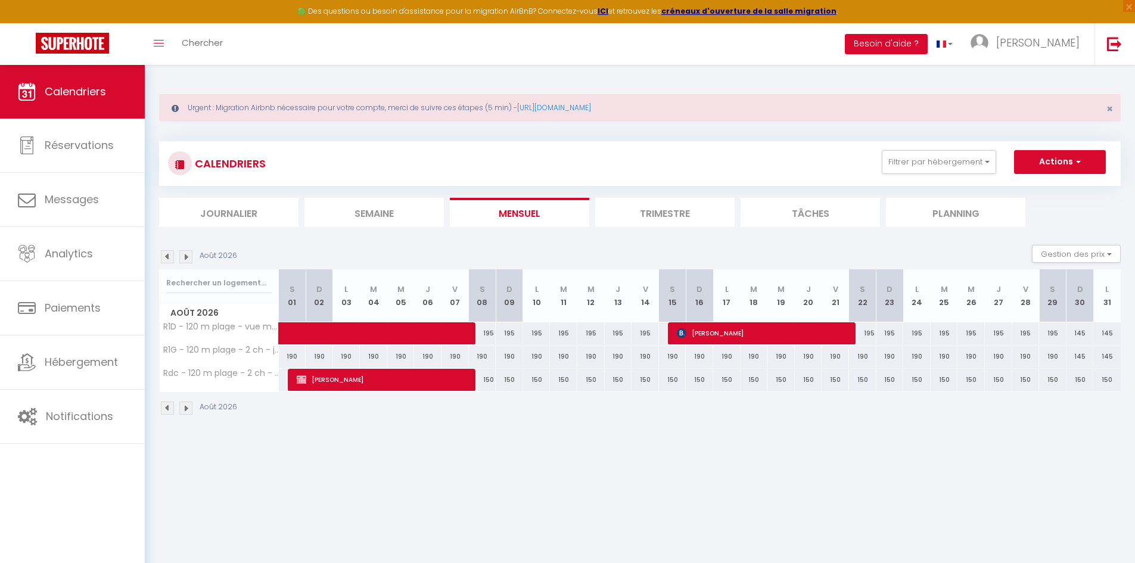
click at [169, 257] on img at bounding box center [167, 256] width 13 height 13
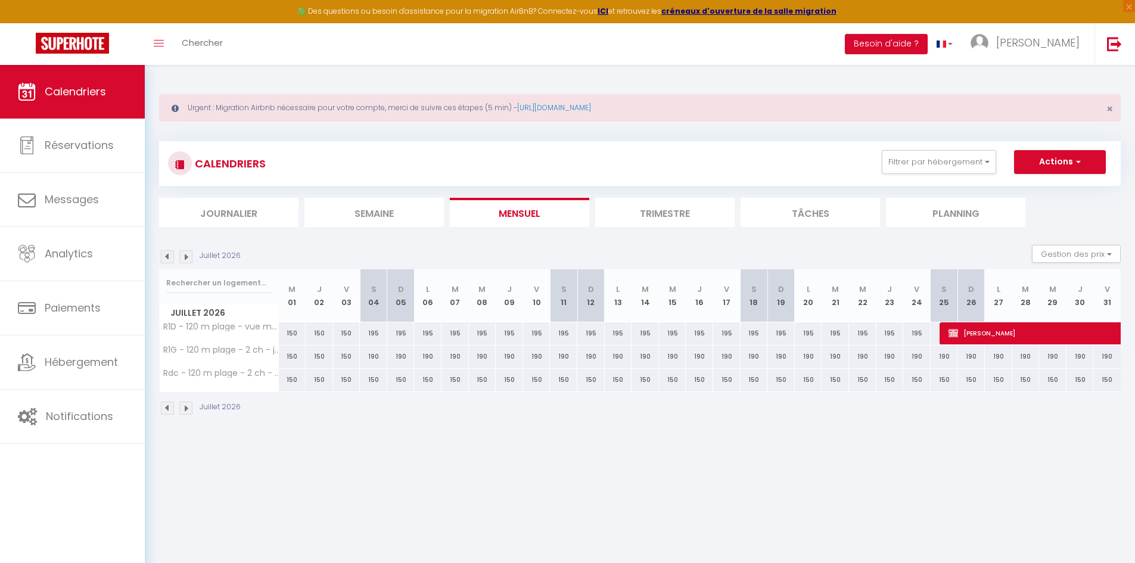
click at [169, 257] on img at bounding box center [167, 256] width 13 height 13
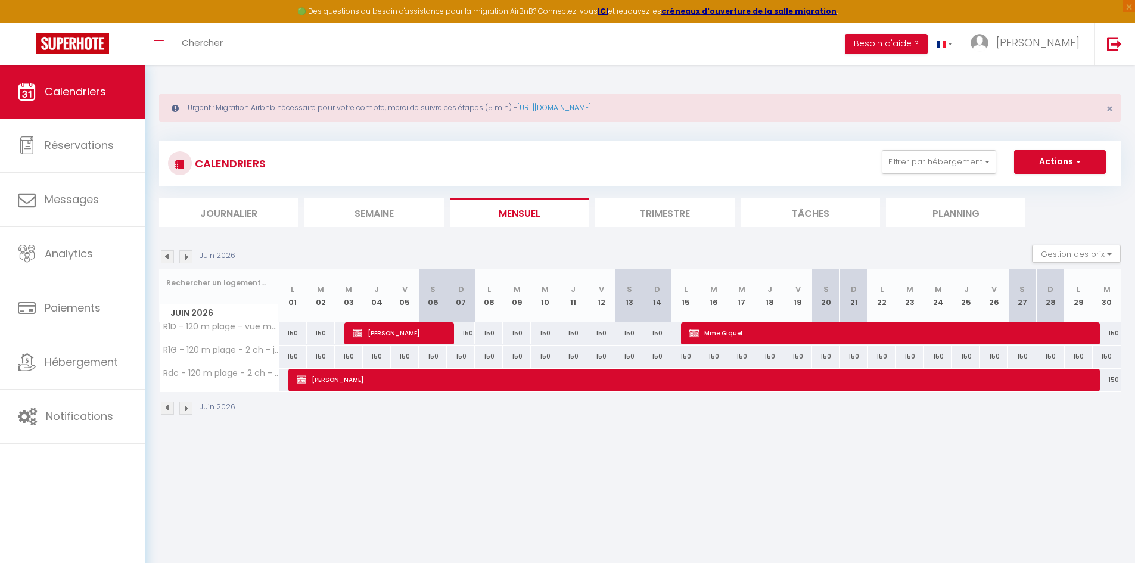
click at [188, 256] on img at bounding box center [185, 256] width 13 height 13
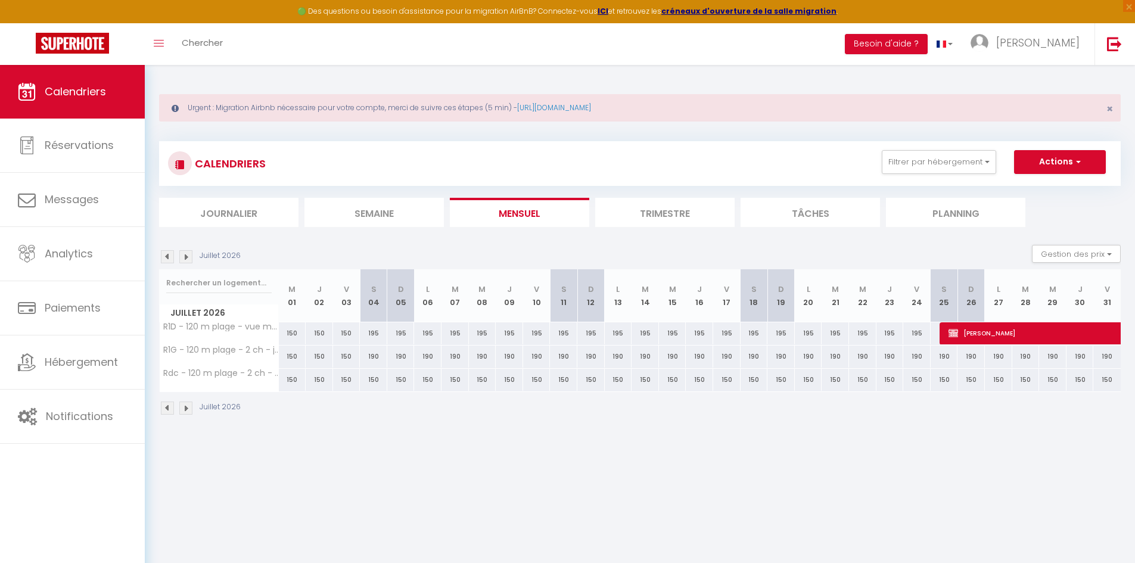
click at [170, 260] on img at bounding box center [167, 256] width 13 height 13
